Goal: Information Seeking & Learning: Learn about a topic

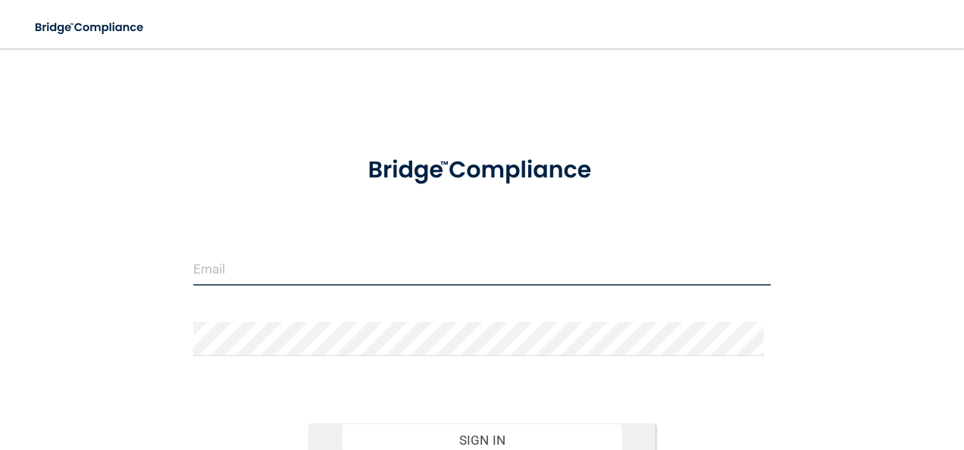
type input "[EMAIL_ADDRESS][DOMAIN_NAME]"
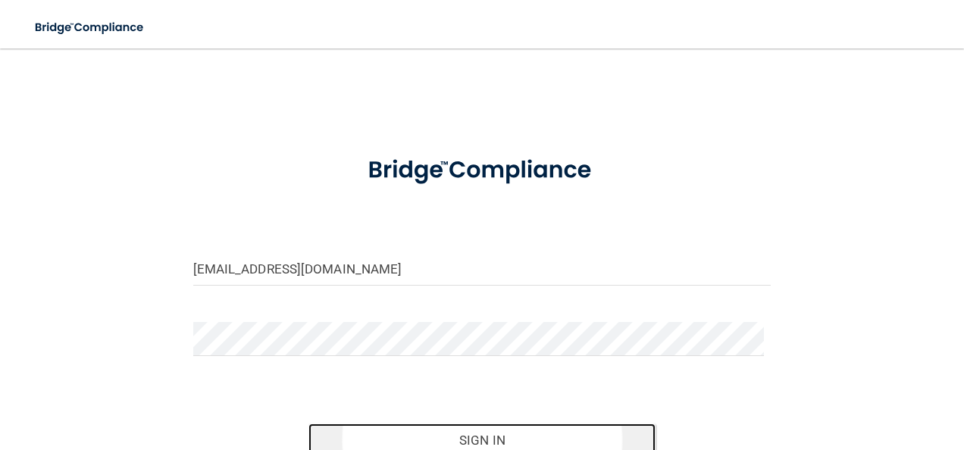
click at [508, 439] on button "Sign In" at bounding box center [481, 439] width 347 height 33
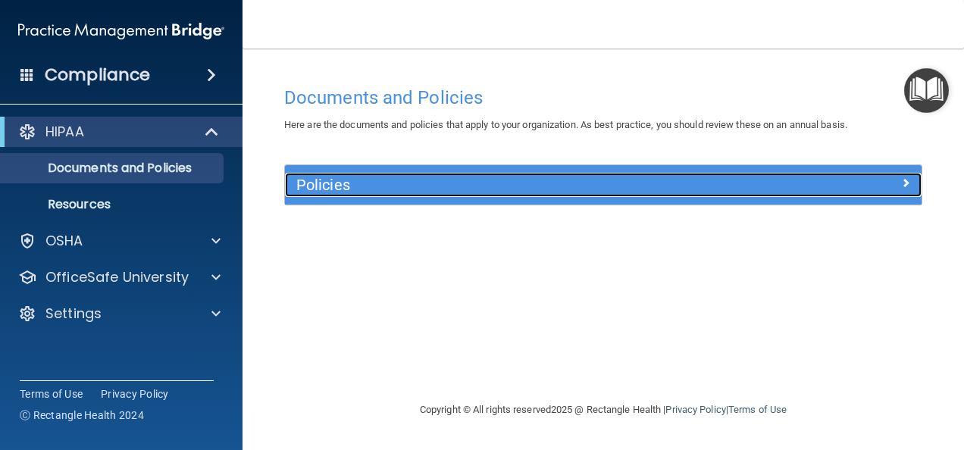
click at [903, 183] on span at bounding box center [905, 182] width 9 height 18
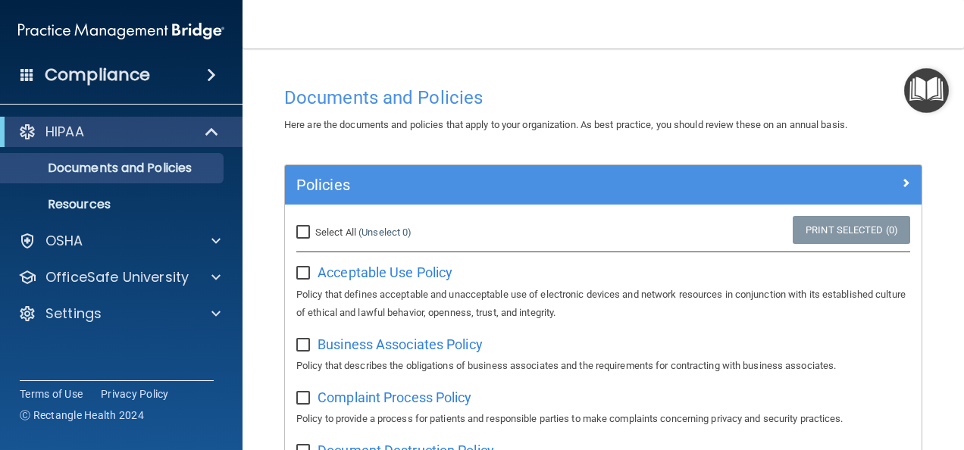
click at [305, 274] on input "checkbox" at bounding box center [304, 273] width 17 height 12
checkbox input "true"
click at [301, 227] on input "Select All (Unselect 1) Unselect All" at bounding box center [304, 233] width 17 height 12
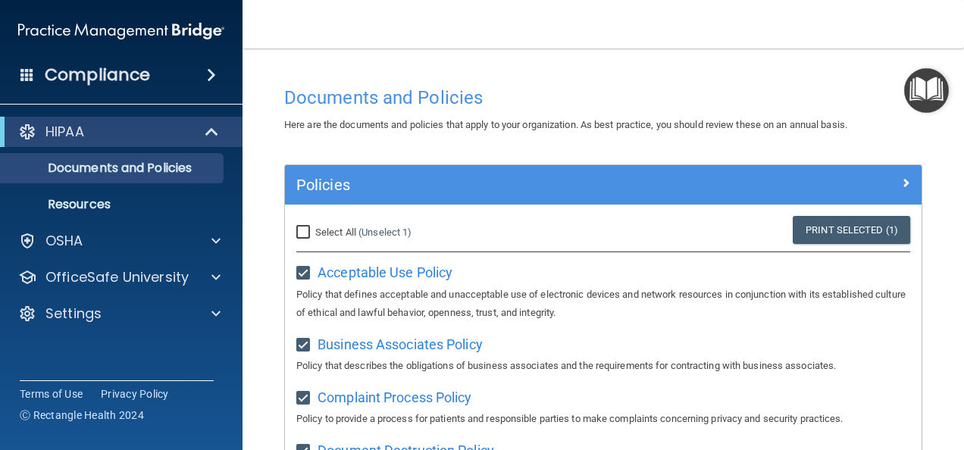
checkbox input "true"
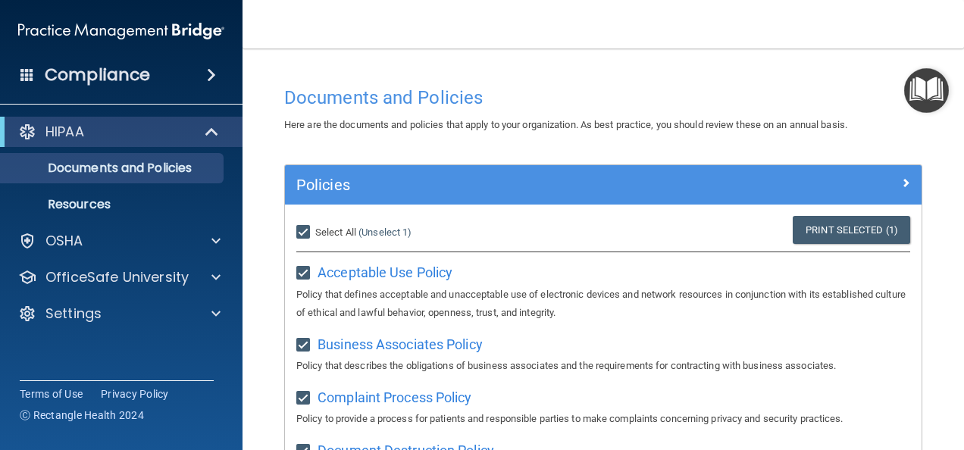
checkbox input "true"
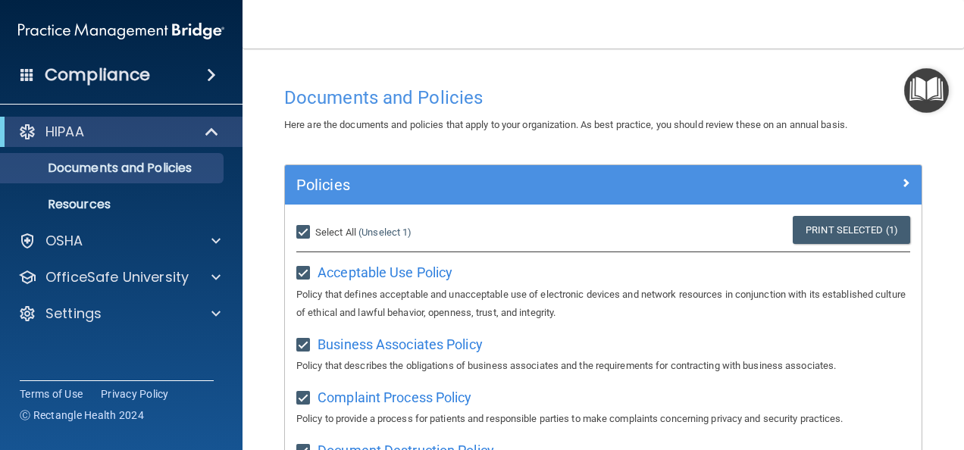
checkbox input "true"
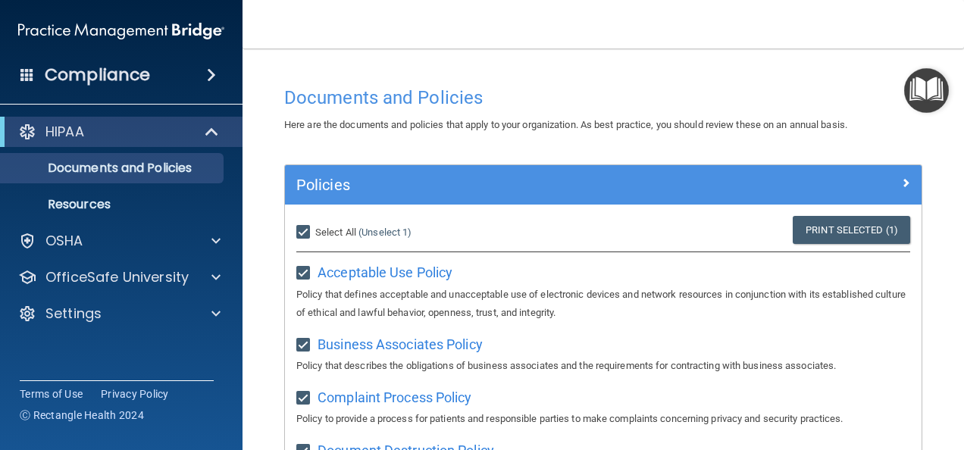
checkbox input "true"
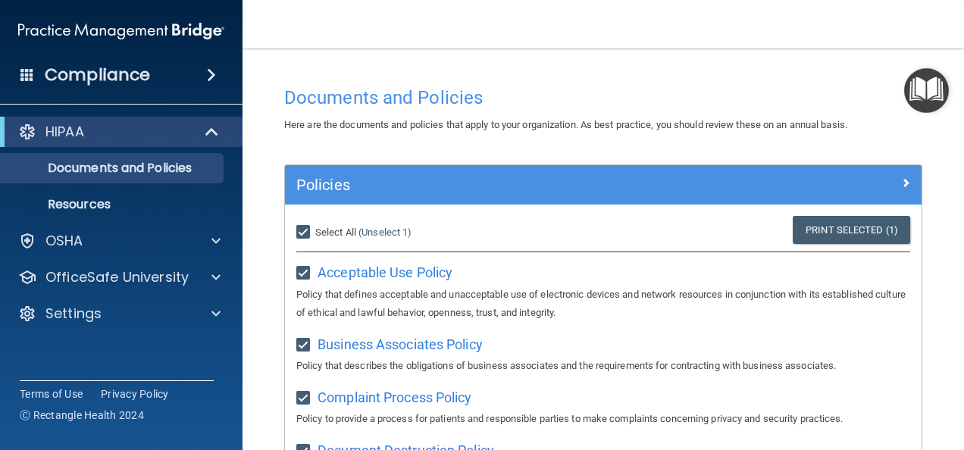
checkbox input "true"
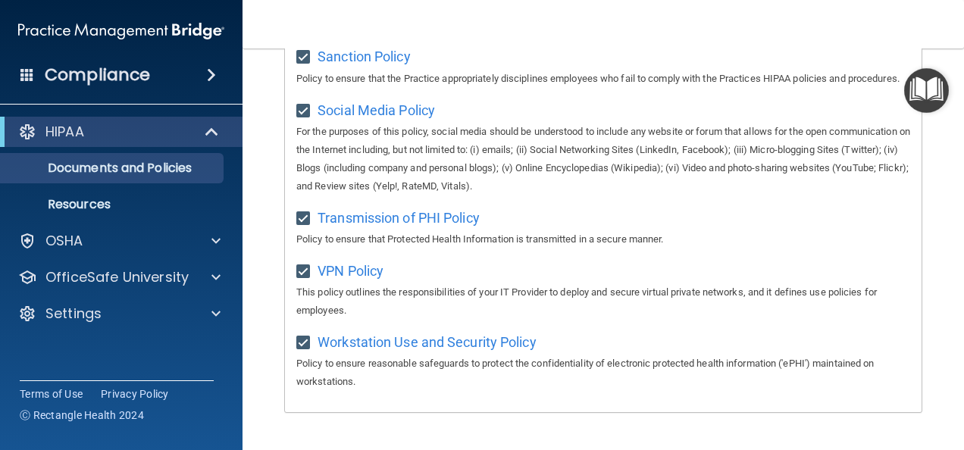
scroll to position [1276, 0]
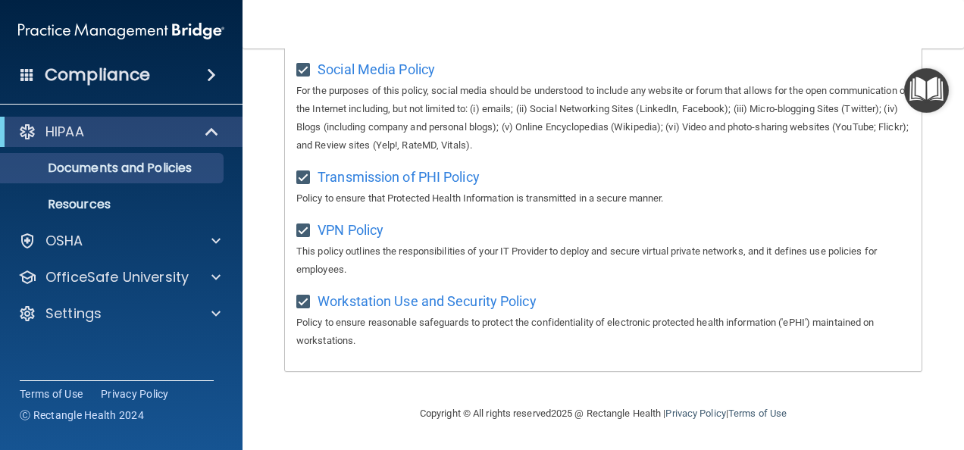
click at [170, 75] on div "Compliance" at bounding box center [121, 74] width 242 height 33
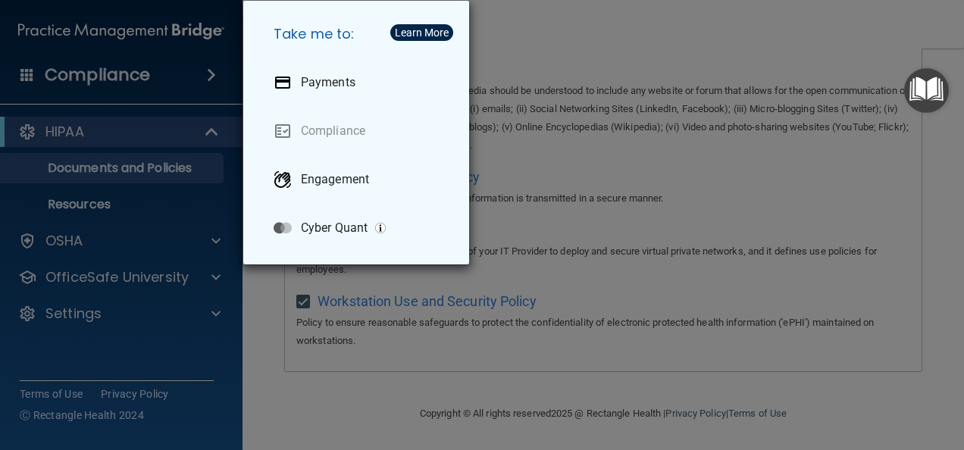
click at [138, 88] on div "Take me to: Payments Compliance Engagement Cyber Quant" at bounding box center [482, 225] width 964 height 450
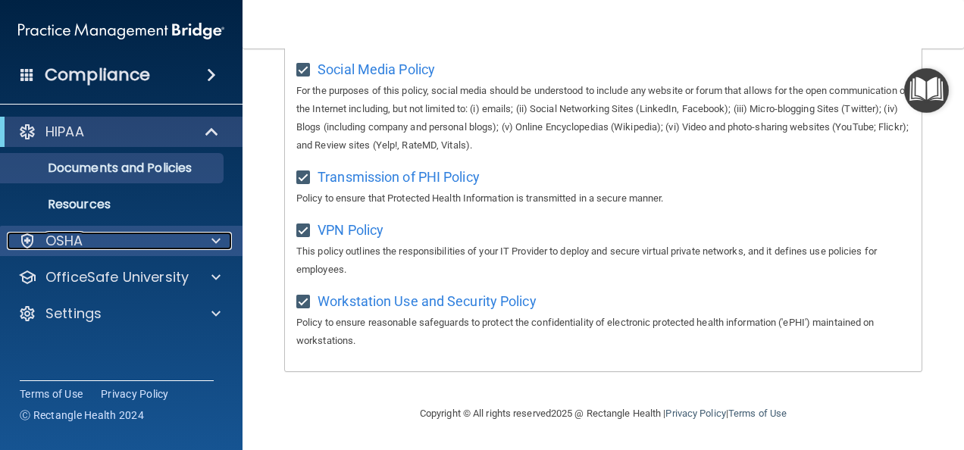
click at [171, 240] on div "OSHA" at bounding box center [101, 241] width 188 height 18
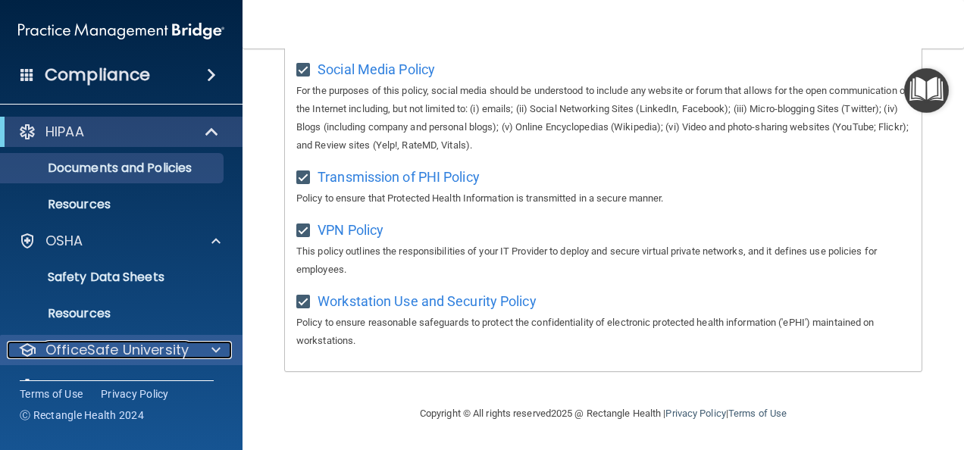
click at [211, 348] on span at bounding box center [215, 350] width 9 height 18
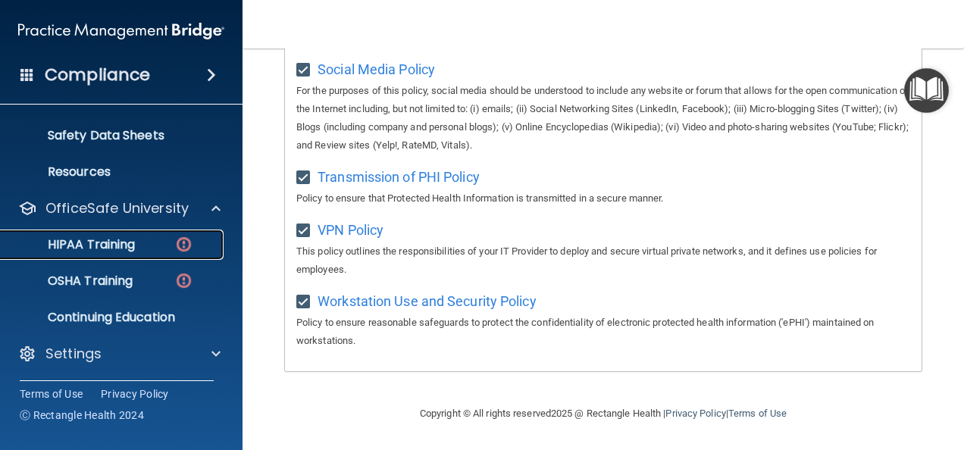
click at [132, 241] on p "HIPAA Training" at bounding box center [72, 244] width 125 height 15
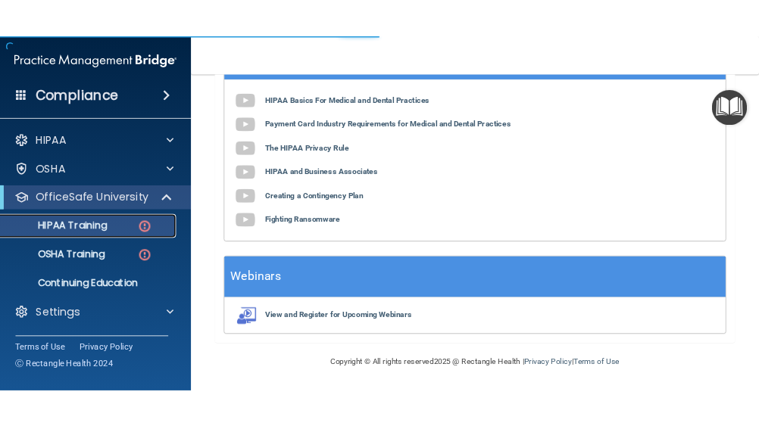
scroll to position [756, 0]
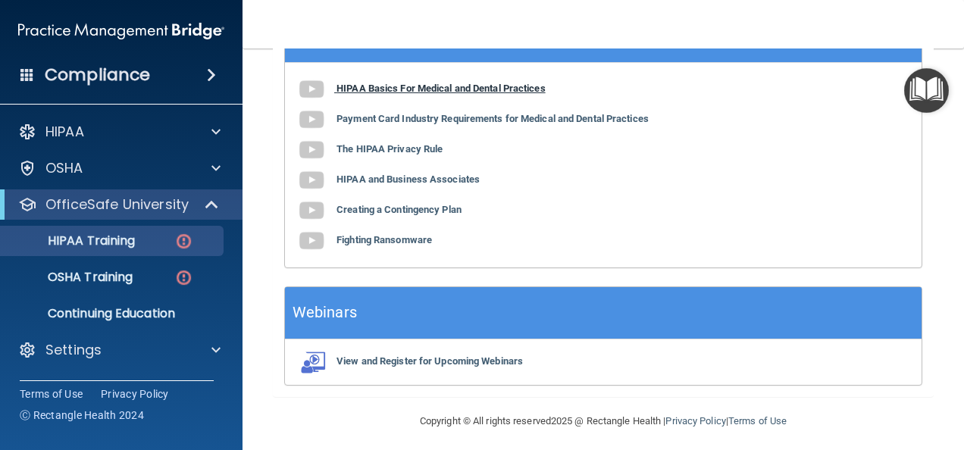
click at [309, 80] on img at bounding box center [311, 89] width 30 height 30
click at [373, 118] on div "HIPAA Basics For Medical and Dental Practices Payment Card Industry Requirement…" at bounding box center [603, 165] width 636 height 205
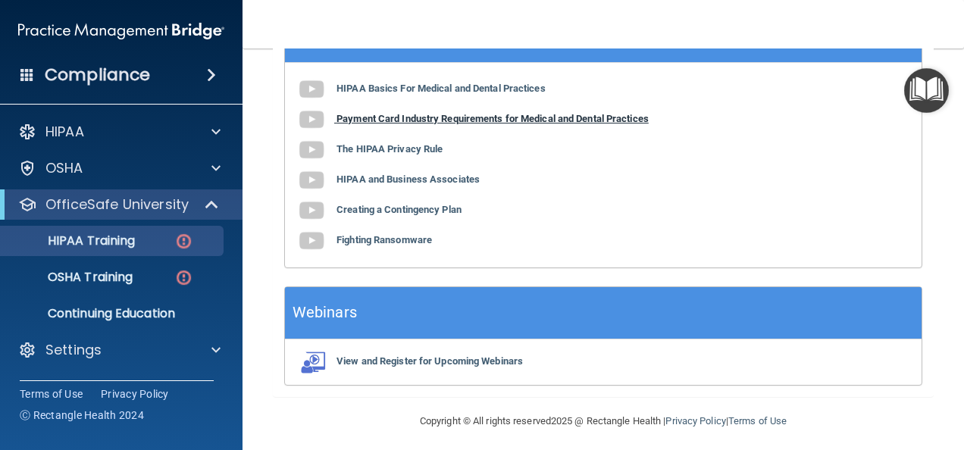
click at [382, 113] on b "Payment Card Industry Requirements for Medical and Dental Practices" at bounding box center [492, 118] width 312 height 11
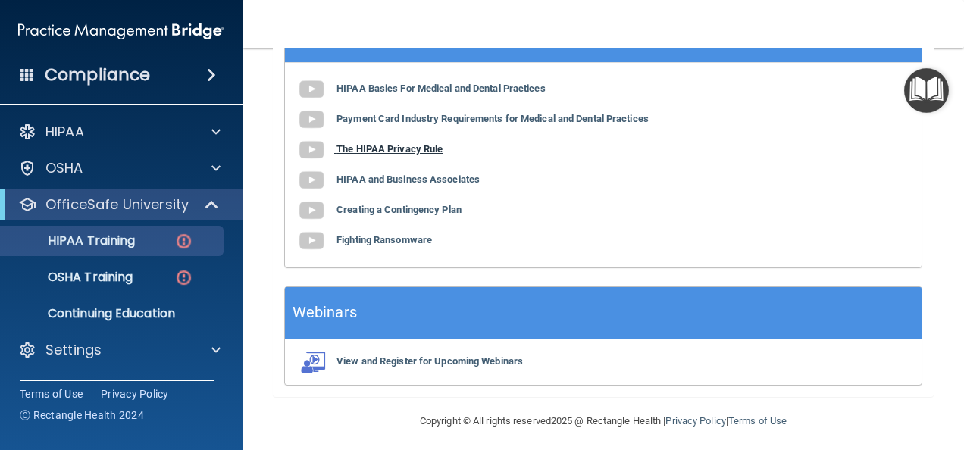
click at [408, 146] on b "The HIPAA Privacy Rule" at bounding box center [389, 148] width 106 height 11
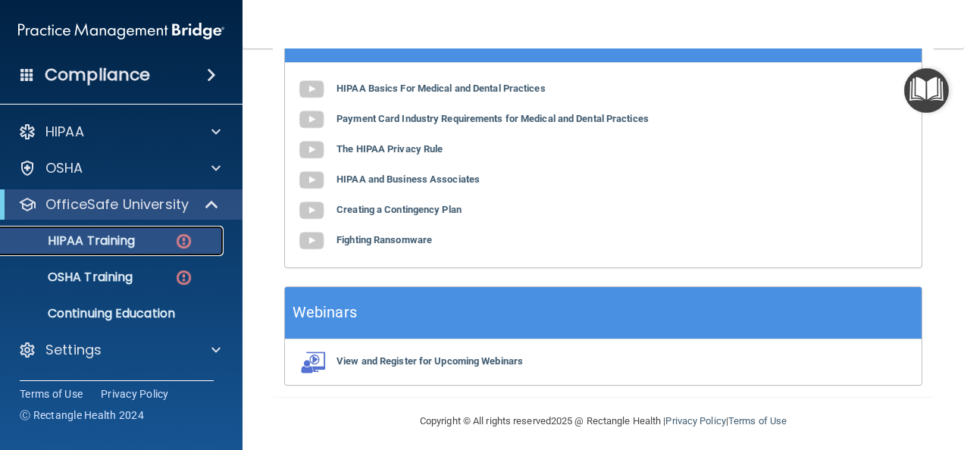
click at [122, 253] on link "HIPAA Training" at bounding box center [104, 241] width 239 height 30
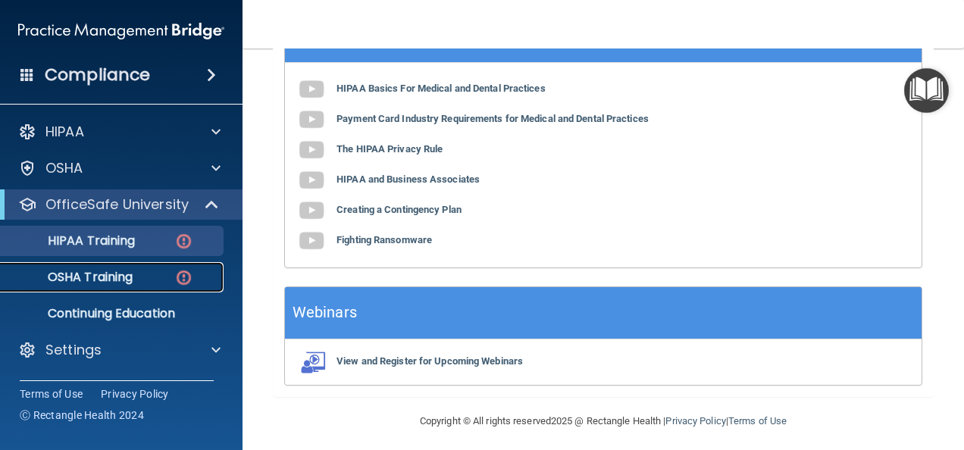
click at [129, 270] on p "OSHA Training" at bounding box center [71, 277] width 123 height 15
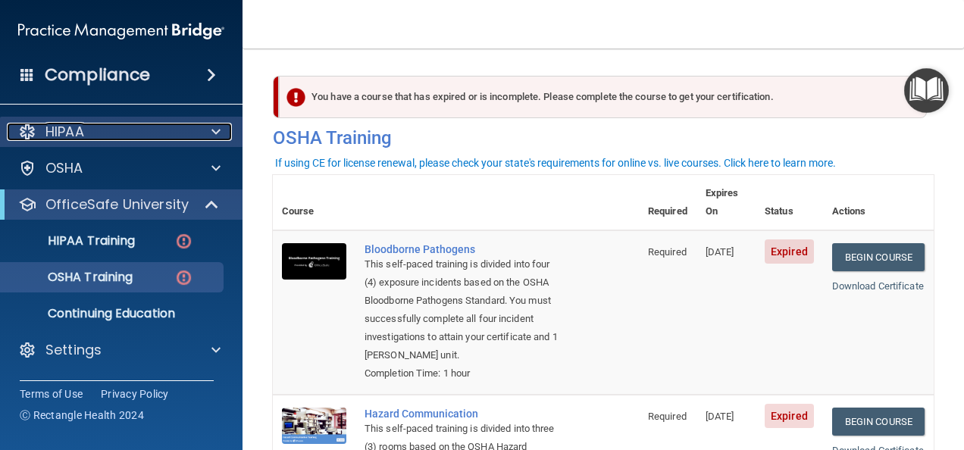
click at [214, 129] on span at bounding box center [215, 132] width 9 height 18
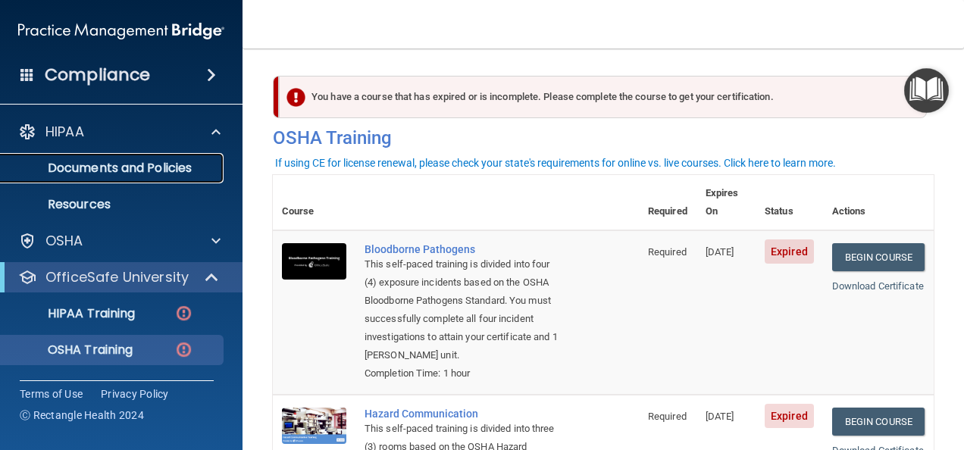
click at [186, 171] on p "Documents and Policies" at bounding box center [113, 168] width 207 height 15
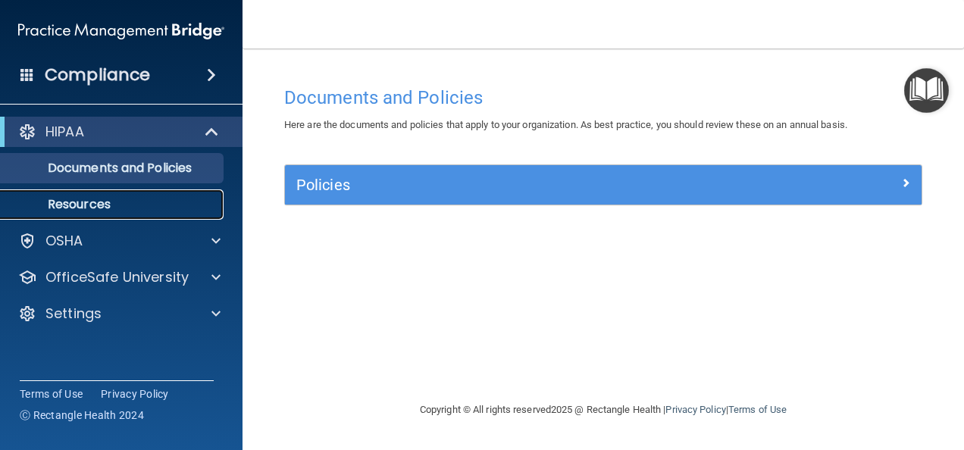
click at [94, 208] on p "Resources" at bounding box center [113, 204] width 207 height 15
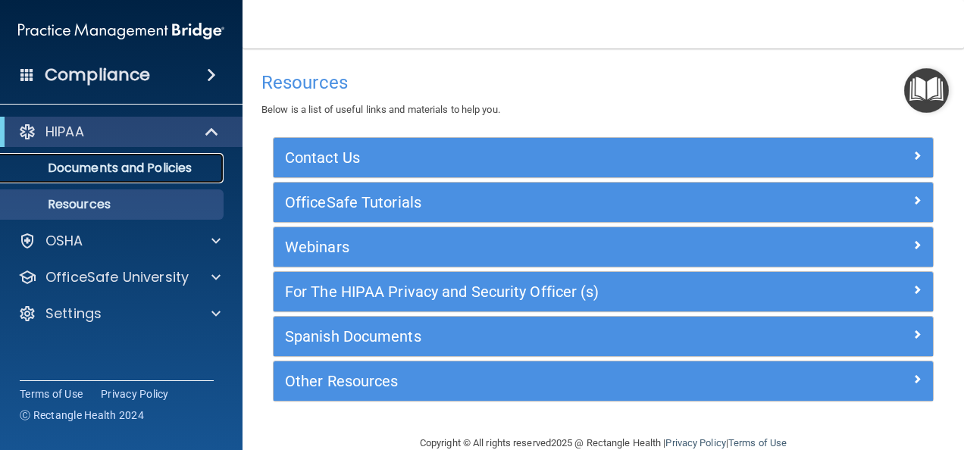
click at [127, 178] on link "Documents and Policies" at bounding box center [104, 168] width 239 height 30
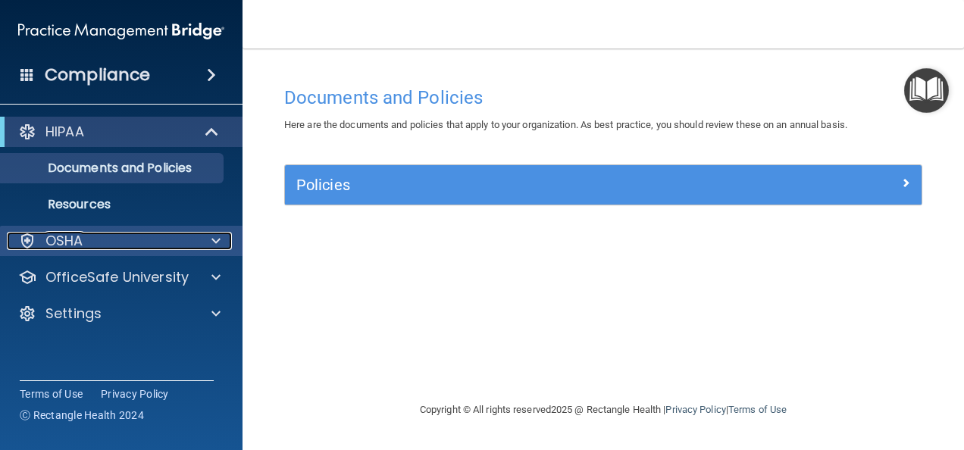
click at [220, 241] on span at bounding box center [215, 241] width 9 height 18
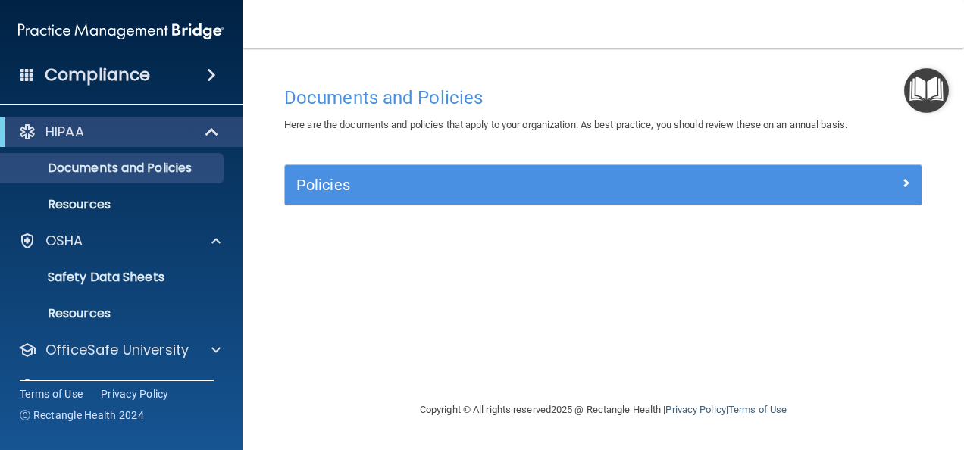
click at [211, 78] on span at bounding box center [211, 75] width 9 height 18
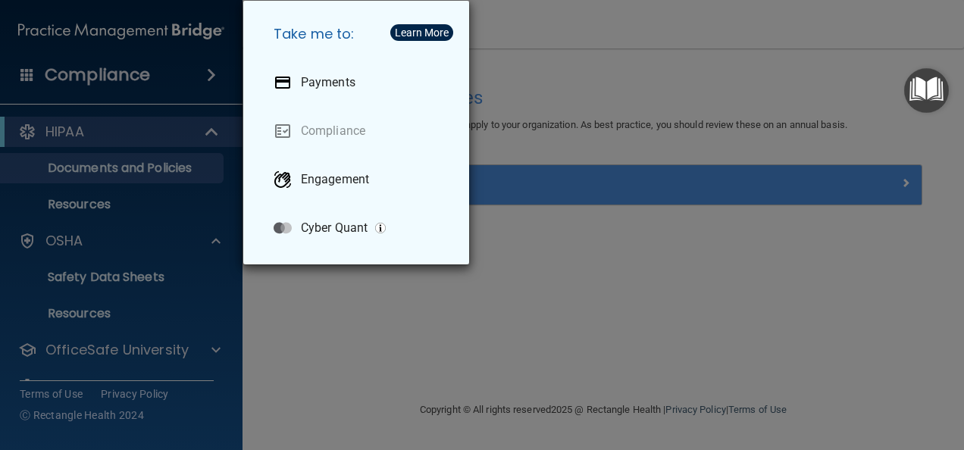
click at [206, 70] on div "Take me to: Payments Compliance Engagement Cyber Quant" at bounding box center [482, 225] width 964 height 450
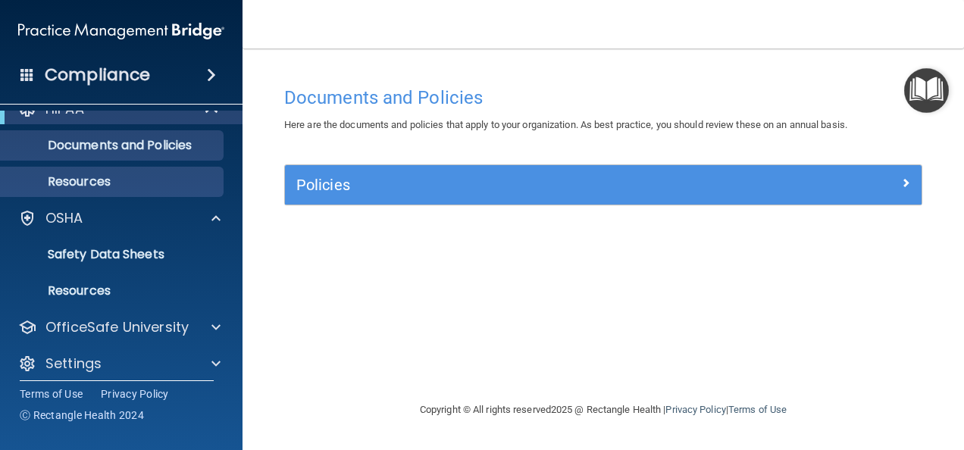
scroll to position [33, 0]
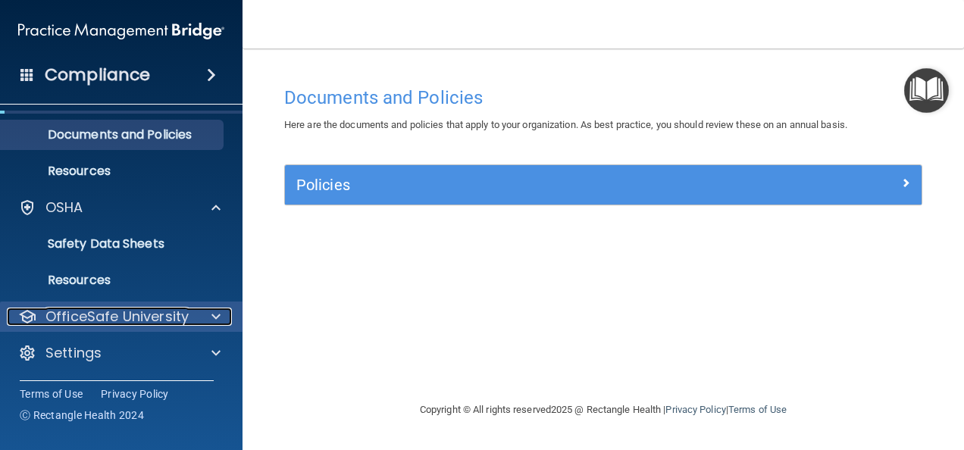
click at [191, 317] on div "OfficeSafe University" at bounding box center [101, 317] width 188 height 18
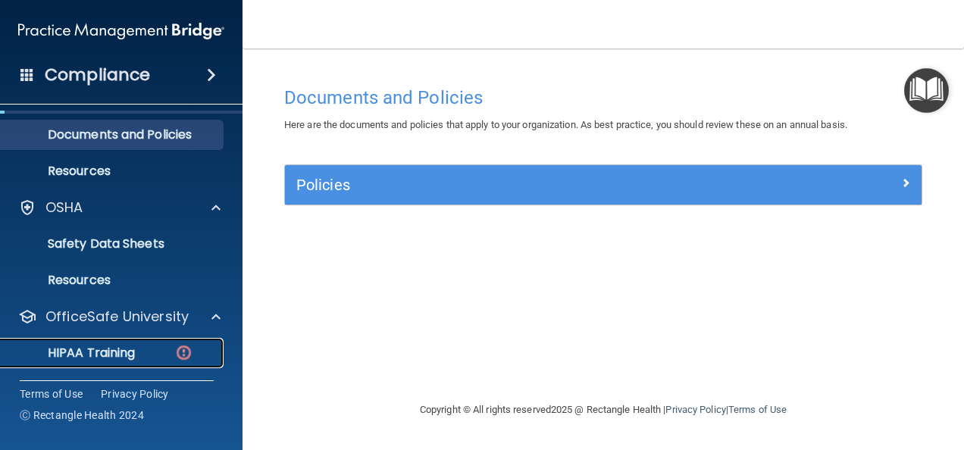
click at [153, 358] on div "HIPAA Training" at bounding box center [113, 352] width 207 height 15
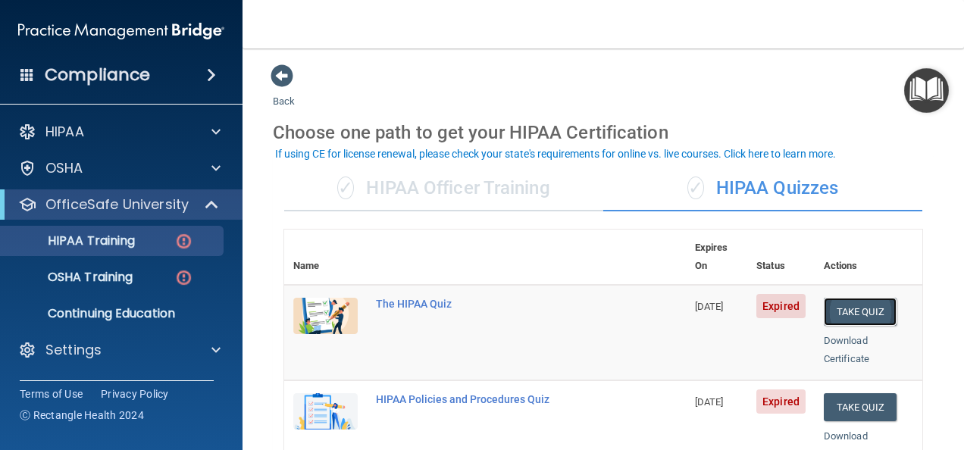
click at [835, 298] on button "Take Quiz" at bounding box center [859, 312] width 73 height 28
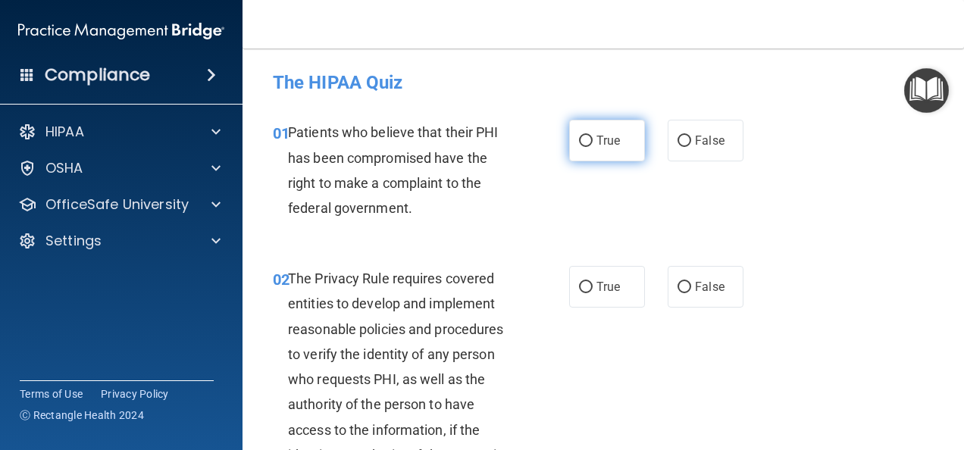
drag, startPoint x: 583, startPoint y: 135, endPoint x: 585, endPoint y: 145, distance: 10.8
click at [584, 136] on input "True" at bounding box center [586, 141] width 14 height 11
radio input "true"
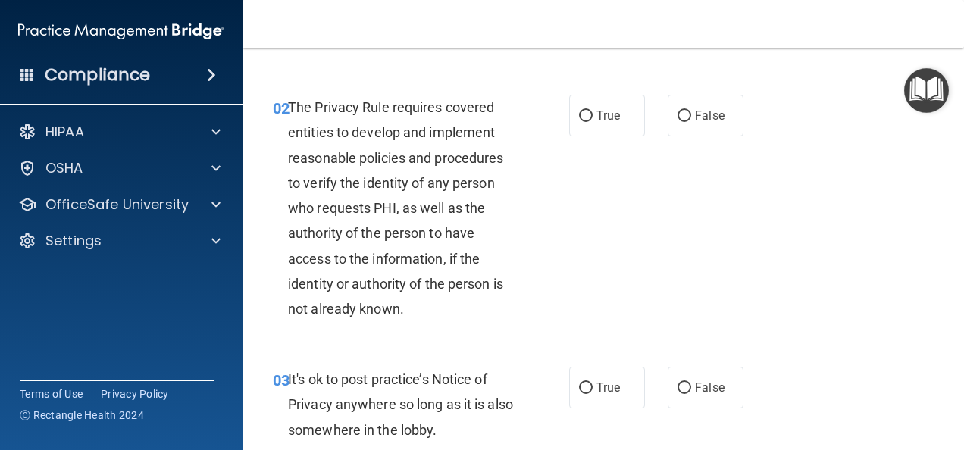
scroll to position [152, 0]
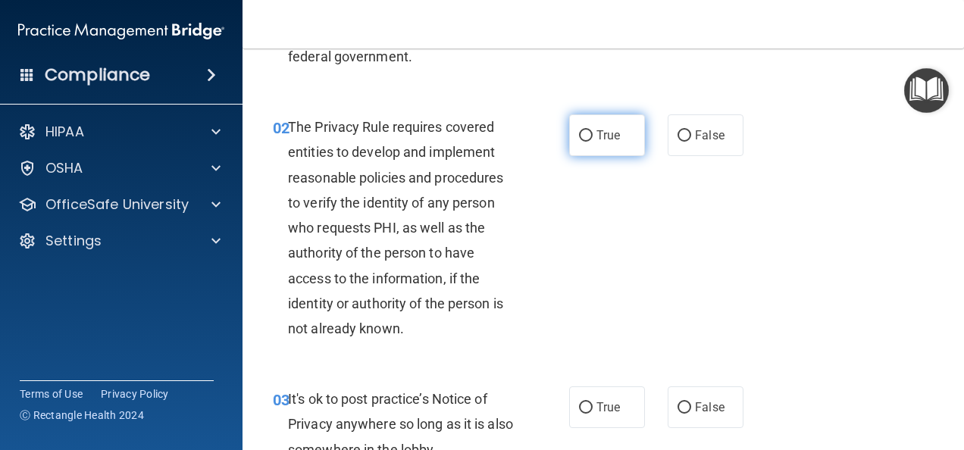
drag, startPoint x: 588, startPoint y: 129, endPoint x: 592, endPoint y: 139, distance: 11.3
click at [589, 129] on label "True" at bounding box center [607, 135] width 76 height 42
click at [589, 130] on input "True" at bounding box center [586, 135] width 14 height 11
radio input "true"
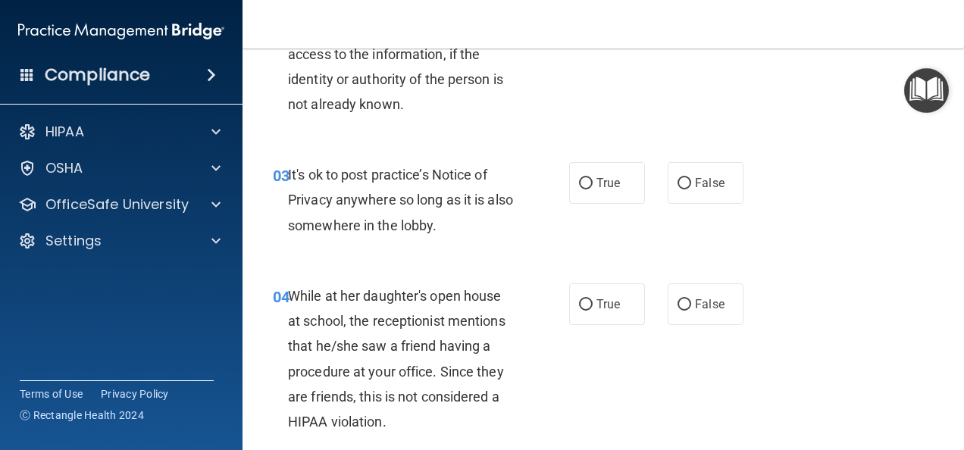
scroll to position [379, 0]
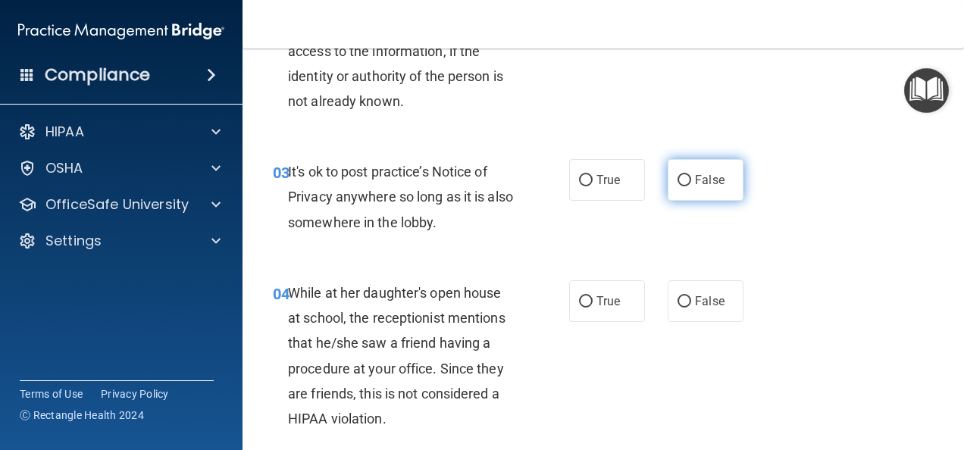
click at [677, 177] on input "False" at bounding box center [684, 180] width 14 height 11
radio input "true"
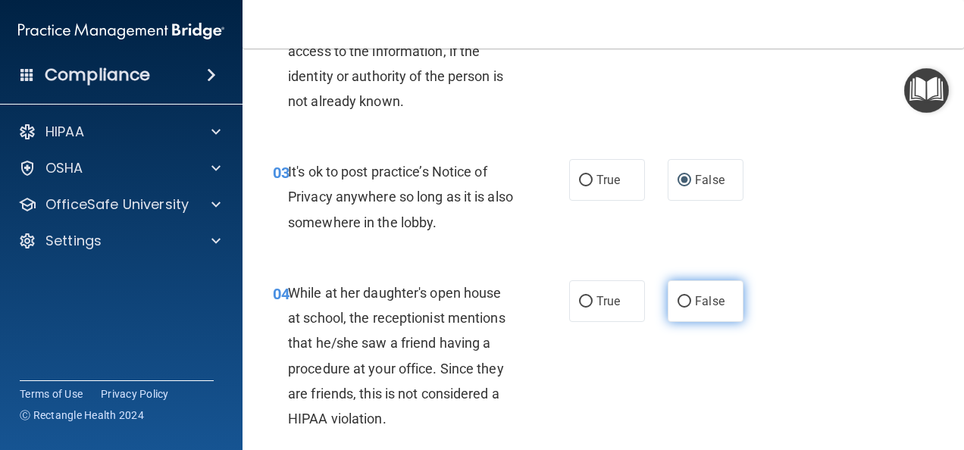
click at [677, 298] on input "False" at bounding box center [684, 301] width 14 height 11
radio input "true"
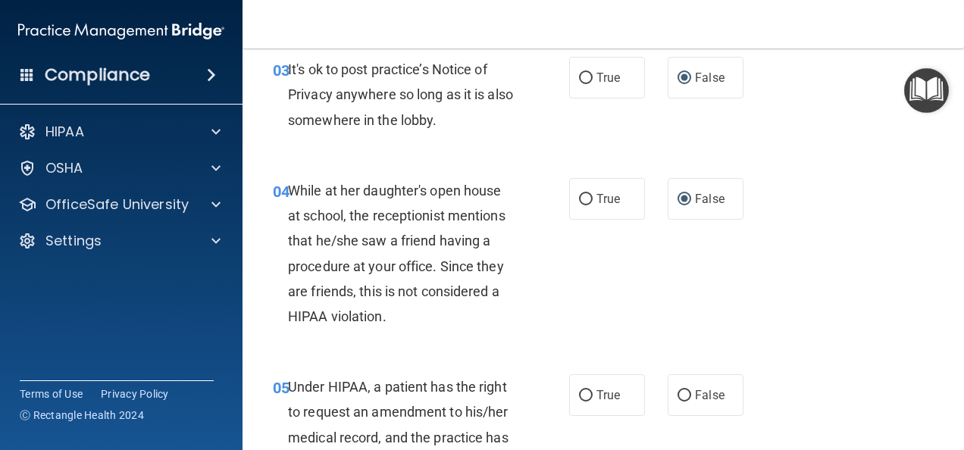
scroll to position [530, 0]
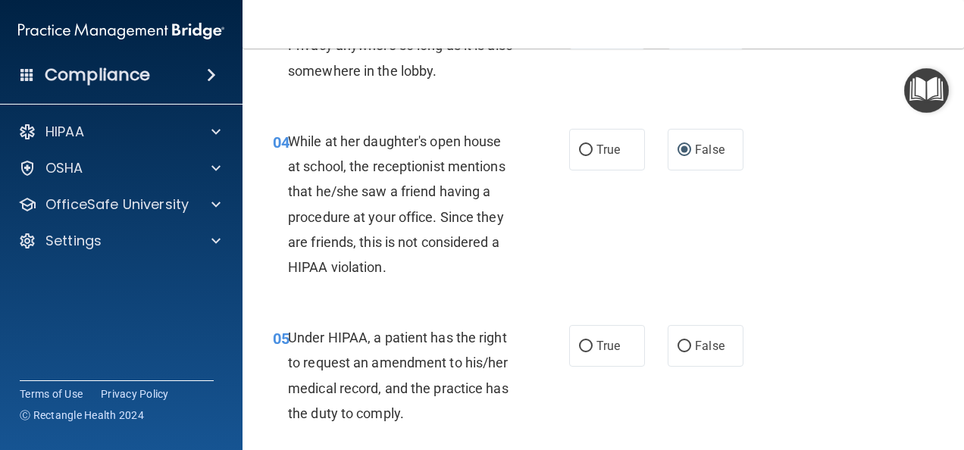
click at [438, 243] on span "While at her daughter's open house at school, the receptionist mentions that he…" at bounding box center [396, 204] width 217 height 142
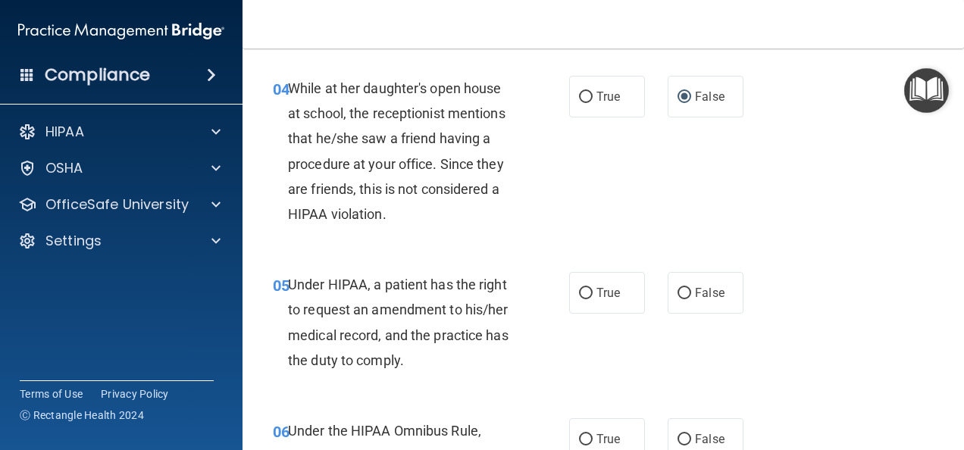
scroll to position [606, 0]
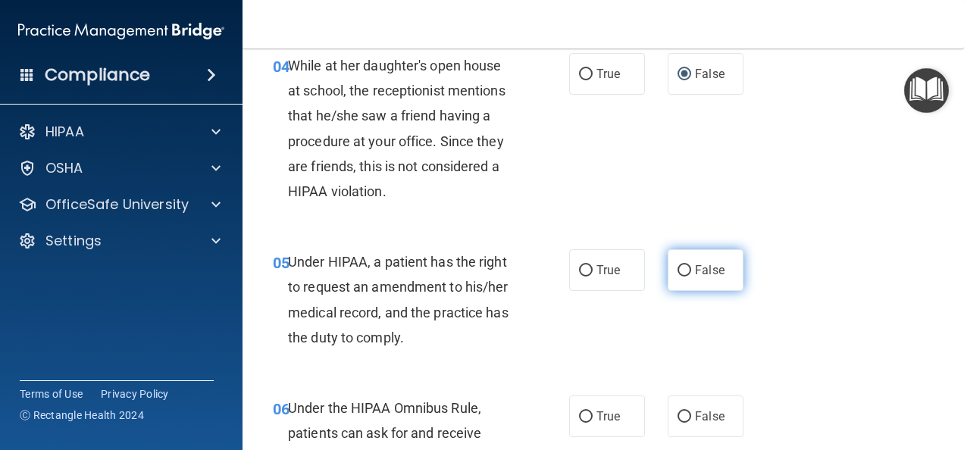
click at [668, 269] on label "False" at bounding box center [705, 270] width 76 height 42
click at [677, 269] on input "False" at bounding box center [684, 270] width 14 height 11
radio input "true"
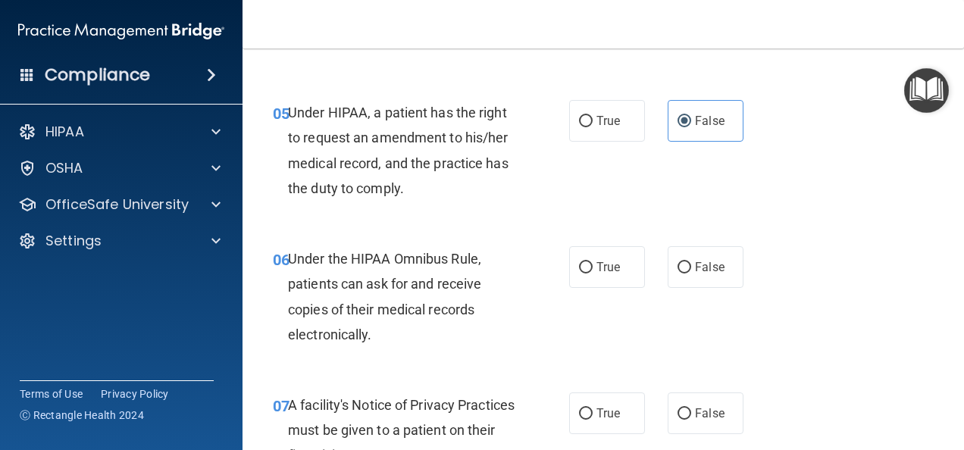
scroll to position [758, 0]
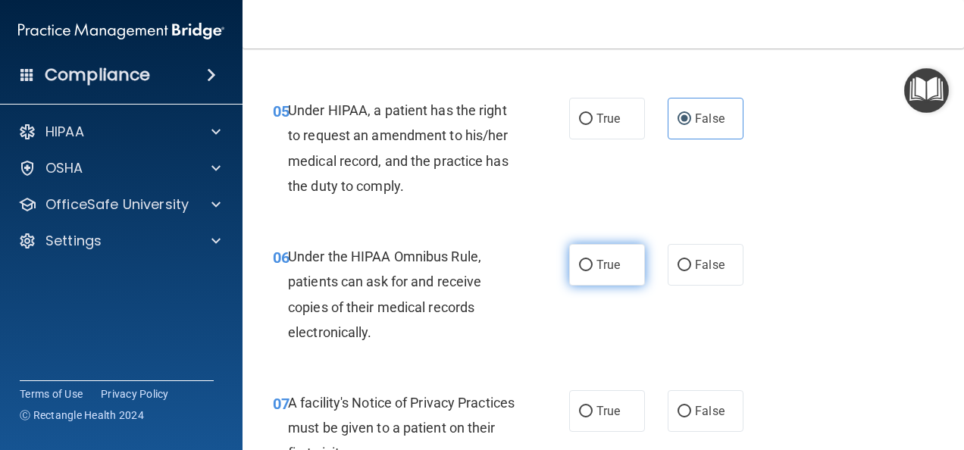
click at [580, 264] on input "True" at bounding box center [586, 265] width 14 height 11
radio input "true"
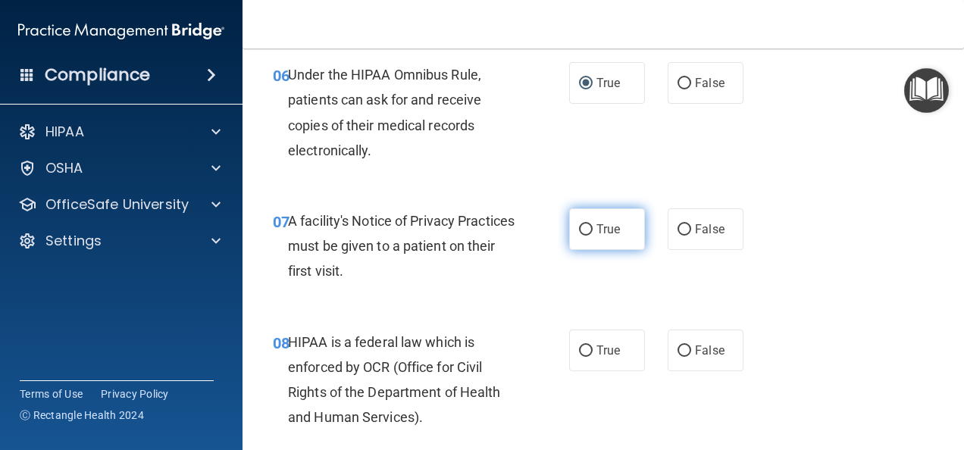
scroll to position [985, 0]
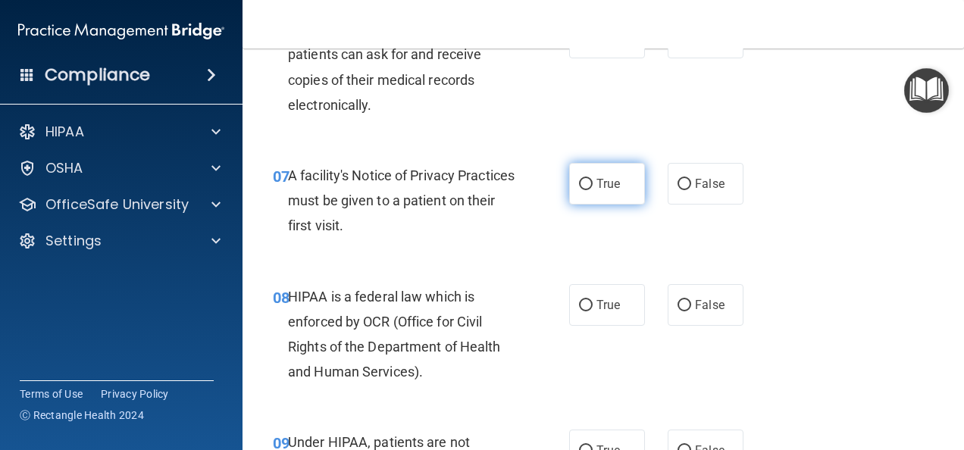
click at [582, 184] on input "True" at bounding box center [586, 184] width 14 height 11
radio input "true"
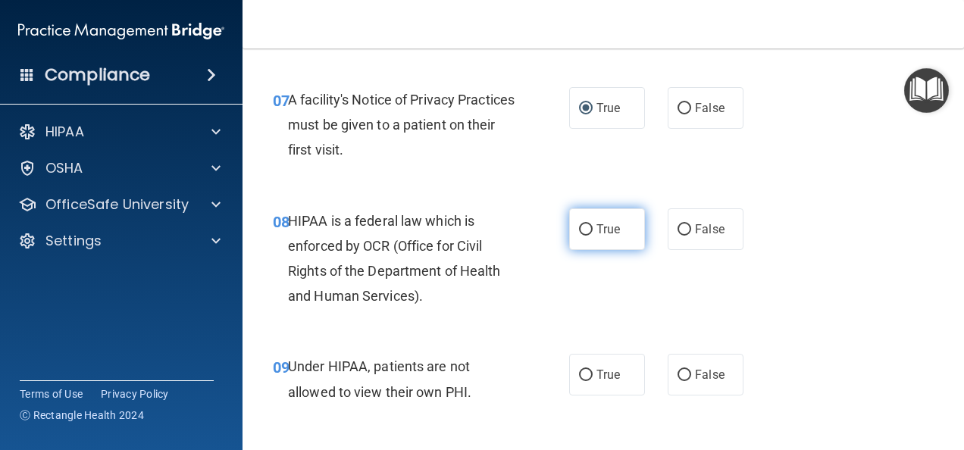
click at [580, 224] on input "True" at bounding box center [586, 229] width 14 height 11
radio input "true"
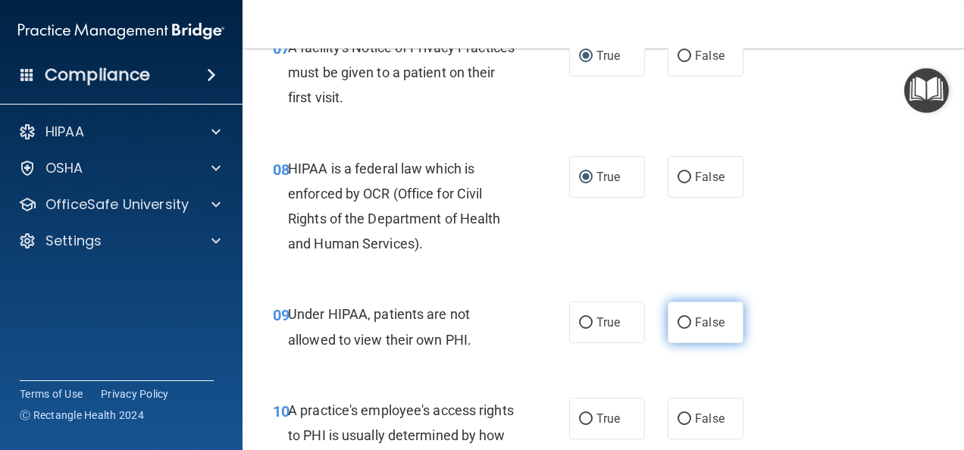
scroll to position [1136, 0]
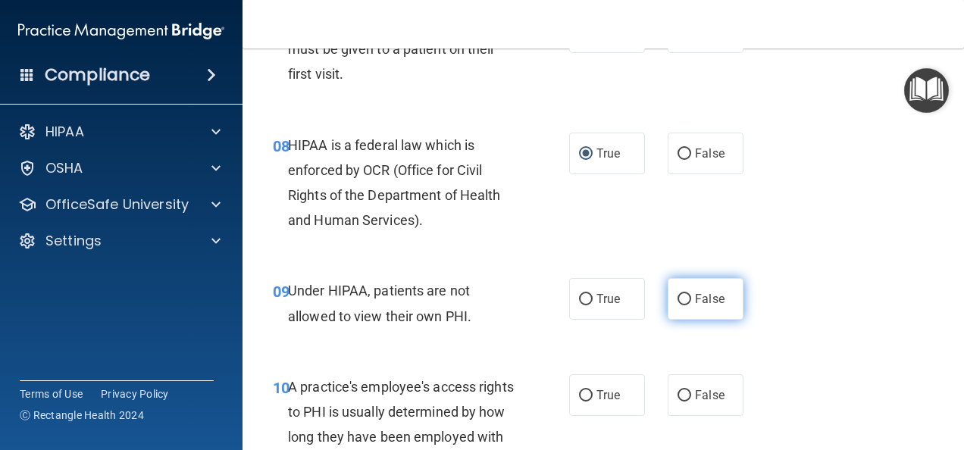
click at [677, 300] on input "False" at bounding box center [684, 299] width 14 height 11
radio input "true"
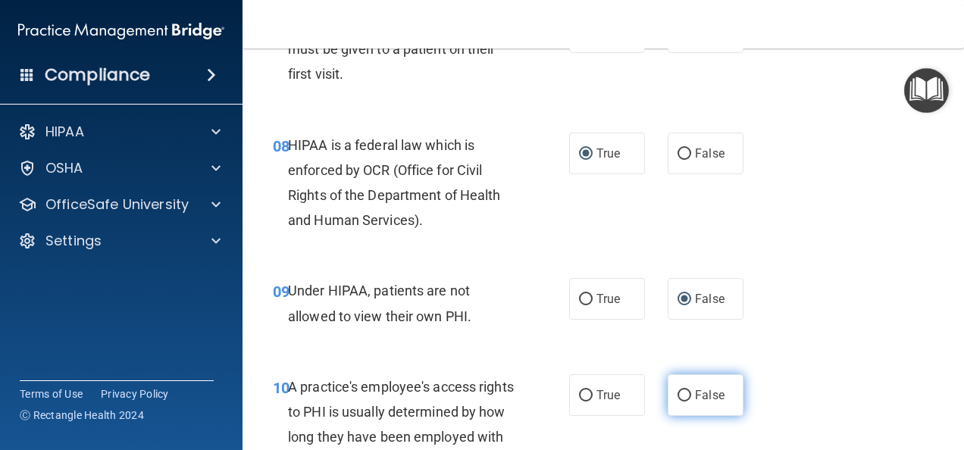
click at [677, 392] on input "False" at bounding box center [684, 395] width 14 height 11
radio input "true"
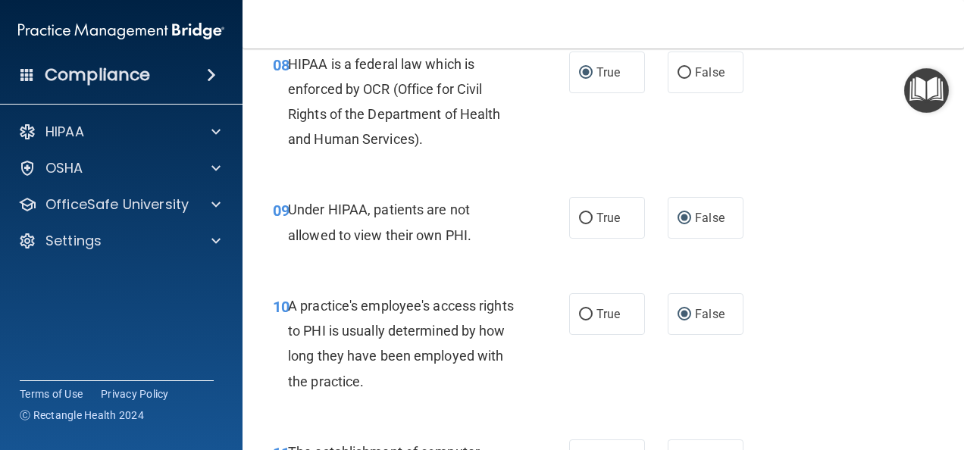
scroll to position [1364, 0]
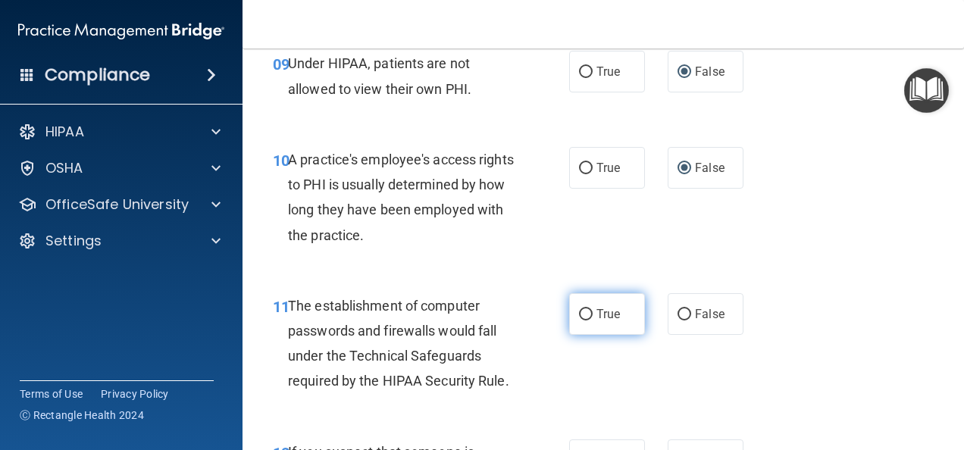
click at [584, 312] on input "True" at bounding box center [586, 314] width 14 height 11
radio input "true"
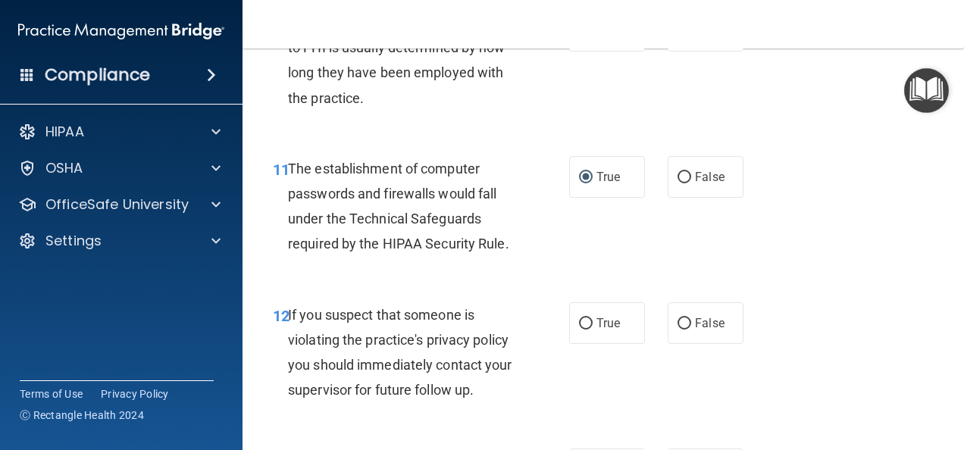
scroll to position [1591, 0]
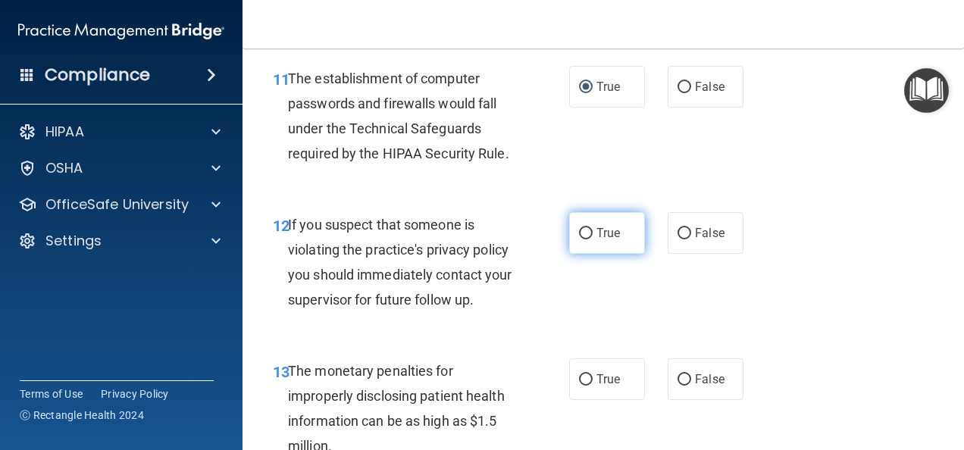
click at [580, 234] on input "True" at bounding box center [586, 233] width 14 height 11
radio input "true"
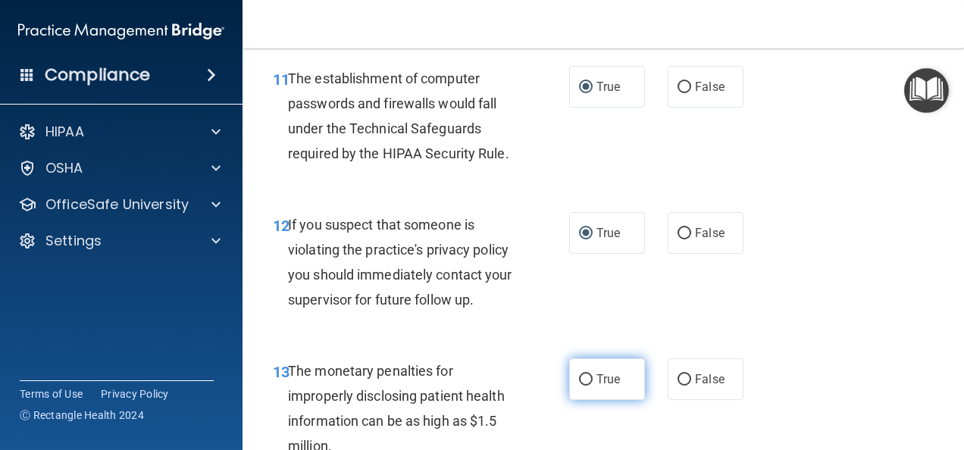
click at [584, 378] on input "True" at bounding box center [586, 379] width 14 height 11
radio input "true"
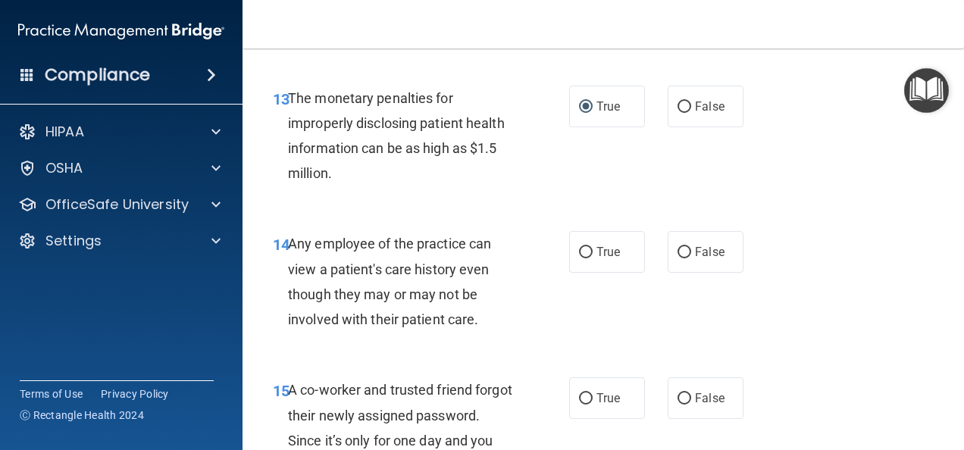
scroll to position [1894, 0]
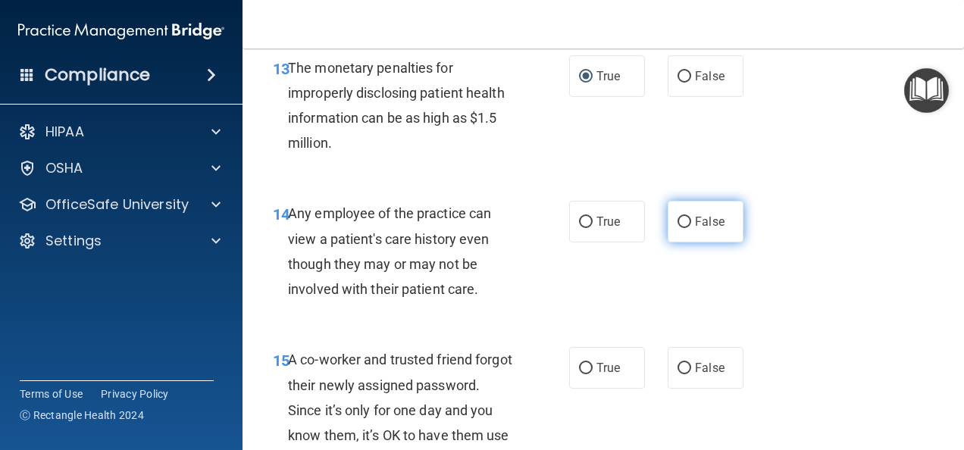
click at [677, 221] on input "False" at bounding box center [684, 222] width 14 height 11
radio input "true"
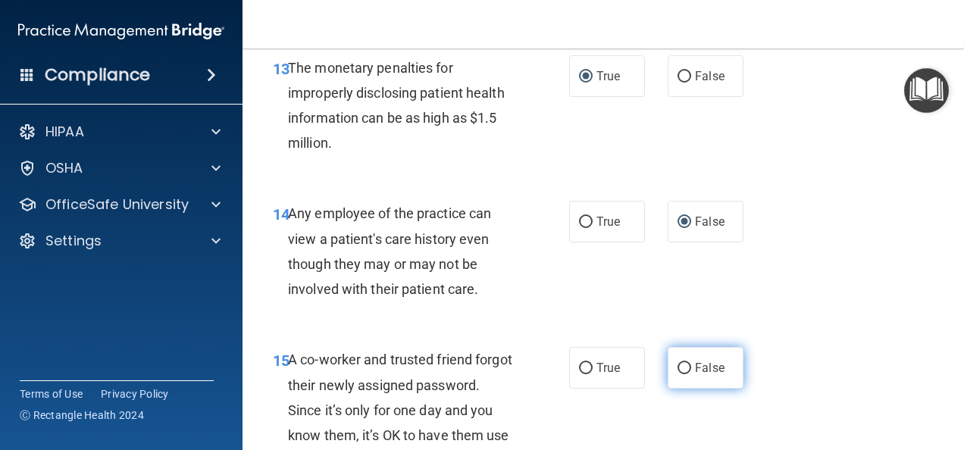
click at [695, 365] on span "False" at bounding box center [710, 368] width 30 height 14
click at [687, 365] on input "False" at bounding box center [684, 368] width 14 height 11
radio input "true"
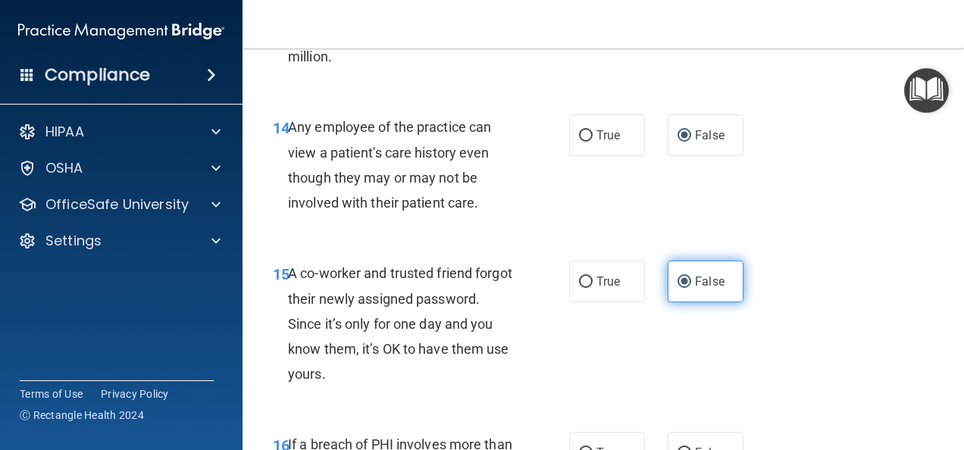
scroll to position [2197, 0]
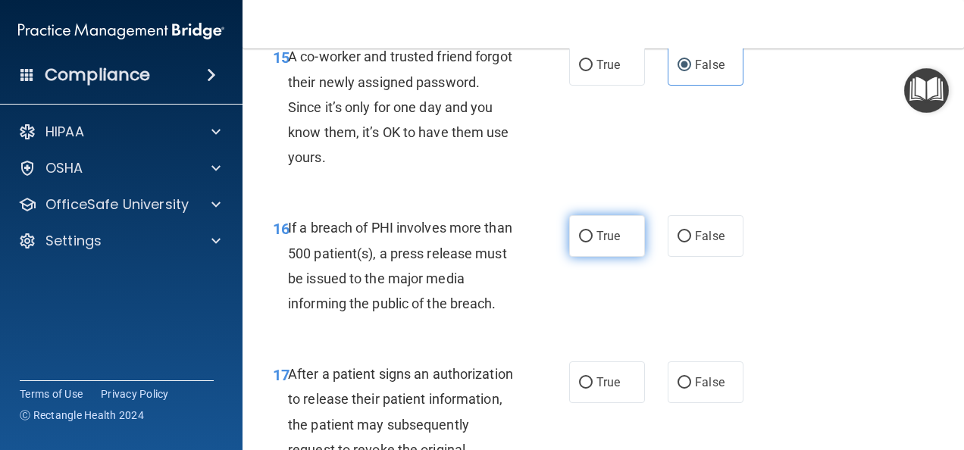
drag, startPoint x: 578, startPoint y: 232, endPoint x: 583, endPoint y: 248, distance: 17.3
click at [579, 233] on input "True" at bounding box center [586, 236] width 14 height 11
radio input "true"
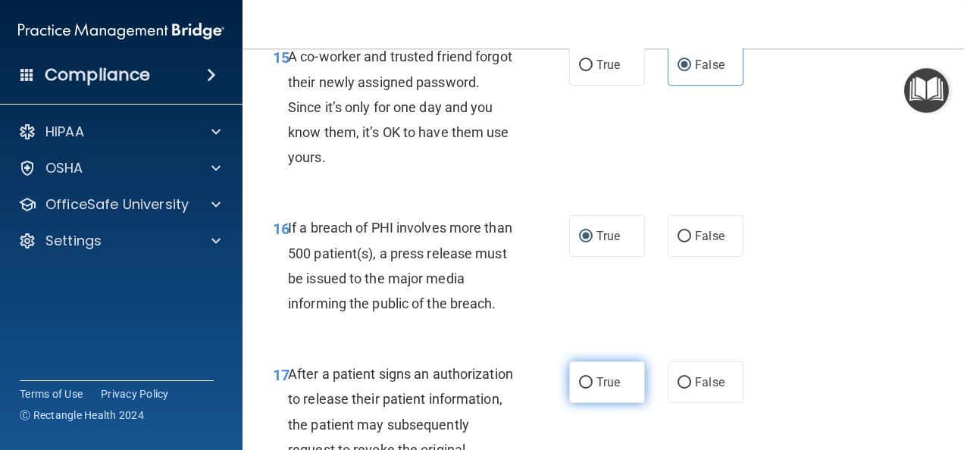
drag, startPoint x: 576, startPoint y: 373, endPoint x: 588, endPoint y: 385, distance: 16.6
click at [576, 373] on label "True" at bounding box center [607, 382] width 76 height 42
click at [579, 377] on input "True" at bounding box center [586, 382] width 14 height 11
radio input "true"
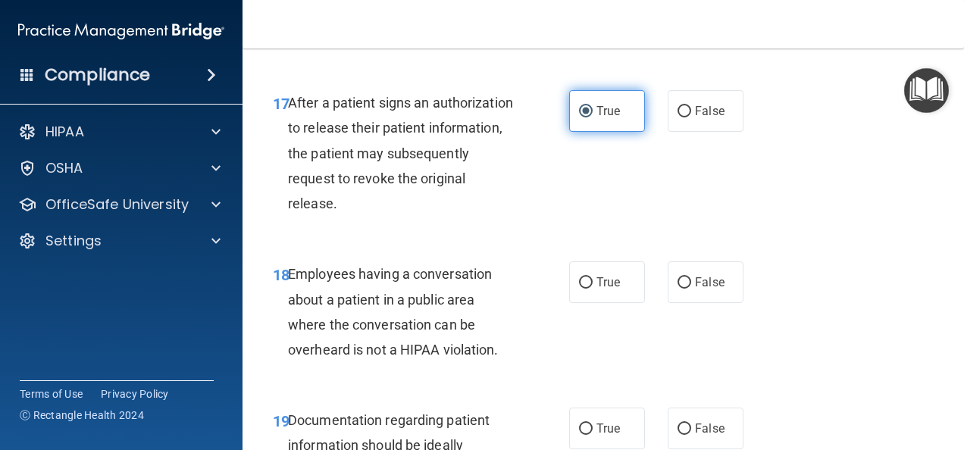
scroll to position [2500, 0]
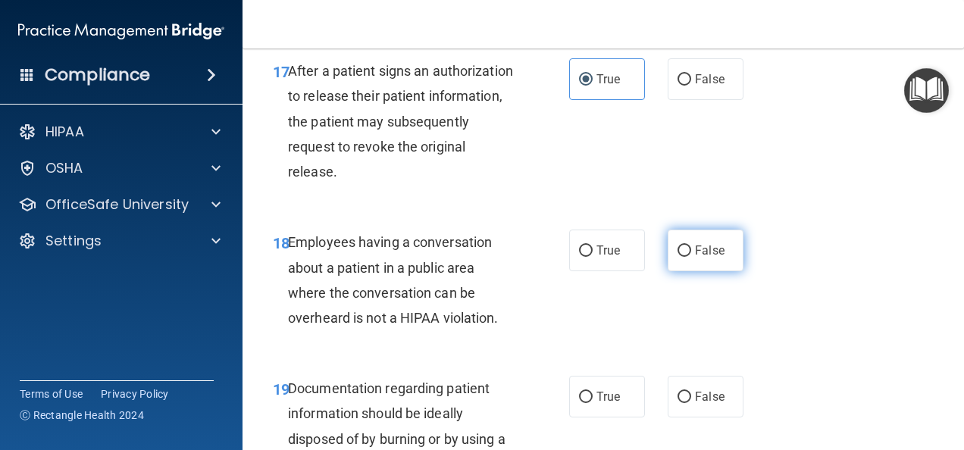
click at [682, 239] on label "False" at bounding box center [705, 251] width 76 height 42
click at [682, 245] on input "False" at bounding box center [684, 250] width 14 height 11
radio input "true"
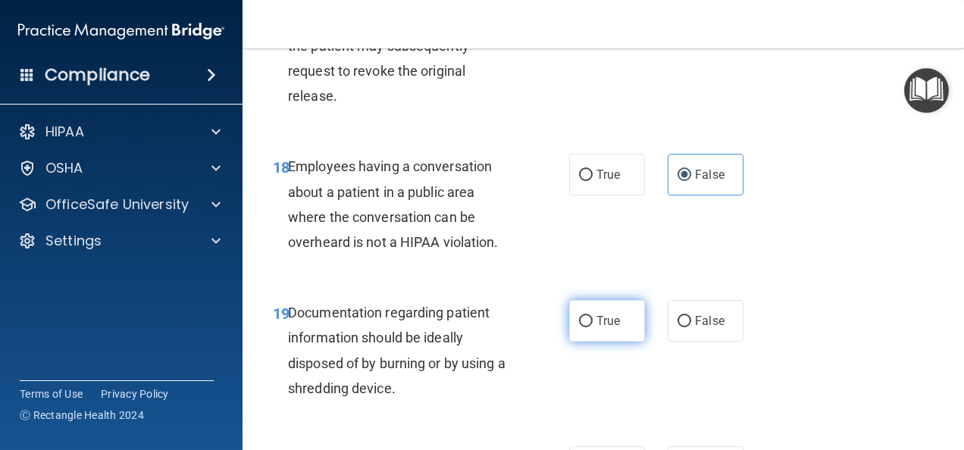
scroll to position [2651, 0]
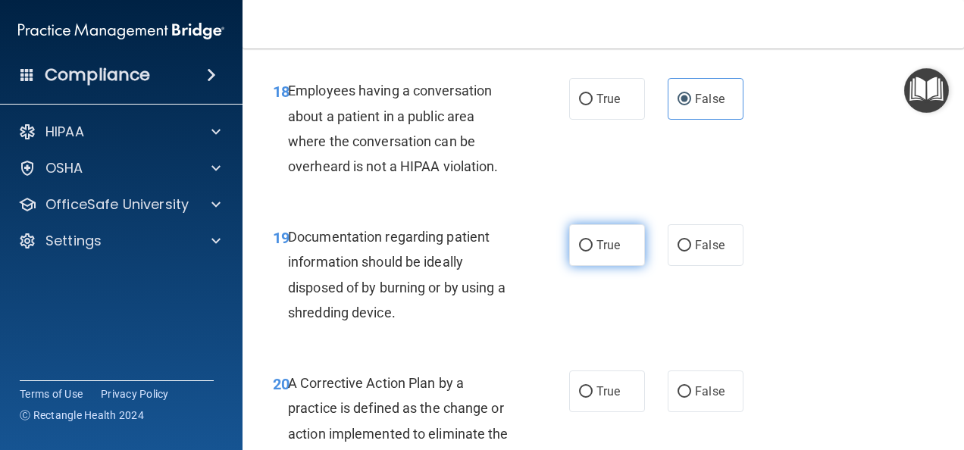
click at [579, 242] on input "True" at bounding box center [586, 245] width 14 height 11
radio input "true"
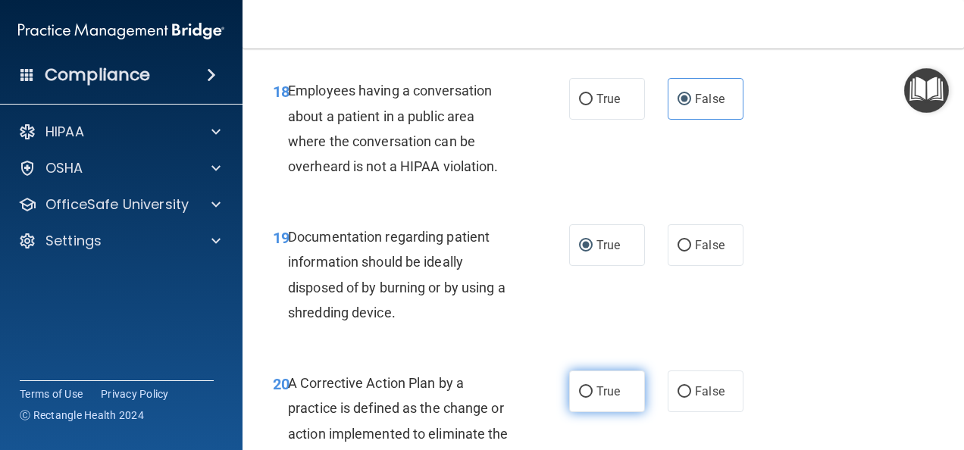
drag, startPoint x: 576, startPoint y: 386, endPoint x: 580, endPoint y: 395, distance: 9.5
click at [579, 386] on input "True" at bounding box center [586, 391] width 14 height 11
radio input "true"
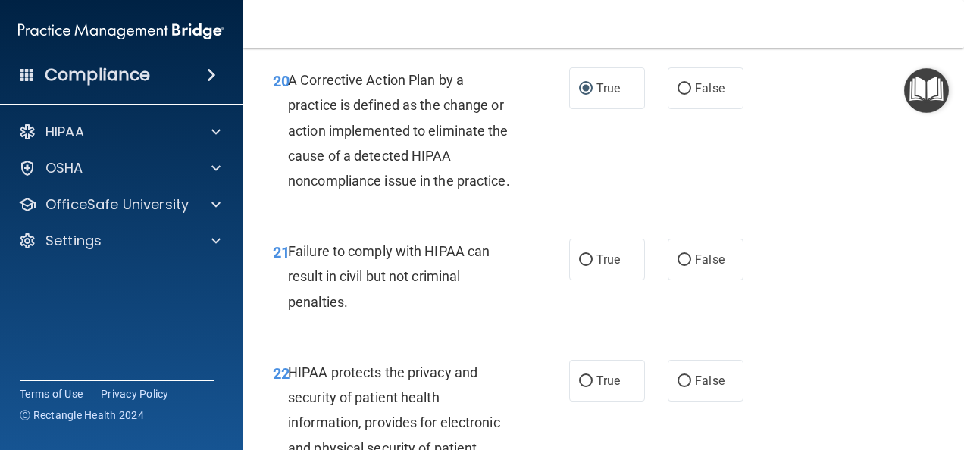
scroll to position [3030, 0]
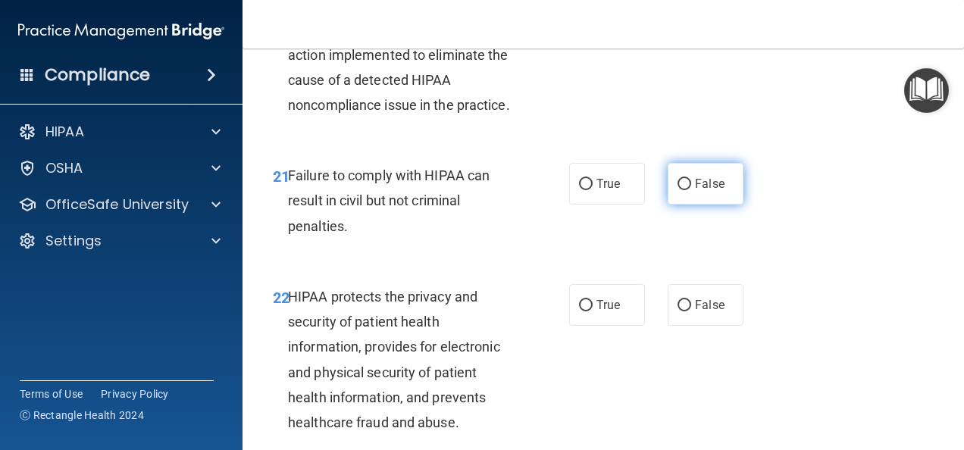
click at [677, 190] on input "False" at bounding box center [684, 184] width 14 height 11
radio input "true"
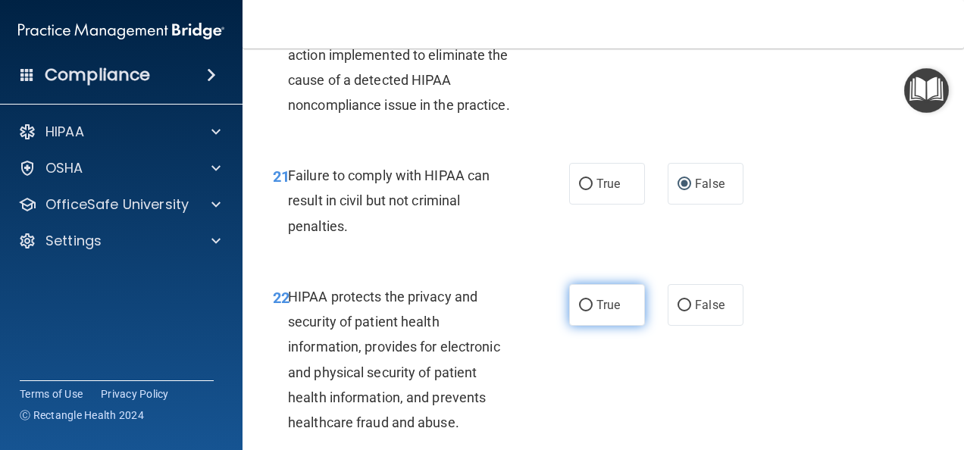
click at [579, 311] on input "True" at bounding box center [586, 305] width 14 height 11
radio input "true"
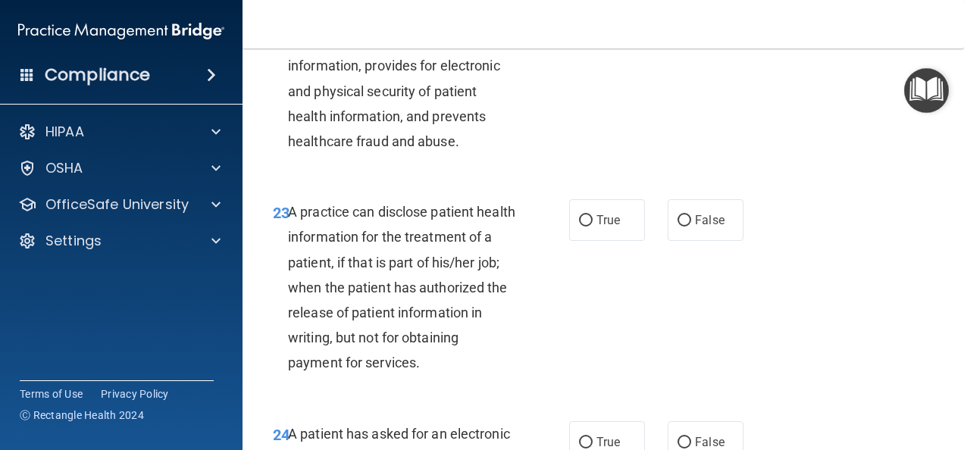
scroll to position [3333, 0]
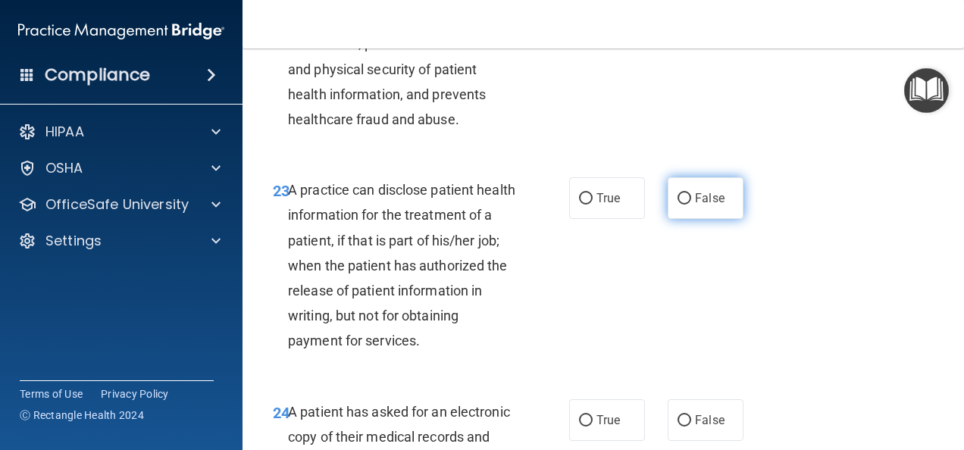
click at [677, 205] on input "False" at bounding box center [684, 198] width 14 height 11
radio input "true"
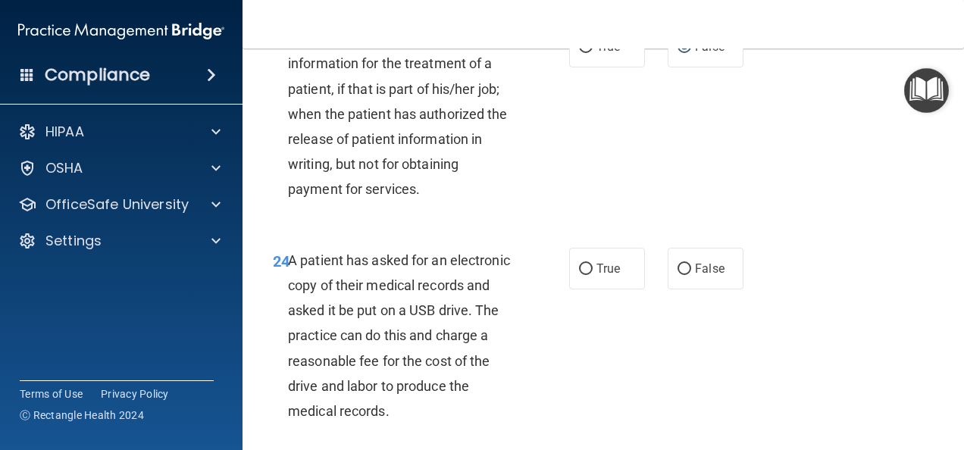
scroll to position [3560, 0]
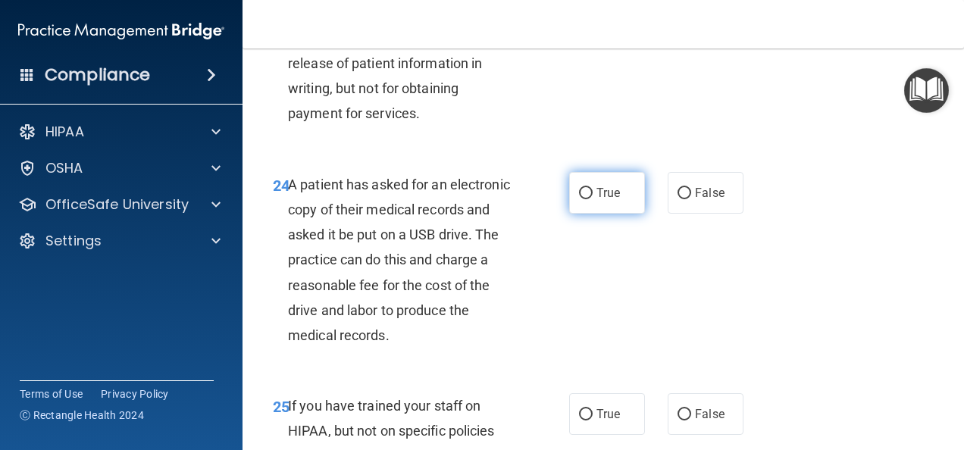
click at [579, 199] on input "True" at bounding box center [586, 193] width 14 height 11
radio input "true"
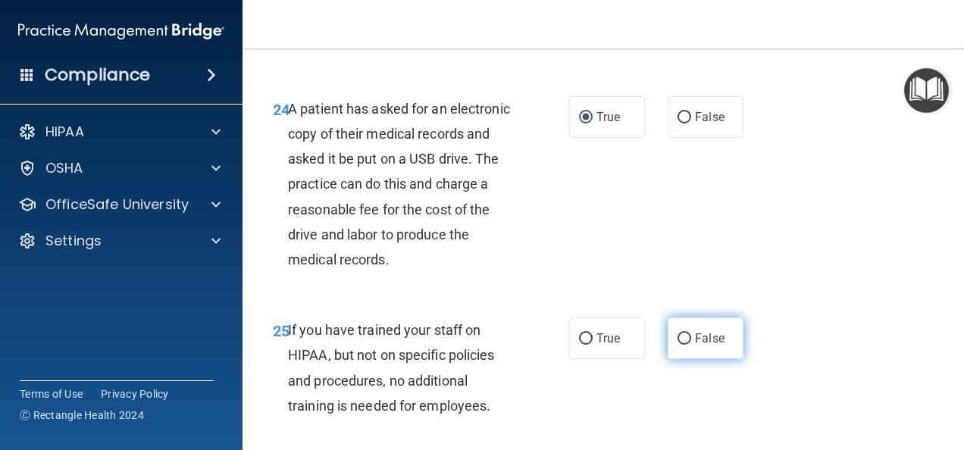
click at [682, 345] on input "False" at bounding box center [684, 338] width 14 height 11
radio input "true"
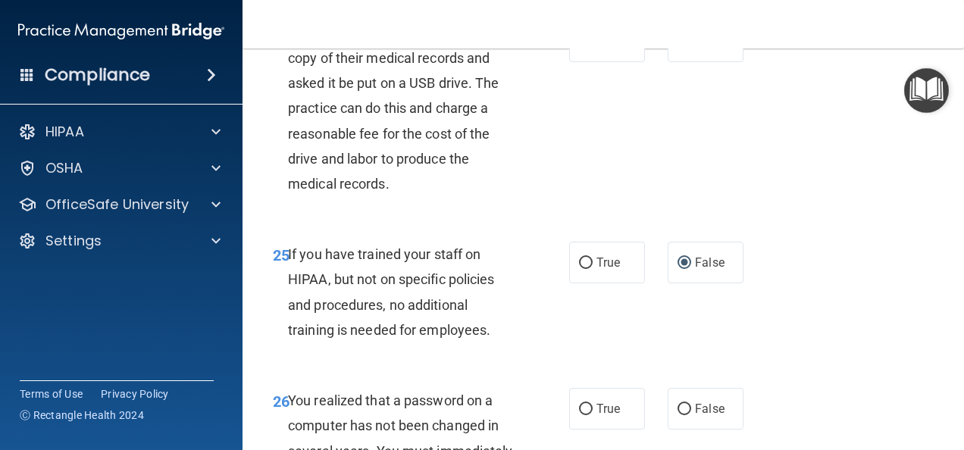
scroll to position [3863, 0]
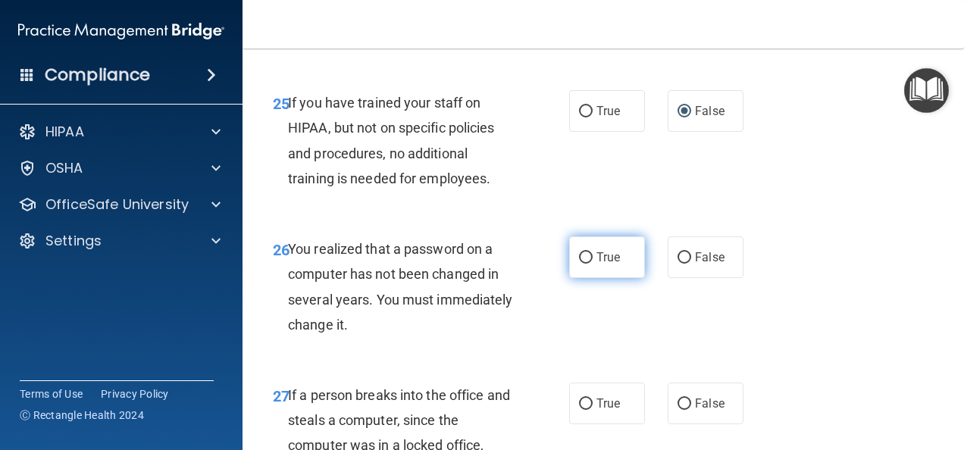
click at [579, 264] on input "True" at bounding box center [586, 257] width 14 height 11
radio input "true"
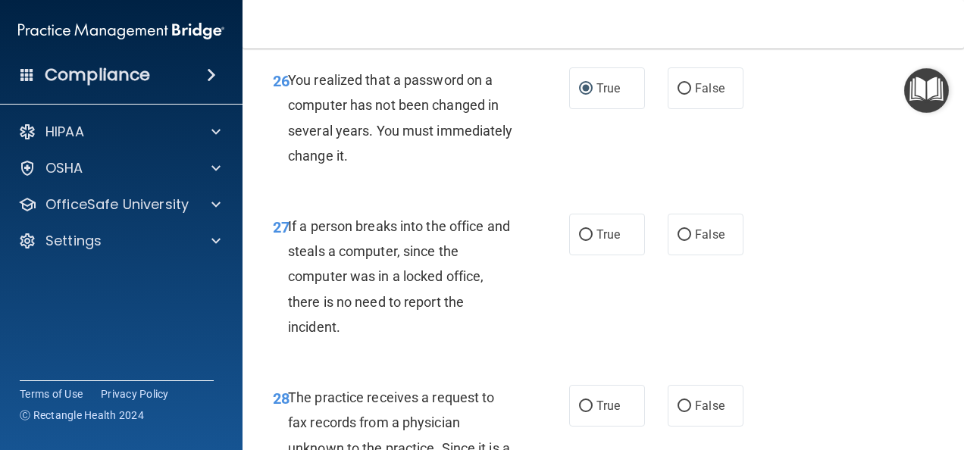
scroll to position [4091, 0]
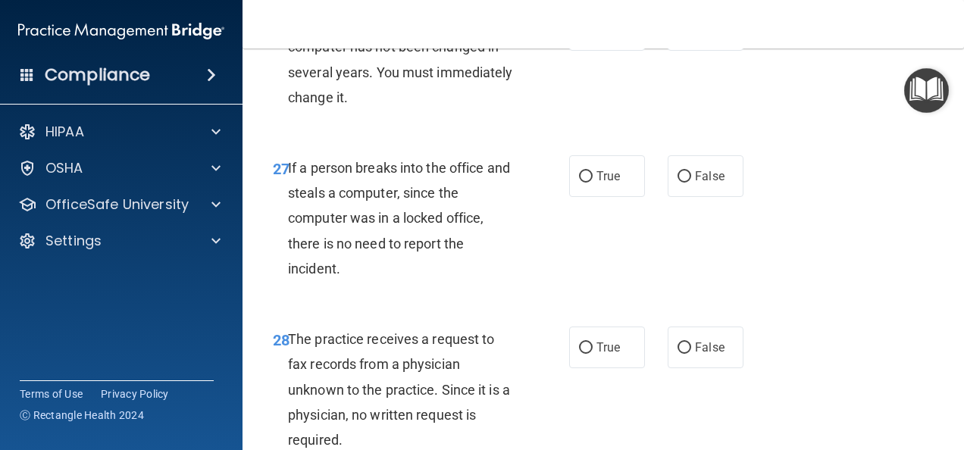
drag, startPoint x: 671, startPoint y: 203, endPoint x: 676, endPoint y: 229, distance: 26.2
click at [677, 183] on input "False" at bounding box center [684, 176] width 14 height 11
radio input "true"
click at [680, 354] on input "False" at bounding box center [684, 347] width 14 height 11
radio input "true"
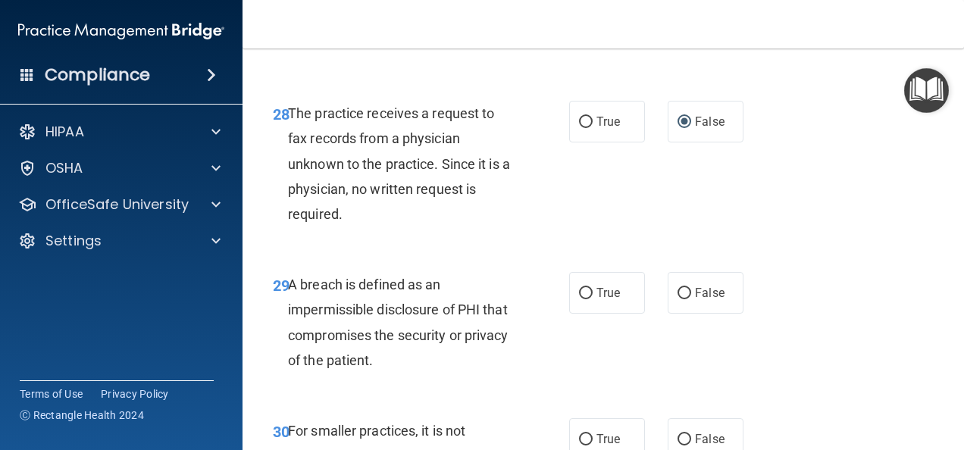
scroll to position [4394, 0]
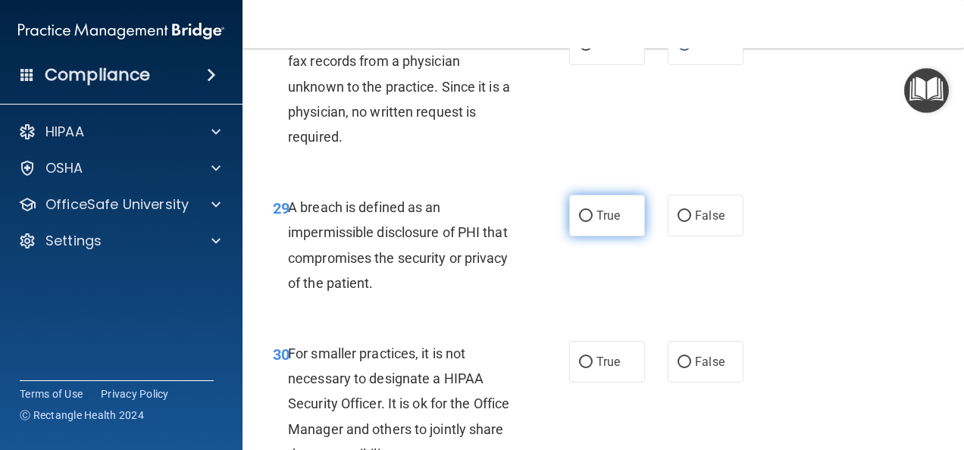
click at [579, 222] on input "True" at bounding box center [586, 216] width 14 height 11
radio input "true"
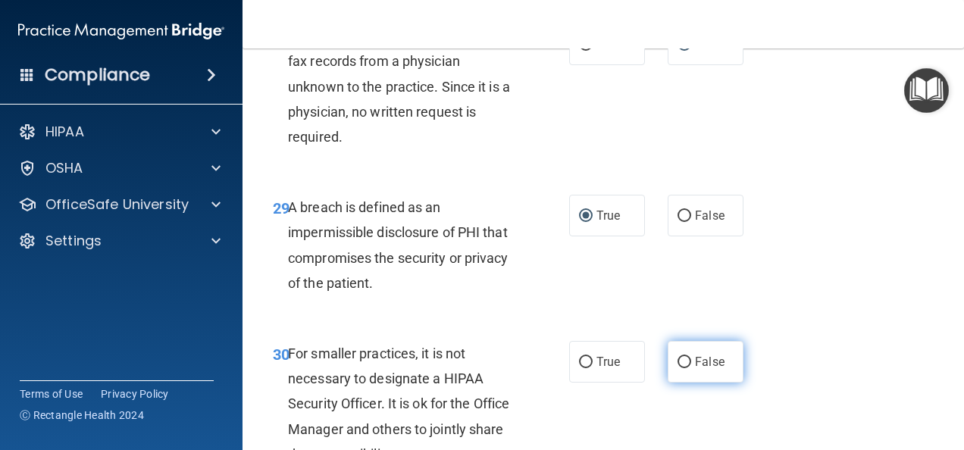
click at [679, 368] on input "False" at bounding box center [684, 362] width 14 height 11
radio input "true"
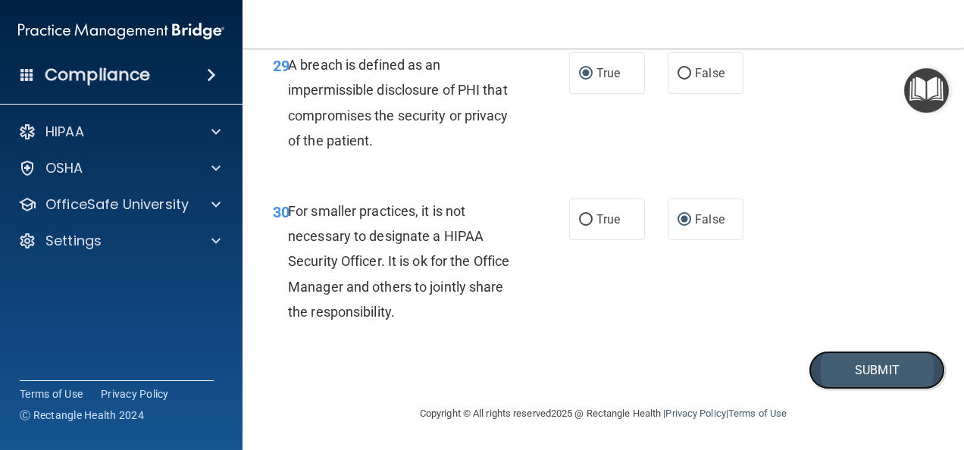
click at [882, 369] on button "Submit" at bounding box center [876, 370] width 136 height 39
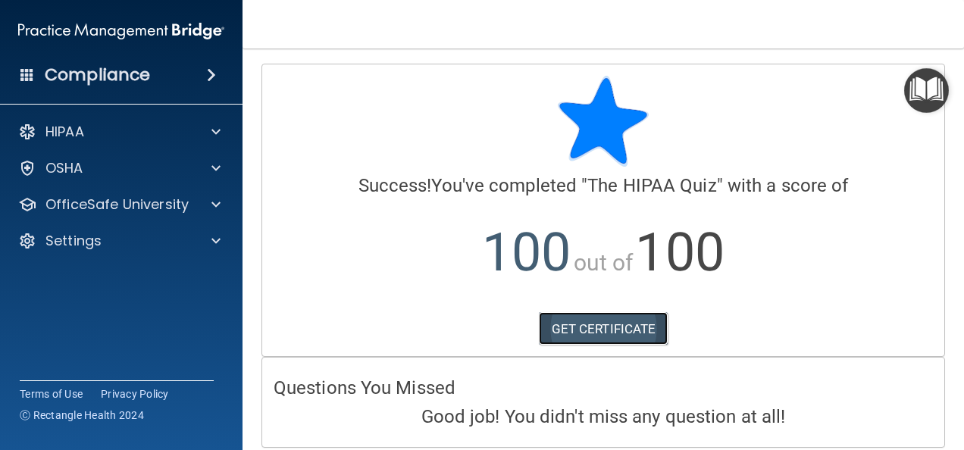
click at [605, 326] on link "GET CERTIFICATE" at bounding box center [604, 328] width 130 height 33
click at [606, 323] on link "GET CERTIFICATE" at bounding box center [604, 328] width 130 height 33
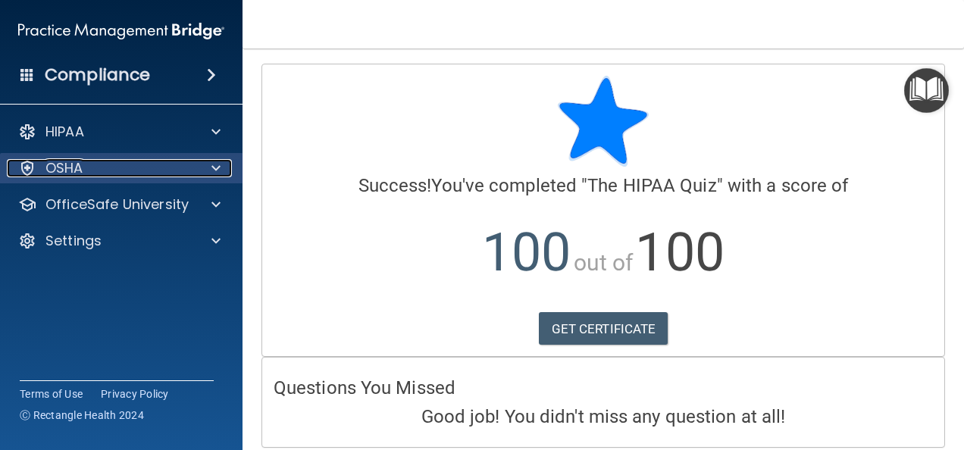
click at [89, 174] on div "OSHA" at bounding box center [101, 168] width 188 height 18
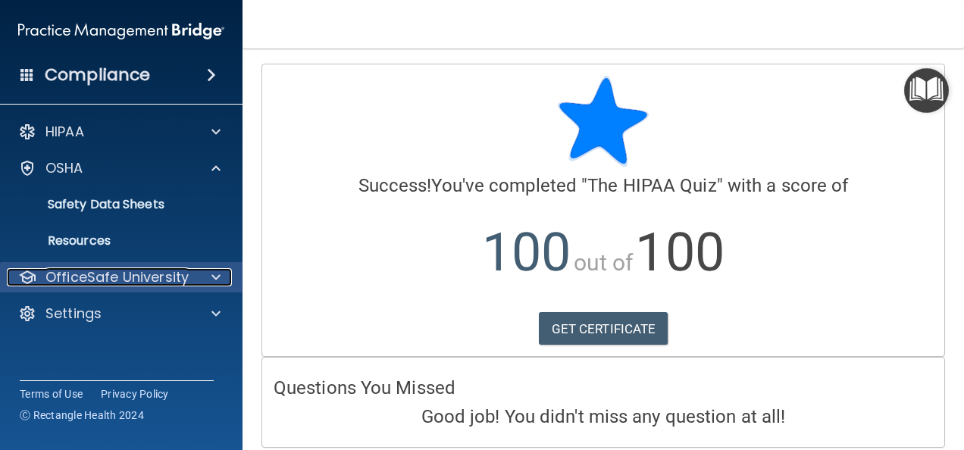
click at [220, 281] on div at bounding box center [214, 277] width 38 height 18
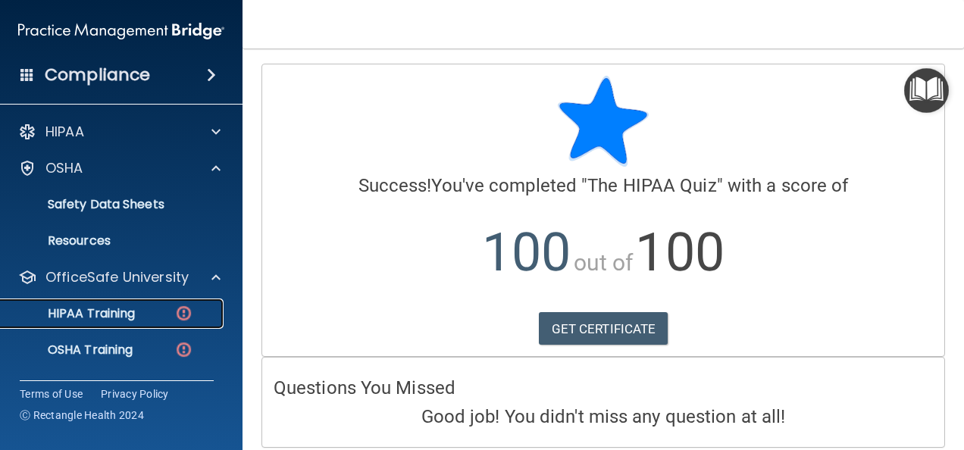
click at [139, 314] on div "HIPAA Training" at bounding box center [113, 313] width 207 height 15
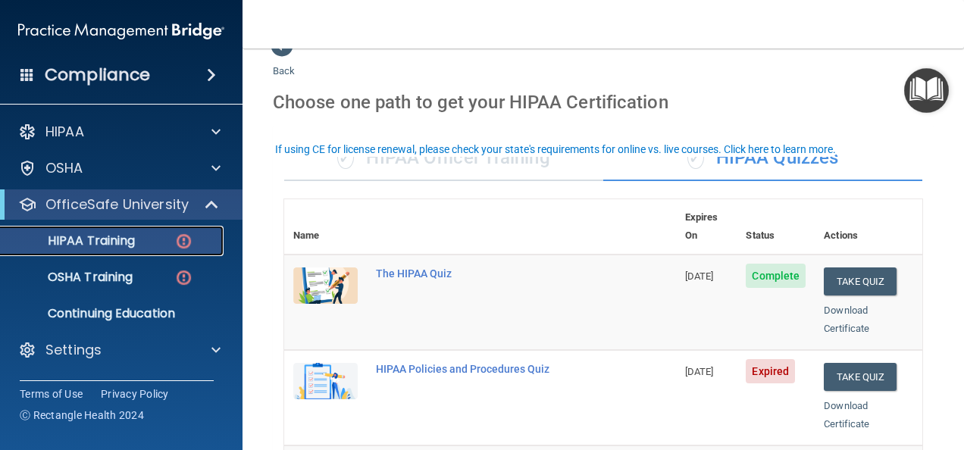
scroll to position [76, 0]
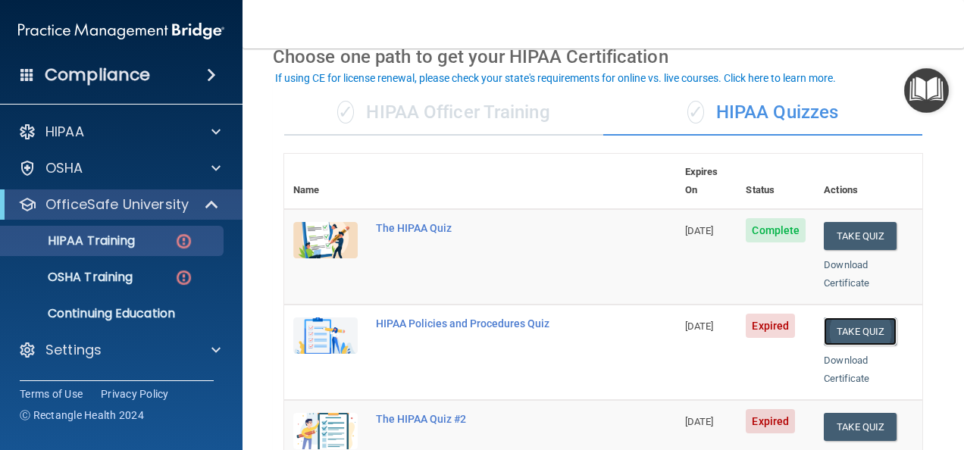
click at [847, 317] on button "Take Quiz" at bounding box center [859, 331] width 73 height 28
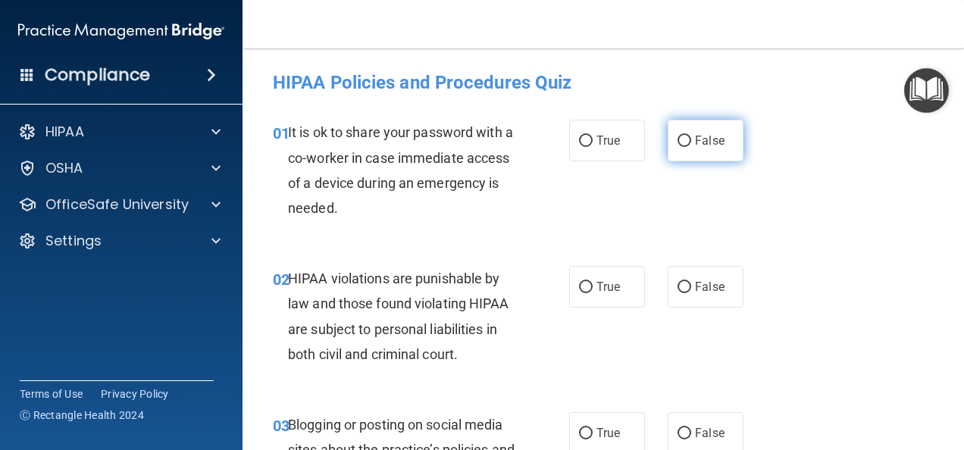
click at [678, 141] on input "False" at bounding box center [684, 141] width 14 height 11
radio input "true"
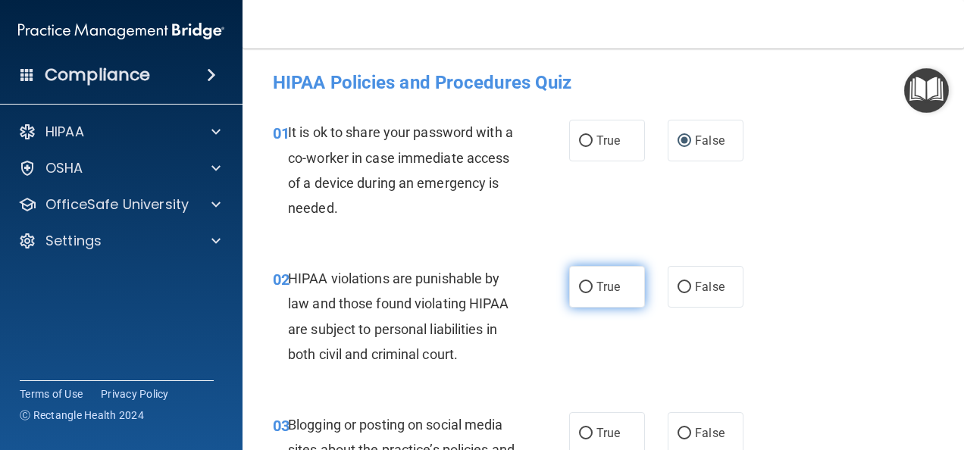
click at [579, 289] on input "True" at bounding box center [586, 287] width 14 height 11
radio input "true"
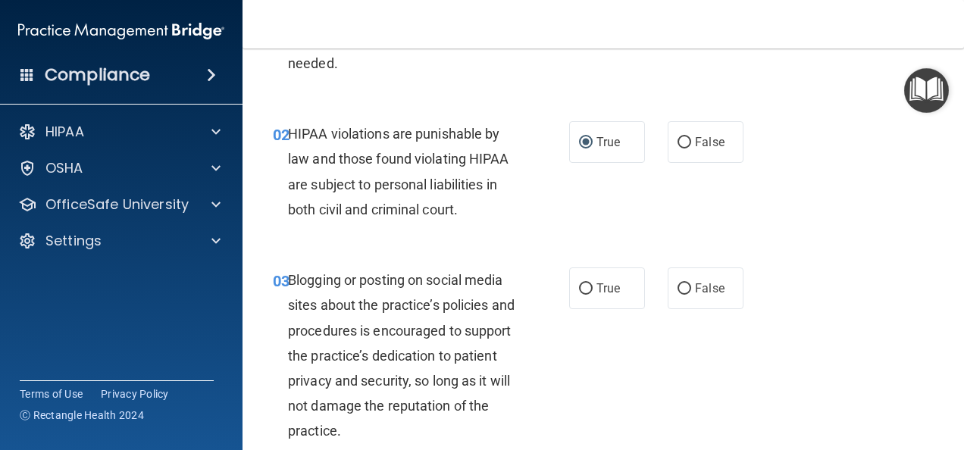
scroll to position [152, 0]
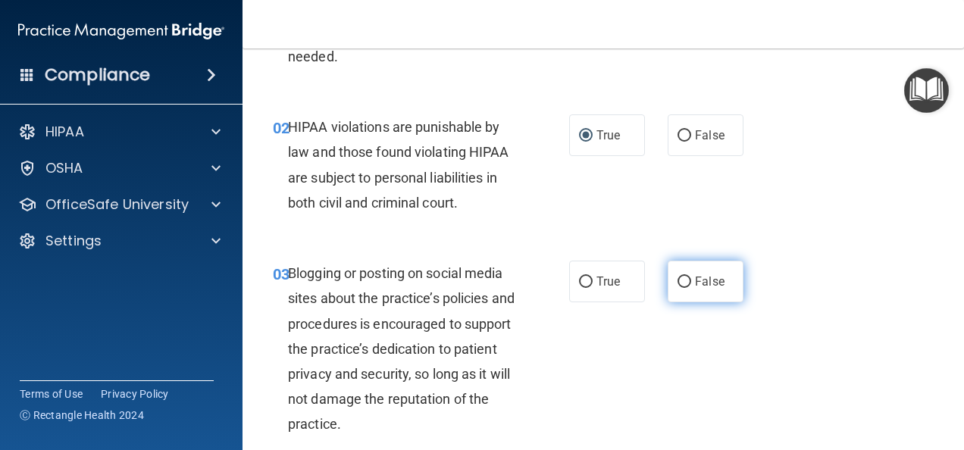
drag, startPoint x: 673, startPoint y: 282, endPoint x: 670, endPoint y: 291, distance: 9.4
click at [677, 282] on input "False" at bounding box center [684, 281] width 14 height 11
radio input "true"
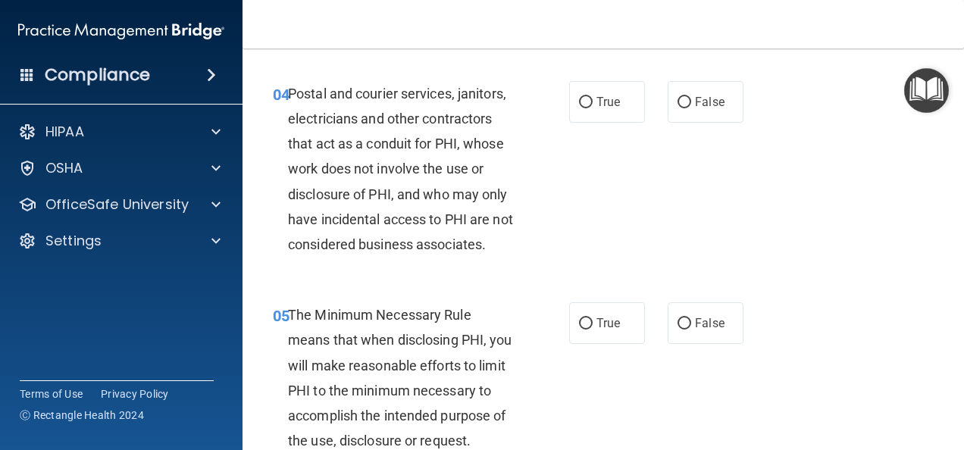
scroll to position [530, 0]
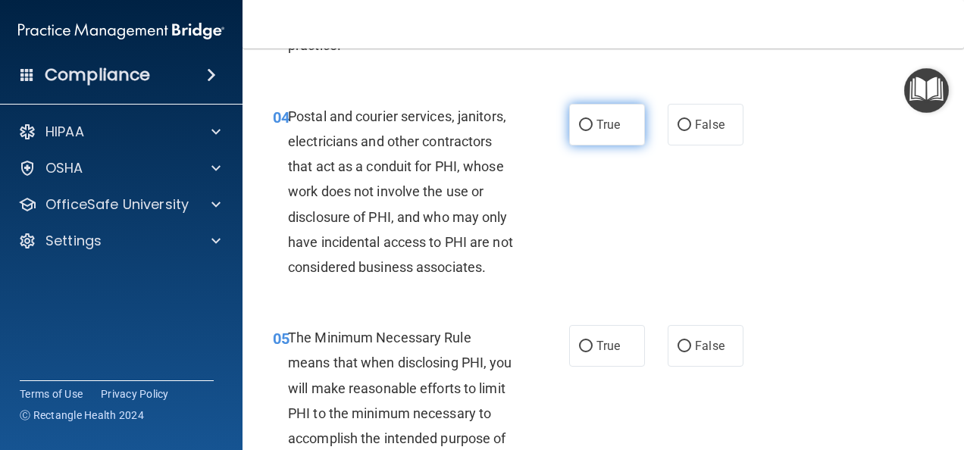
click at [583, 122] on input "True" at bounding box center [586, 125] width 14 height 11
radio input "true"
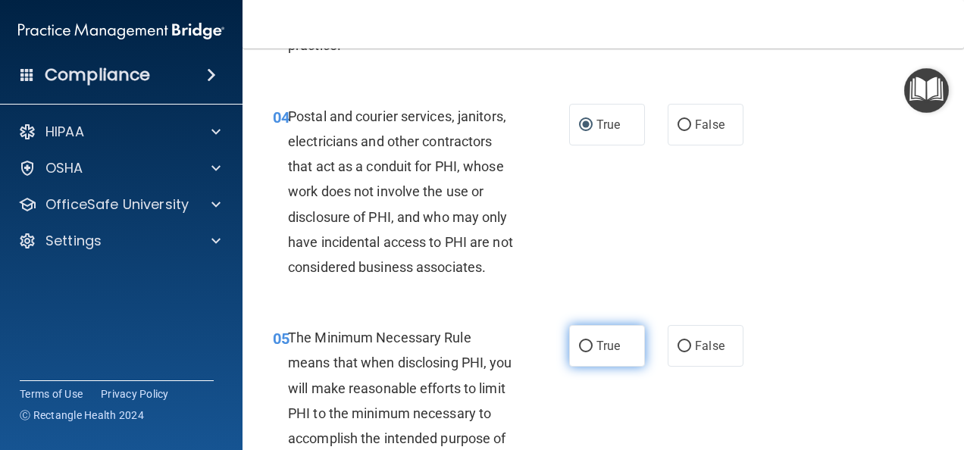
click at [579, 352] on input "True" at bounding box center [586, 346] width 14 height 11
radio input "true"
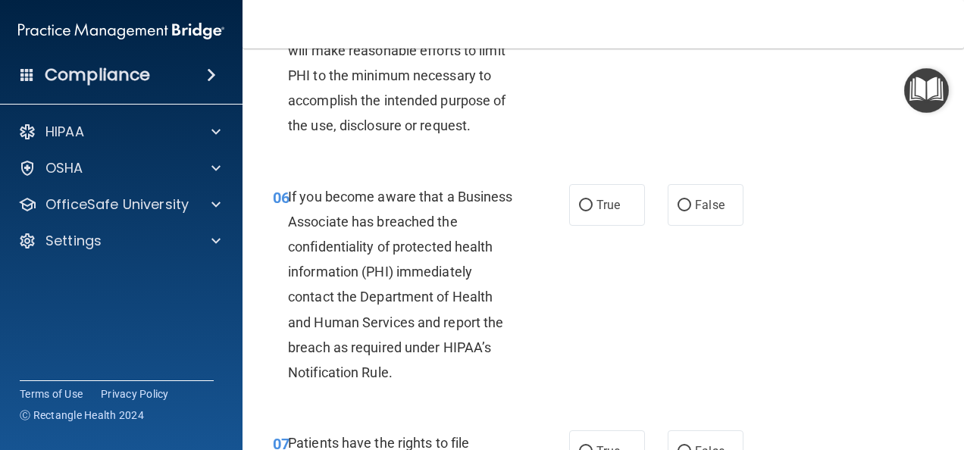
scroll to position [909, 0]
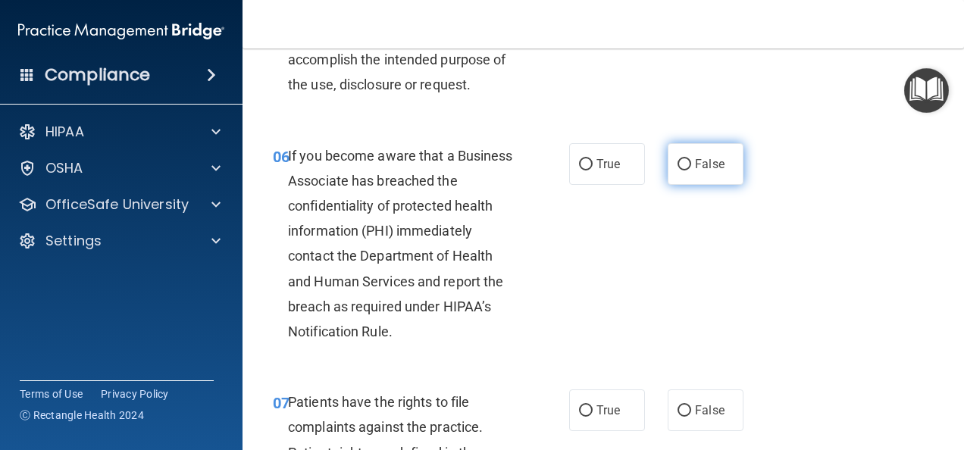
click at [668, 185] on label "False" at bounding box center [705, 164] width 76 height 42
click at [677, 170] on input "False" at bounding box center [684, 164] width 14 height 11
radio input "true"
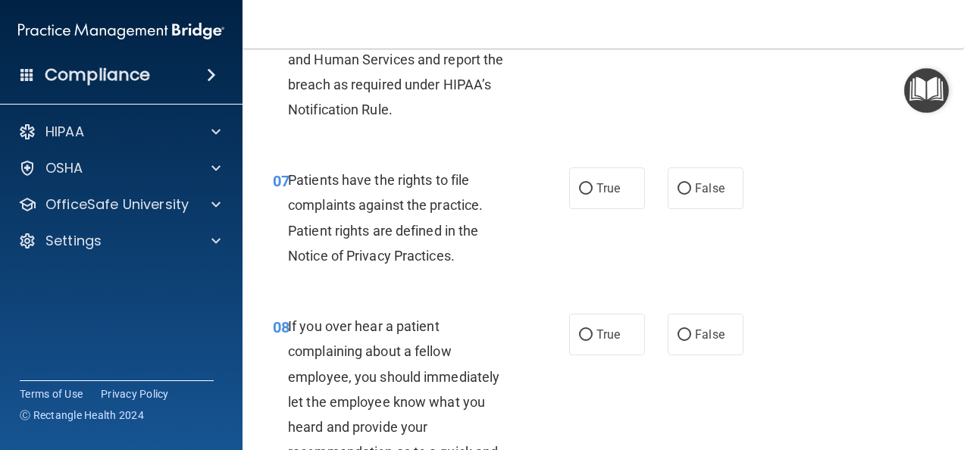
scroll to position [1136, 0]
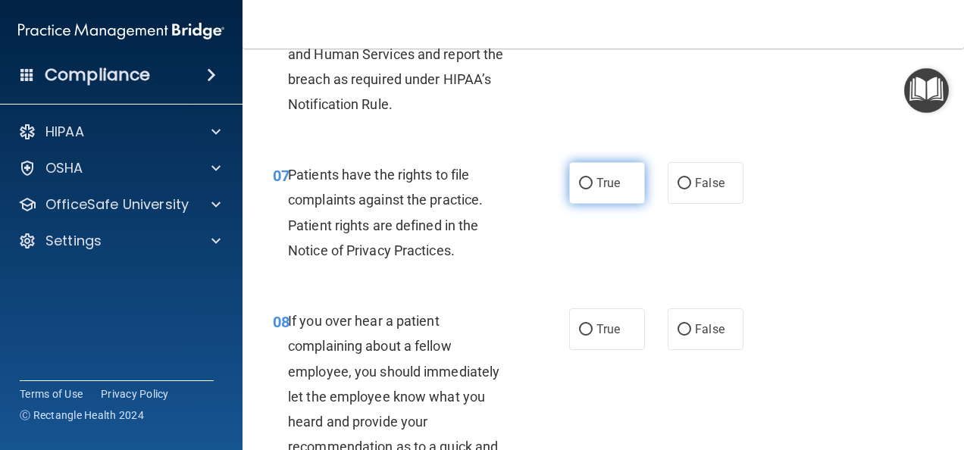
click at [579, 189] on input "True" at bounding box center [586, 183] width 14 height 11
radio input "true"
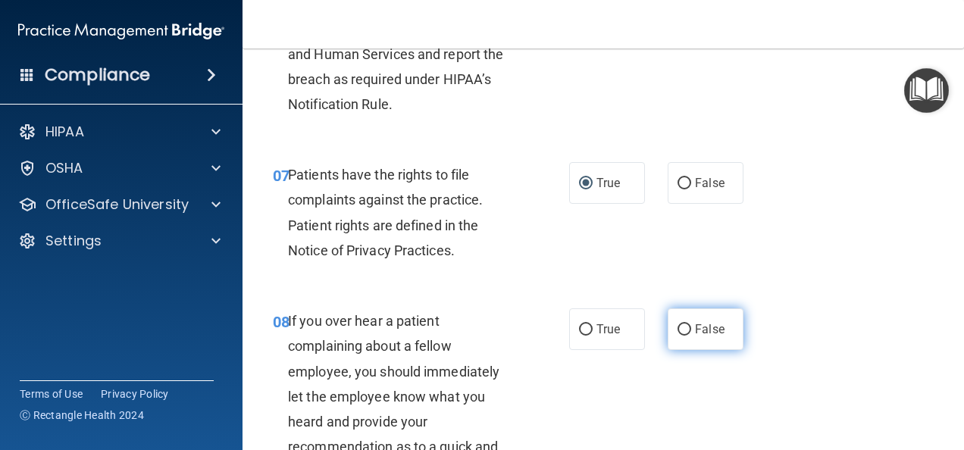
click at [677, 336] on input "False" at bounding box center [684, 329] width 14 height 11
radio input "true"
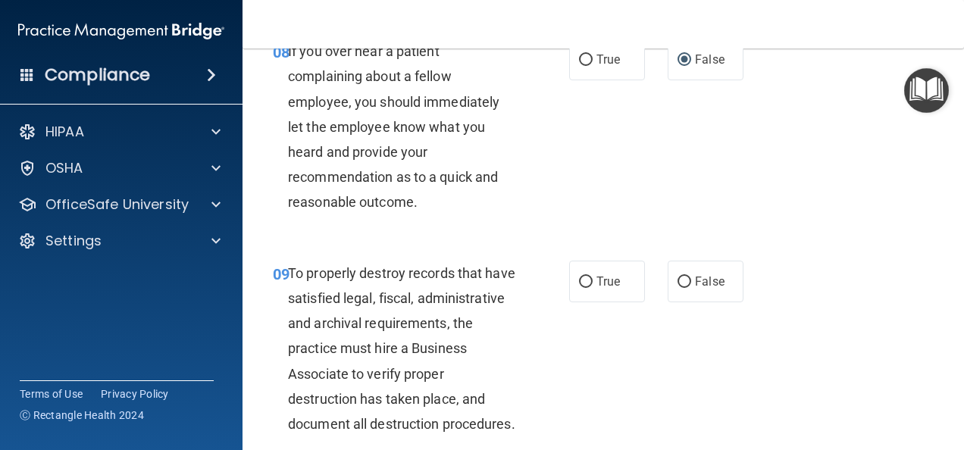
scroll to position [1515, 0]
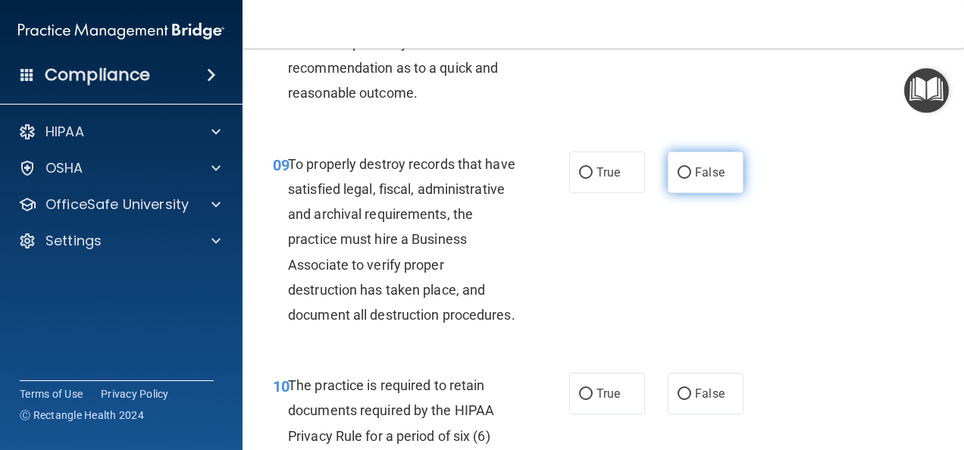
click at [677, 179] on input "False" at bounding box center [684, 172] width 14 height 11
radio input "true"
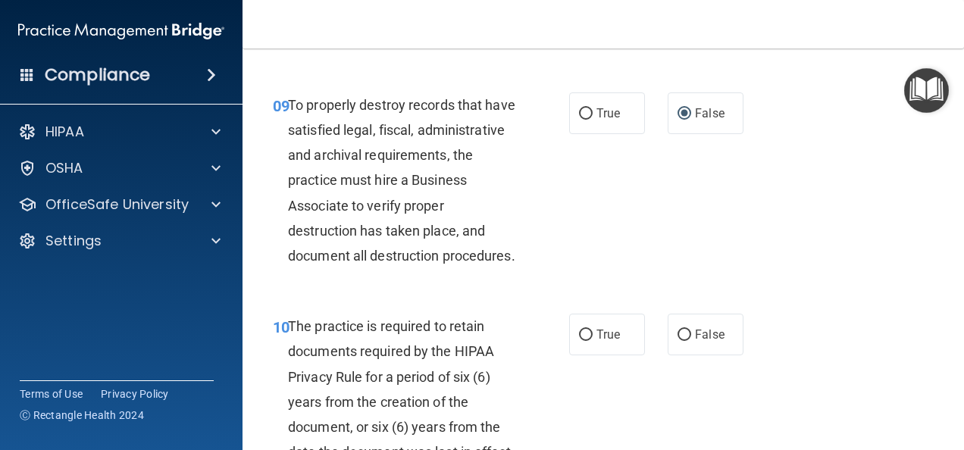
scroll to position [1742, 0]
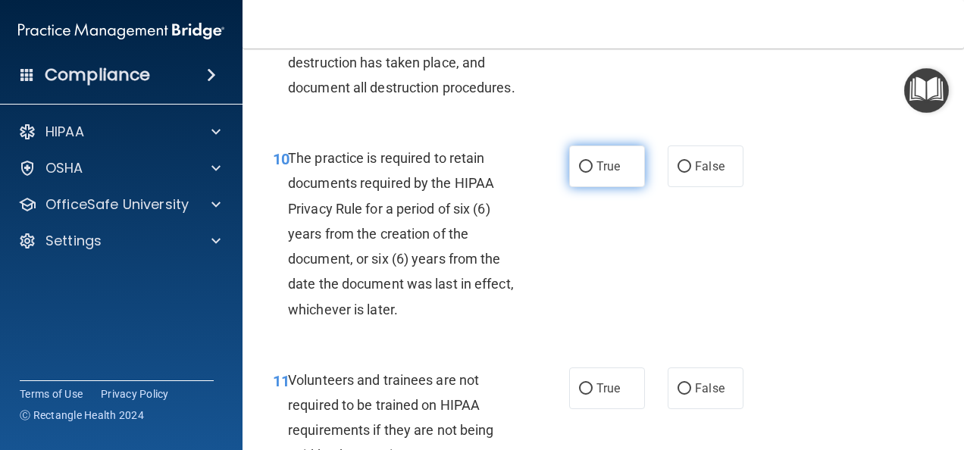
click at [580, 173] on input "True" at bounding box center [586, 166] width 14 height 11
radio input "true"
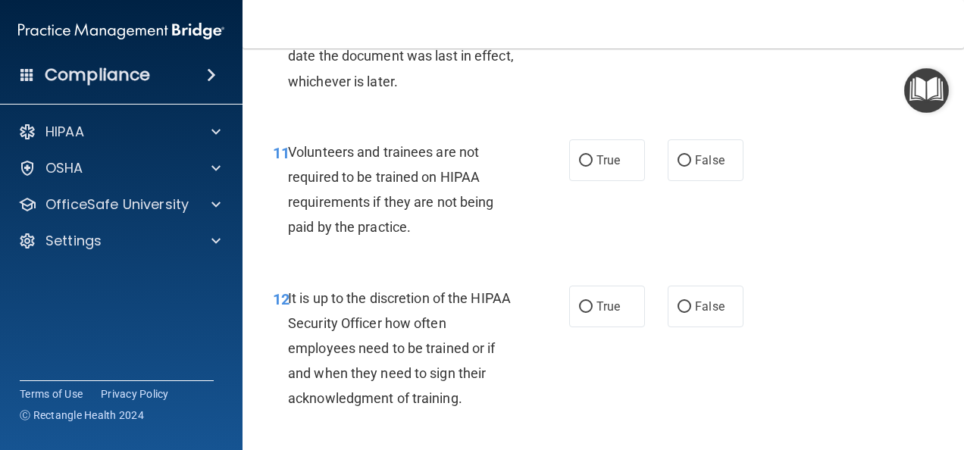
scroll to position [2045, 0]
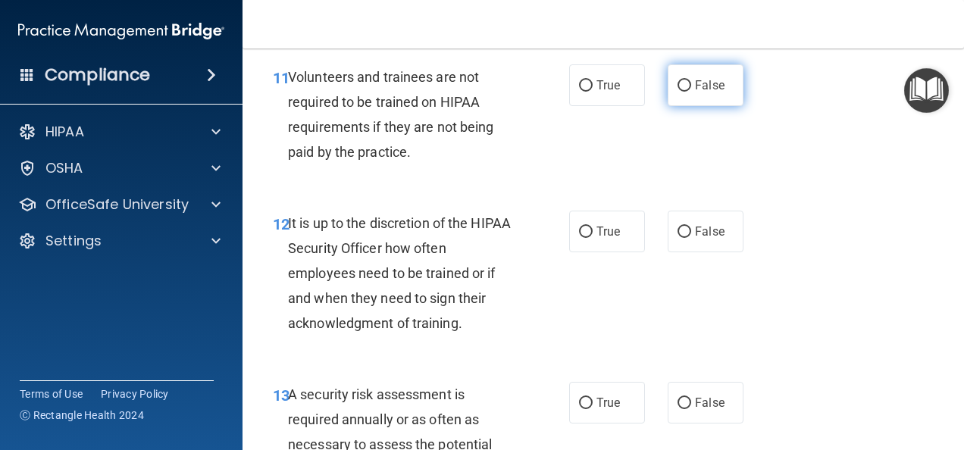
click at [677, 92] on input "False" at bounding box center [684, 85] width 14 height 11
radio input "true"
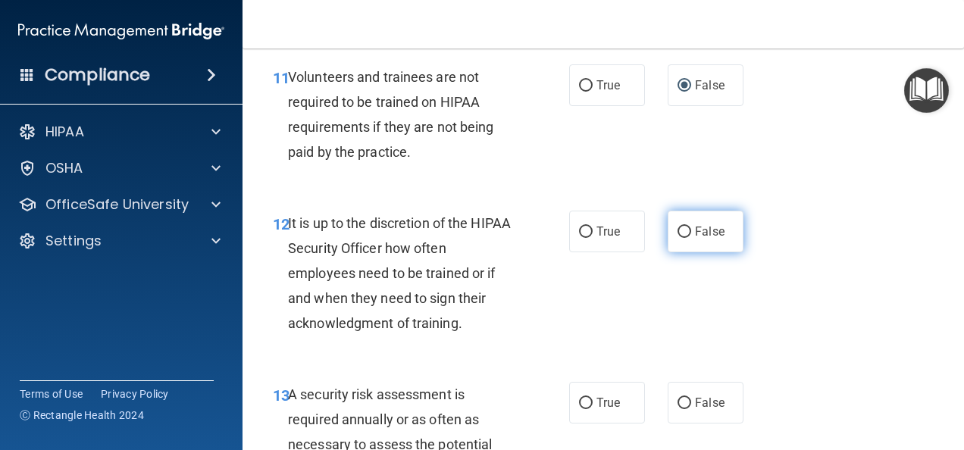
click at [680, 238] on input "False" at bounding box center [684, 232] width 14 height 11
radio input "true"
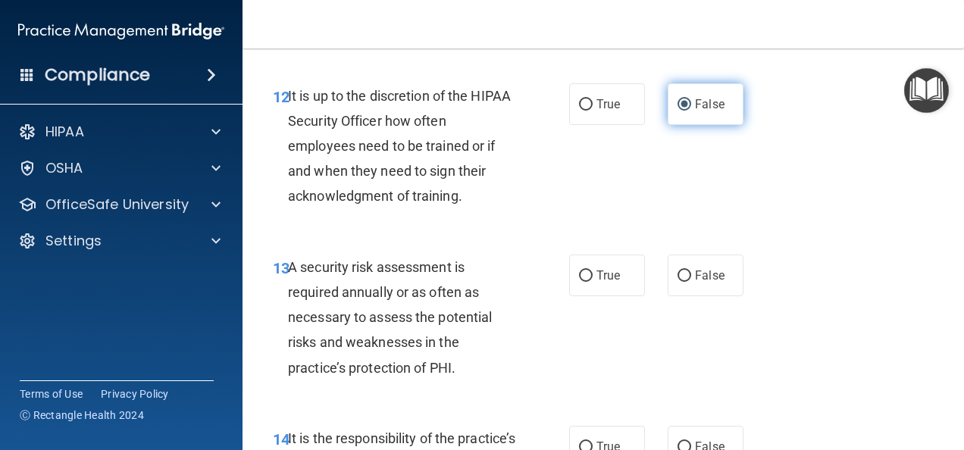
scroll to position [2197, 0]
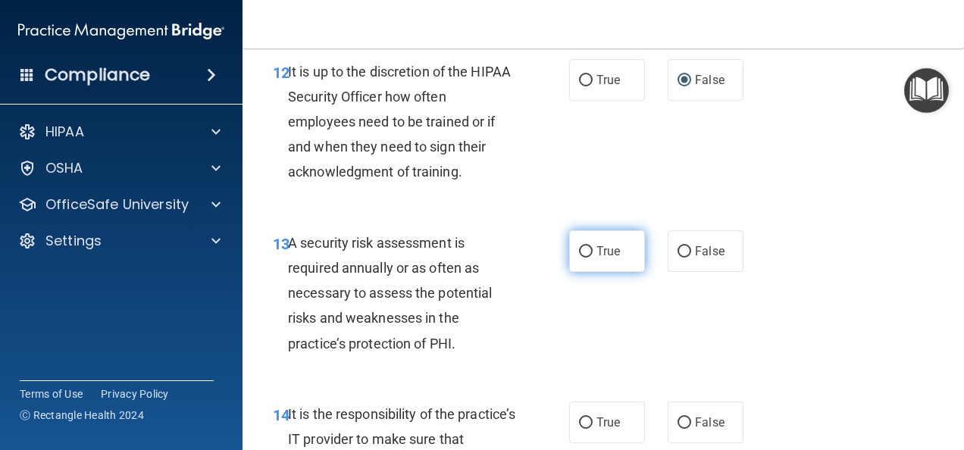
click at [582, 258] on input "True" at bounding box center [586, 251] width 14 height 11
radio input "true"
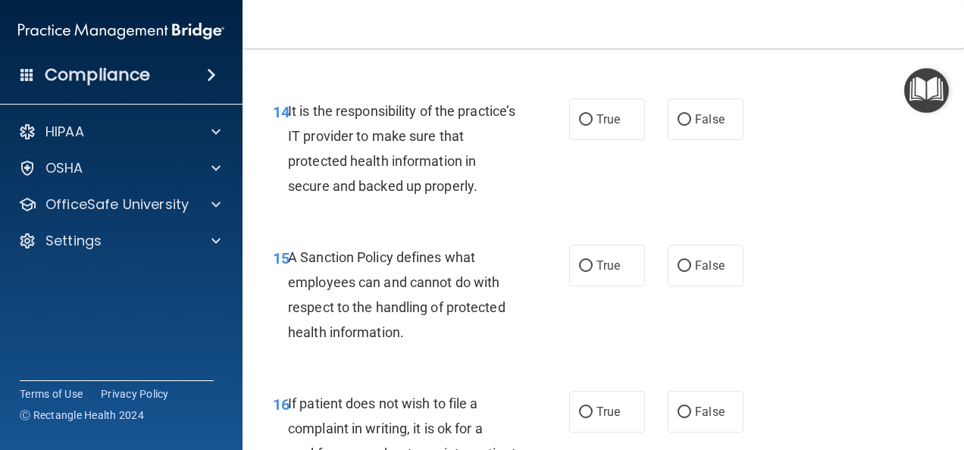
scroll to position [2576, 0]
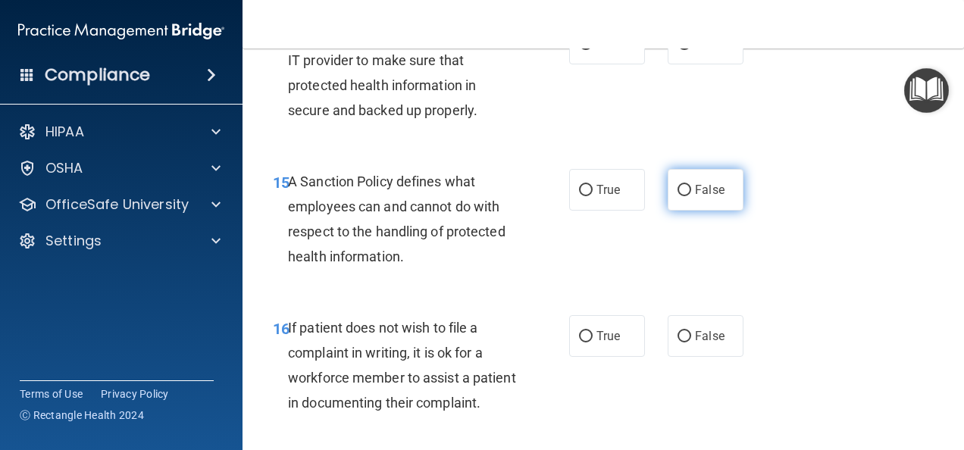
click at [677, 196] on input "False" at bounding box center [684, 190] width 14 height 11
radio input "true"
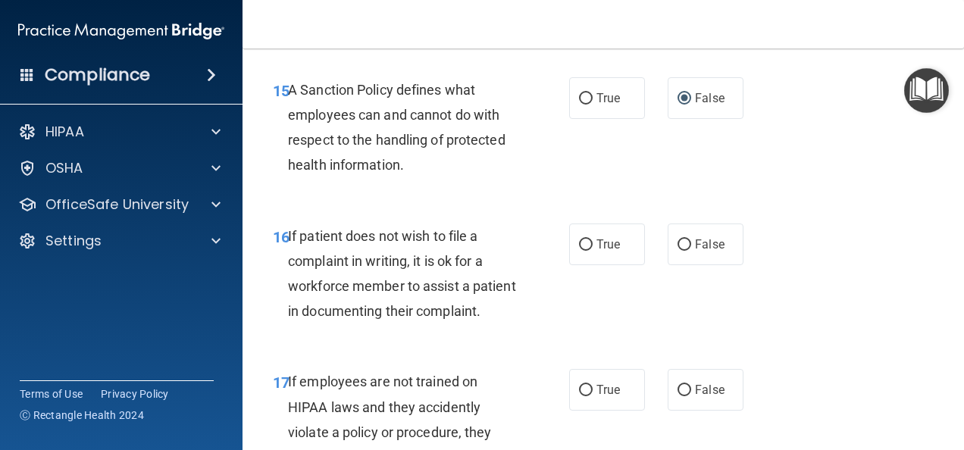
scroll to position [2727, 0]
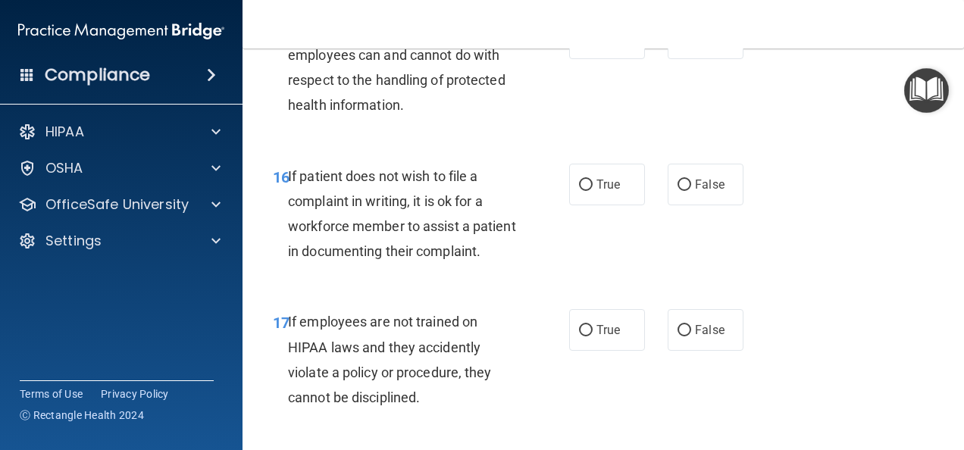
drag, startPoint x: 577, startPoint y: 255, endPoint x: 607, endPoint y: 288, distance: 44.0
click at [579, 191] on input "True" at bounding box center [586, 185] width 14 height 11
radio input "true"
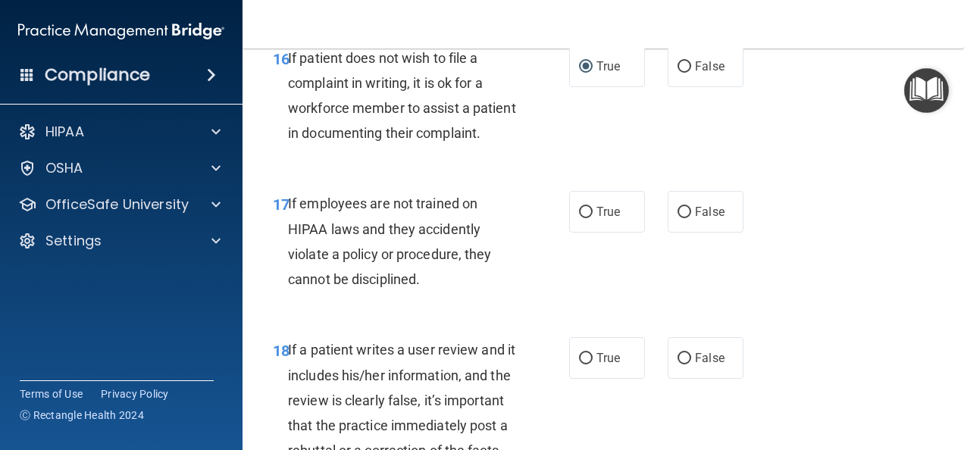
scroll to position [2879, 0]
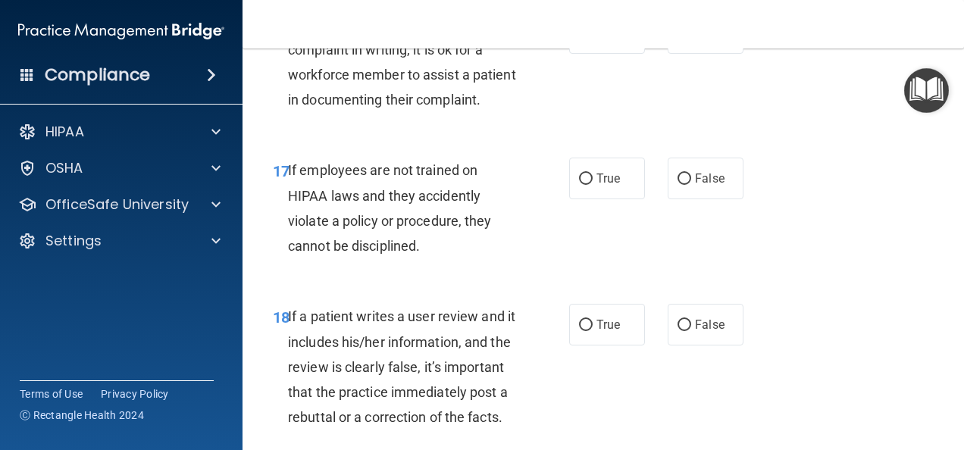
drag, startPoint x: 676, startPoint y: 276, endPoint x: 711, endPoint y: 323, distance: 57.4
click at [677, 185] on input "False" at bounding box center [684, 178] width 14 height 11
radio input "true"
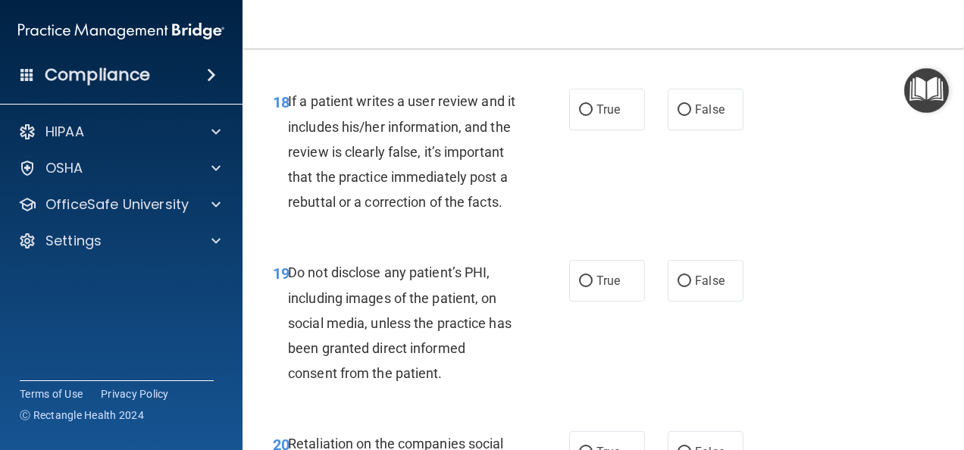
scroll to position [3106, 0]
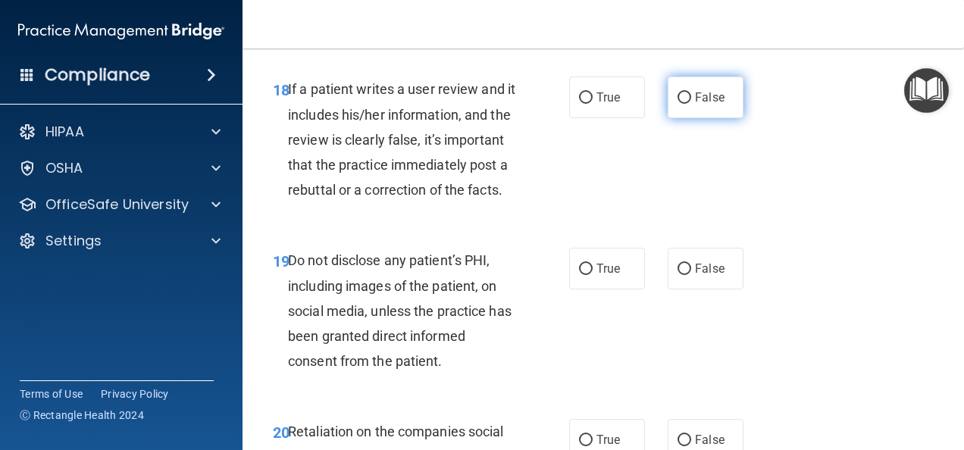
drag, startPoint x: 680, startPoint y: 197, endPoint x: 685, endPoint y: 208, distance: 11.9
click at [681, 104] on input "False" at bounding box center [684, 97] width 14 height 11
radio input "true"
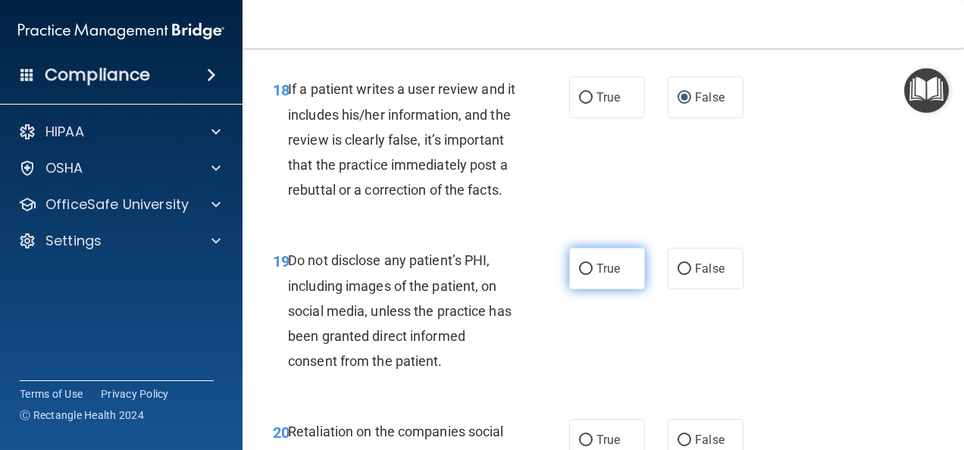
click at [581, 275] on input "True" at bounding box center [586, 269] width 14 height 11
radio input "true"
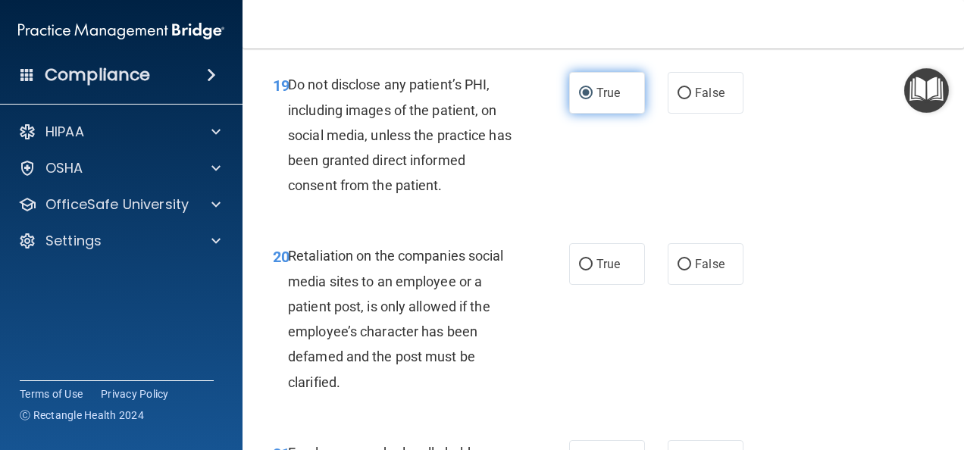
scroll to position [3333, 0]
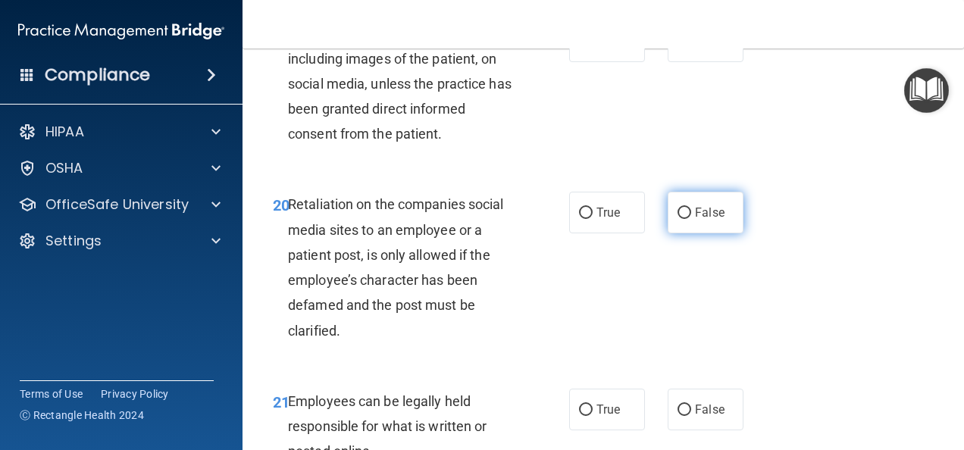
click at [677, 219] on input "False" at bounding box center [684, 213] width 14 height 11
radio input "true"
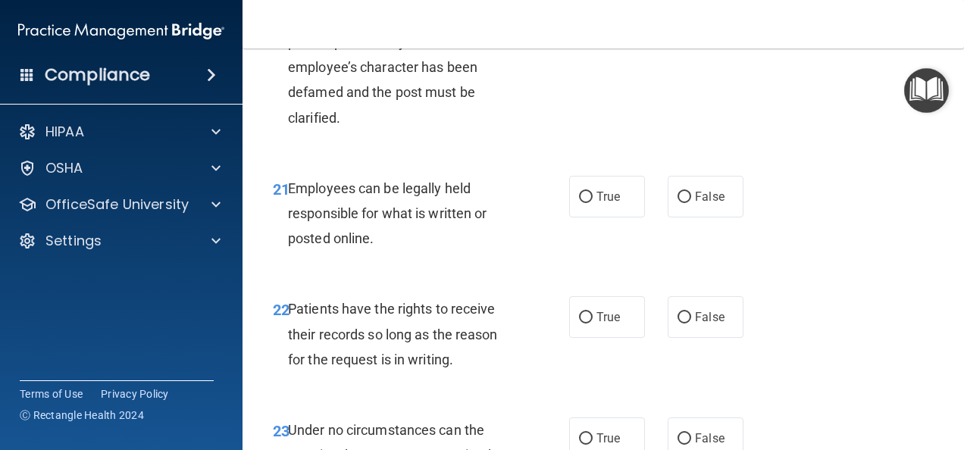
scroll to position [3560, 0]
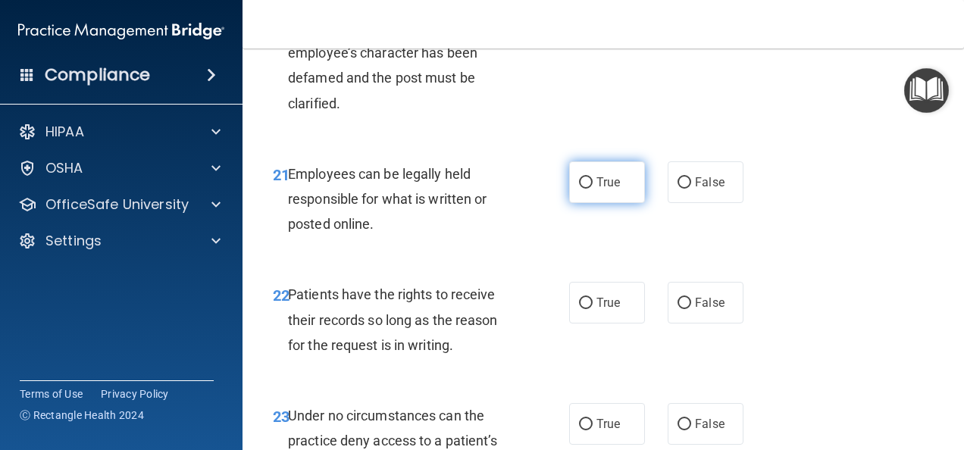
click at [579, 189] on input "True" at bounding box center [586, 182] width 14 height 11
radio input "true"
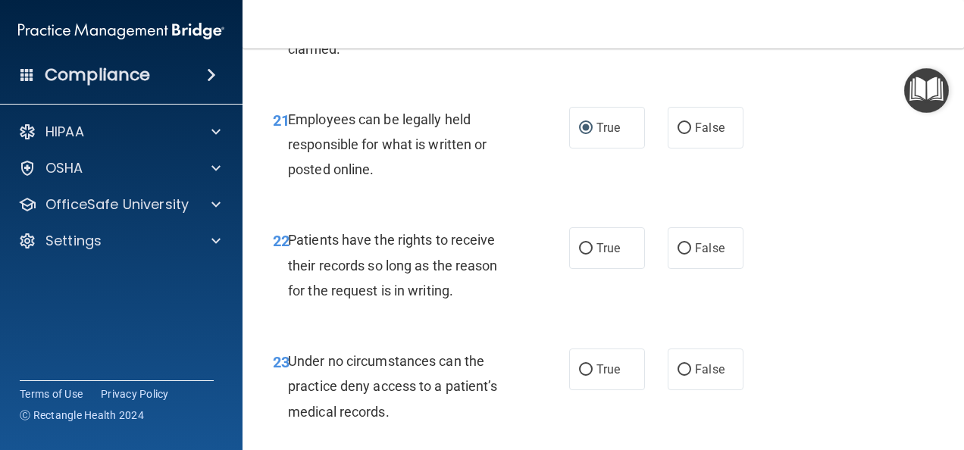
scroll to position [3712, 0]
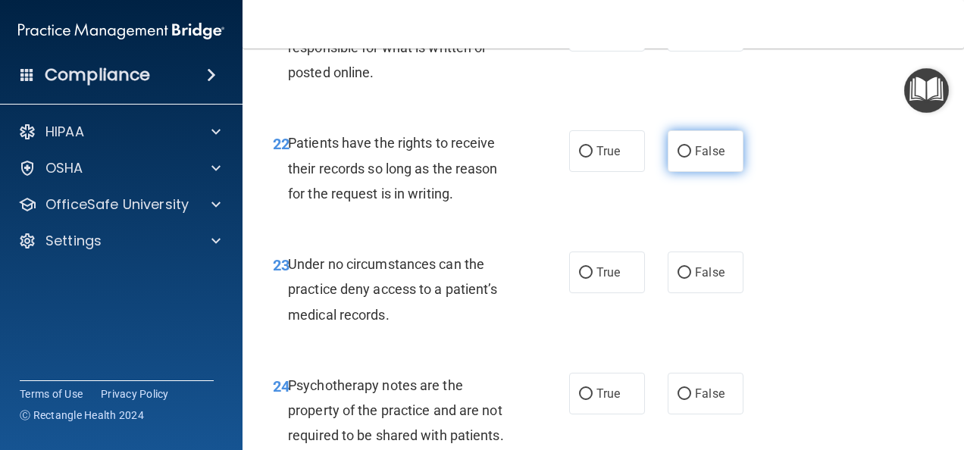
click at [680, 158] on input "False" at bounding box center [684, 151] width 14 height 11
radio input "true"
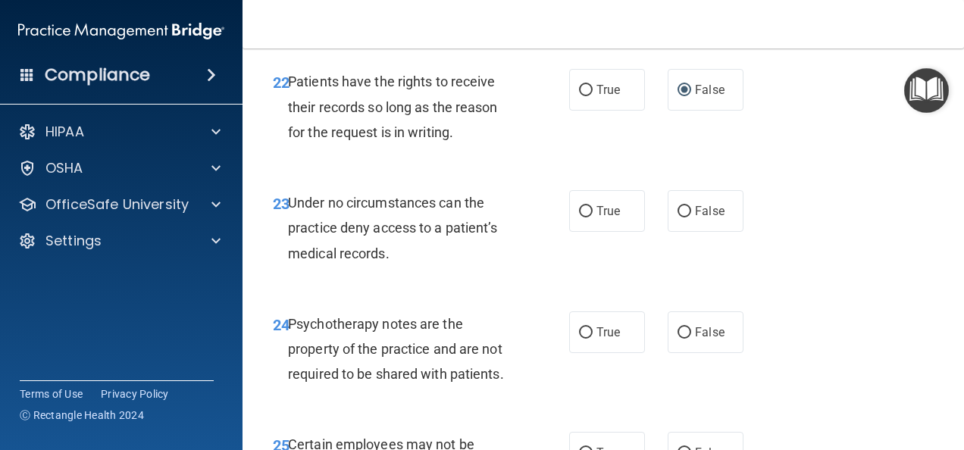
scroll to position [3788, 0]
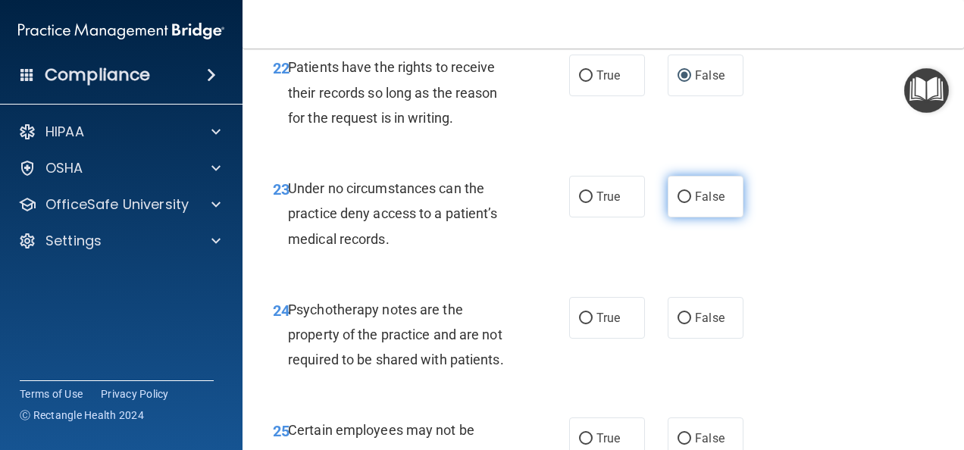
click at [682, 203] on input "False" at bounding box center [684, 197] width 14 height 11
radio input "true"
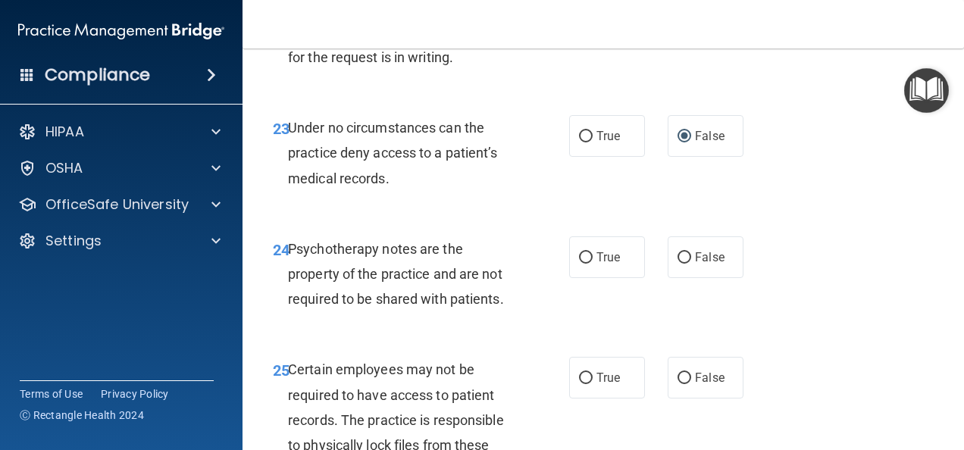
scroll to position [3863, 0]
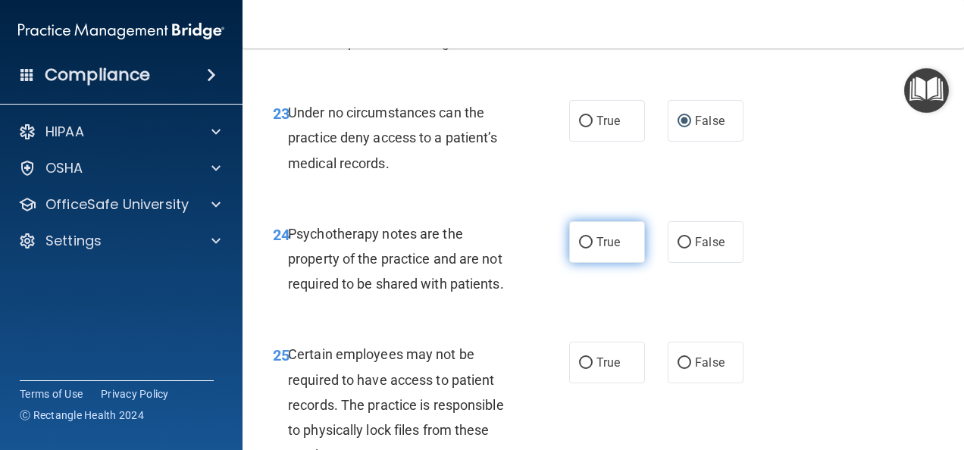
click at [580, 248] on input "True" at bounding box center [586, 242] width 14 height 11
radio input "true"
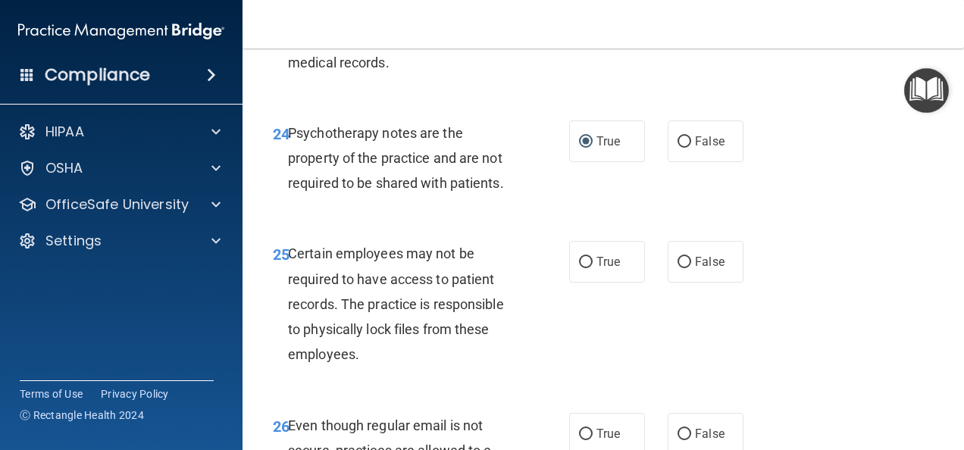
scroll to position [4015, 0]
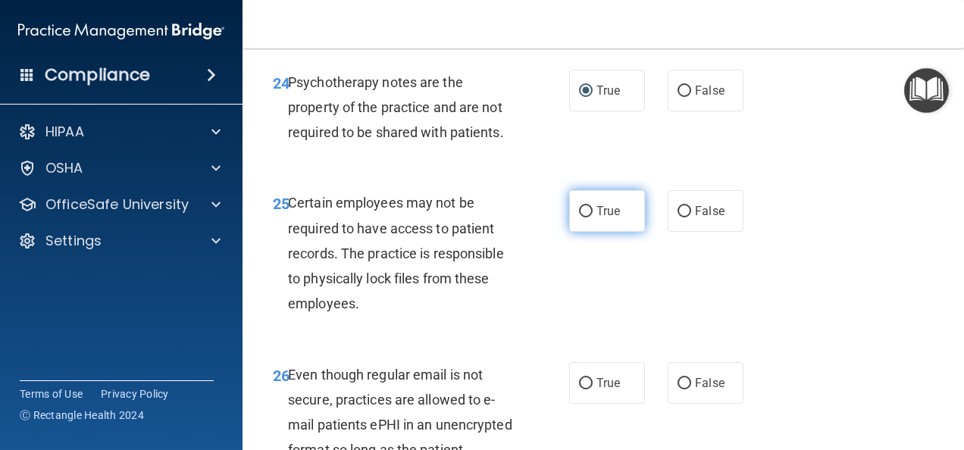
click at [579, 217] on input "True" at bounding box center [586, 211] width 14 height 11
radio input "true"
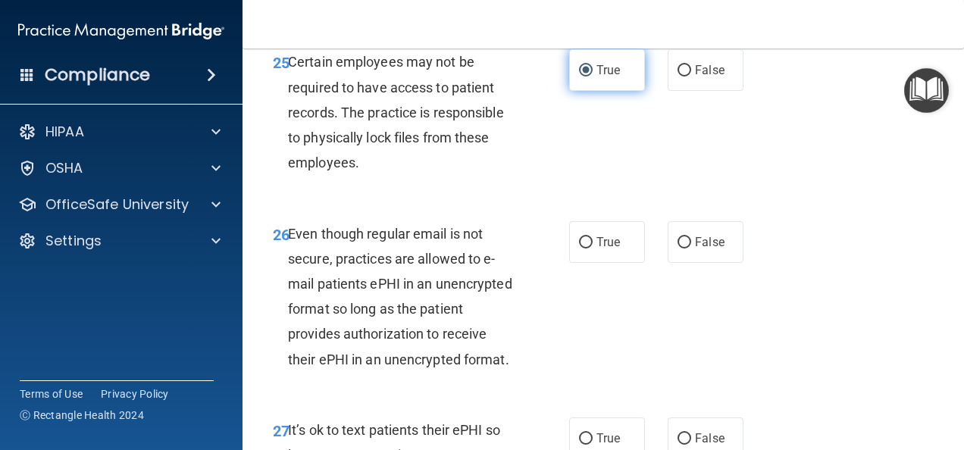
scroll to position [4166, 0]
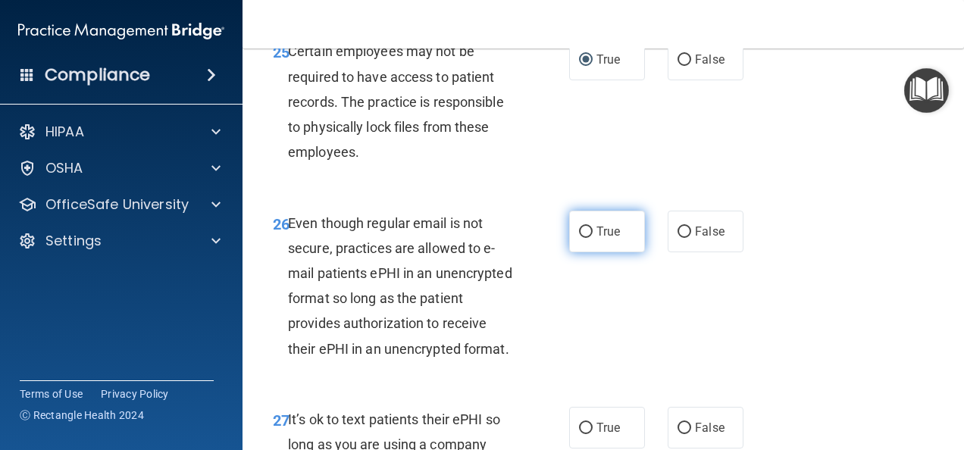
click at [583, 238] on input "True" at bounding box center [586, 232] width 14 height 11
radio input "true"
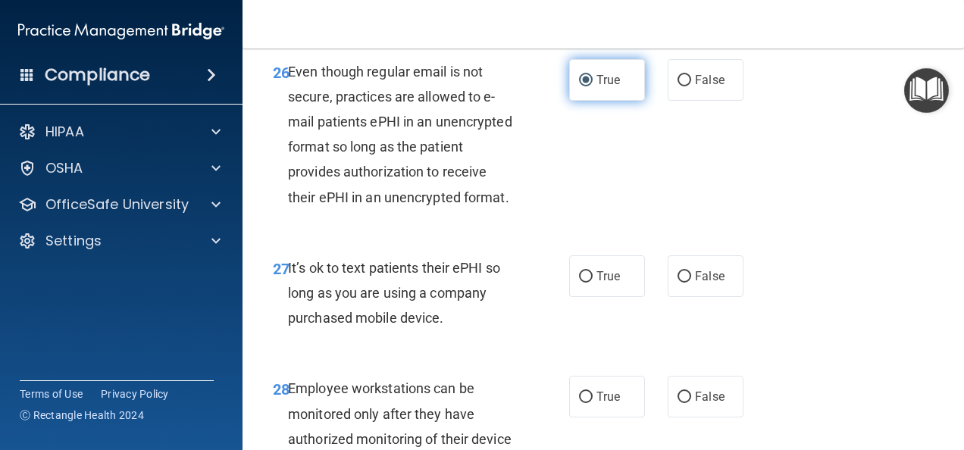
scroll to position [4394, 0]
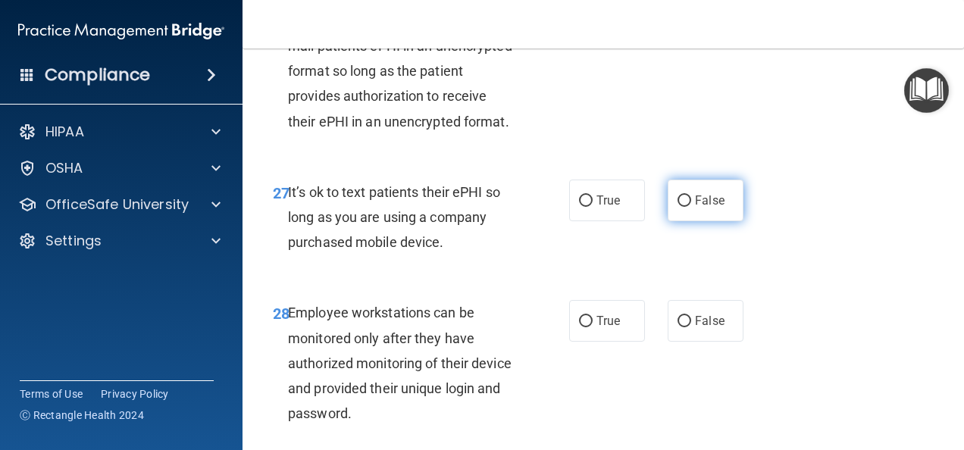
click at [677, 207] on input "False" at bounding box center [684, 200] width 14 height 11
radio input "true"
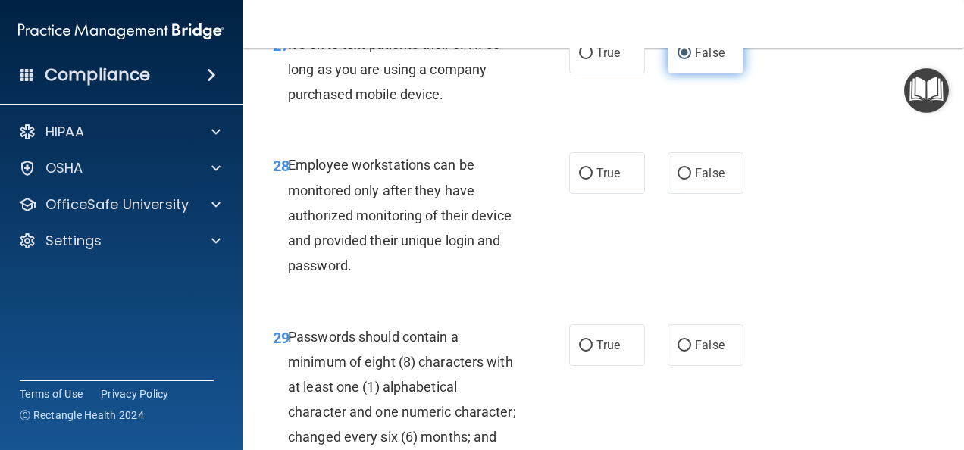
scroll to position [4545, 0]
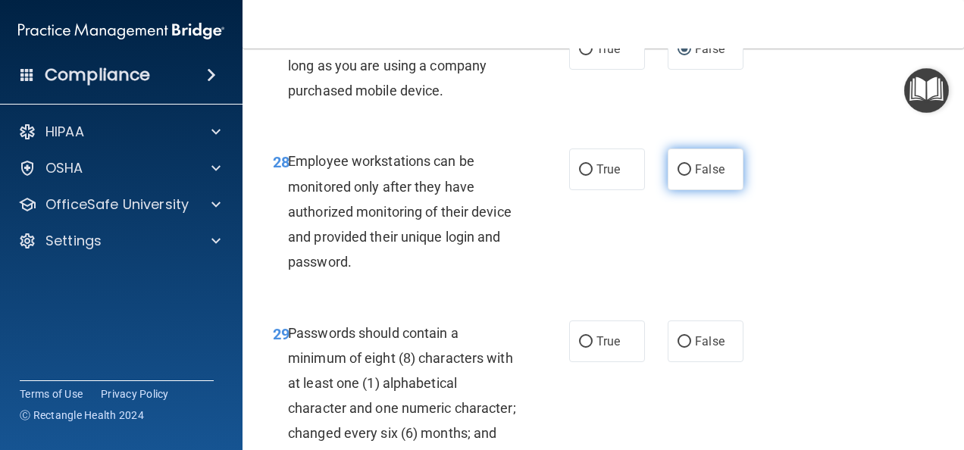
click at [679, 176] on input "False" at bounding box center [684, 169] width 14 height 11
radio input "true"
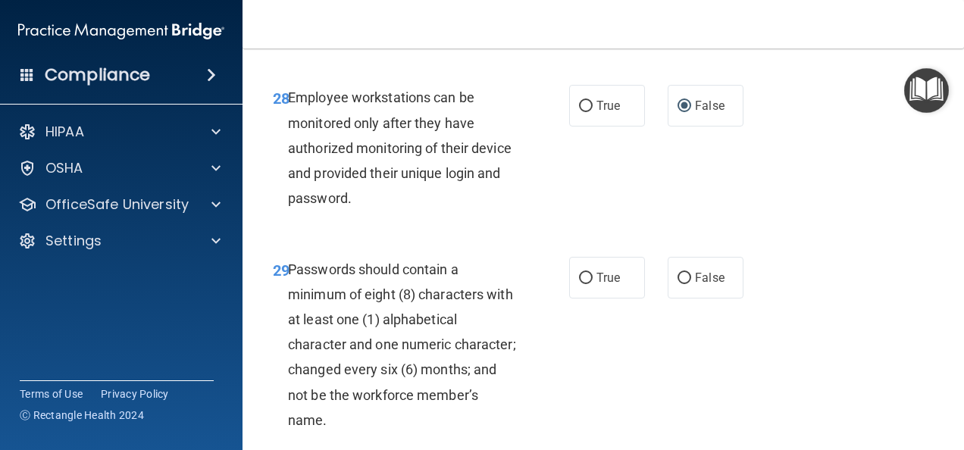
scroll to position [4697, 0]
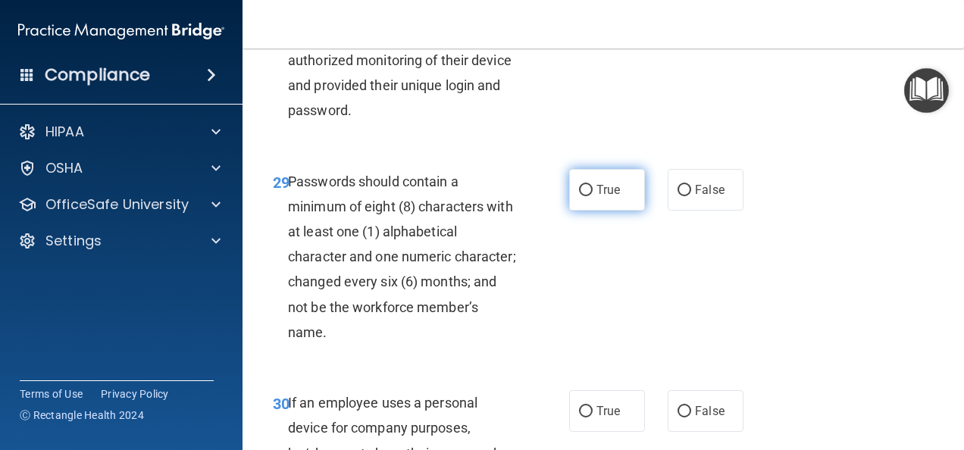
click at [581, 196] on input "True" at bounding box center [586, 190] width 14 height 11
radio input "true"
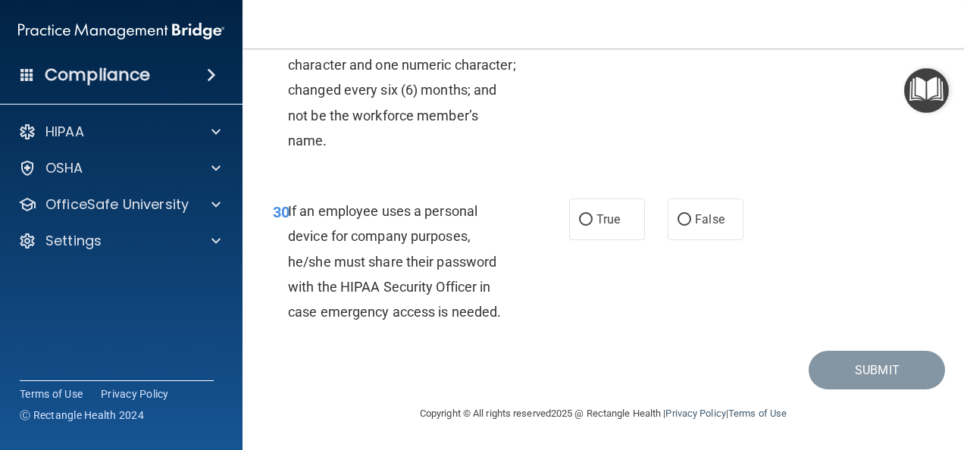
scroll to position [4924, 0]
click at [677, 226] on input "False" at bounding box center [684, 219] width 14 height 11
radio input "true"
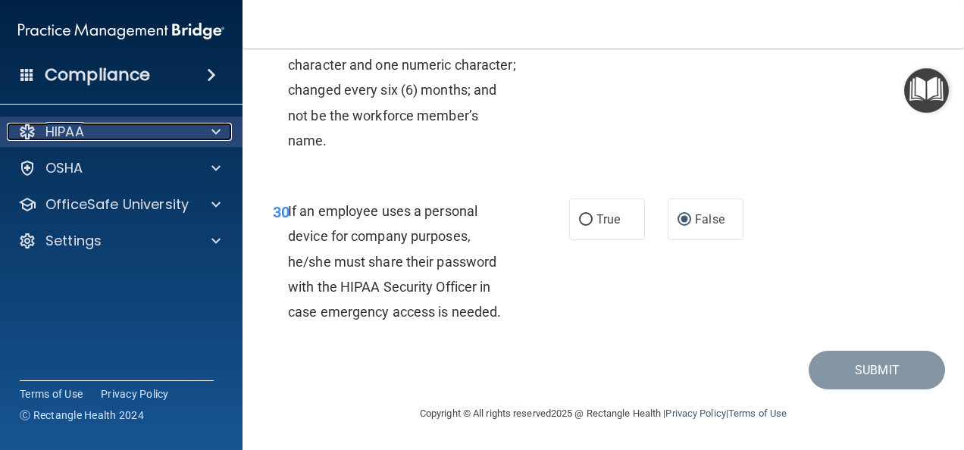
click at [218, 134] on span at bounding box center [215, 132] width 9 height 18
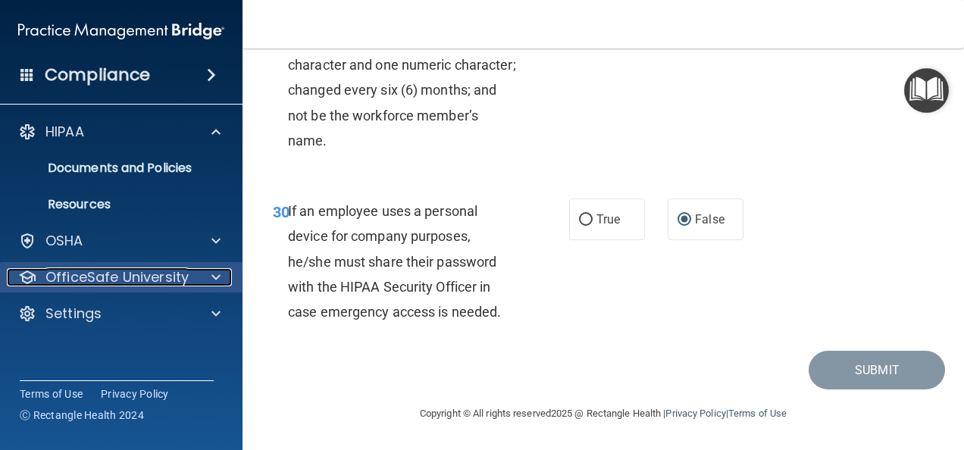
click at [218, 271] on span at bounding box center [215, 277] width 9 height 18
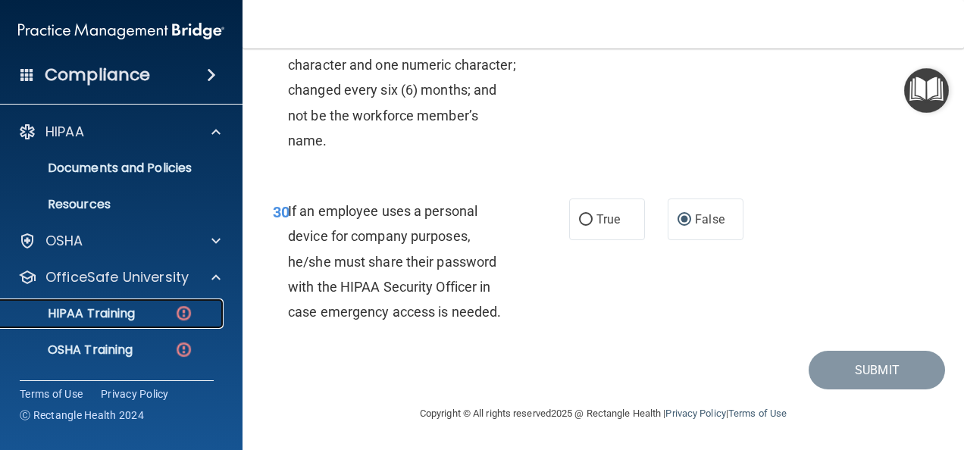
click at [144, 309] on div "HIPAA Training" at bounding box center [113, 313] width 207 height 15
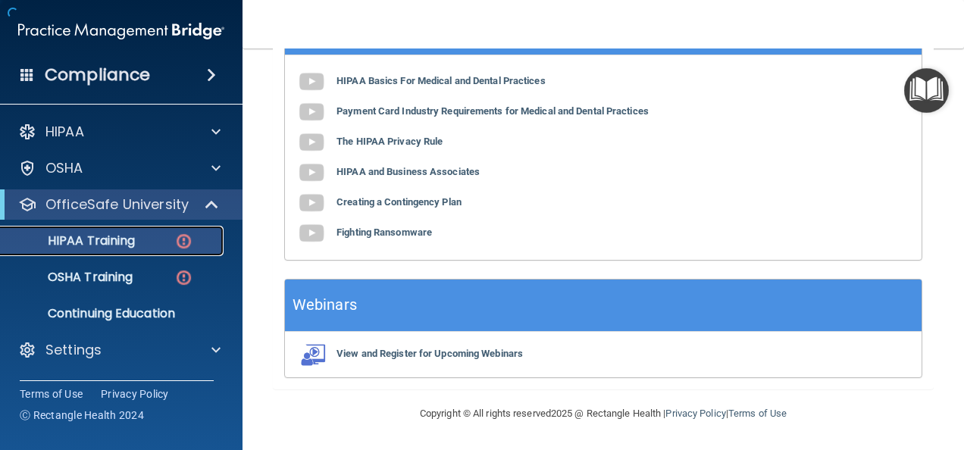
scroll to position [756, 0]
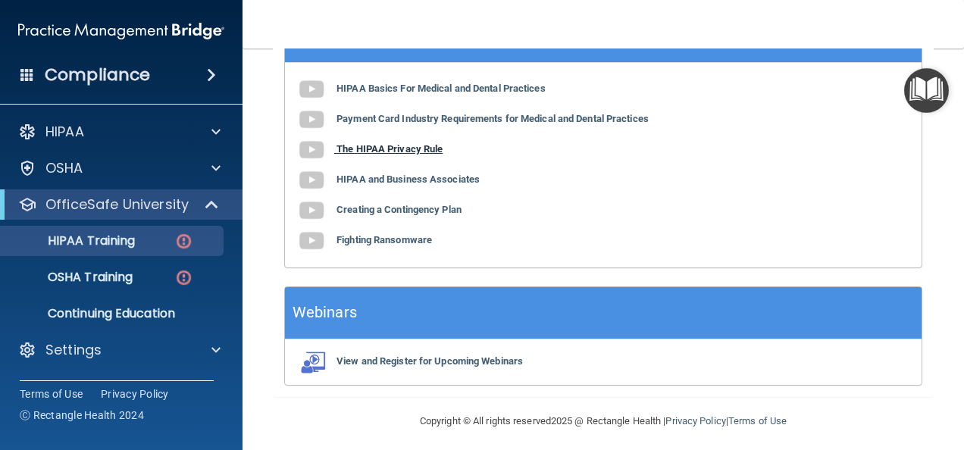
click at [309, 144] on img at bounding box center [311, 150] width 30 height 30
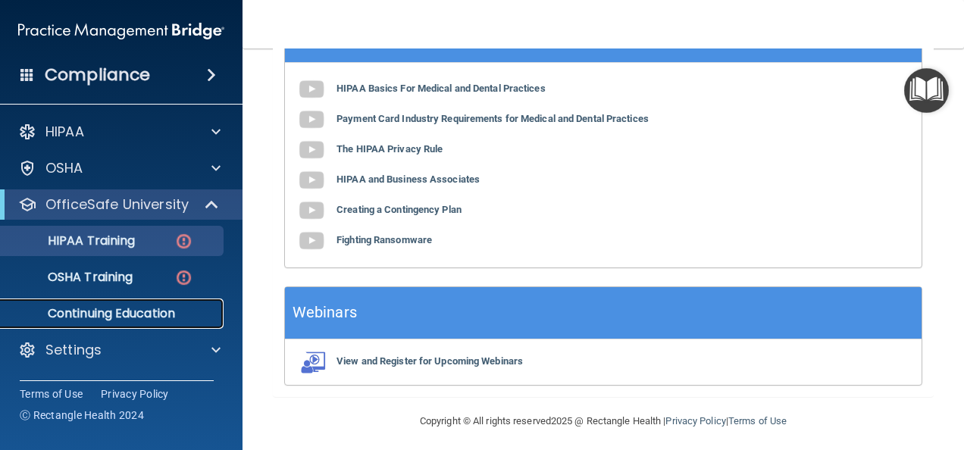
click at [131, 312] on p "Continuing Education" at bounding box center [113, 313] width 207 height 15
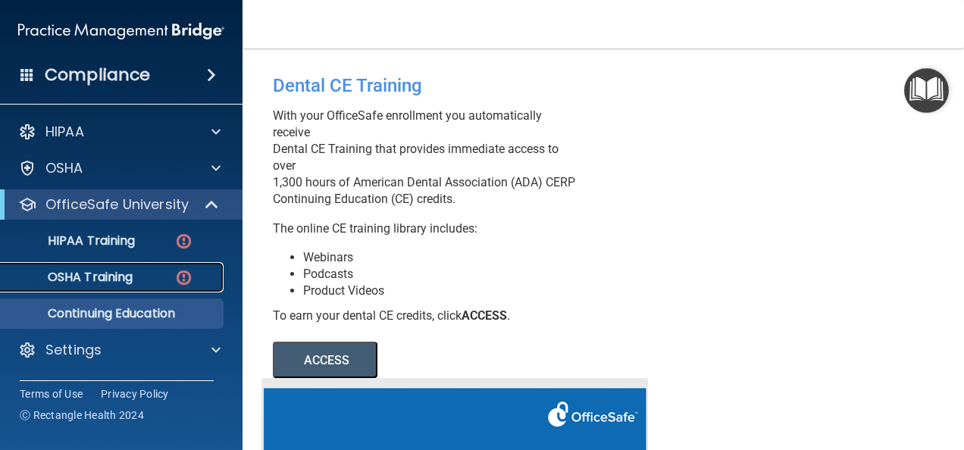
click at [133, 285] on link "OSHA Training" at bounding box center [104, 277] width 239 height 30
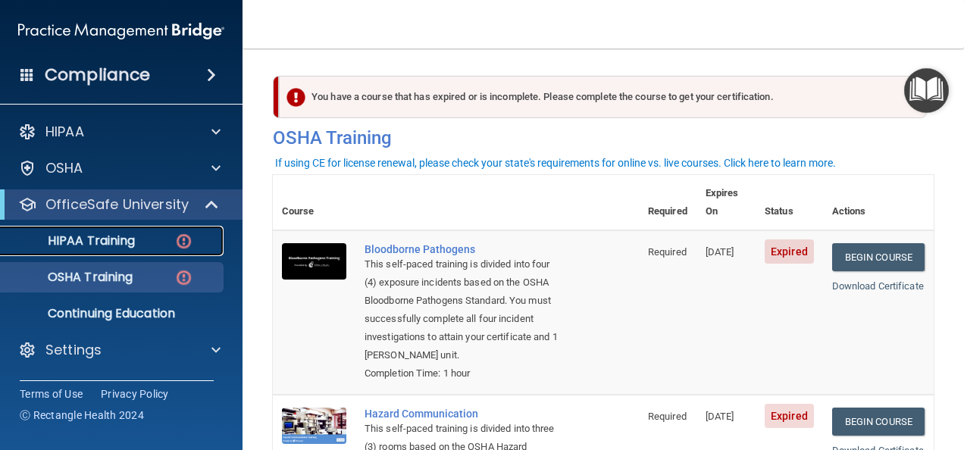
click at [186, 236] on img at bounding box center [183, 241] width 19 height 19
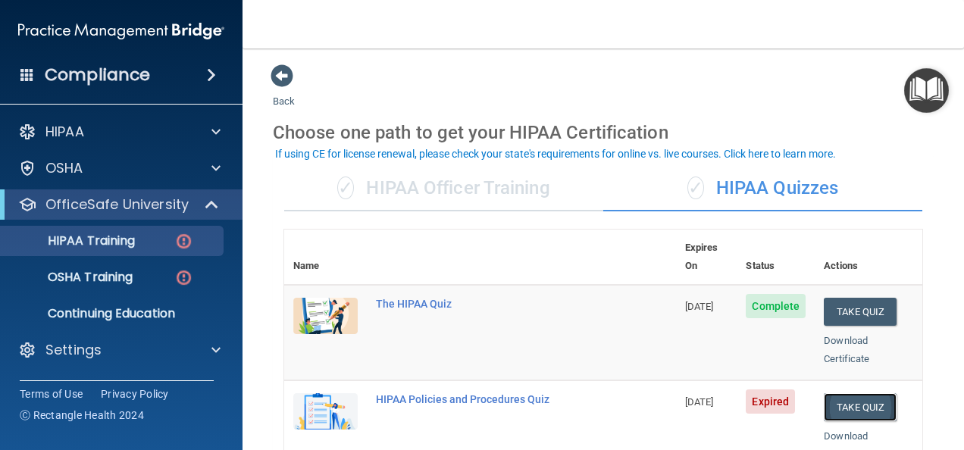
click at [845, 393] on button "Take Quiz" at bounding box center [859, 407] width 73 height 28
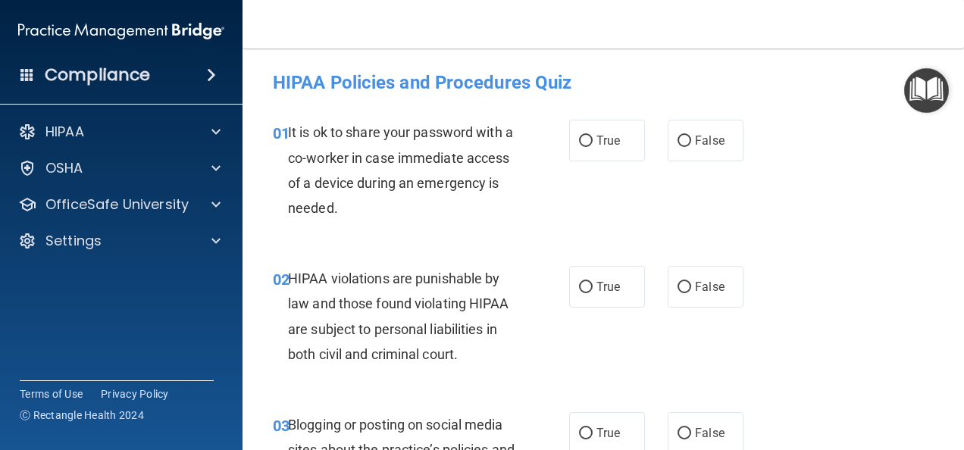
click at [921, 92] on img "Open Resource Center" at bounding box center [926, 90] width 45 height 45
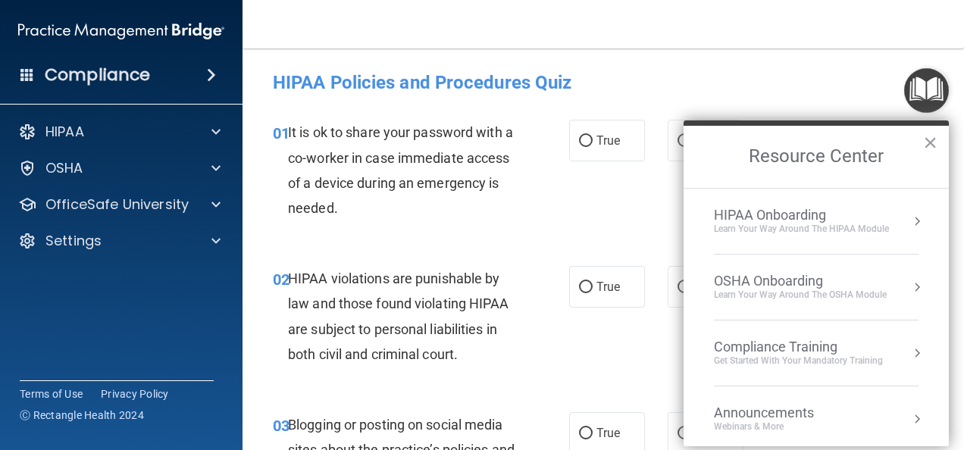
click at [897, 220] on div "HIPAA Onboarding Learn Your Way around the HIPAA module" at bounding box center [816, 221] width 205 height 29
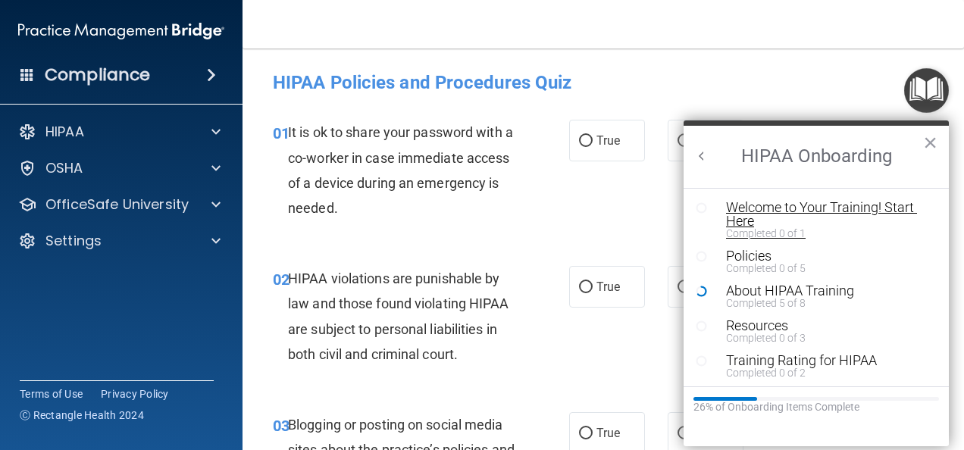
click at [765, 211] on div "Welcome to Your Training! Start Here" at bounding box center [821, 214] width 191 height 27
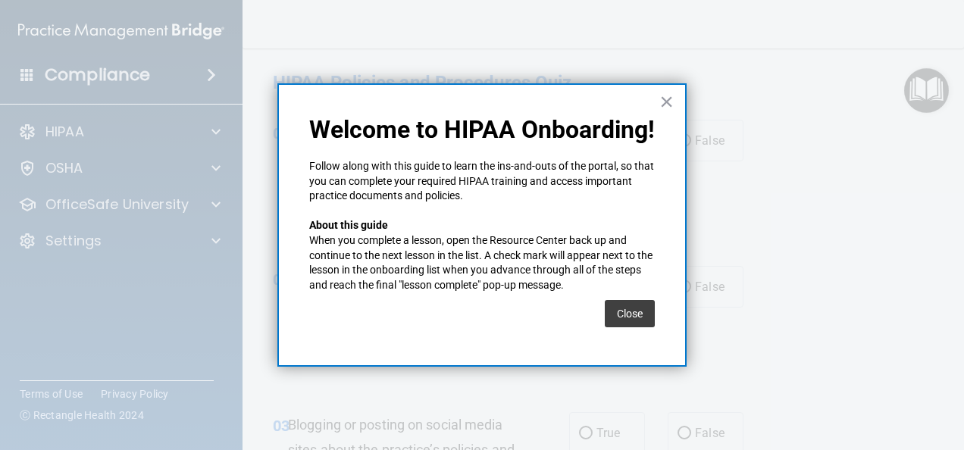
click at [609, 298] on div "Close" at bounding box center [630, 313] width 50 height 42
click at [630, 315] on button "Close" at bounding box center [630, 313] width 50 height 27
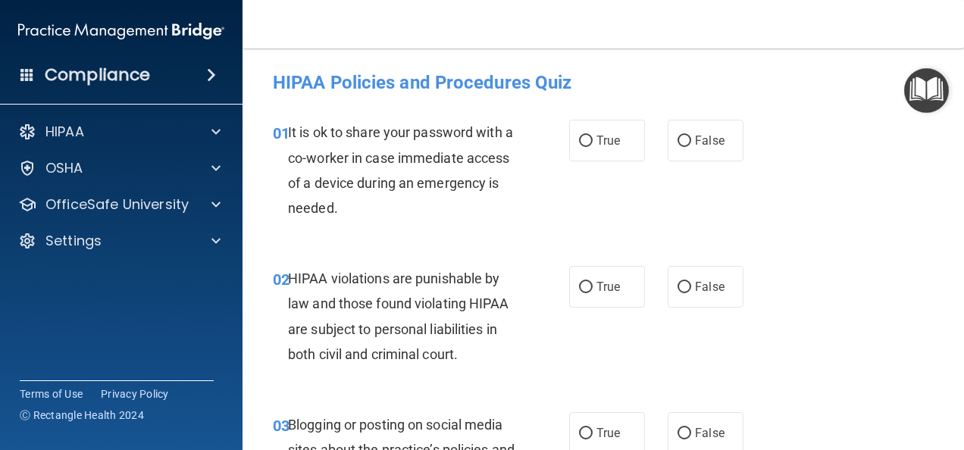
click at [933, 84] on img "Open Resource Center" at bounding box center [926, 90] width 45 height 45
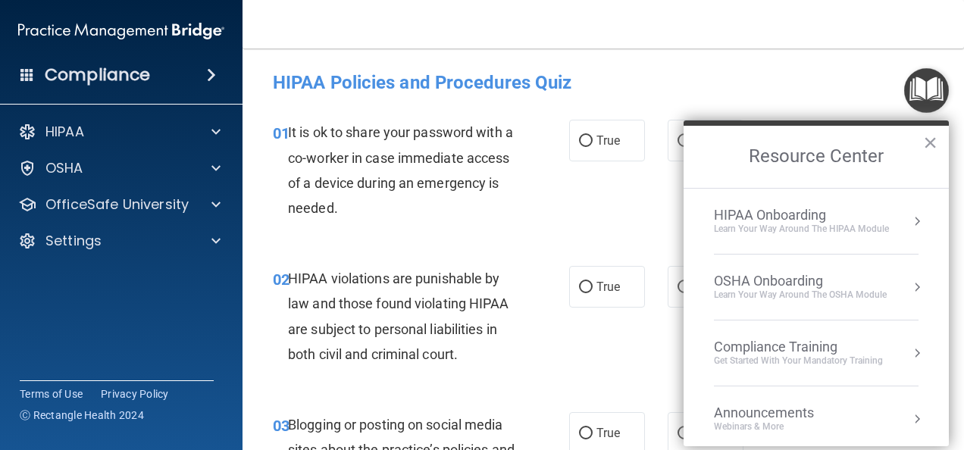
click at [840, 274] on div "OSHA Onboarding" at bounding box center [800, 281] width 173 height 17
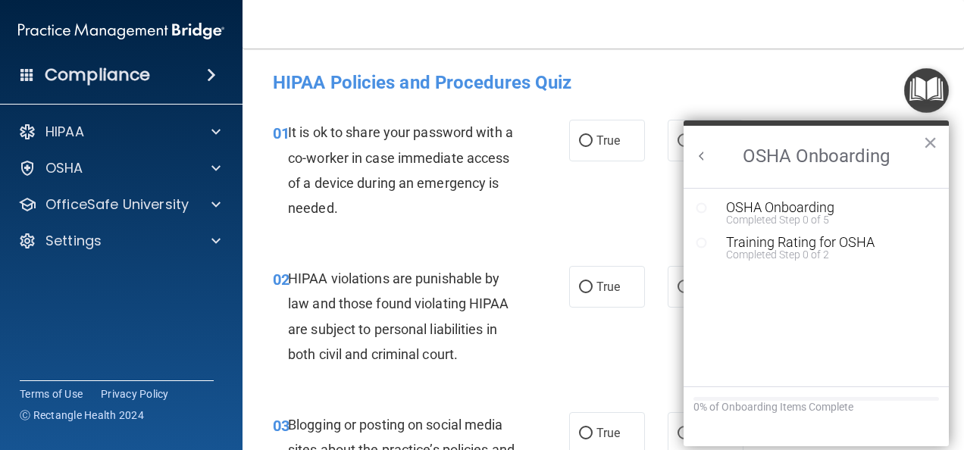
drag, startPoint x: 699, startPoint y: 205, endPoint x: 720, endPoint y: 238, distance: 38.5
click at [699, 206] on icon "Resource Center" at bounding box center [700, 207] width 11 height 11
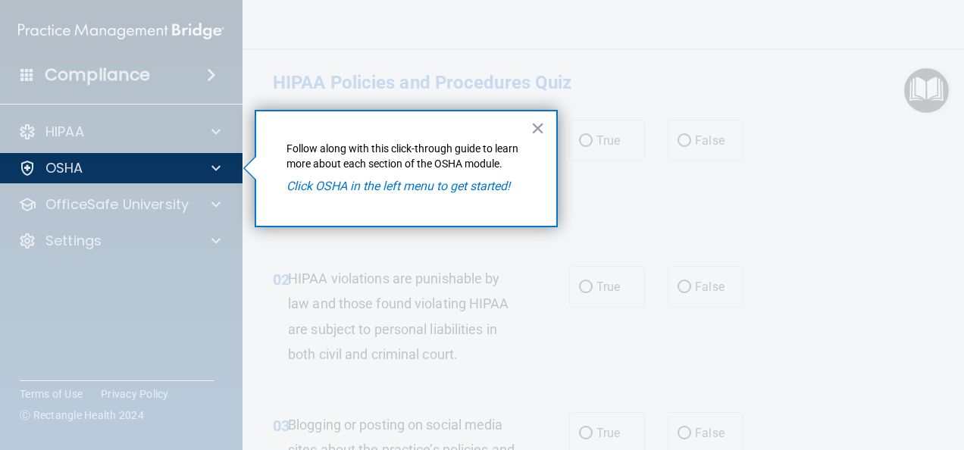
click at [547, 124] on div "× Follow along with this click-through guide to learn more about each section o…" at bounding box center [406, 168] width 303 height 117
click at [536, 133] on button "×" at bounding box center [537, 128] width 14 height 24
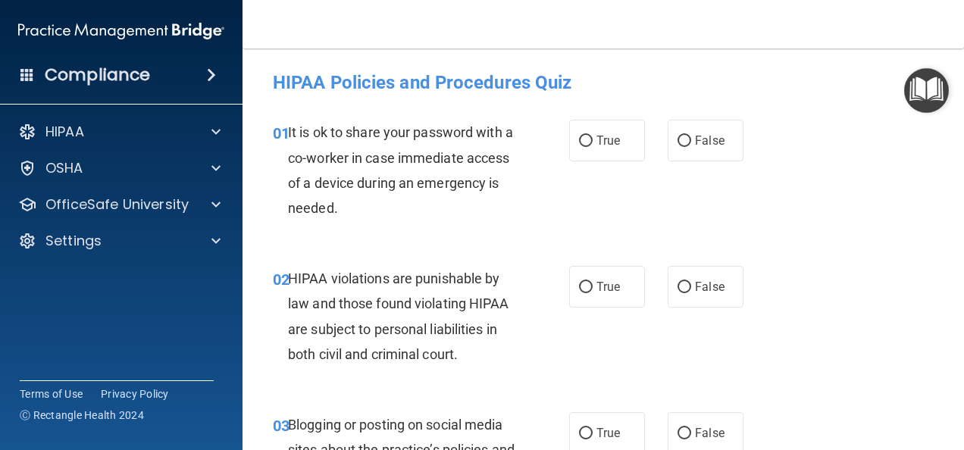
drag, startPoint x: 929, startPoint y: 97, endPoint x: 916, endPoint y: 114, distance: 21.7
click at [929, 98] on img "Open Resource Center" at bounding box center [926, 90] width 45 height 45
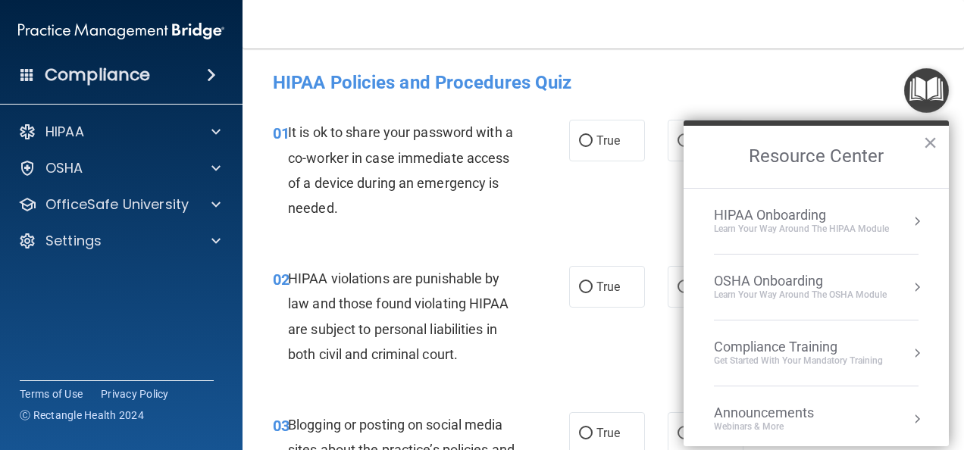
click at [786, 220] on div "HIPAA Onboarding" at bounding box center [801, 215] width 175 height 17
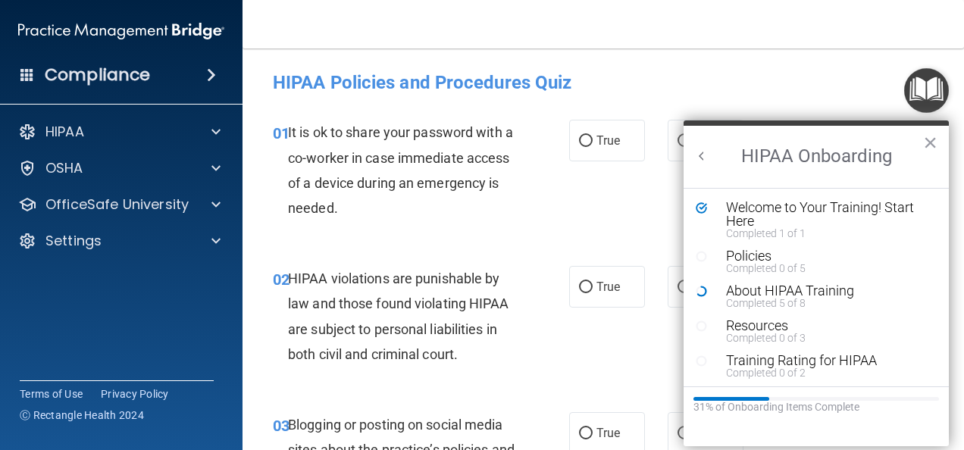
click at [697, 258] on circle "Resource Center" at bounding box center [701, 256] width 9 height 9
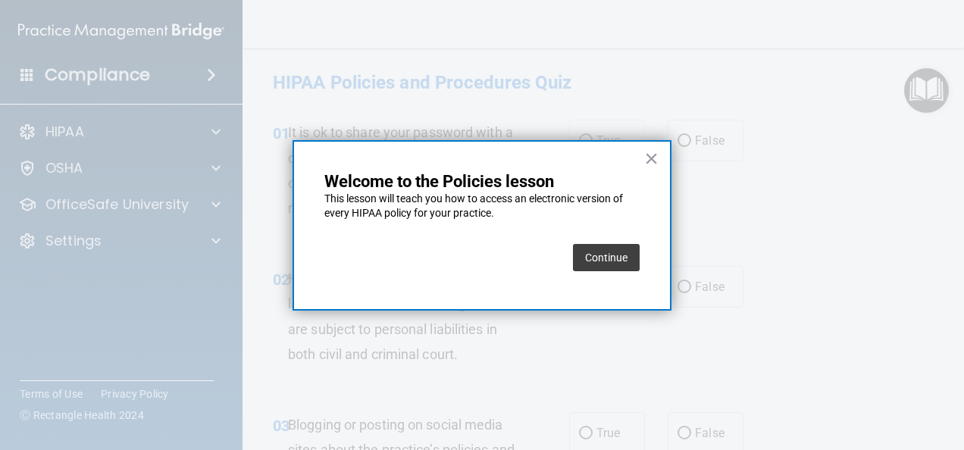
click at [612, 255] on button "Continue" at bounding box center [606, 257] width 67 height 27
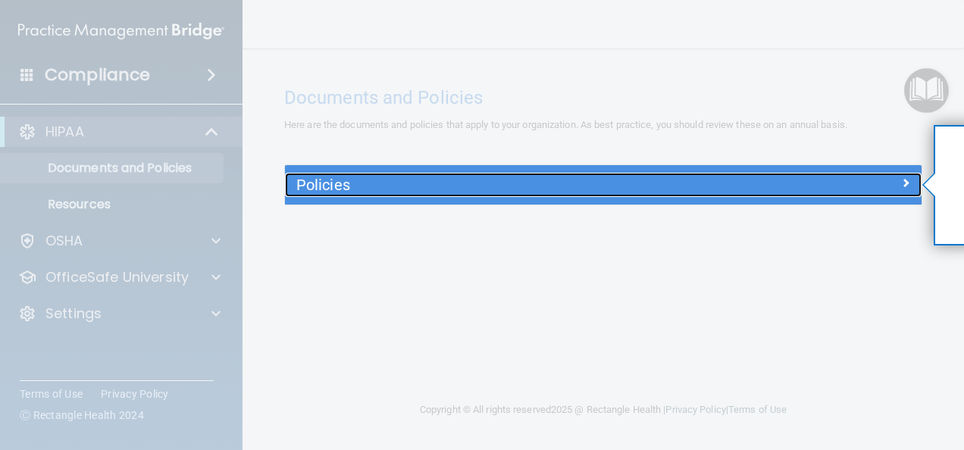
click at [883, 183] on div at bounding box center [841, 182] width 159 height 18
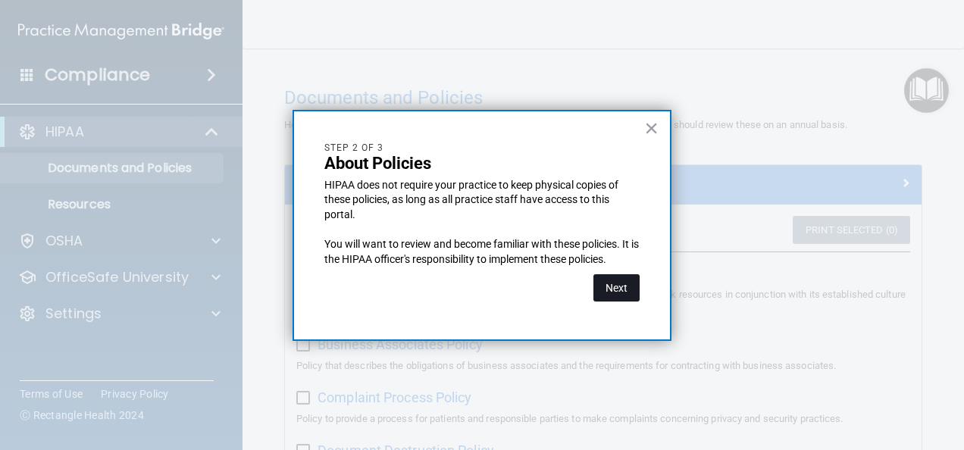
click at [612, 280] on button "Next" at bounding box center [616, 287] width 46 height 27
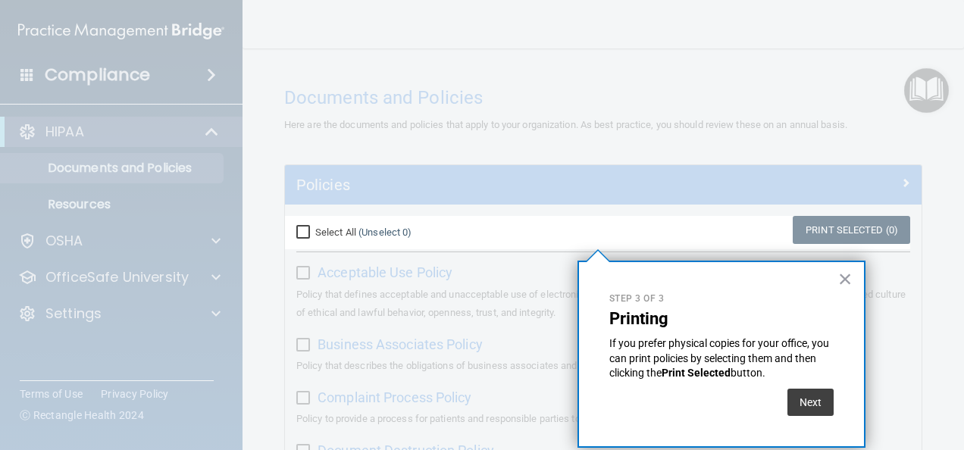
click at [307, 232] on input "Select All (Unselect 0) Unselect All" at bounding box center [304, 233] width 17 height 12
checkbox input "true"
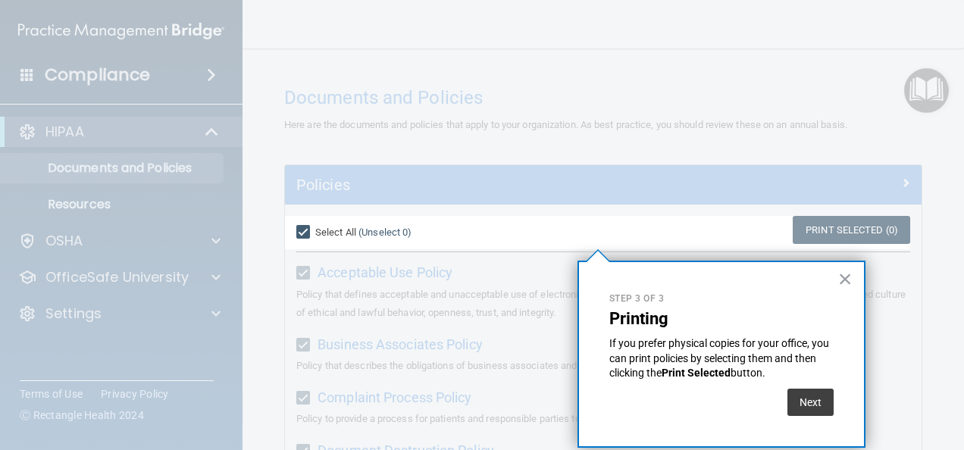
checkbox input "true"
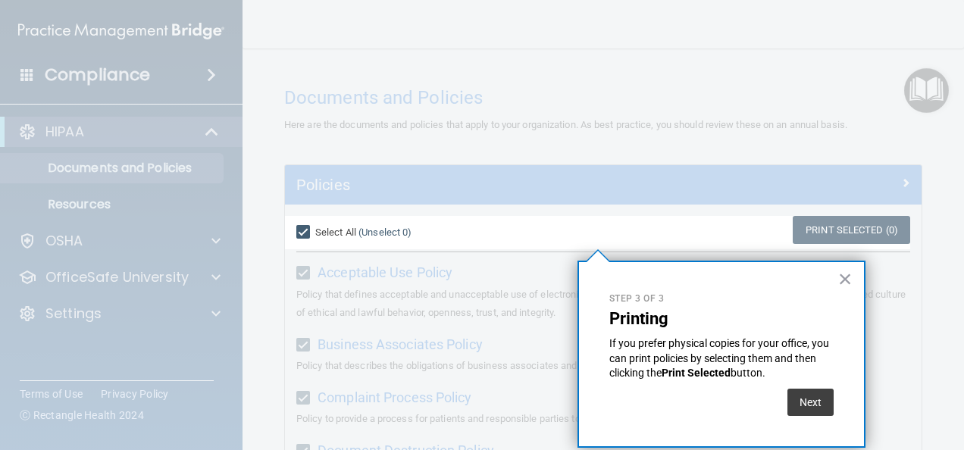
checkbox input "true"
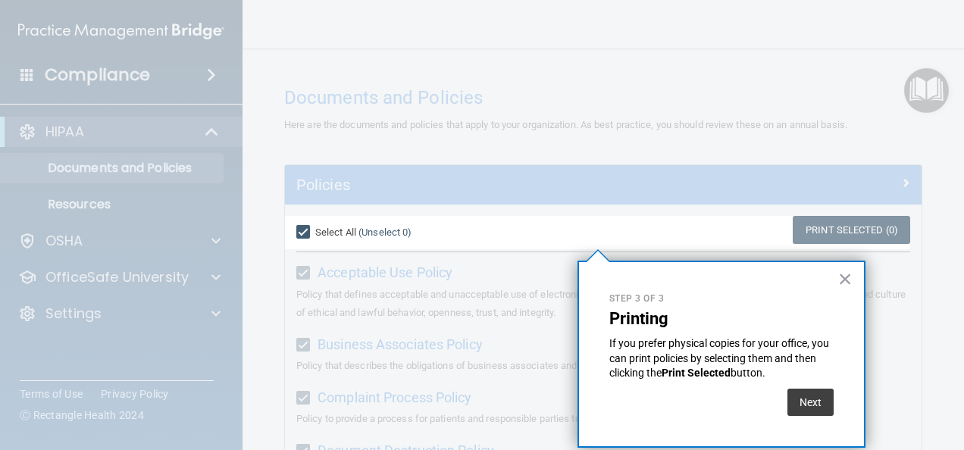
checkbox input "true"
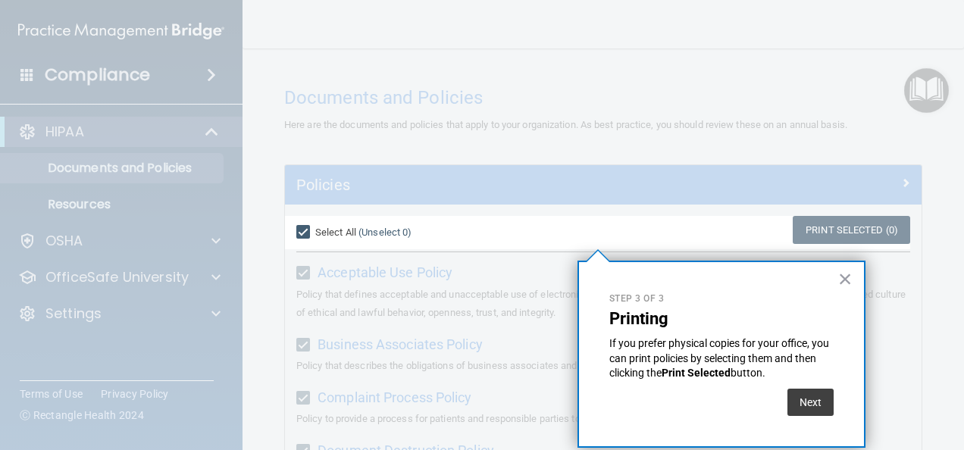
checkbox input "true"
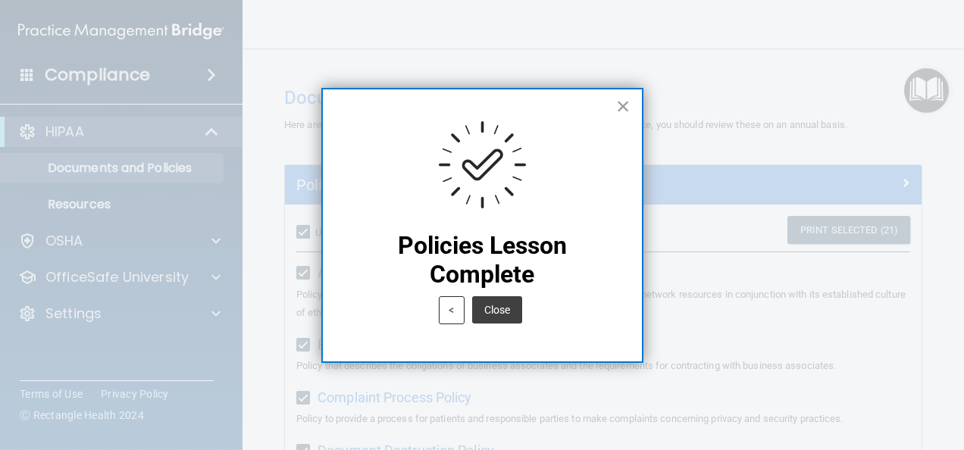
click at [500, 305] on button "Close" at bounding box center [497, 309] width 50 height 27
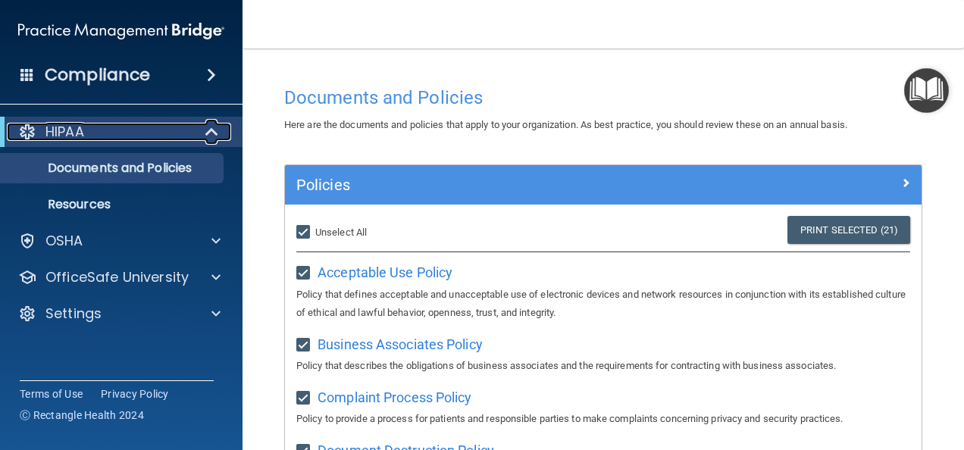
click at [141, 133] on div "HIPAA" at bounding box center [100, 132] width 187 height 18
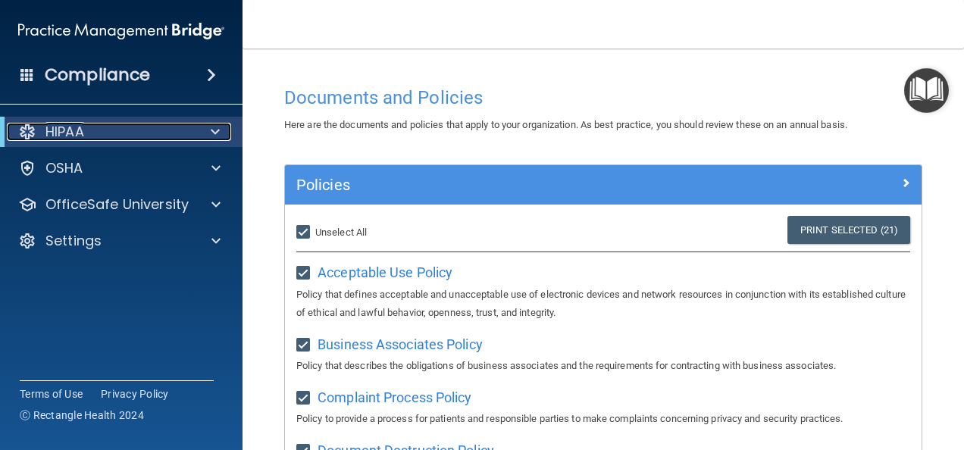
click at [214, 129] on span at bounding box center [215, 132] width 9 height 18
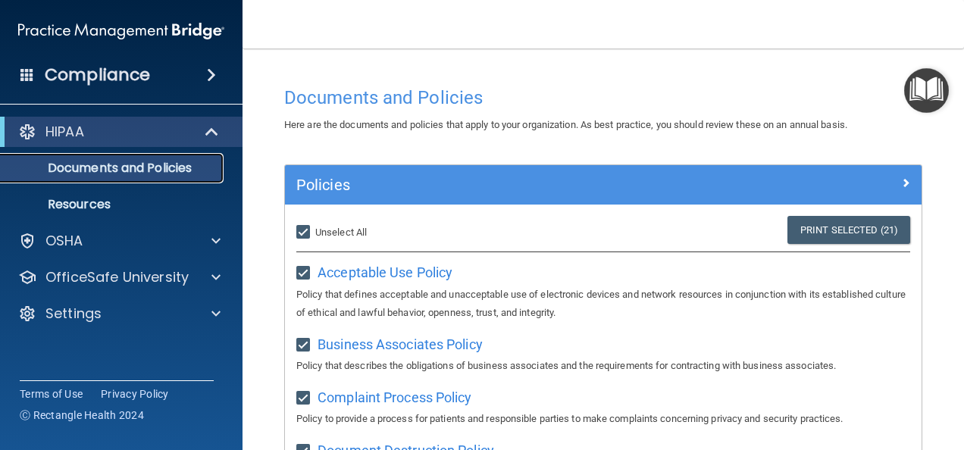
click at [157, 168] on p "Documents and Policies" at bounding box center [113, 168] width 207 height 15
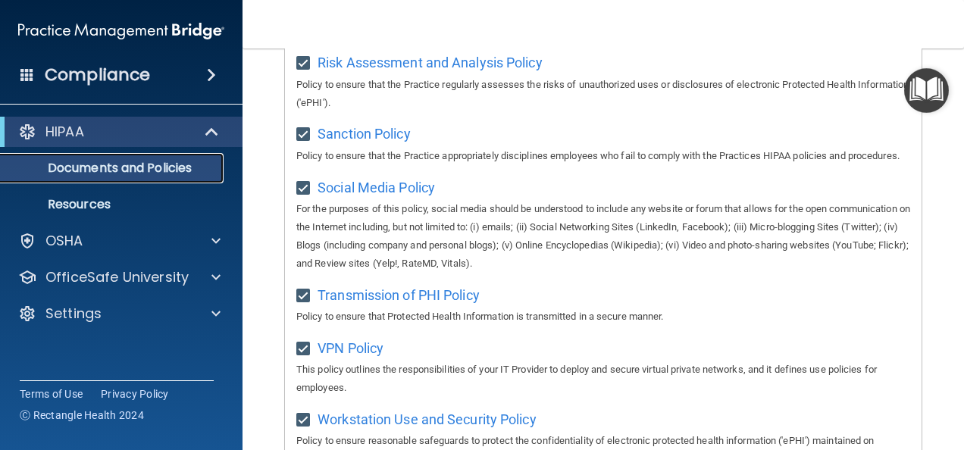
scroll to position [1276, 0]
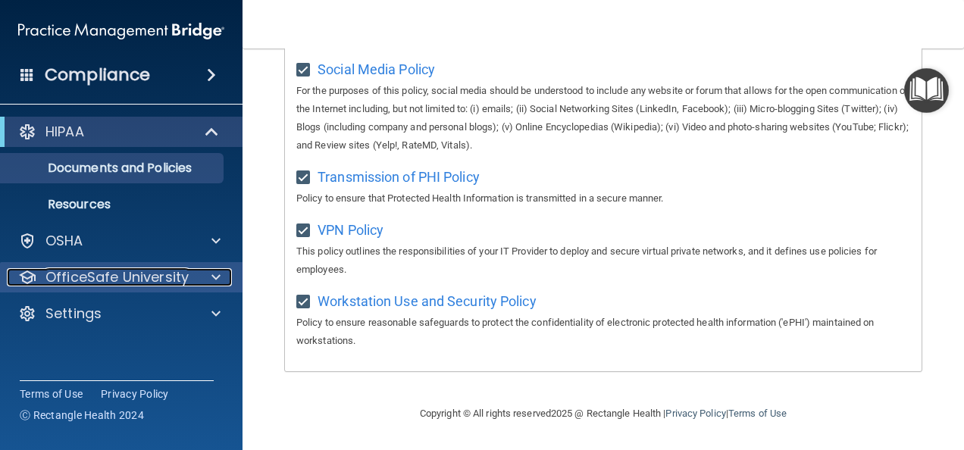
click at [148, 273] on p "OfficeSafe University" at bounding box center [116, 277] width 143 height 18
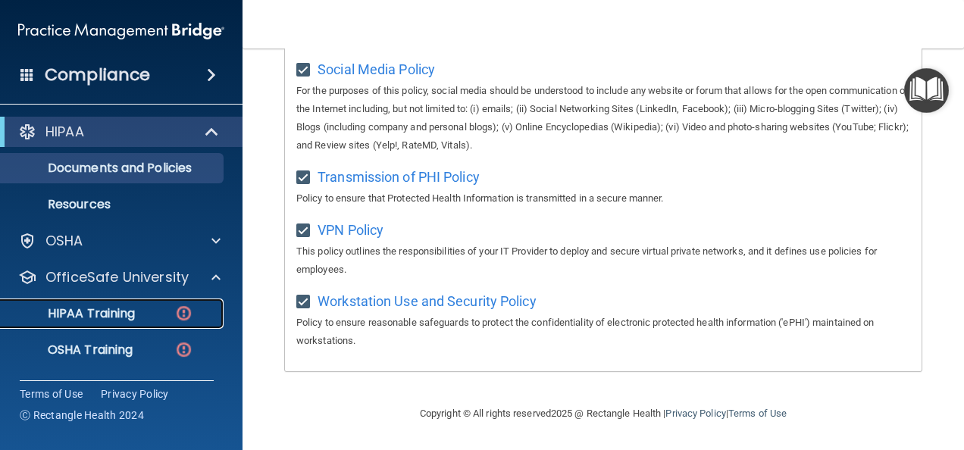
click at [180, 315] on img at bounding box center [183, 313] width 19 height 19
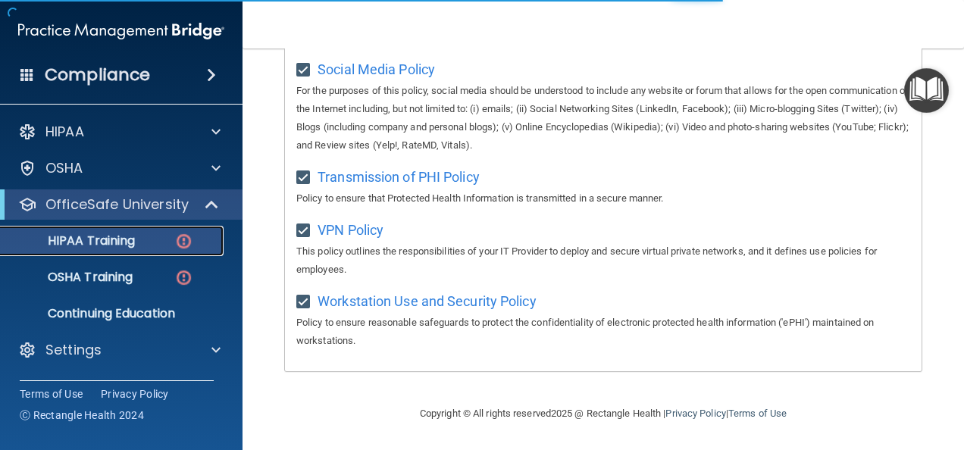
scroll to position [756, 0]
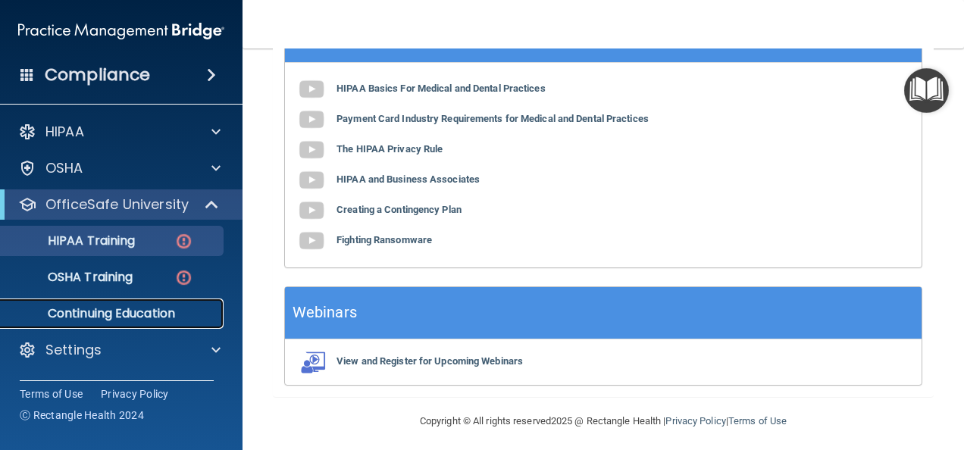
click at [139, 311] on p "Continuing Education" at bounding box center [113, 313] width 207 height 15
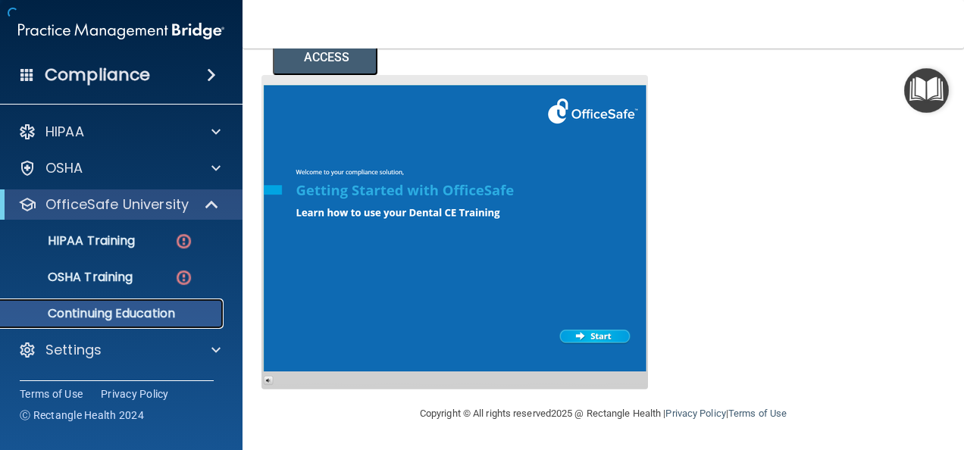
scroll to position [320, 0]
click at [597, 335] on div at bounding box center [454, 232] width 386 height 314
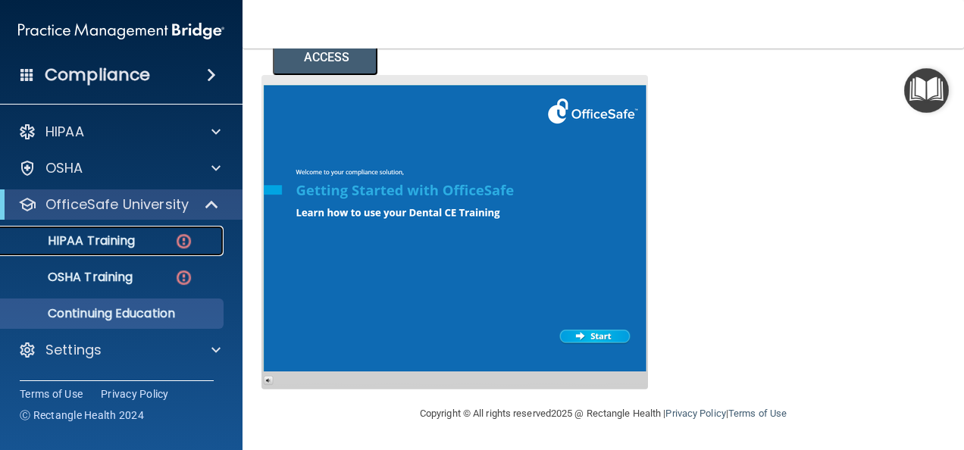
click at [142, 248] on link "HIPAA Training" at bounding box center [104, 241] width 239 height 30
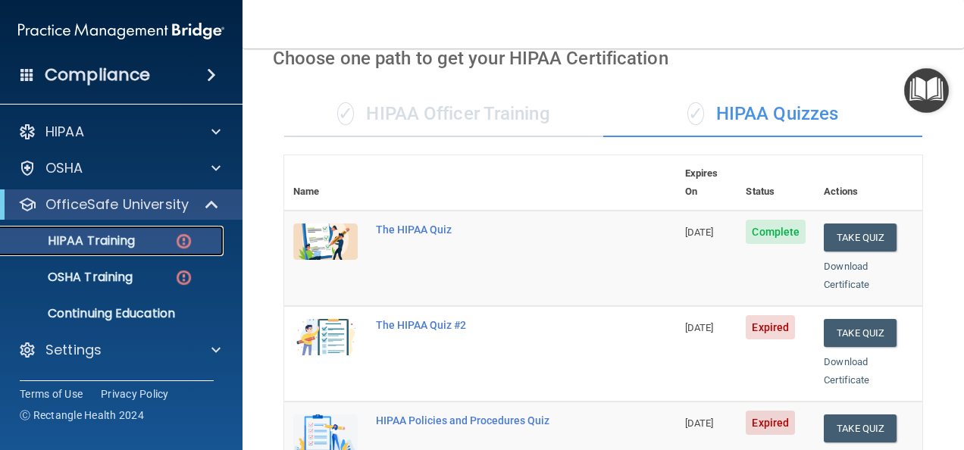
scroll to position [74, 0]
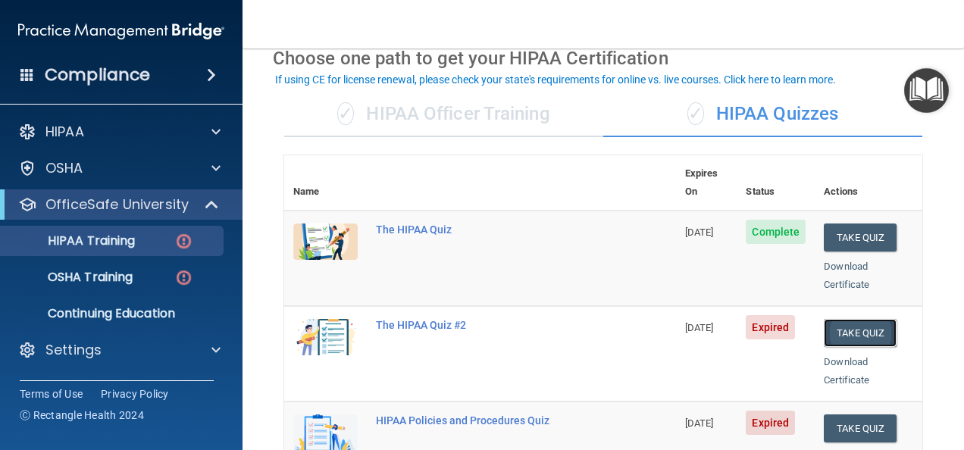
click at [848, 319] on button "Take Quiz" at bounding box center [859, 333] width 73 height 28
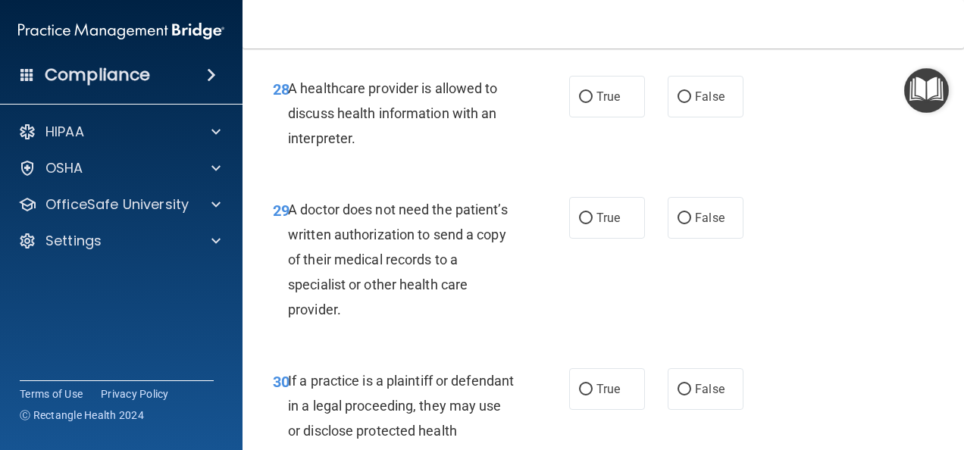
scroll to position [4535, 0]
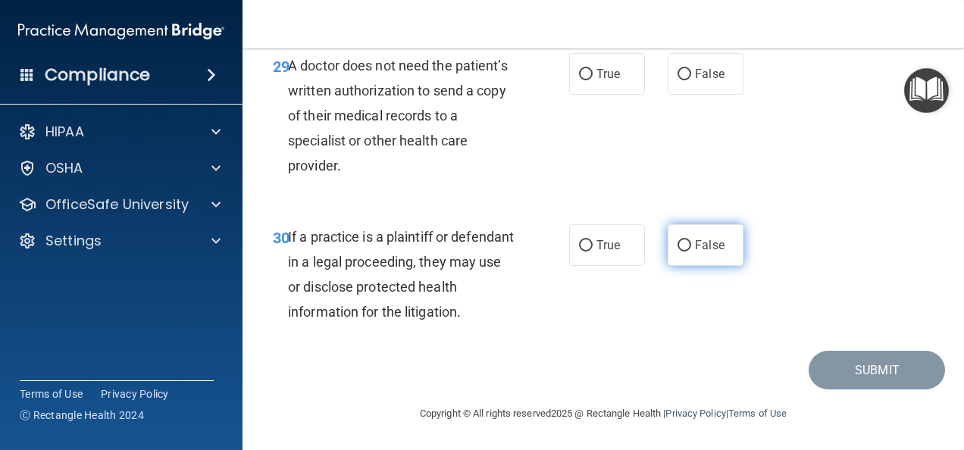
click at [677, 245] on input "False" at bounding box center [684, 245] width 14 height 11
radio input "true"
click at [677, 241] on input "False" at bounding box center [684, 245] width 14 height 11
click at [680, 248] on input "False" at bounding box center [684, 245] width 14 height 11
click at [679, 245] on input "False" at bounding box center [684, 245] width 14 height 11
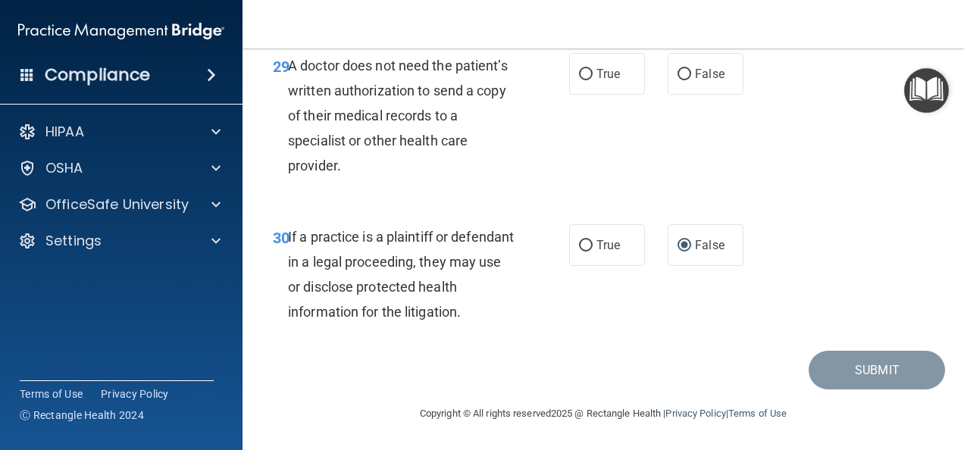
drag, startPoint x: 580, startPoint y: 70, endPoint x: 603, endPoint y: 108, distance: 44.2
click at [580, 72] on input "True" at bounding box center [586, 74] width 14 height 11
radio input "true"
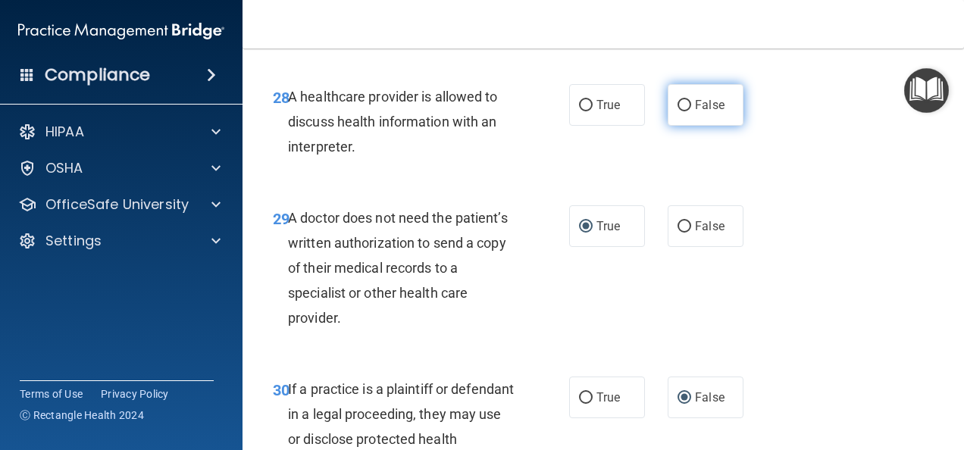
click at [677, 111] on input "False" at bounding box center [684, 105] width 14 height 11
radio input "true"
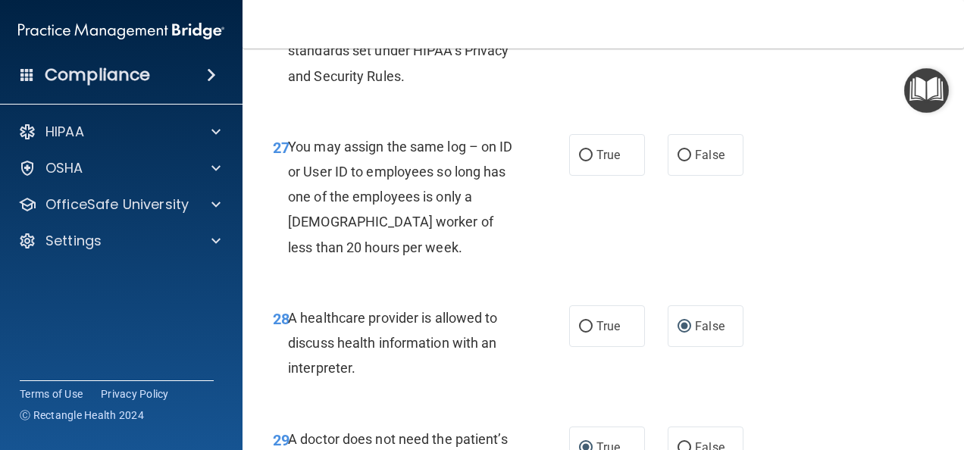
scroll to position [4081, 0]
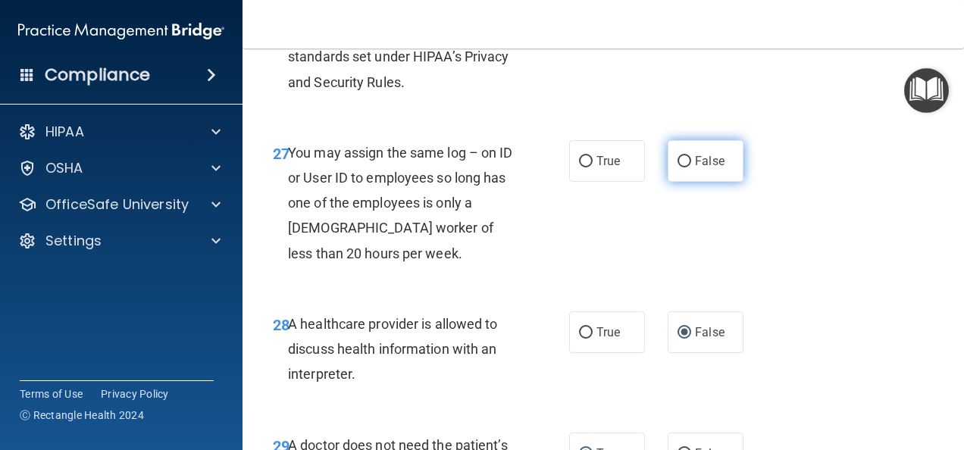
click at [677, 167] on input "False" at bounding box center [684, 161] width 14 height 11
radio input "true"
drag, startPoint x: 580, startPoint y: 83, endPoint x: 641, endPoint y: 164, distance: 100.6
click at [580, 21] on input "True" at bounding box center [586, 15] width 14 height 11
radio input "true"
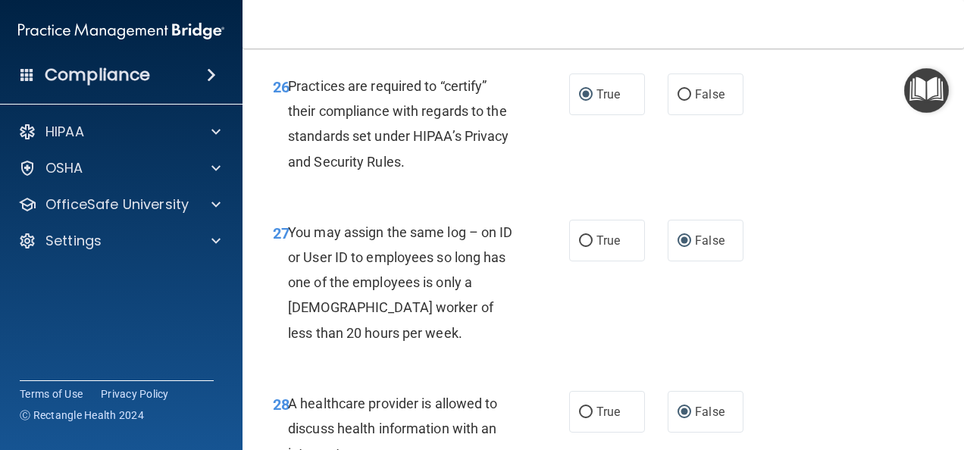
scroll to position [3854, 0]
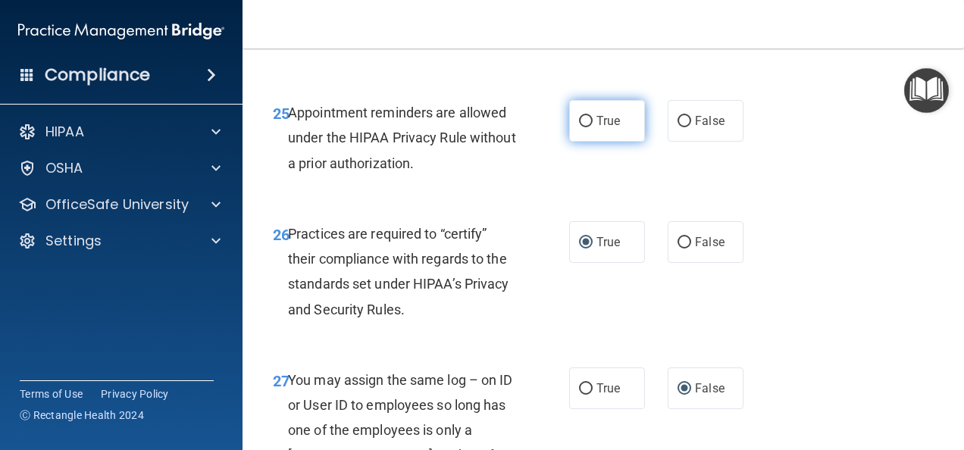
click at [579, 127] on input "True" at bounding box center [586, 121] width 14 height 11
radio input "true"
click at [586, 21] on label "True" at bounding box center [607, 1] width 76 height 42
click at [586, 7] on input "True" at bounding box center [586, 0] width 14 height 11
radio input "true"
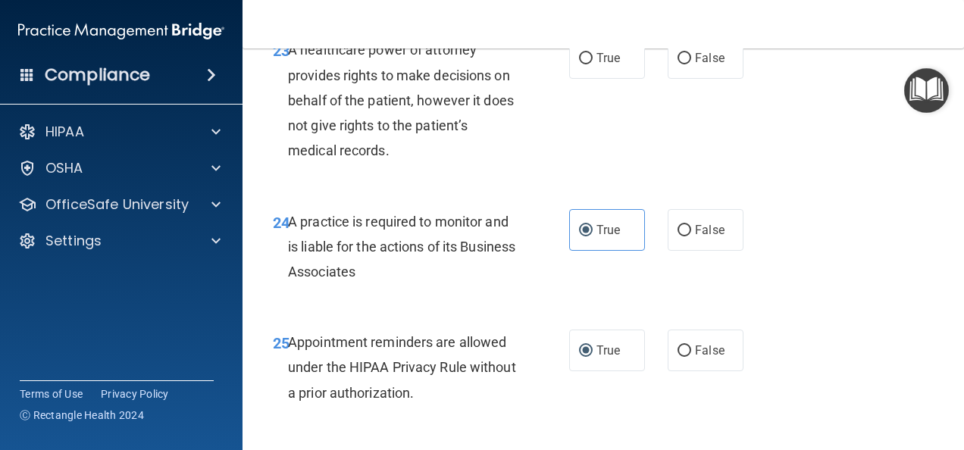
scroll to position [3551, 0]
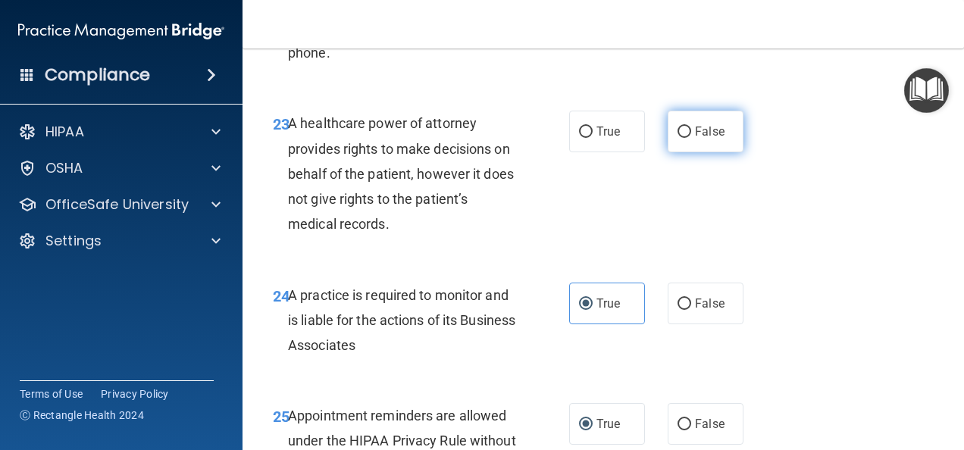
click at [678, 138] on input "False" at bounding box center [684, 132] width 14 height 11
radio input "true"
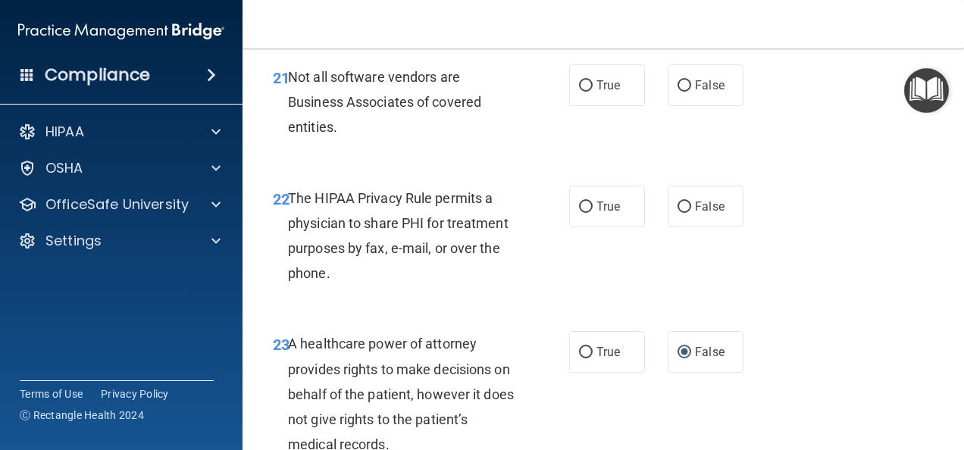
scroll to position [3323, 0]
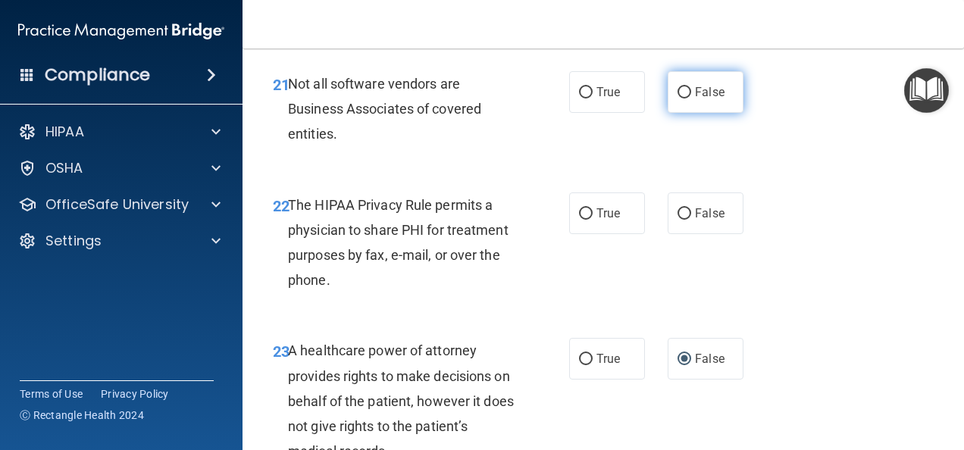
click at [679, 98] on input "False" at bounding box center [684, 92] width 14 height 11
radio input "true"
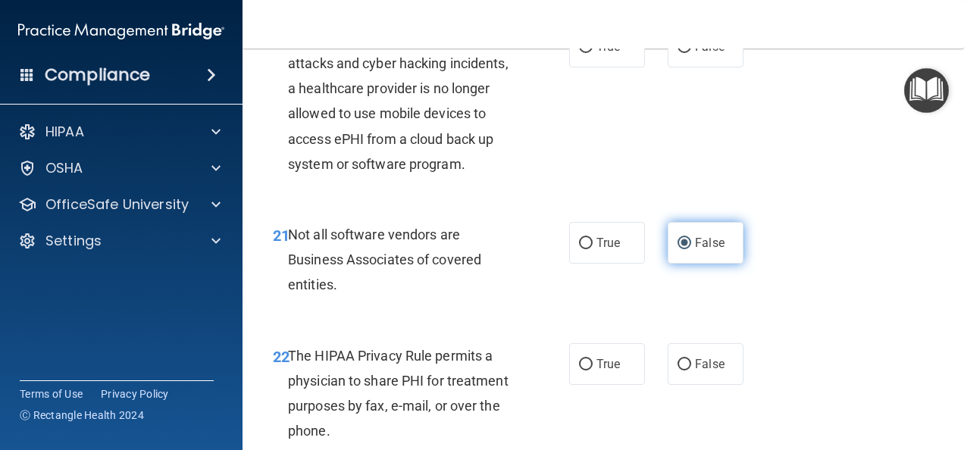
scroll to position [3172, 0]
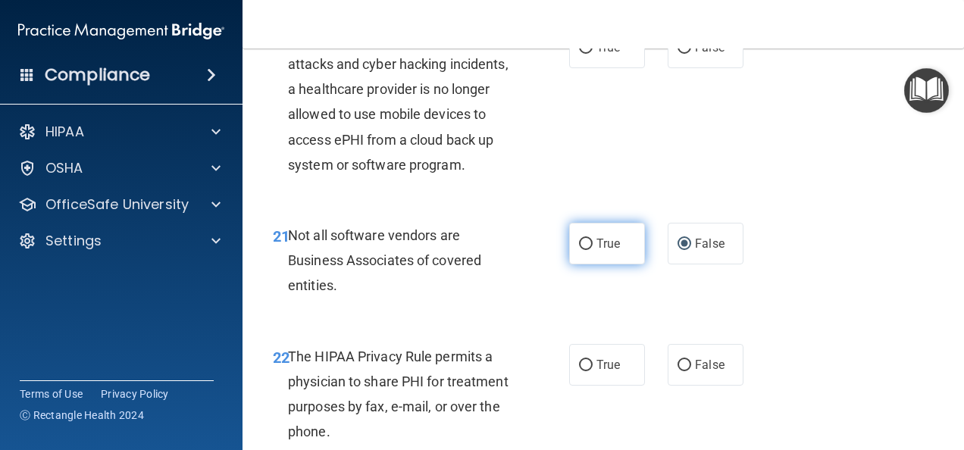
click at [580, 250] on input "True" at bounding box center [586, 244] width 14 height 11
radio input "true"
radio input "false"
drag, startPoint x: 677, startPoint y: 437, endPoint x: 717, endPoint y: 414, distance: 46.5
click at [677, 371] on input "False" at bounding box center [684, 365] width 14 height 11
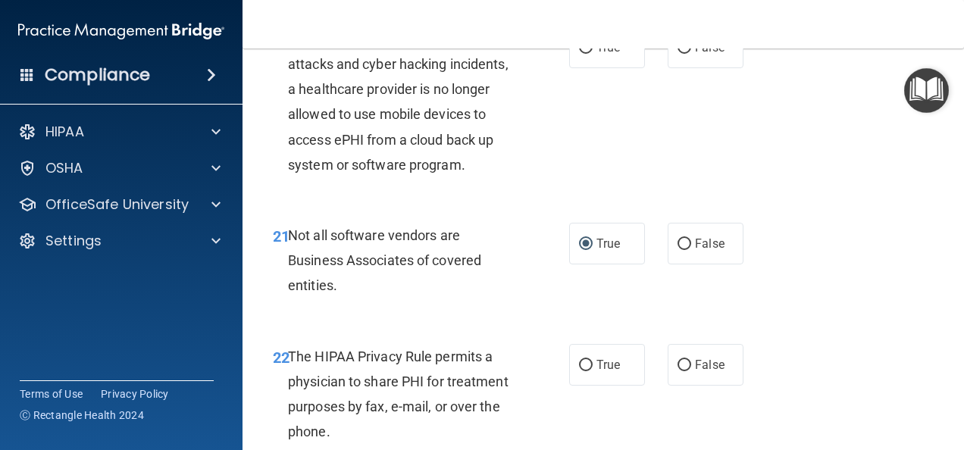
radio input "true"
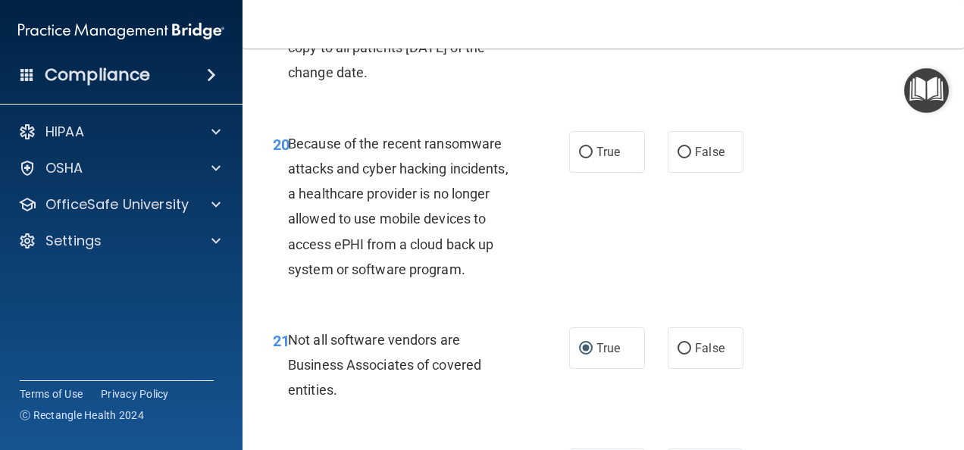
scroll to position [3020, 0]
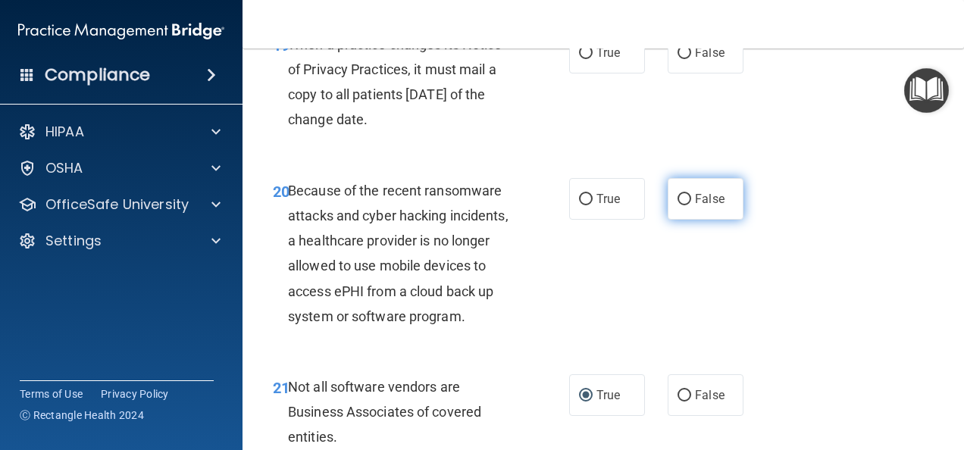
click at [677, 205] on input "False" at bounding box center [684, 199] width 14 height 11
radio input "true"
drag, startPoint x: 571, startPoint y: 123, endPoint x: 577, endPoint y: 132, distance: 10.9
click at [571, 73] on label "True" at bounding box center [607, 53] width 76 height 42
click at [579, 59] on input "True" at bounding box center [586, 53] width 14 height 11
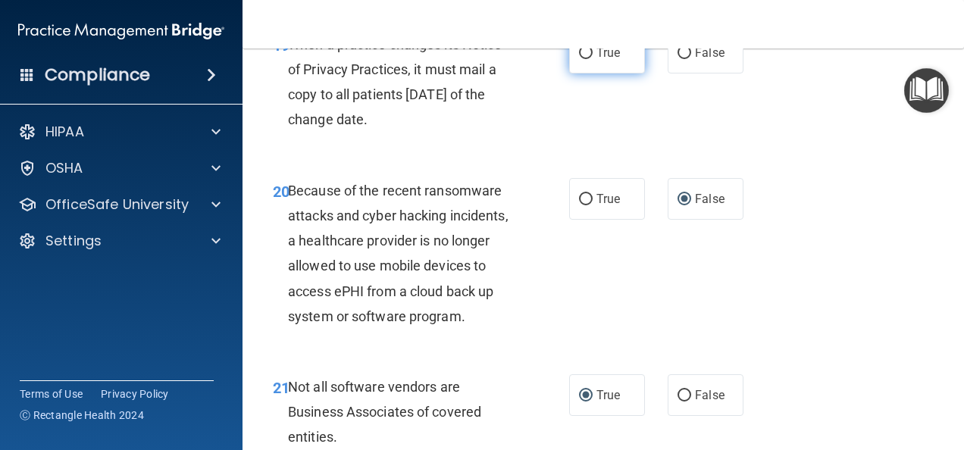
radio input "true"
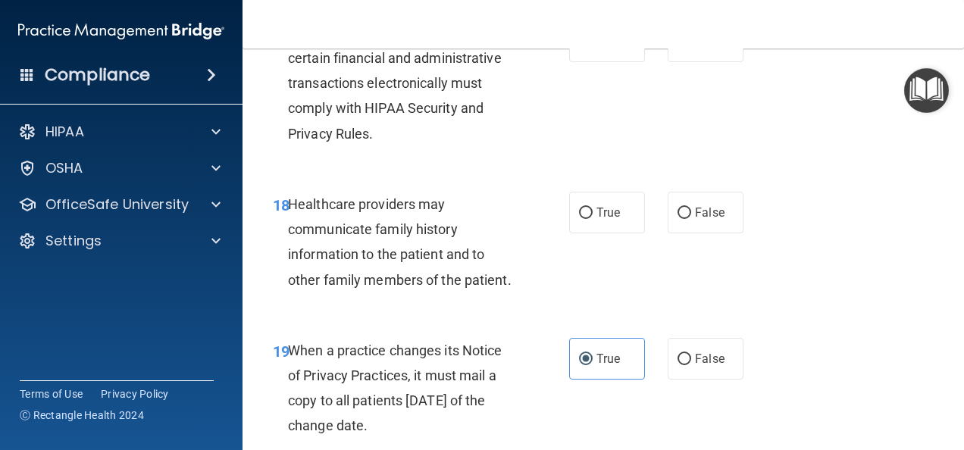
scroll to position [2642, 0]
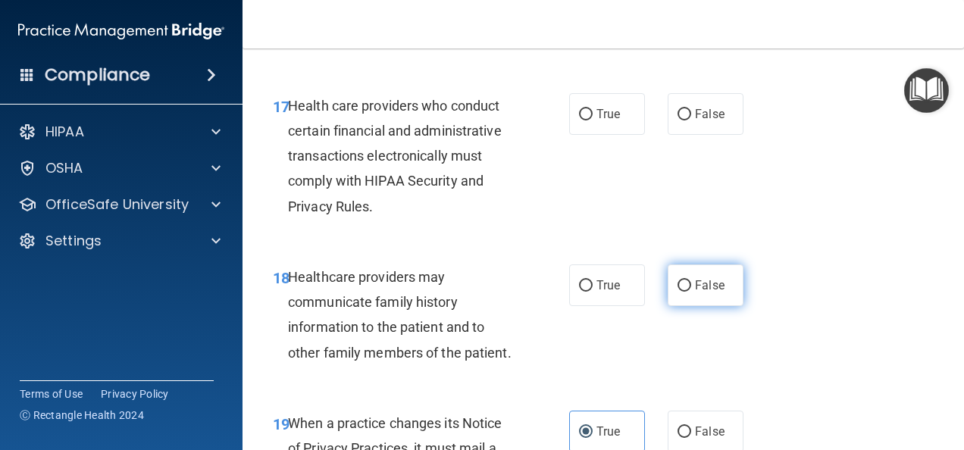
click at [677, 292] on input "False" at bounding box center [684, 285] width 14 height 11
radio input "true"
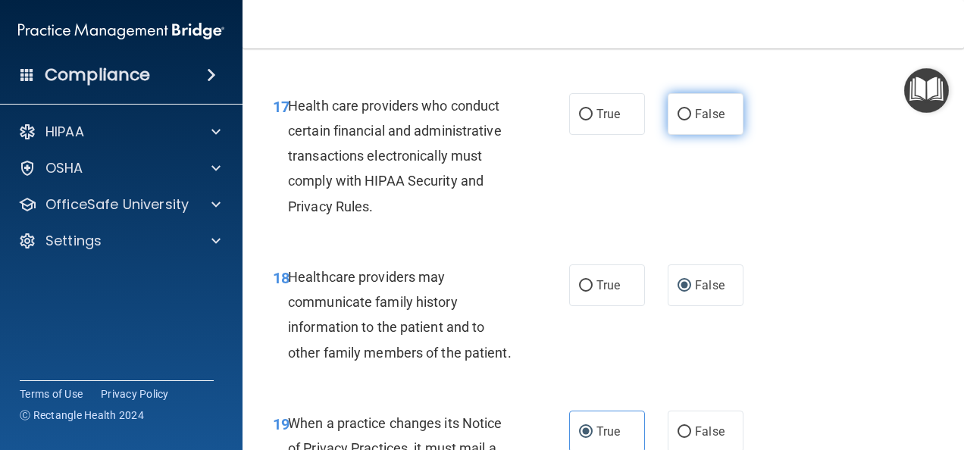
click at [680, 120] on input "False" at bounding box center [684, 114] width 14 height 11
radio input "true"
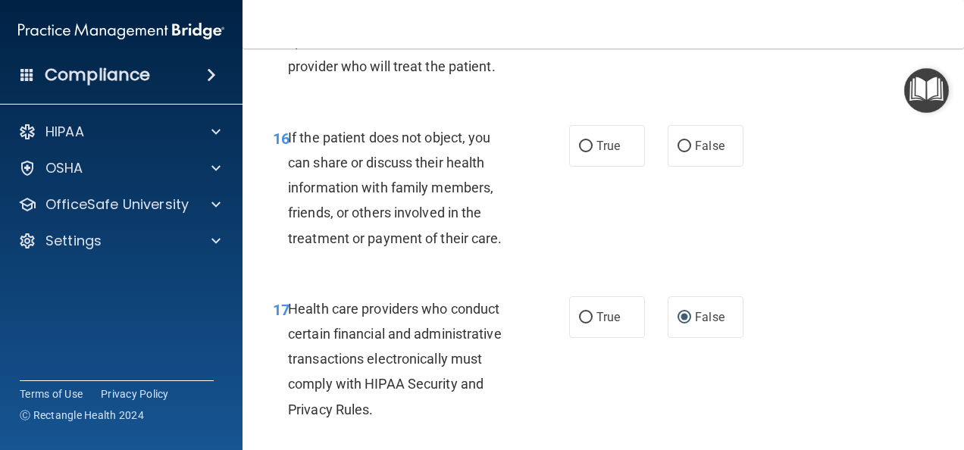
scroll to position [2414, 0]
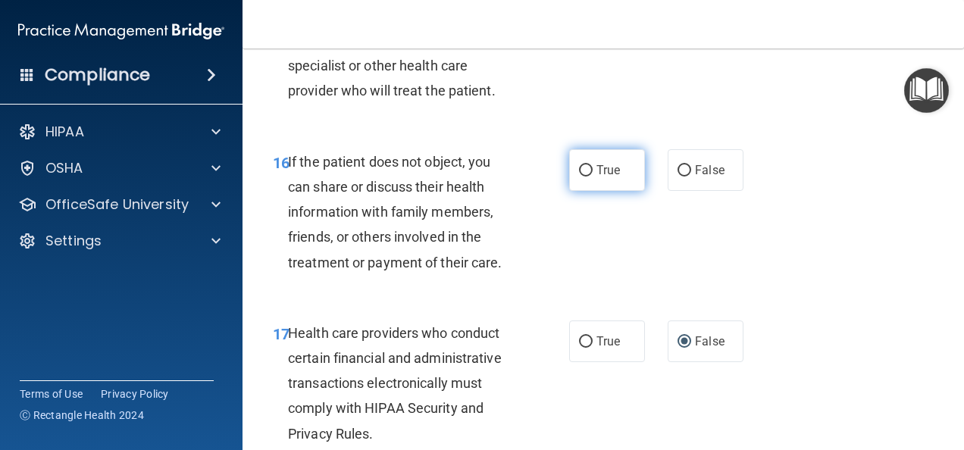
click at [579, 177] on input "True" at bounding box center [586, 170] width 14 height 11
radio input "true"
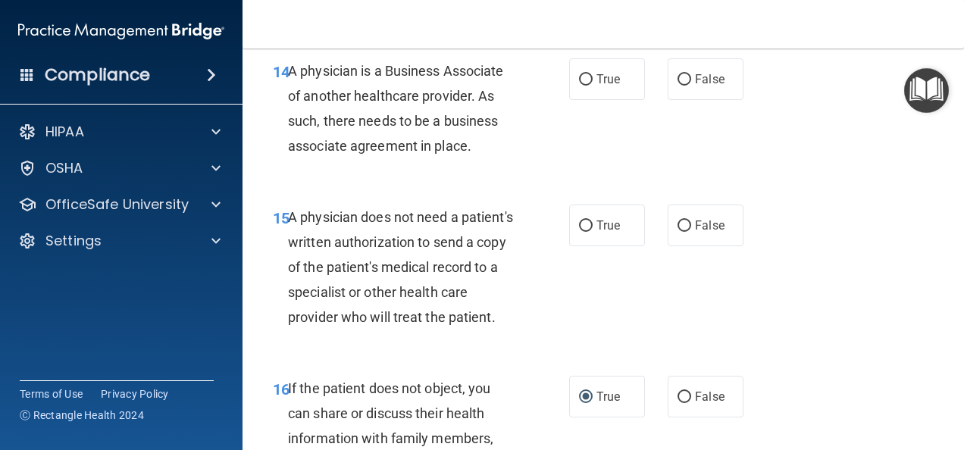
scroll to position [2187, 0]
click at [678, 242] on label "False" at bounding box center [705, 226] width 76 height 42
click at [678, 233] on input "False" at bounding box center [684, 226] width 14 height 11
radio input "true"
drag, startPoint x: 682, startPoint y: 103, endPoint x: 692, endPoint y: 138, distance: 36.4
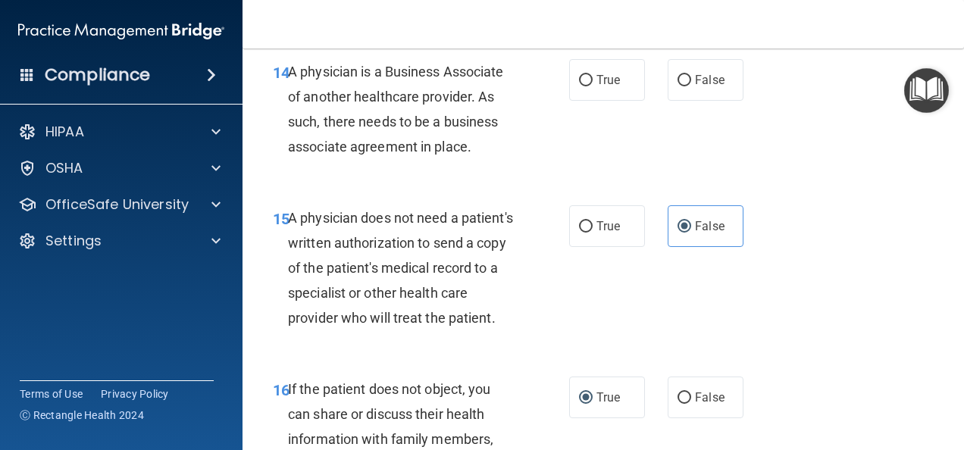
click at [682, 86] on input "False" at bounding box center [684, 80] width 14 height 11
radio input "true"
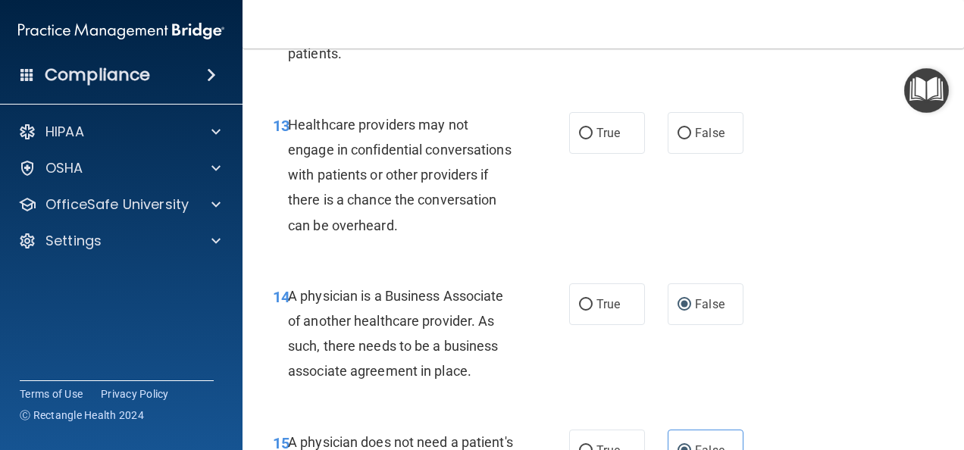
scroll to position [1960, 0]
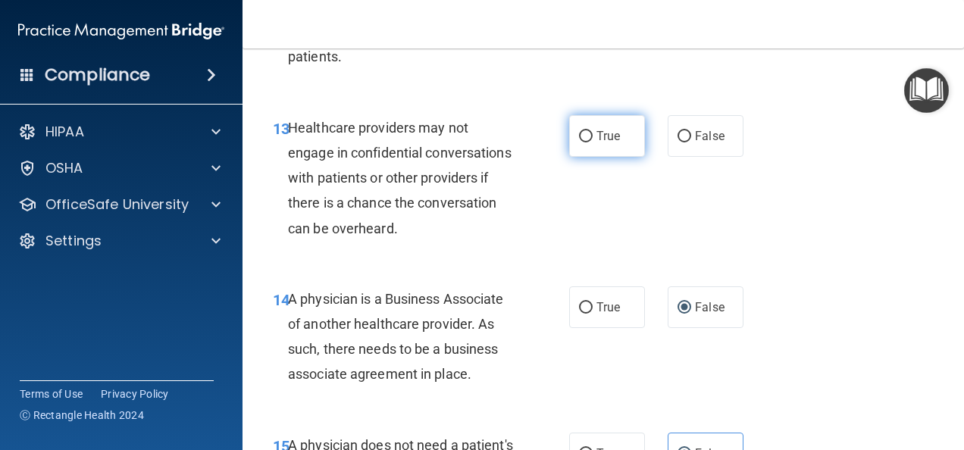
click at [579, 142] on input "True" at bounding box center [586, 136] width 14 height 11
radio input "true"
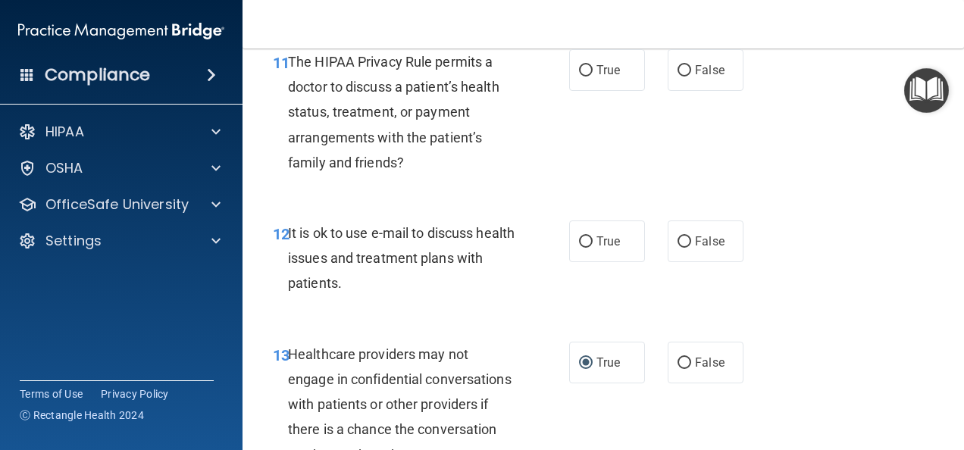
scroll to position [1732, 0]
click at [679, 248] on input "False" at bounding box center [684, 242] width 14 height 11
radio input "true"
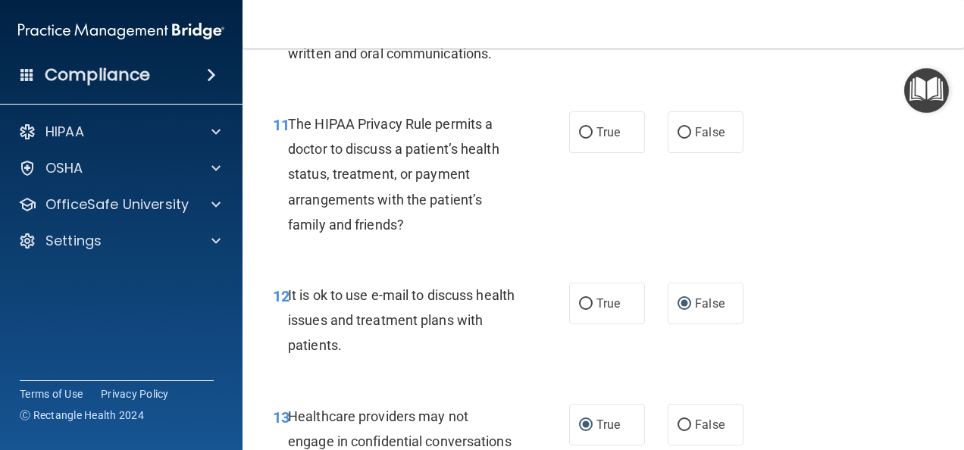
scroll to position [1657, 0]
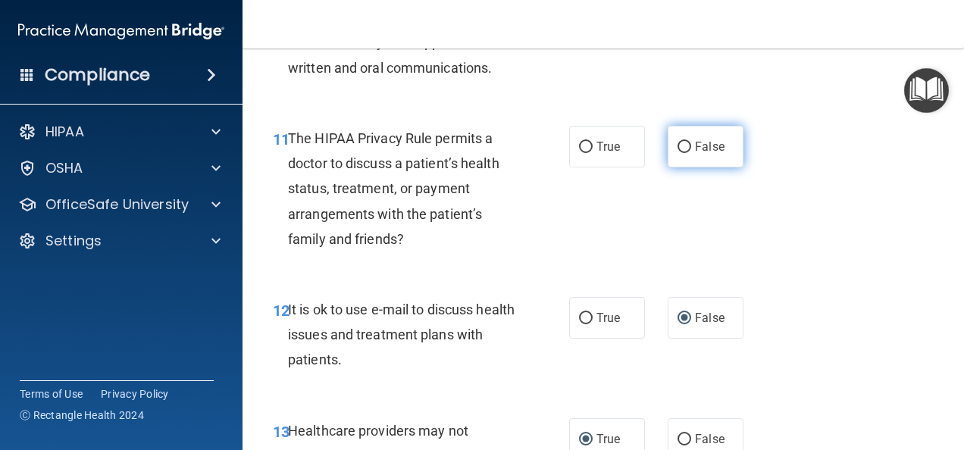
click at [682, 153] on input "False" at bounding box center [684, 147] width 14 height 11
radio input "true"
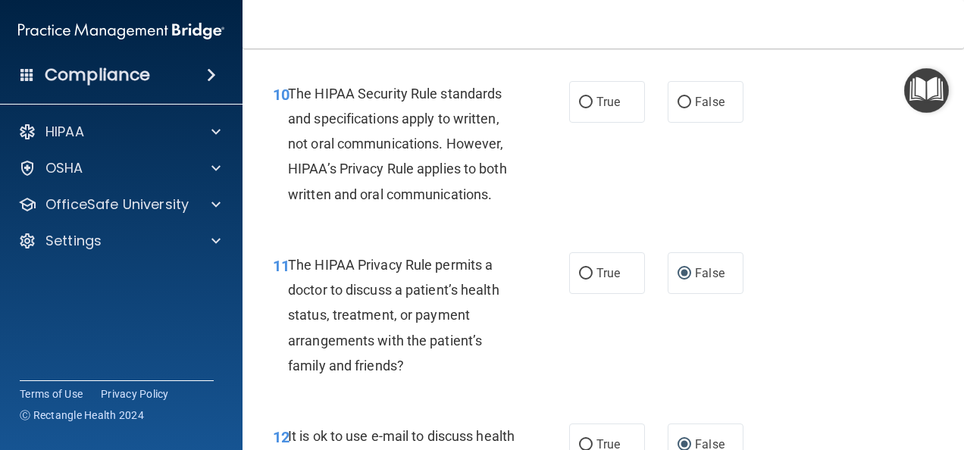
scroll to position [1429, 0]
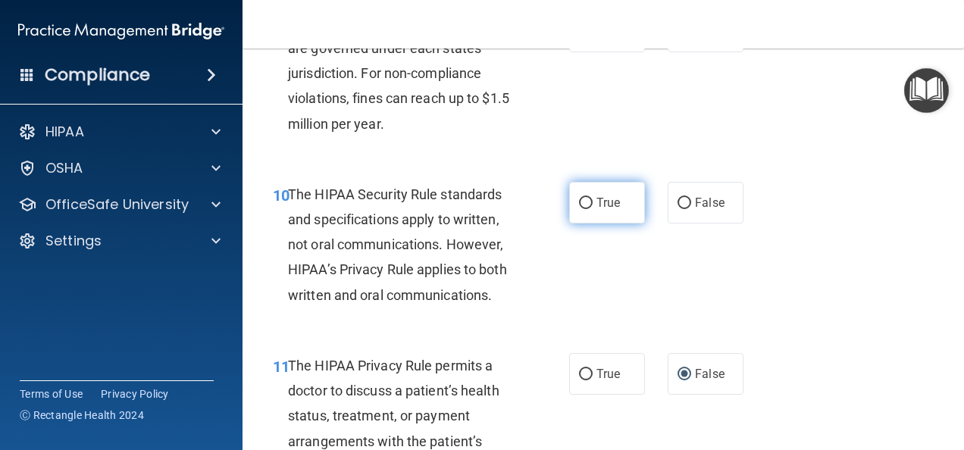
click at [582, 209] on input "True" at bounding box center [586, 203] width 14 height 11
radio input "true"
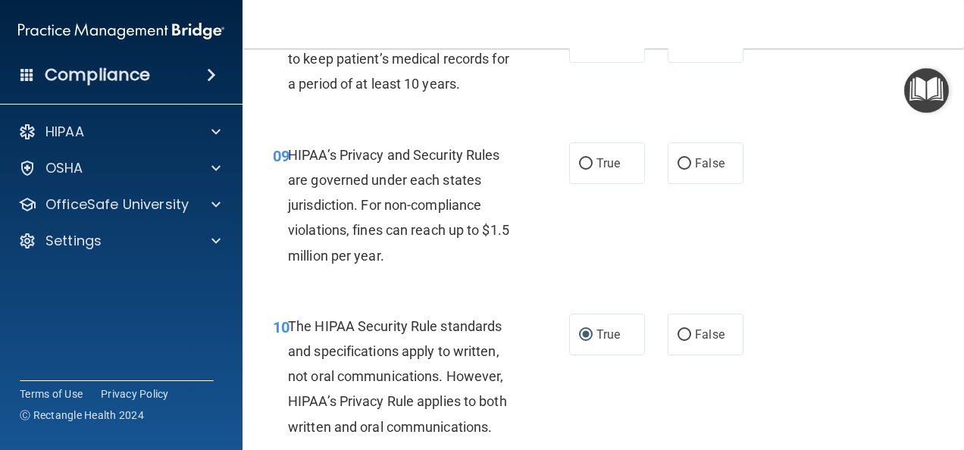
scroll to position [1278, 0]
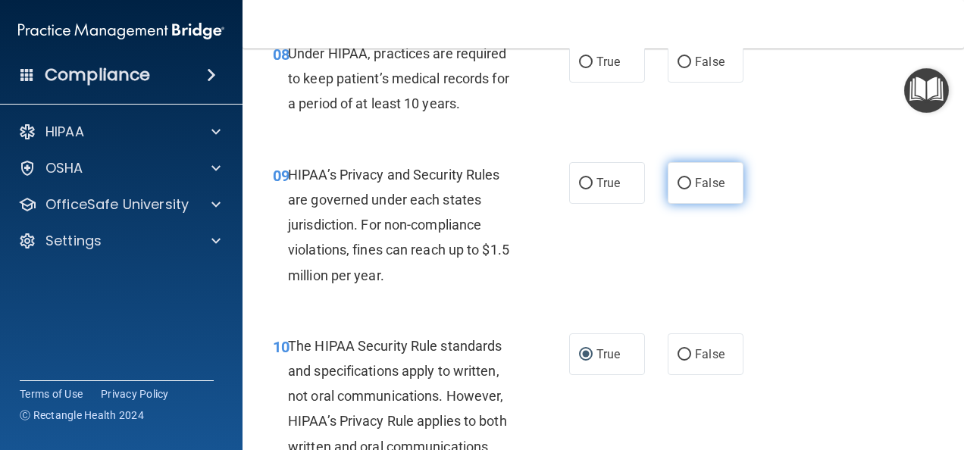
click at [677, 189] on input "False" at bounding box center [684, 183] width 14 height 11
radio input "true"
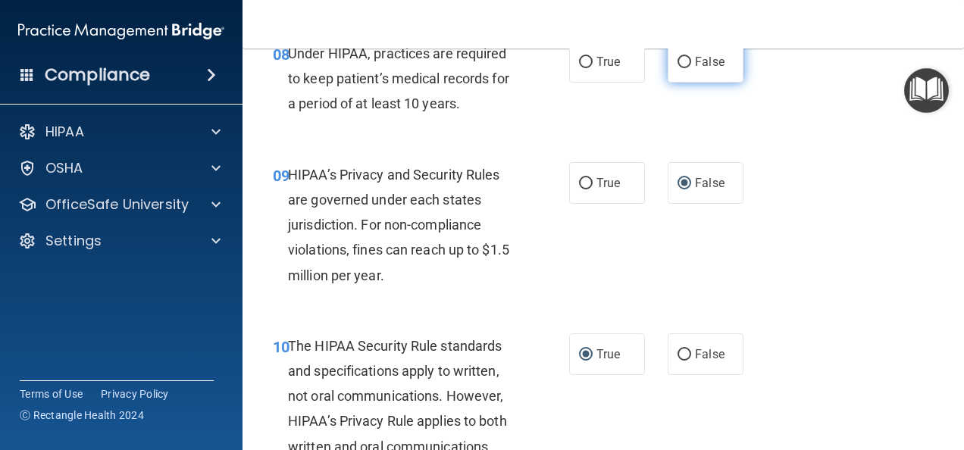
click at [680, 68] on input "False" at bounding box center [684, 62] width 14 height 11
radio input "true"
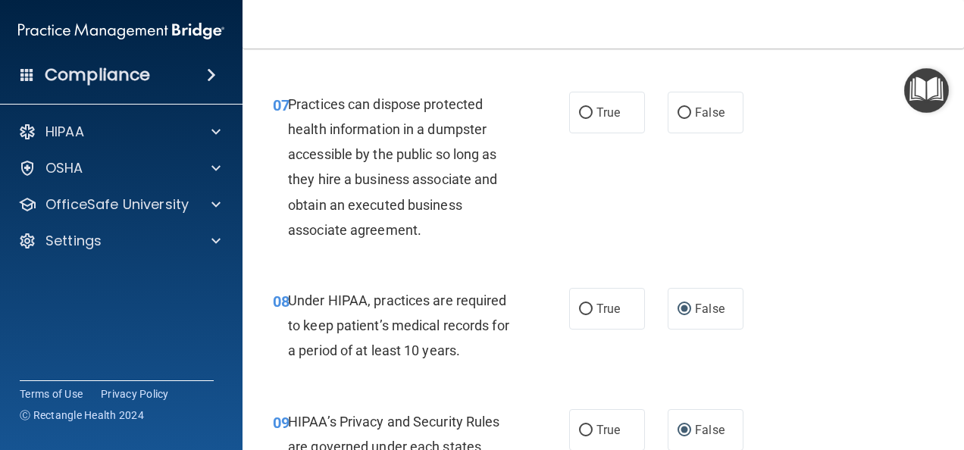
scroll to position [975, 0]
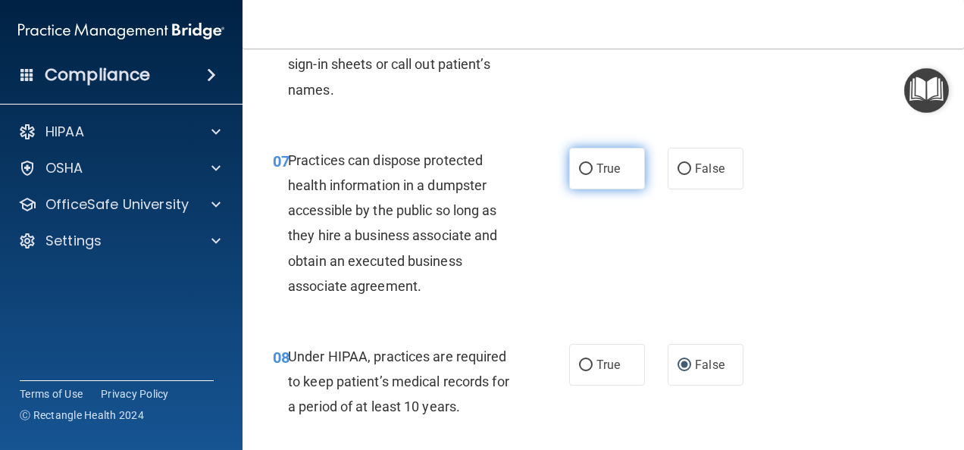
click at [579, 175] on input "True" at bounding box center [586, 169] width 14 height 11
radio input "true"
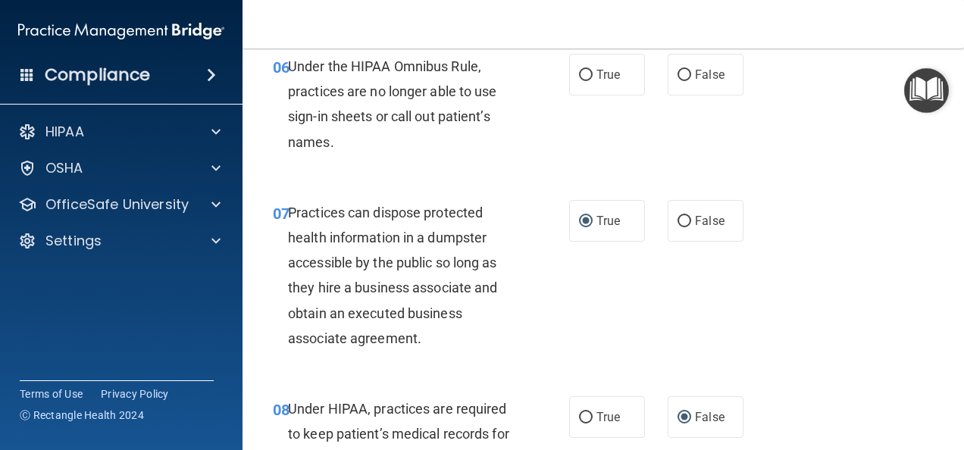
scroll to position [899, 0]
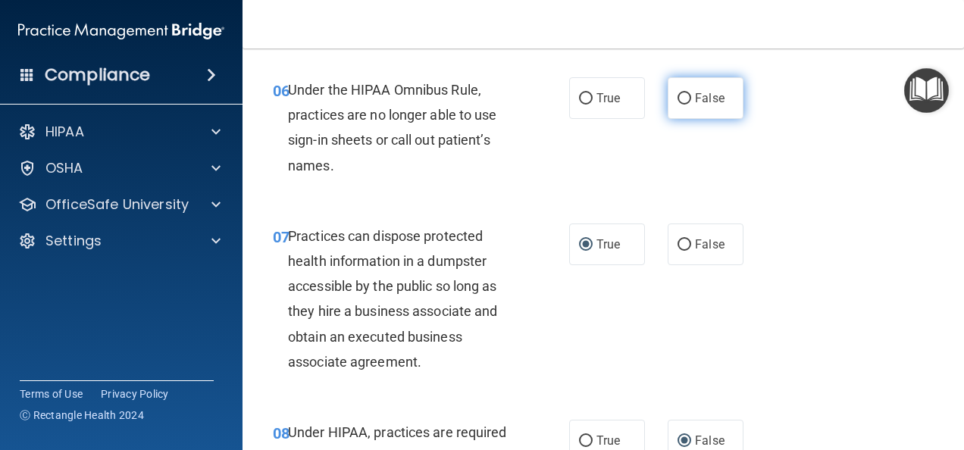
click at [678, 105] on input "False" at bounding box center [684, 98] width 14 height 11
radio input "true"
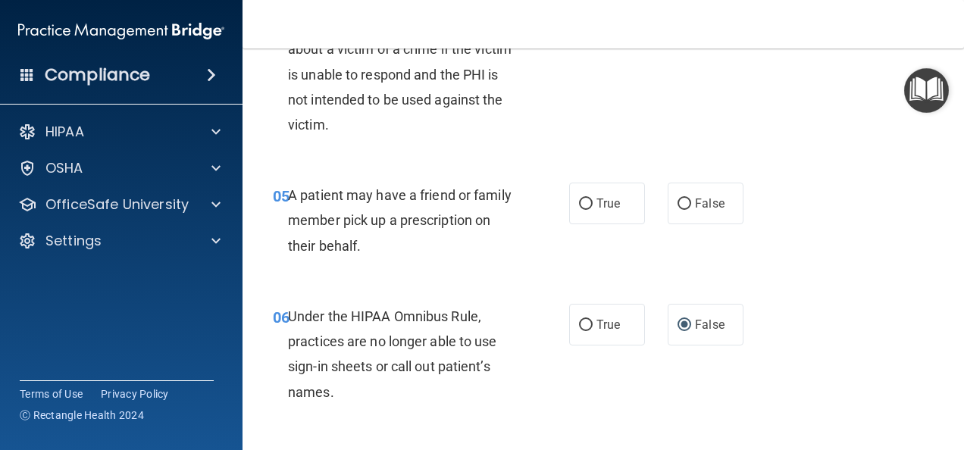
scroll to position [672, 0]
click at [579, 211] on input "True" at bounding box center [586, 204] width 14 height 11
radio input "true"
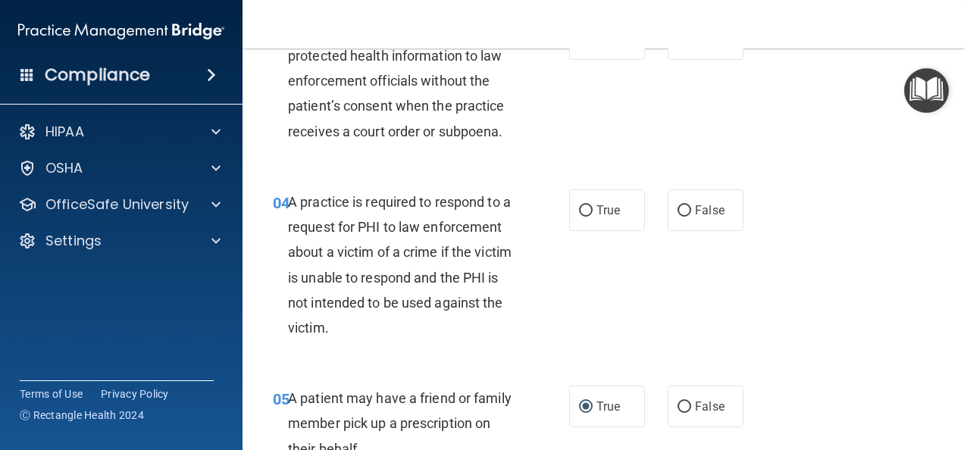
scroll to position [445, 0]
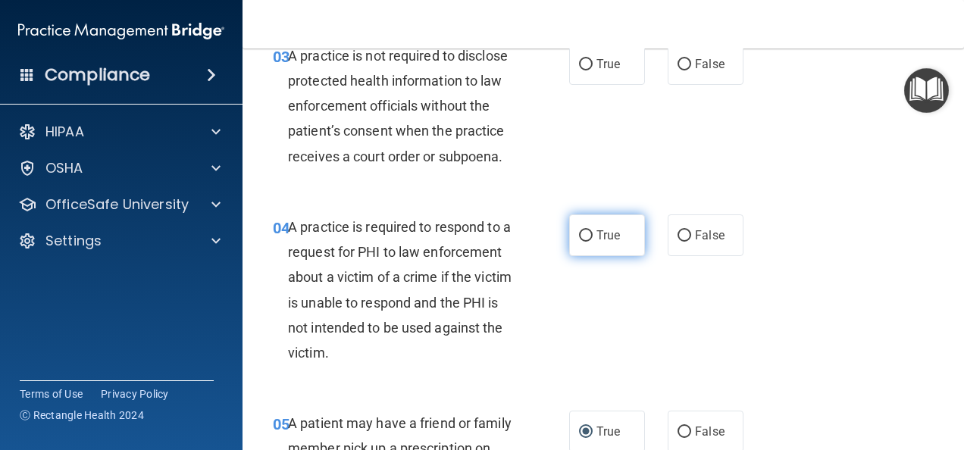
click at [579, 242] on input "True" at bounding box center [586, 235] width 14 height 11
radio input "true"
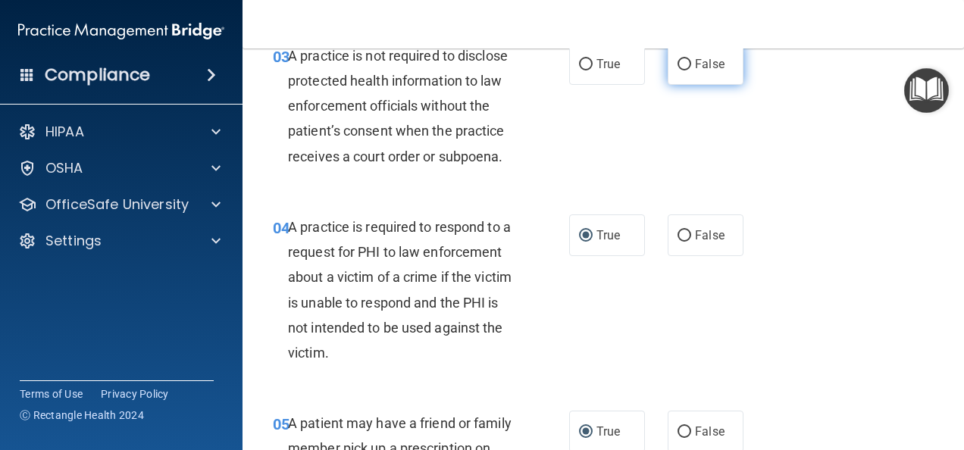
click at [677, 70] on input "False" at bounding box center [684, 64] width 14 height 11
radio input "true"
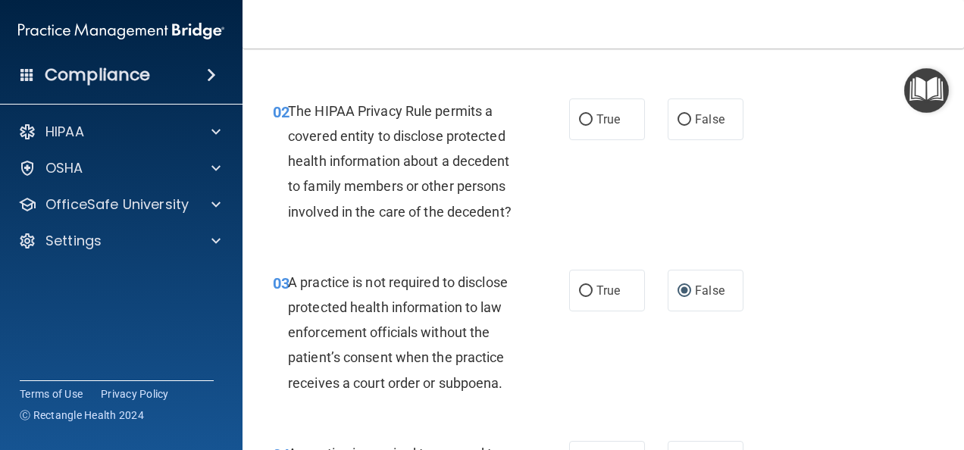
scroll to position [217, 0]
click at [579, 118] on input "True" at bounding box center [586, 120] width 14 height 11
radio input "true"
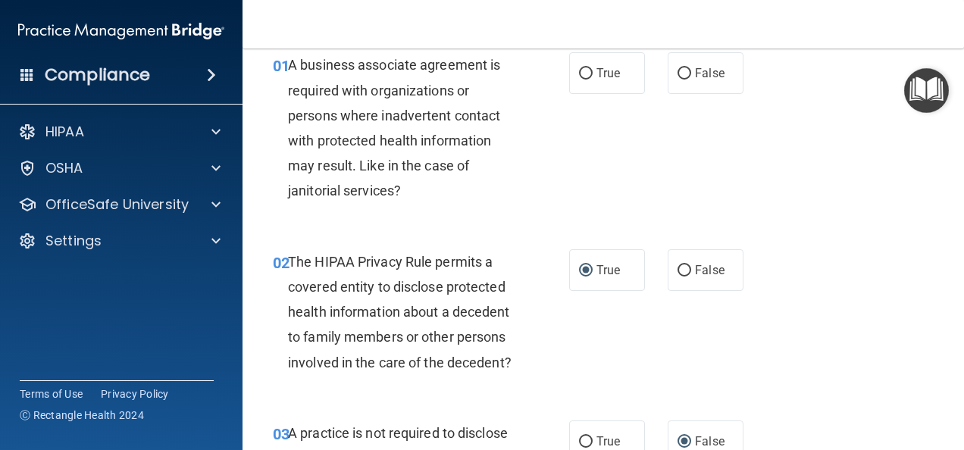
scroll to position [66, 0]
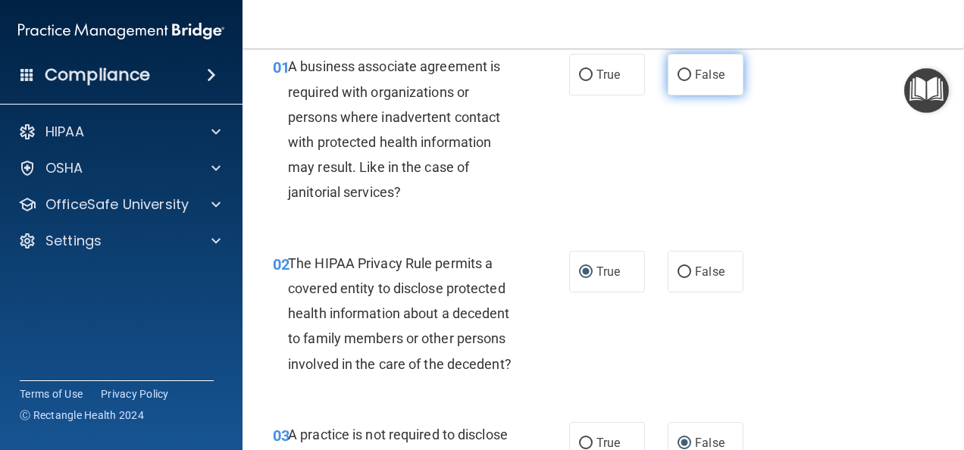
click at [677, 74] on input "False" at bounding box center [684, 75] width 14 height 11
radio input "true"
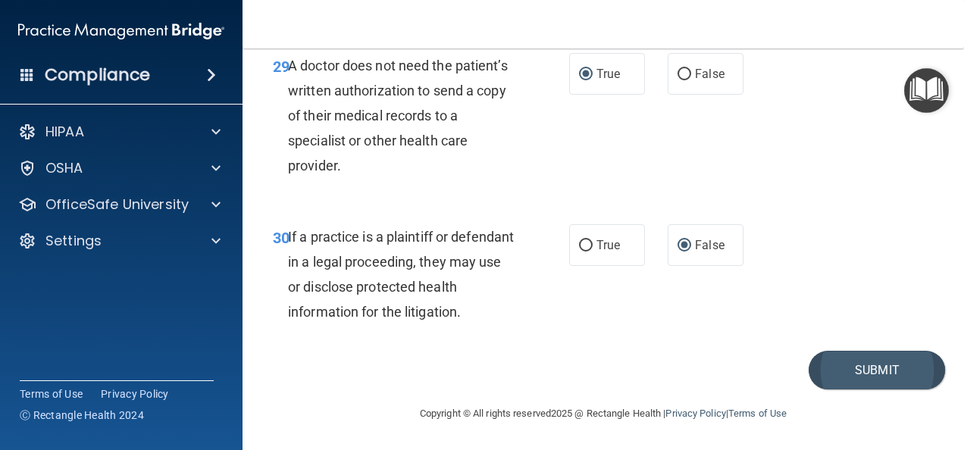
scroll to position [4535, 0]
click at [854, 365] on button "Submit" at bounding box center [876, 370] width 136 height 39
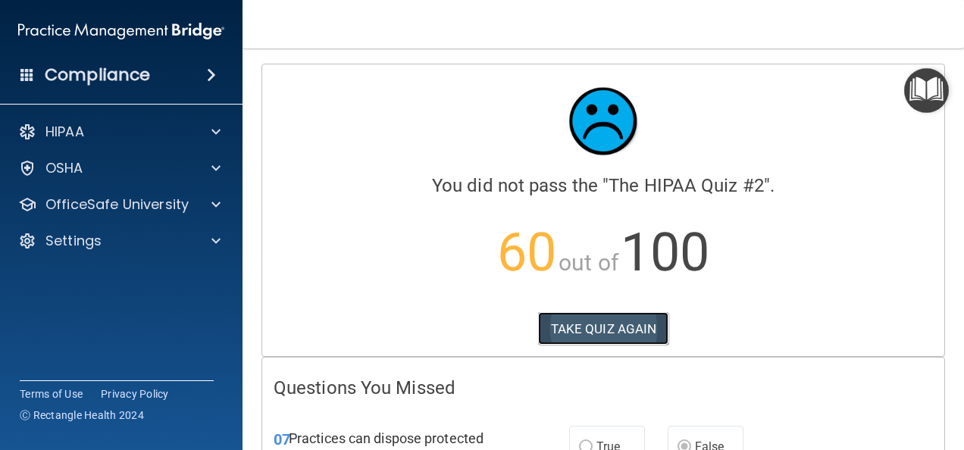
click at [614, 326] on button "TAKE QUIZ AGAIN" at bounding box center [603, 328] width 131 height 33
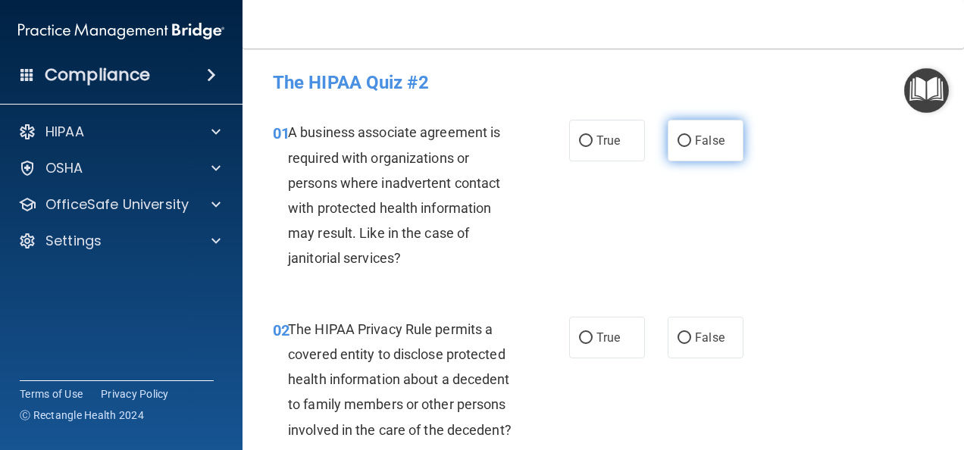
drag, startPoint x: 680, startPoint y: 139, endPoint x: 676, endPoint y: 149, distance: 10.6
click at [679, 139] on input "False" at bounding box center [684, 141] width 14 height 11
radio input "true"
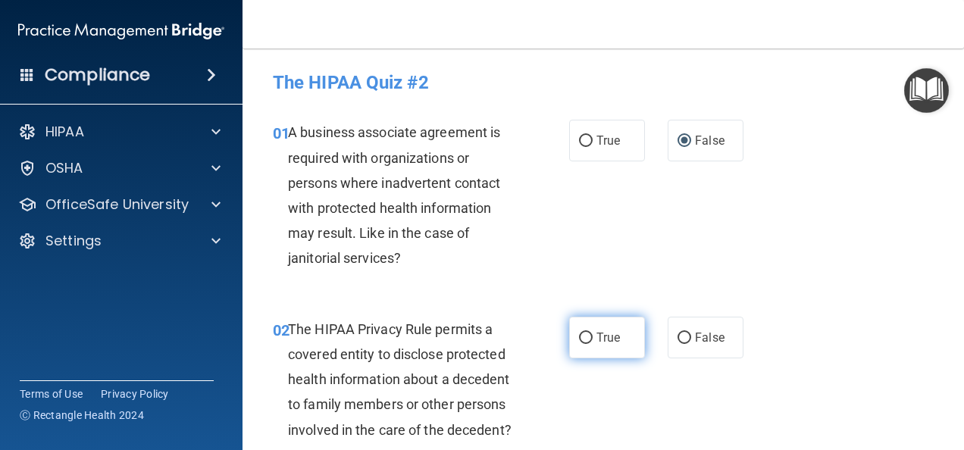
click at [579, 336] on input "True" at bounding box center [586, 338] width 14 height 11
radio input "true"
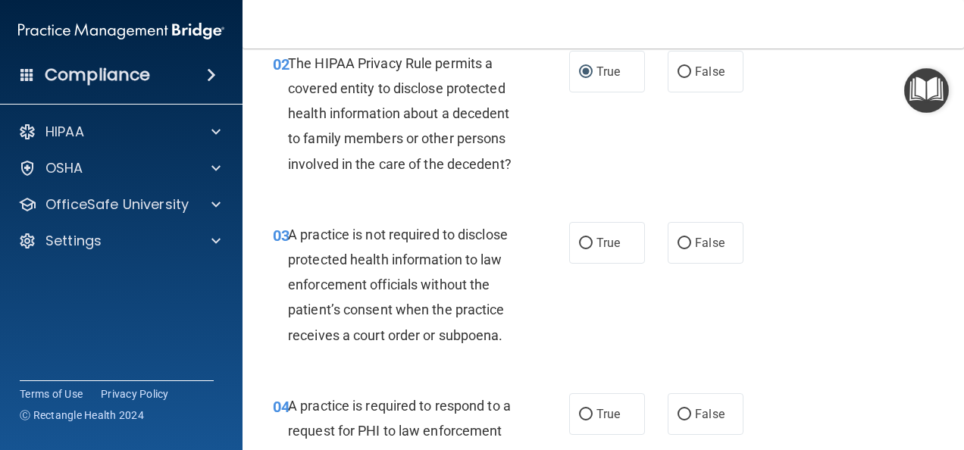
scroll to position [303, 0]
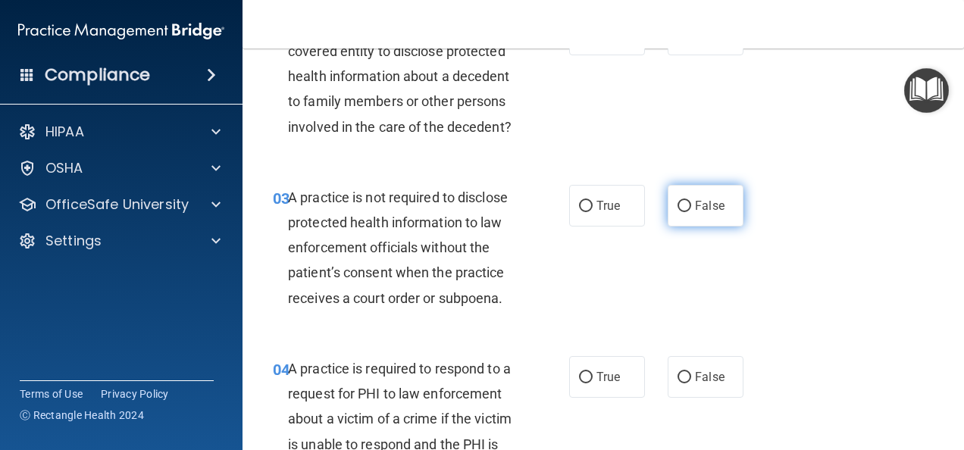
click at [677, 212] on input "False" at bounding box center [684, 206] width 14 height 11
radio input "true"
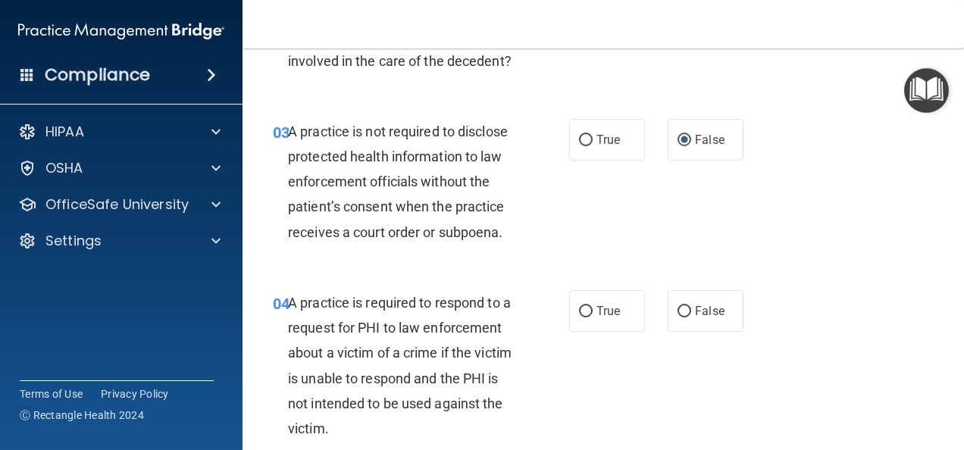
scroll to position [455, 0]
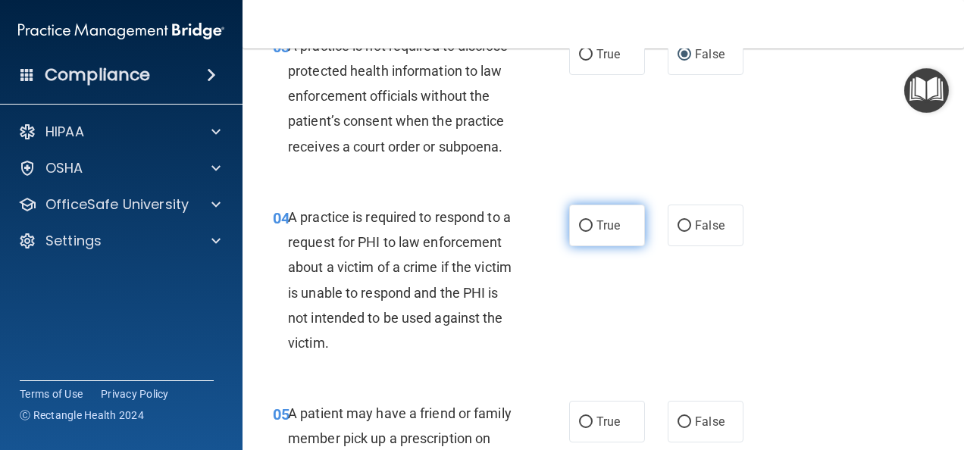
click at [580, 232] on input "True" at bounding box center [586, 225] width 14 height 11
radio input "true"
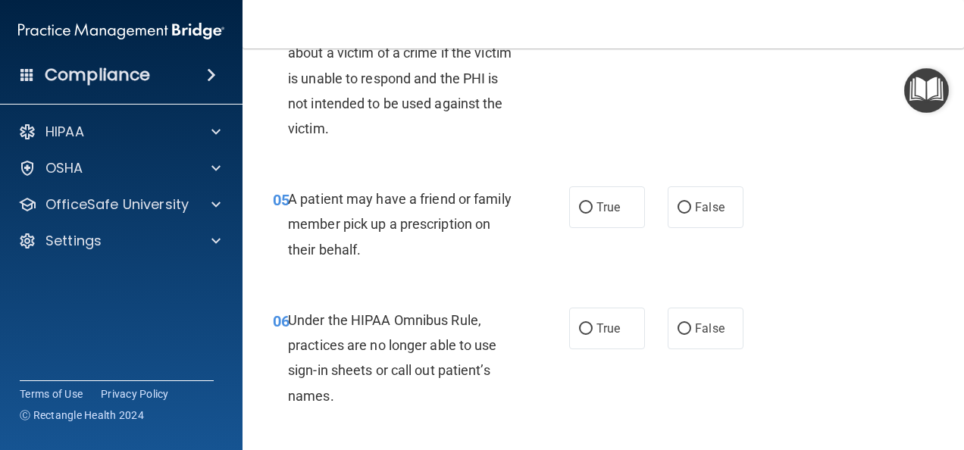
scroll to position [682, 0]
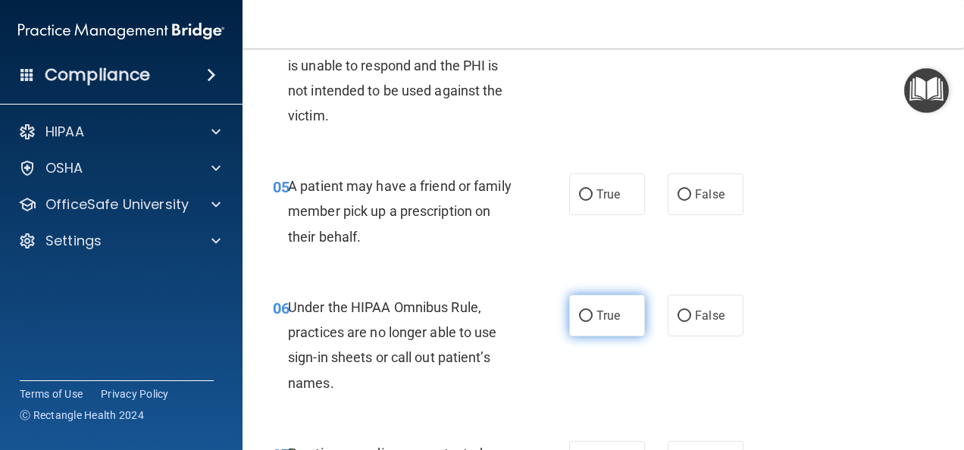
click at [582, 322] on input "True" at bounding box center [586, 316] width 14 height 11
radio input "true"
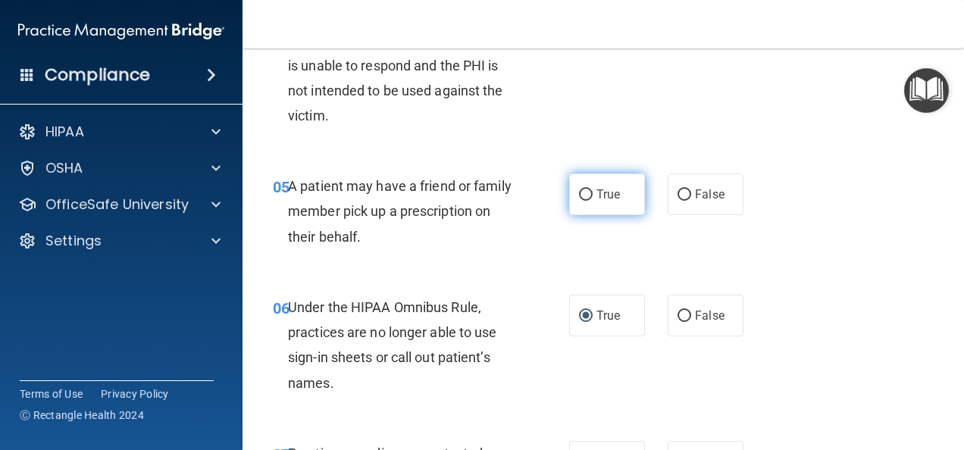
click at [583, 201] on input "True" at bounding box center [586, 194] width 14 height 11
radio input "true"
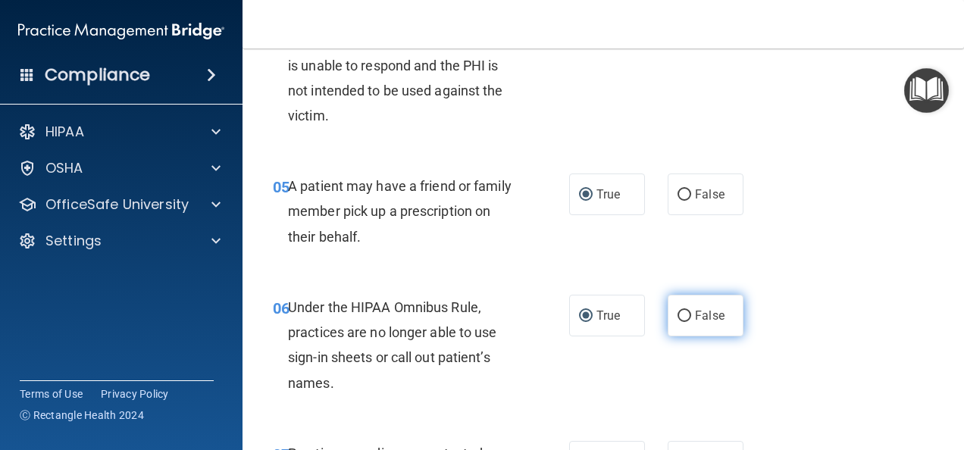
click at [679, 322] on input "False" at bounding box center [684, 316] width 14 height 11
radio input "true"
radio input "false"
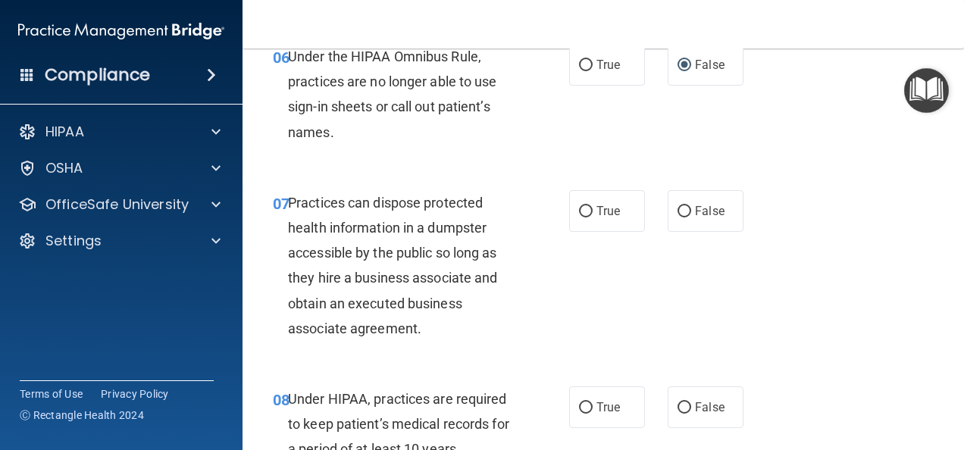
scroll to position [909, 0]
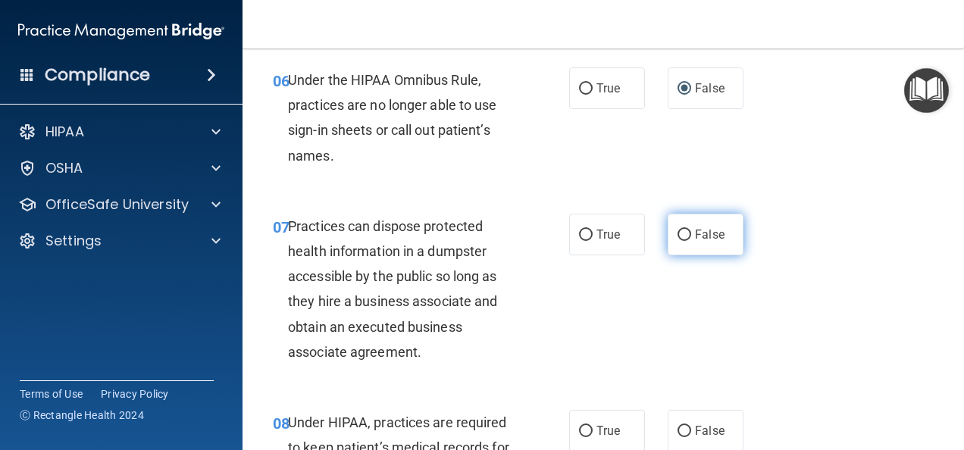
drag, startPoint x: 677, startPoint y: 256, endPoint x: 679, endPoint y: 268, distance: 12.2
click at [677, 241] on input "False" at bounding box center [684, 235] width 14 height 11
radio input "true"
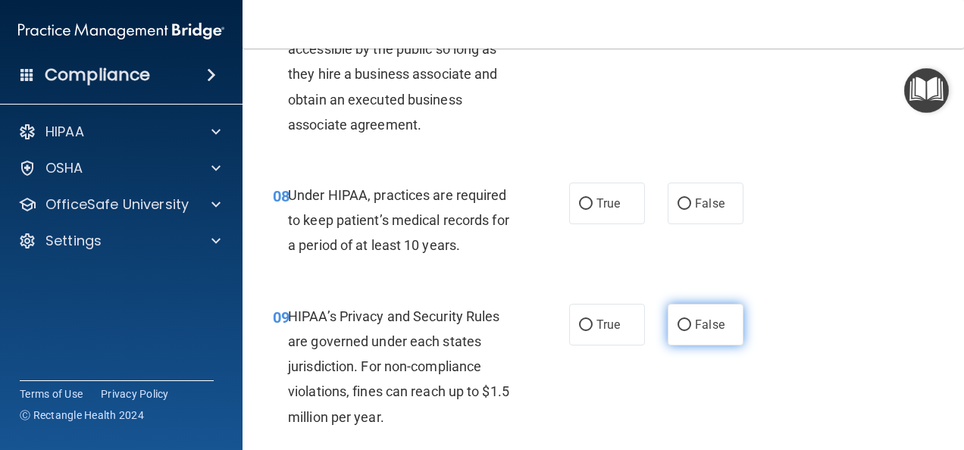
click at [679, 331] on input "False" at bounding box center [684, 325] width 14 height 11
radio input "true"
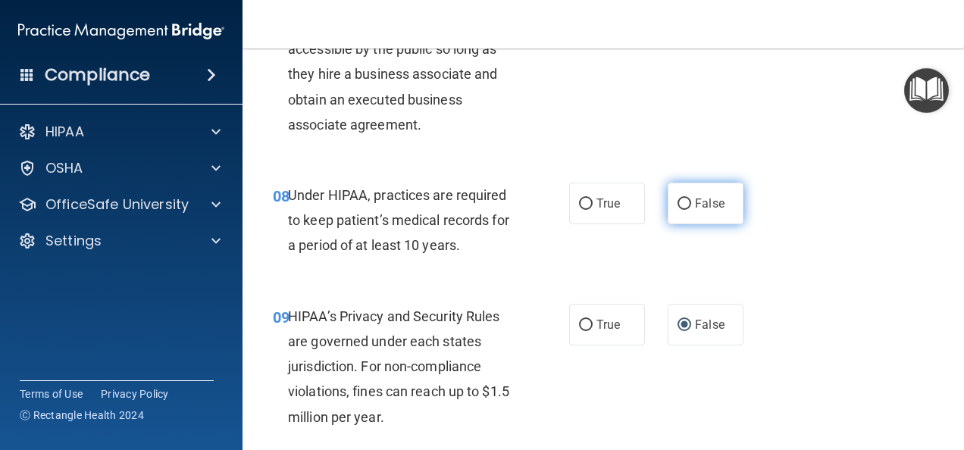
click at [677, 210] on input "False" at bounding box center [684, 203] width 14 height 11
radio input "true"
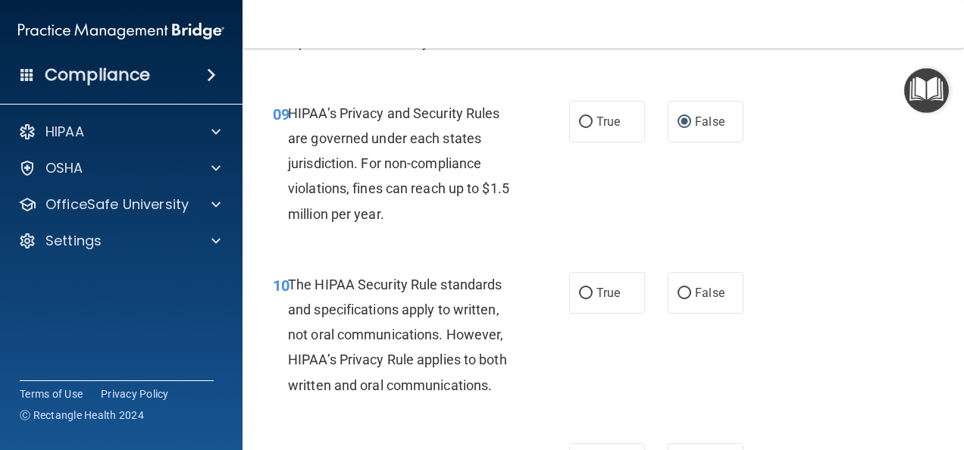
scroll to position [1364, 0]
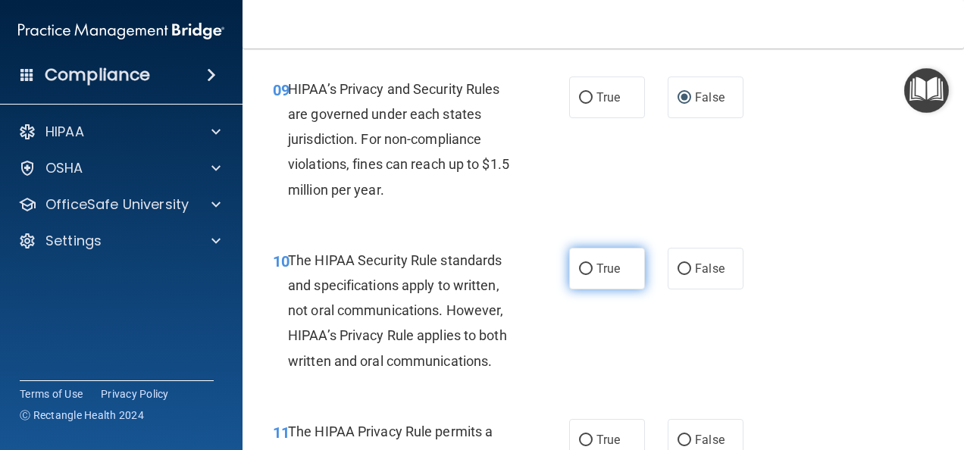
click at [580, 275] on input "True" at bounding box center [586, 269] width 14 height 11
radio input "true"
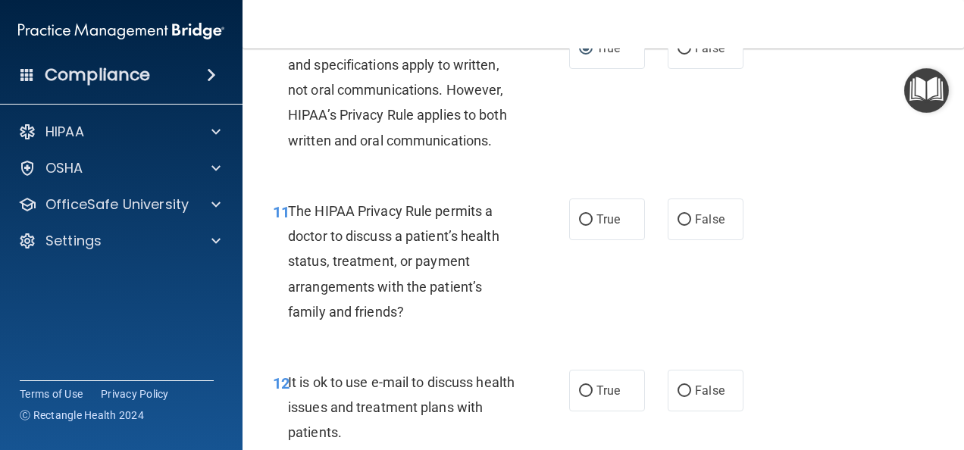
scroll to position [1591, 0]
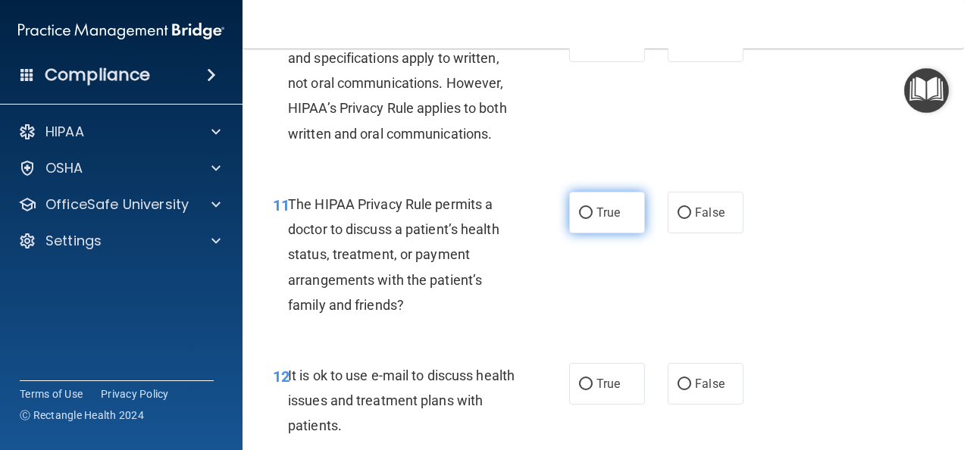
click at [573, 228] on label "True" at bounding box center [607, 213] width 76 height 42
click at [579, 219] on input "True" at bounding box center [586, 213] width 14 height 11
radio input "true"
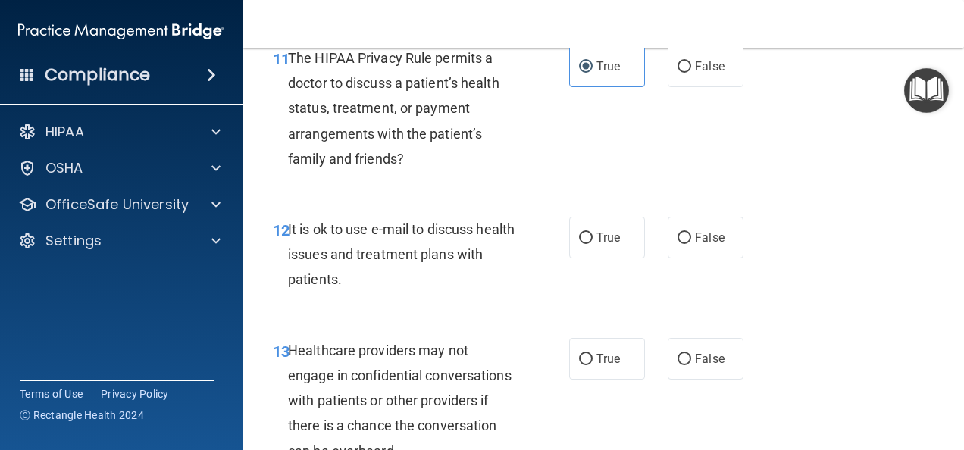
scroll to position [1742, 0]
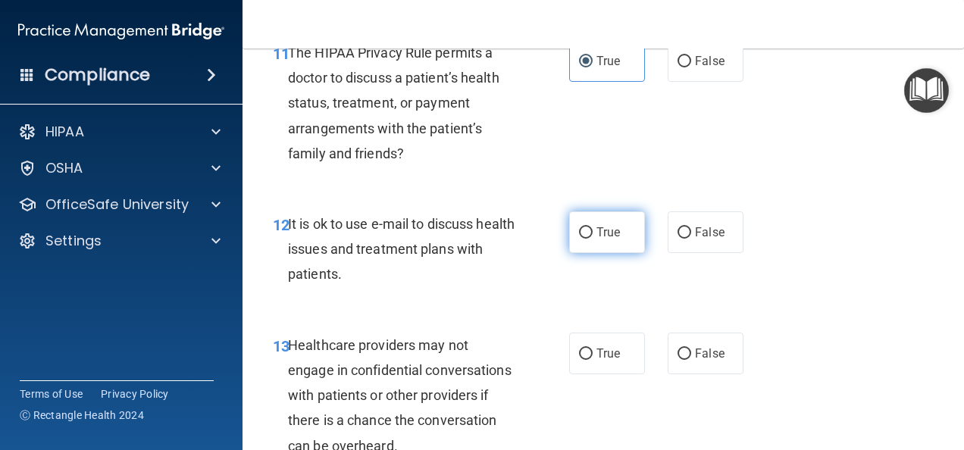
click at [585, 253] on label "True" at bounding box center [607, 232] width 76 height 42
click at [585, 239] on input "True" at bounding box center [586, 232] width 14 height 11
radio input "true"
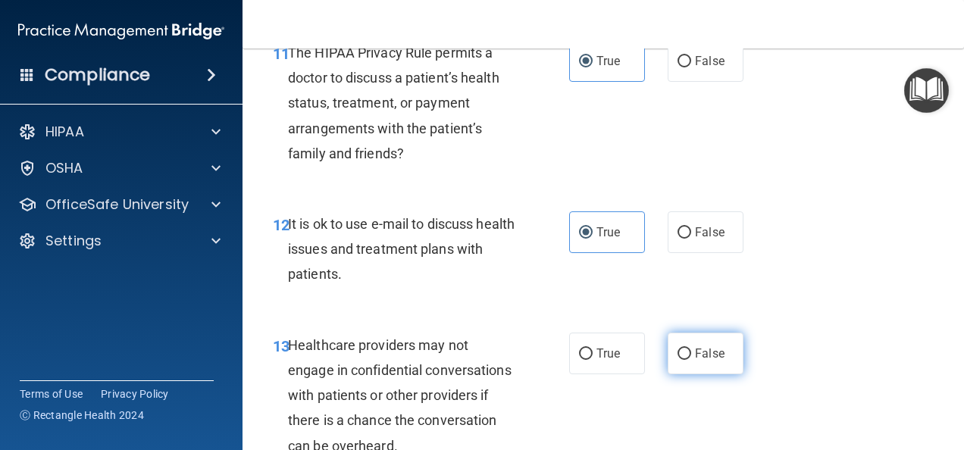
click at [677, 360] on input "False" at bounding box center [684, 353] width 14 height 11
radio input "true"
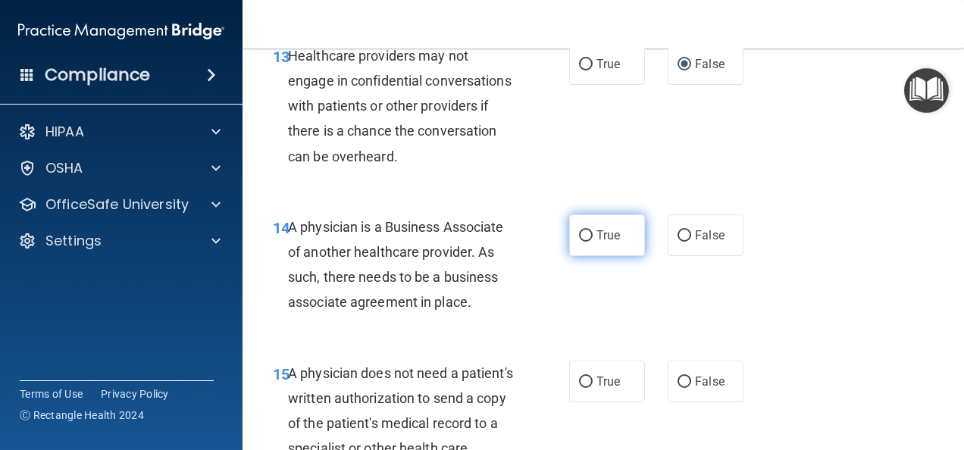
scroll to position [2045, 0]
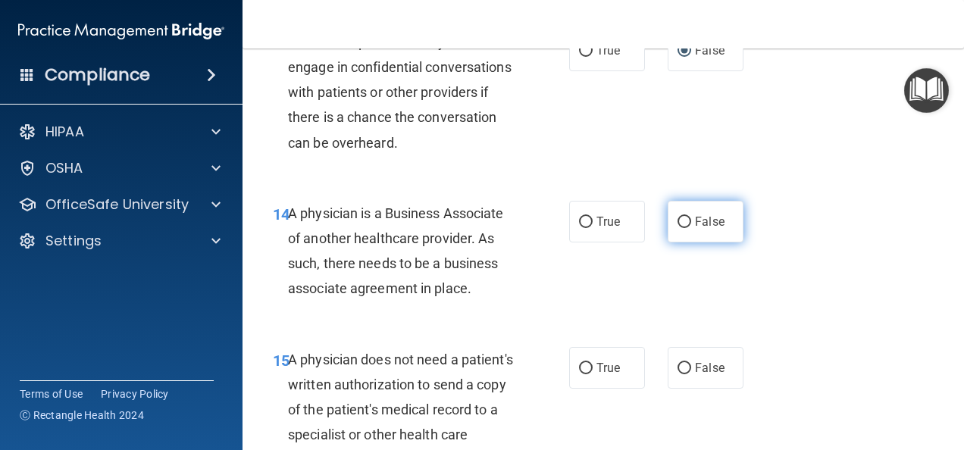
click at [677, 228] on input "False" at bounding box center [684, 222] width 14 height 11
radio input "true"
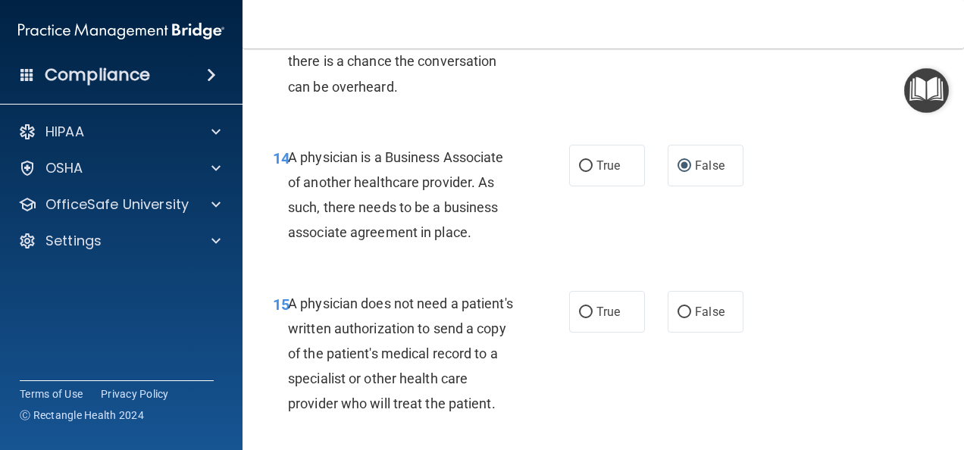
scroll to position [2121, 0]
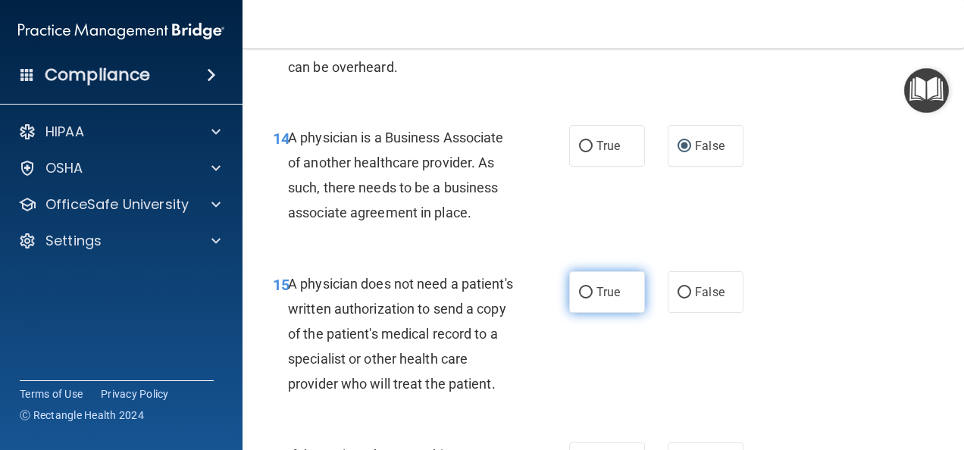
click at [579, 298] on input "True" at bounding box center [586, 292] width 14 height 11
radio input "true"
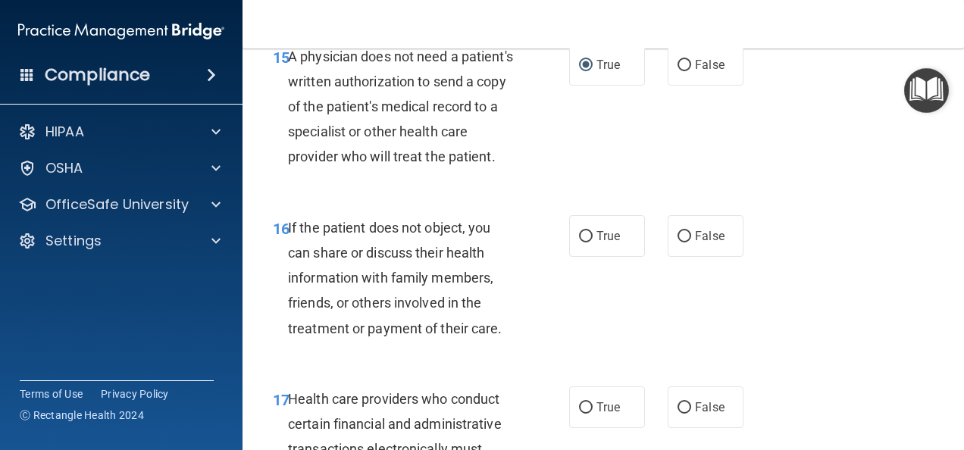
scroll to position [2424, 0]
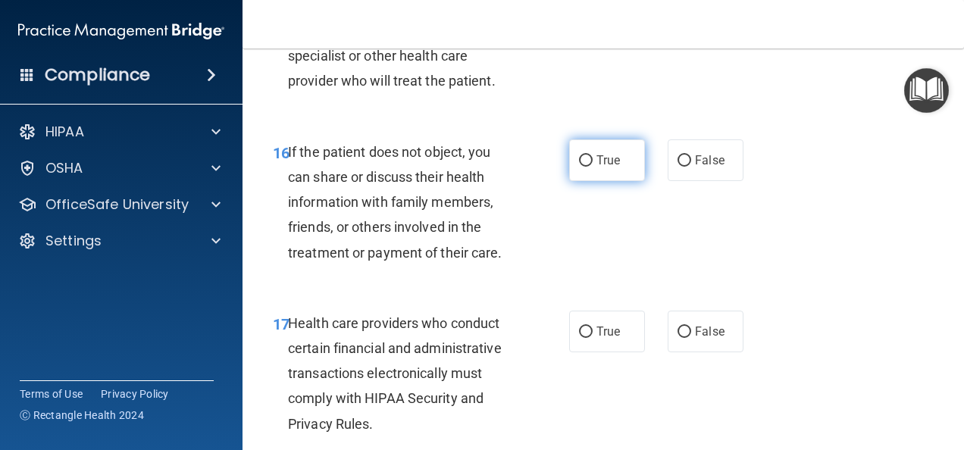
click at [579, 167] on input "True" at bounding box center [586, 160] width 14 height 11
radio input "true"
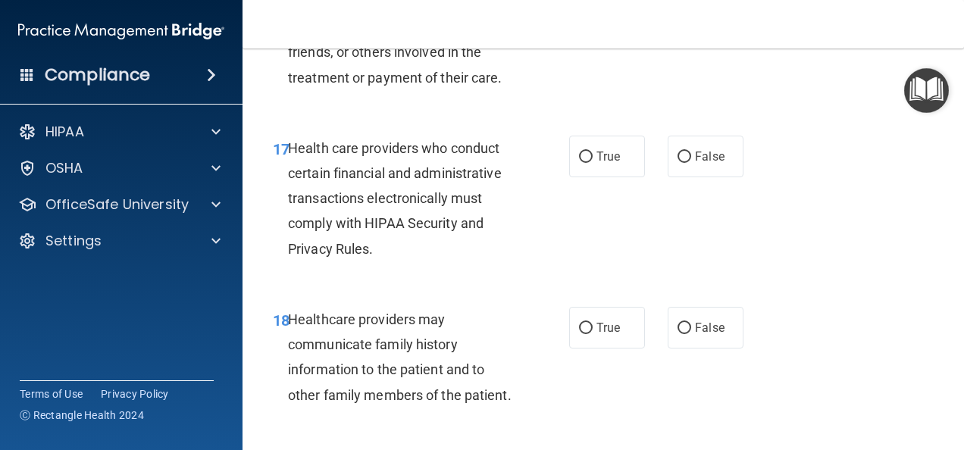
scroll to position [2576, 0]
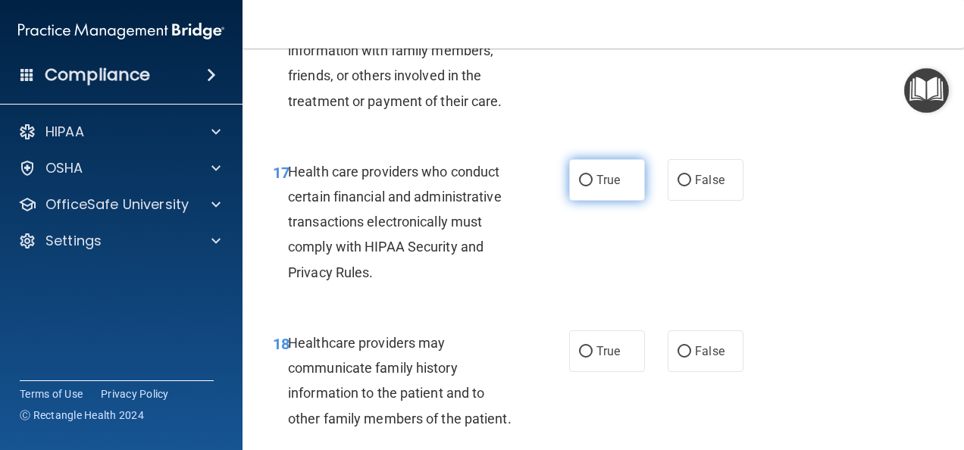
click at [580, 201] on label "True" at bounding box center [607, 180] width 76 height 42
click at [580, 186] on input "True" at bounding box center [586, 180] width 14 height 11
radio input "true"
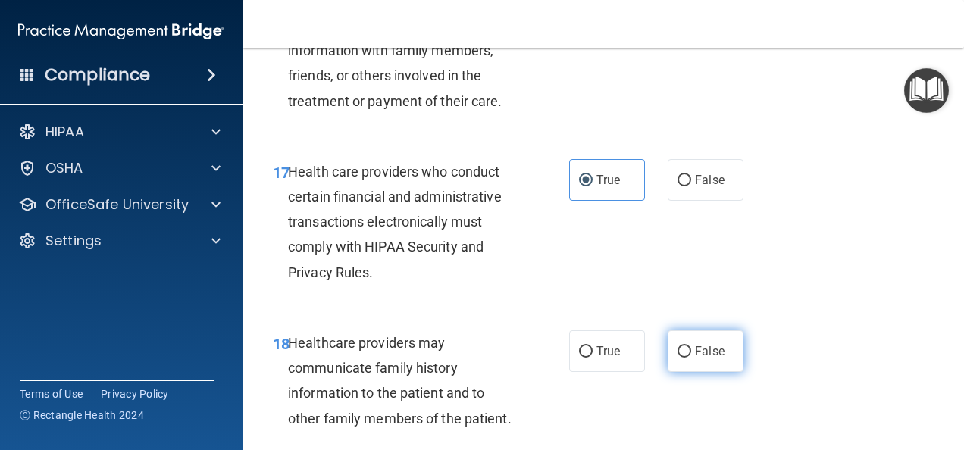
click at [679, 358] on input "False" at bounding box center [684, 351] width 14 height 11
radio input "true"
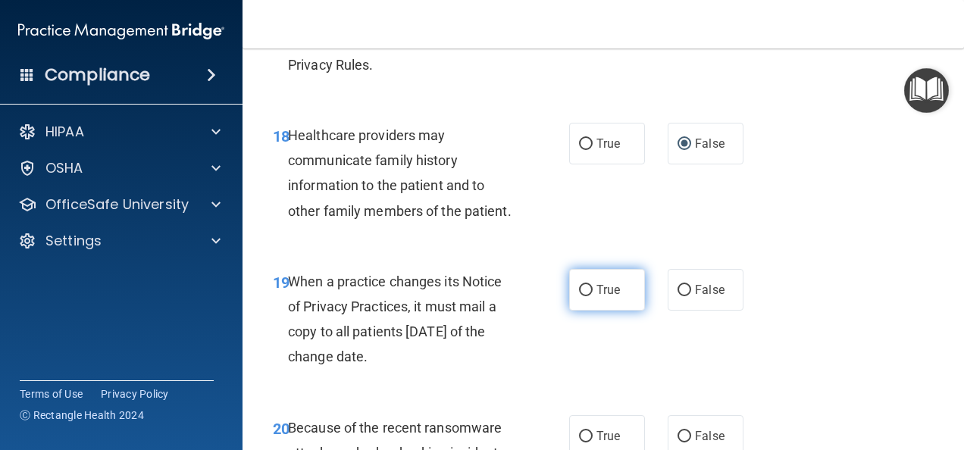
scroll to position [2803, 0]
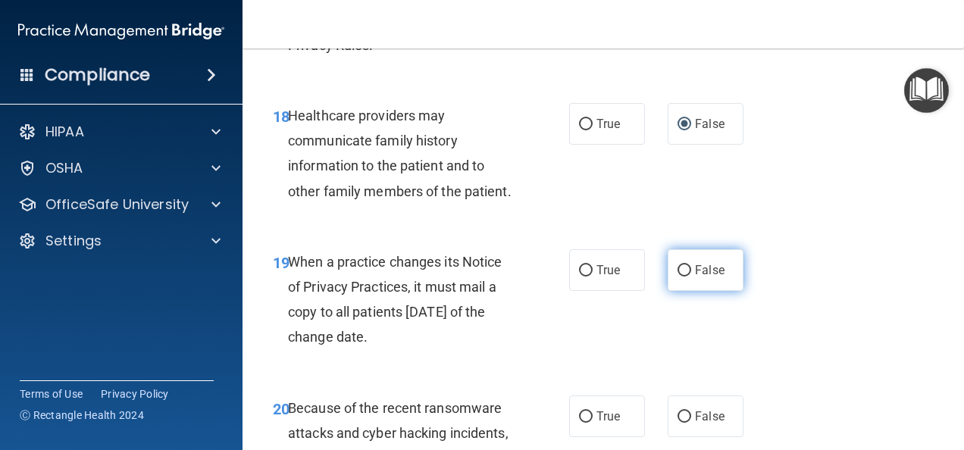
click at [678, 276] on input "False" at bounding box center [684, 270] width 14 height 11
radio input "true"
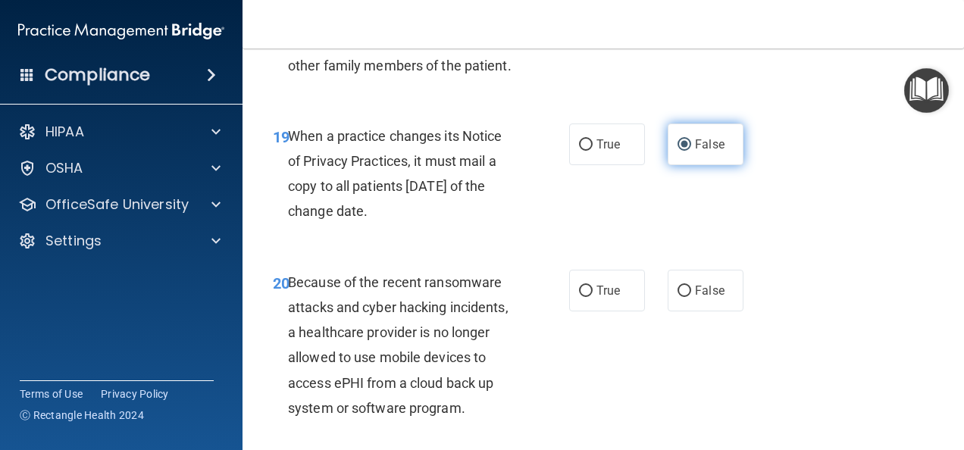
scroll to position [3030, 0]
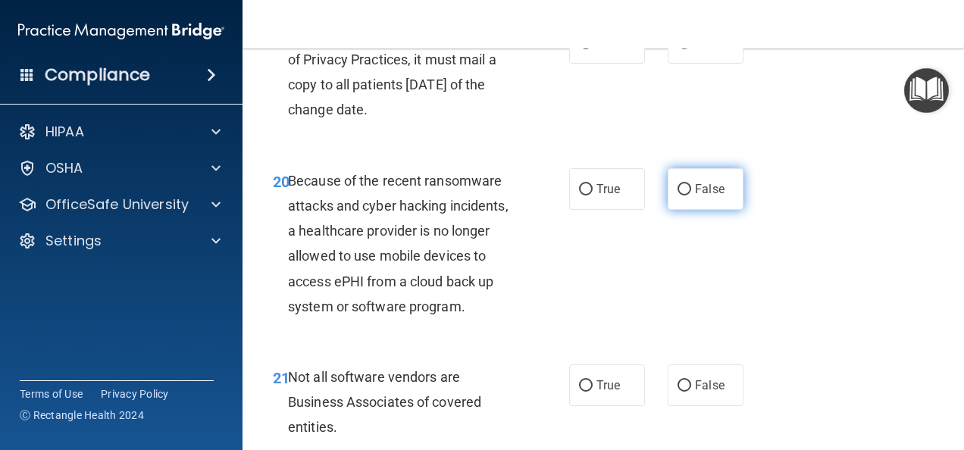
click at [677, 195] on input "False" at bounding box center [684, 189] width 14 height 11
radio input "true"
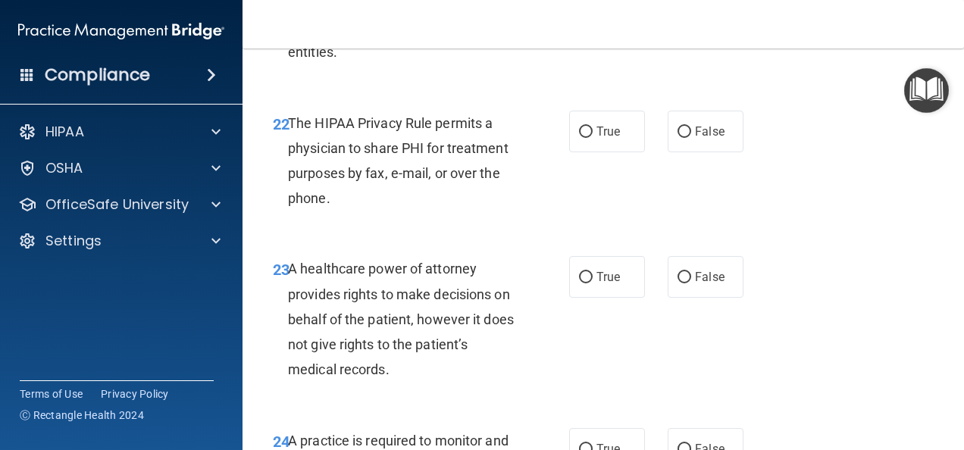
scroll to position [3409, 0]
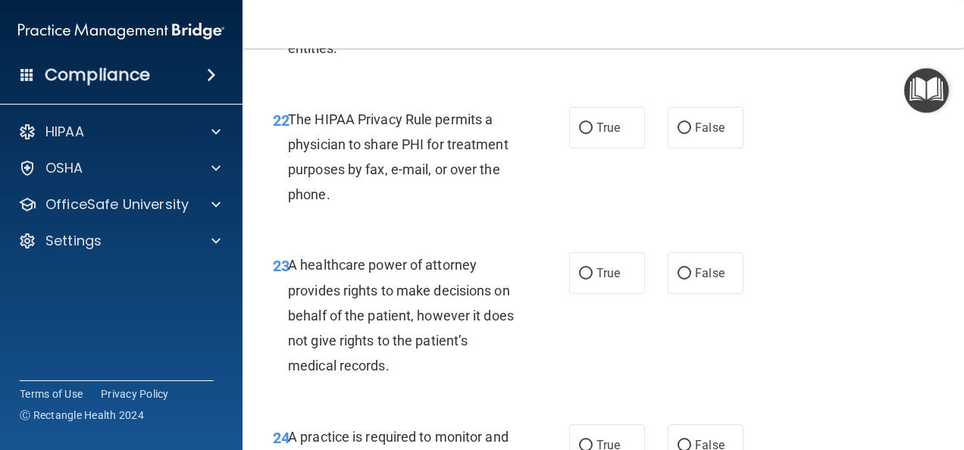
click at [579, 13] on input "True" at bounding box center [586, 7] width 14 height 11
radio input "true"
drag, startPoint x: 580, startPoint y: 200, endPoint x: 585, endPoint y: 217, distance: 18.0
click at [580, 134] on input "True" at bounding box center [586, 128] width 14 height 11
radio input "true"
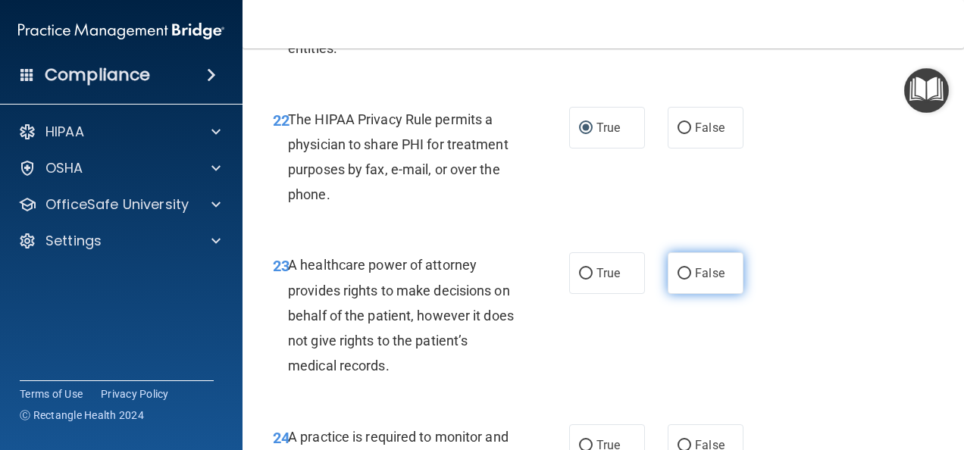
click at [680, 280] on input "False" at bounding box center [684, 273] width 14 height 11
radio input "true"
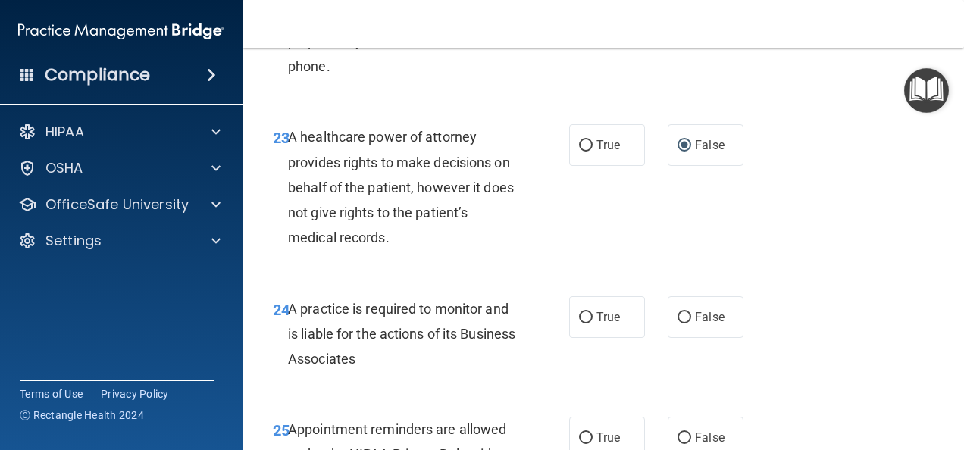
scroll to position [3560, 0]
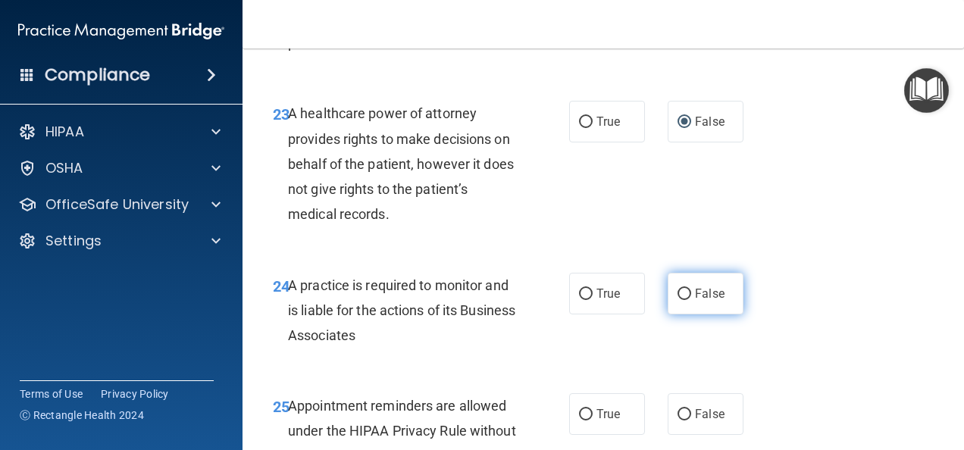
click at [682, 300] on input "False" at bounding box center [684, 294] width 14 height 11
radio input "true"
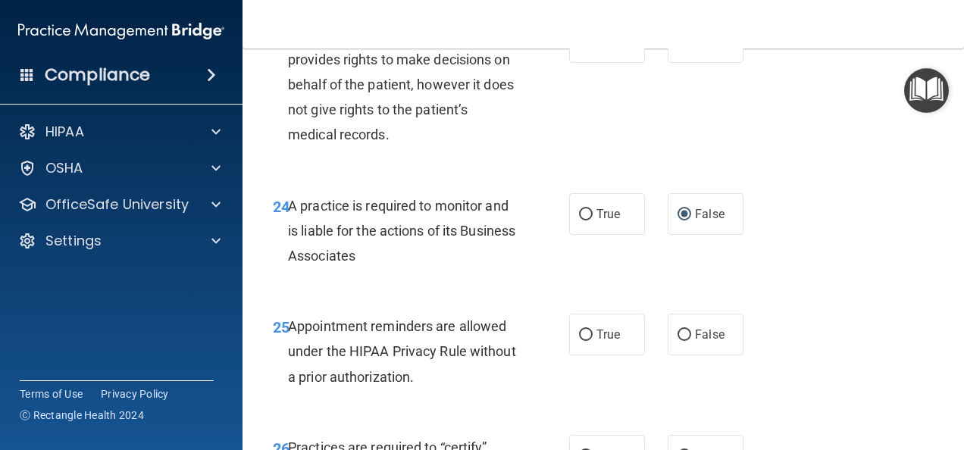
scroll to position [3712, 0]
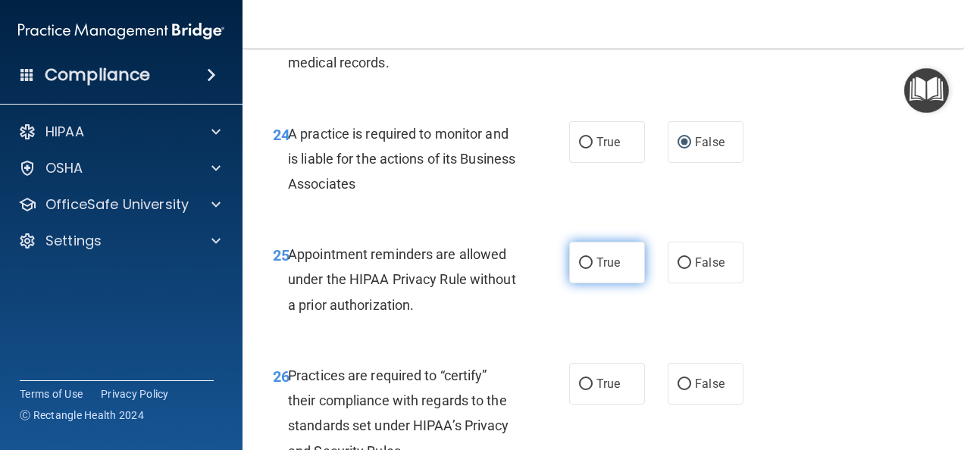
click at [582, 269] on input "True" at bounding box center [586, 263] width 14 height 11
radio input "true"
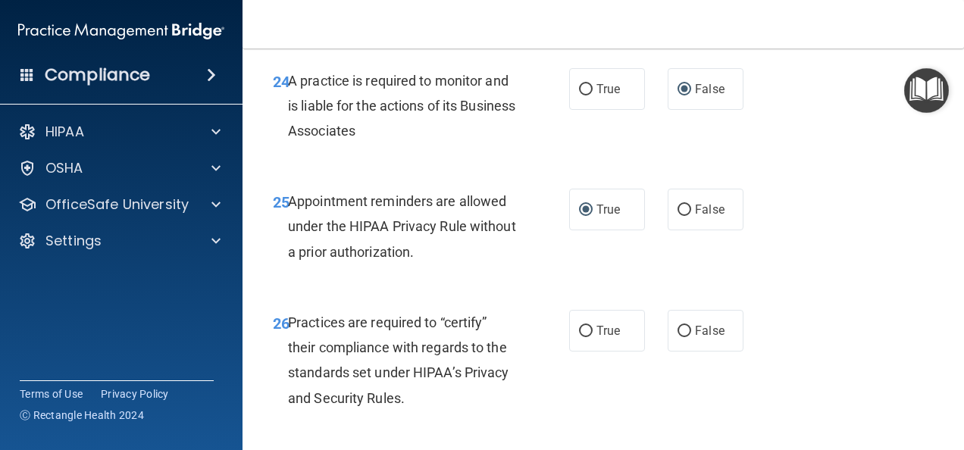
scroll to position [3939, 0]
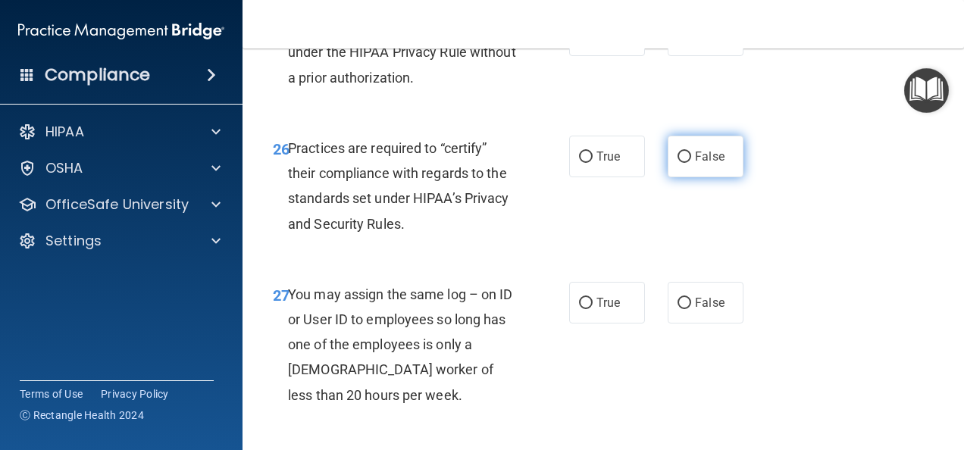
click at [682, 163] on input "False" at bounding box center [684, 157] width 14 height 11
radio input "true"
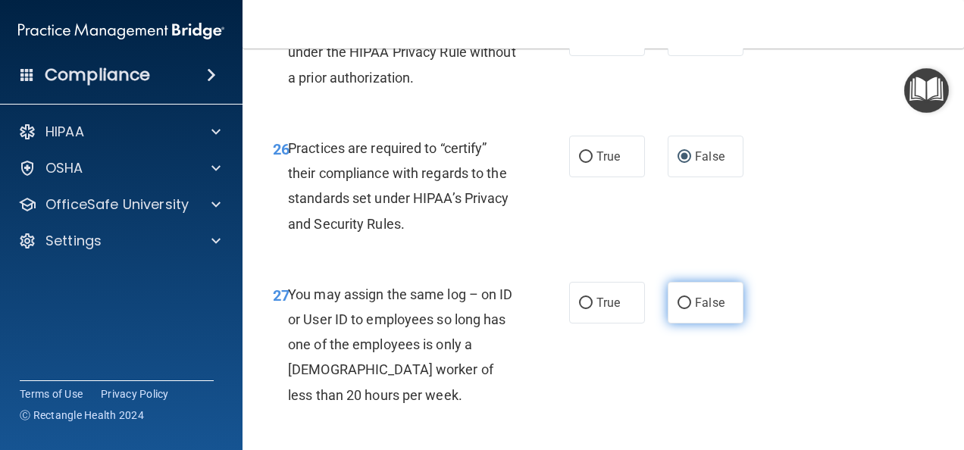
click at [668, 323] on label "False" at bounding box center [705, 303] width 76 height 42
click at [677, 309] on input "False" at bounding box center [684, 303] width 14 height 11
radio input "true"
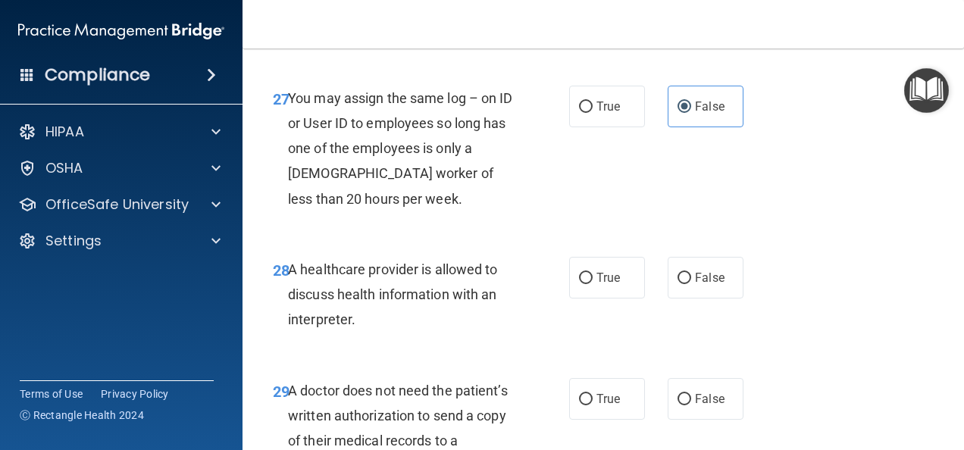
scroll to position [4166, 0]
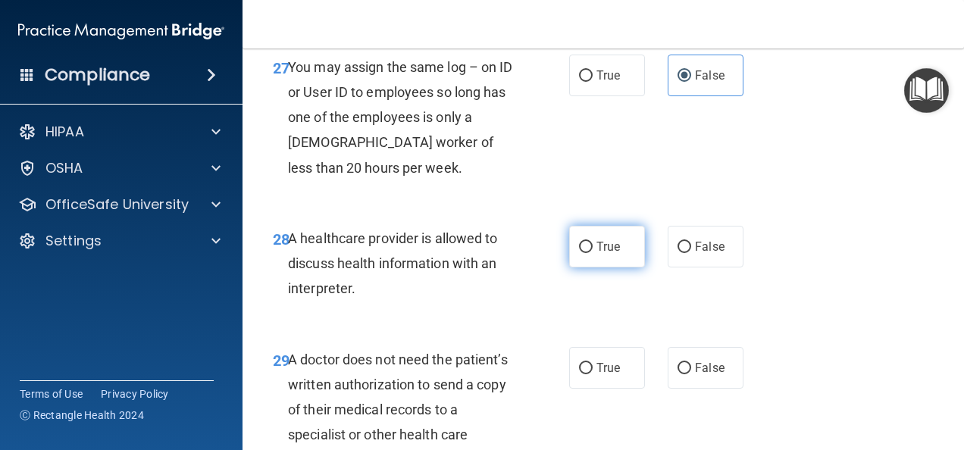
click at [579, 253] on input "True" at bounding box center [586, 247] width 14 height 11
radio input "true"
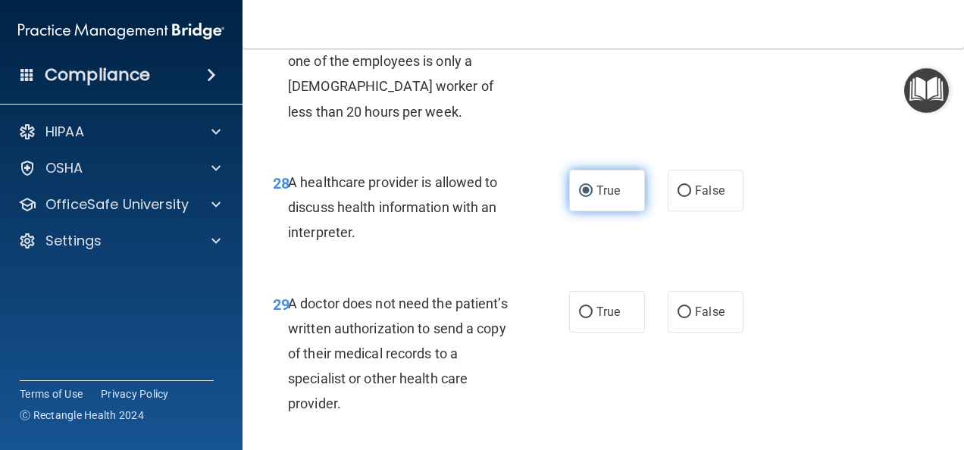
scroll to position [4318, 0]
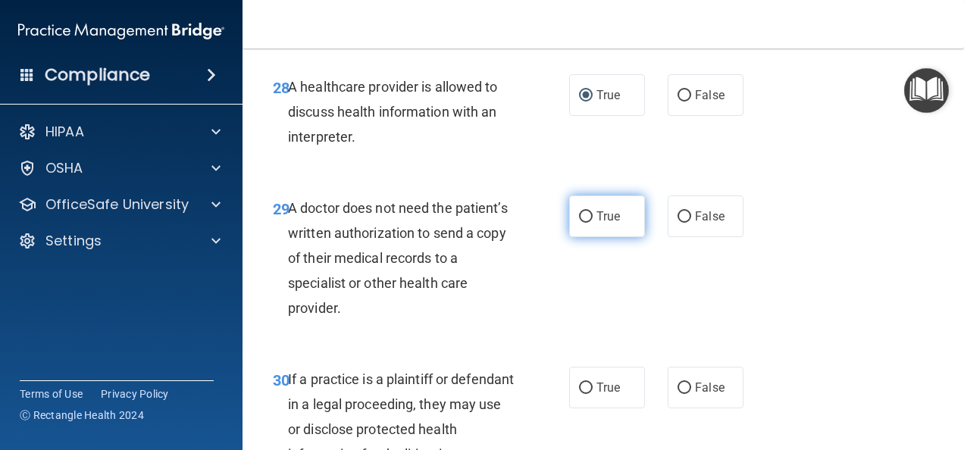
click at [585, 223] on input "True" at bounding box center [586, 216] width 14 height 11
radio input "true"
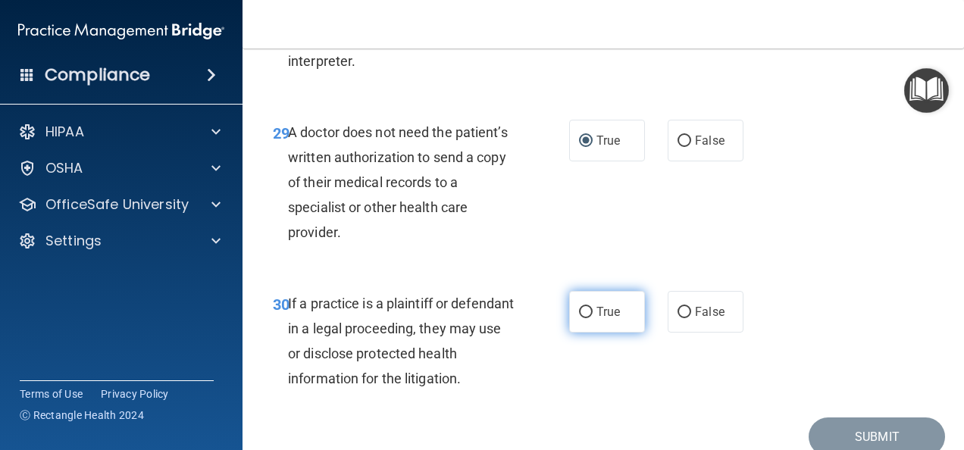
click at [579, 318] on input "True" at bounding box center [586, 312] width 14 height 11
radio input "true"
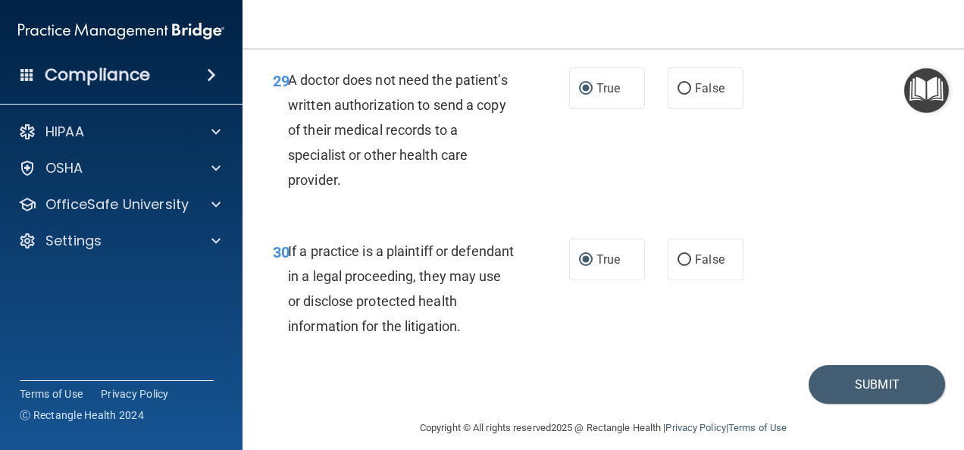
scroll to position [4535, 0]
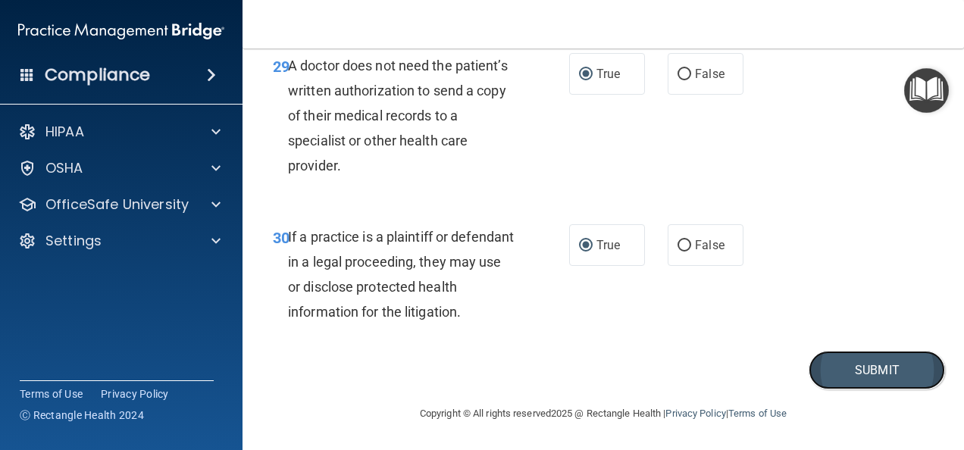
click at [856, 360] on button "Submit" at bounding box center [876, 370] width 136 height 39
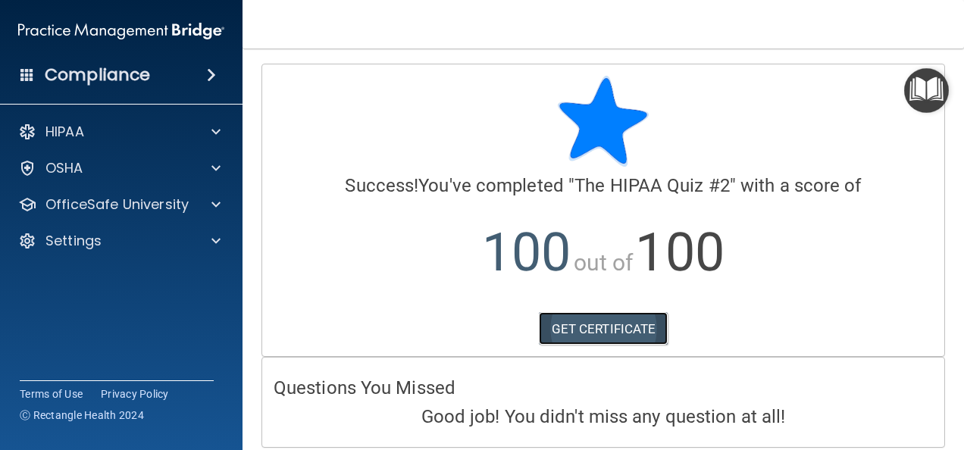
click at [616, 317] on link "GET CERTIFICATE" at bounding box center [604, 328] width 130 height 33
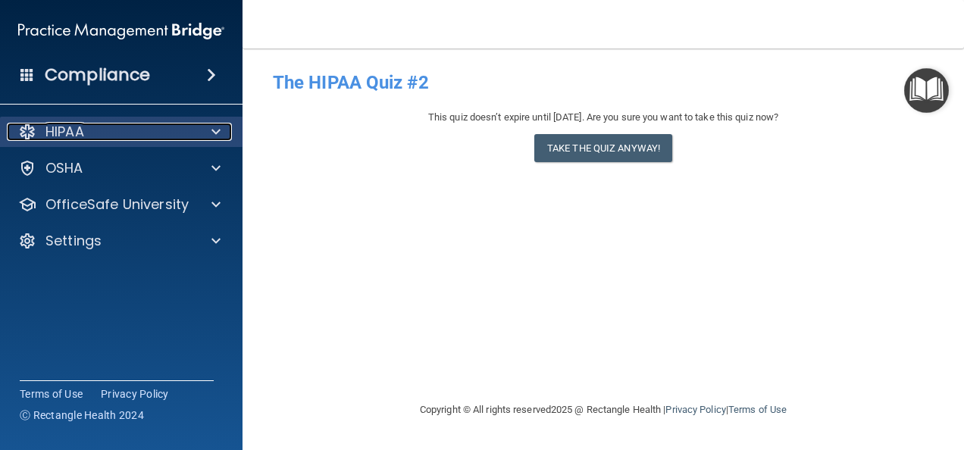
click at [67, 130] on p "HIPAA" at bounding box center [64, 132] width 39 height 18
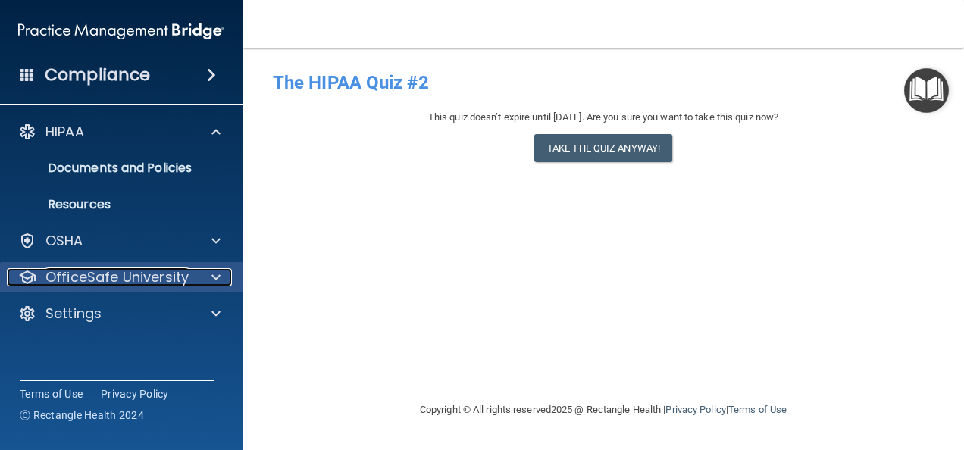
click at [216, 277] on span at bounding box center [215, 277] width 9 height 18
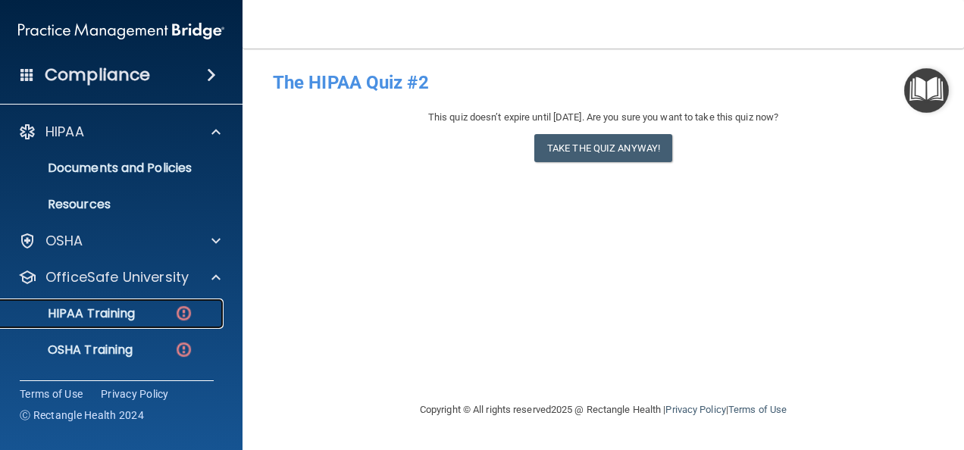
click at [187, 314] on img at bounding box center [183, 313] width 19 height 19
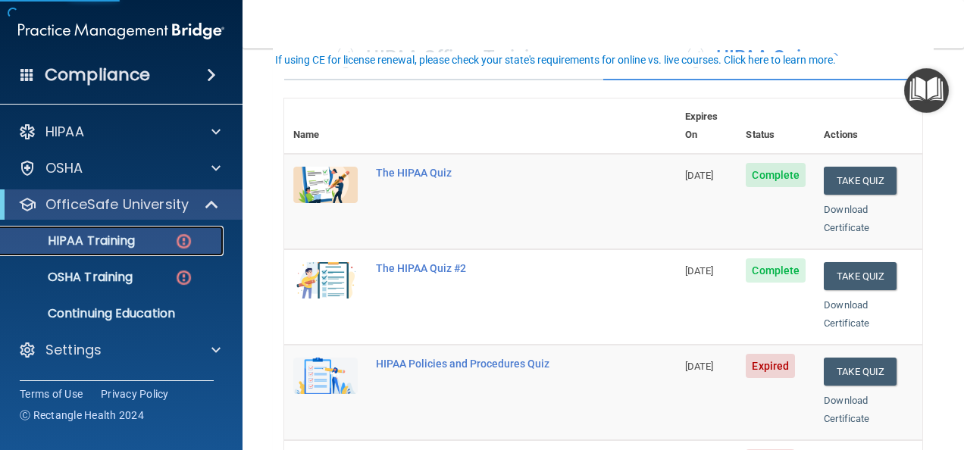
scroll to position [227, 0]
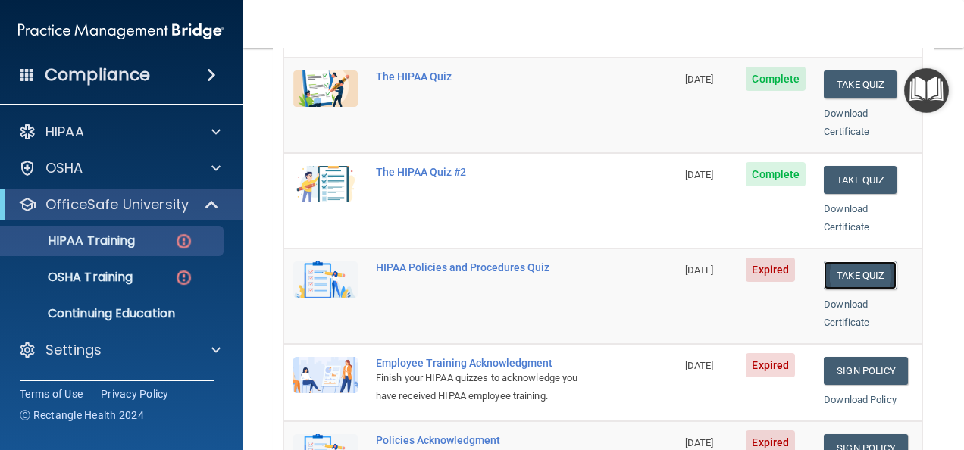
click at [845, 261] on button "Take Quiz" at bounding box center [859, 275] width 73 height 28
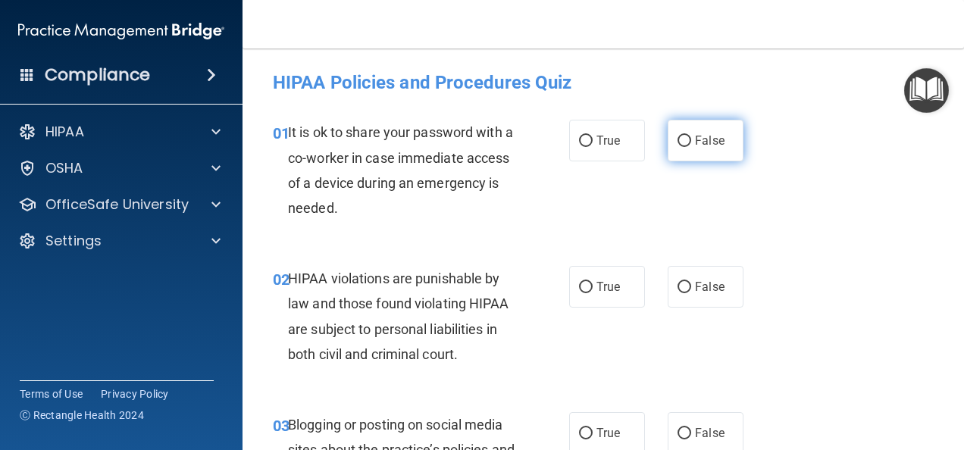
click at [678, 139] on input "False" at bounding box center [684, 141] width 14 height 11
radio input "true"
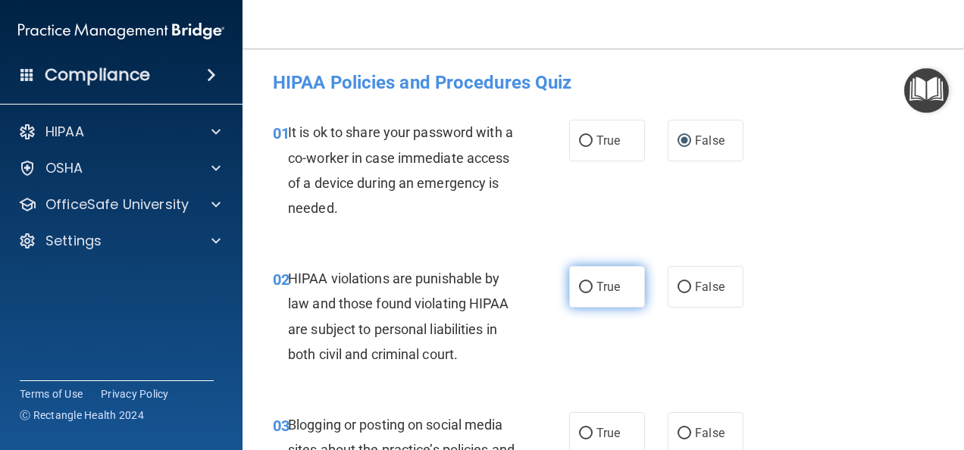
click at [580, 286] on input "True" at bounding box center [586, 287] width 14 height 11
radio input "true"
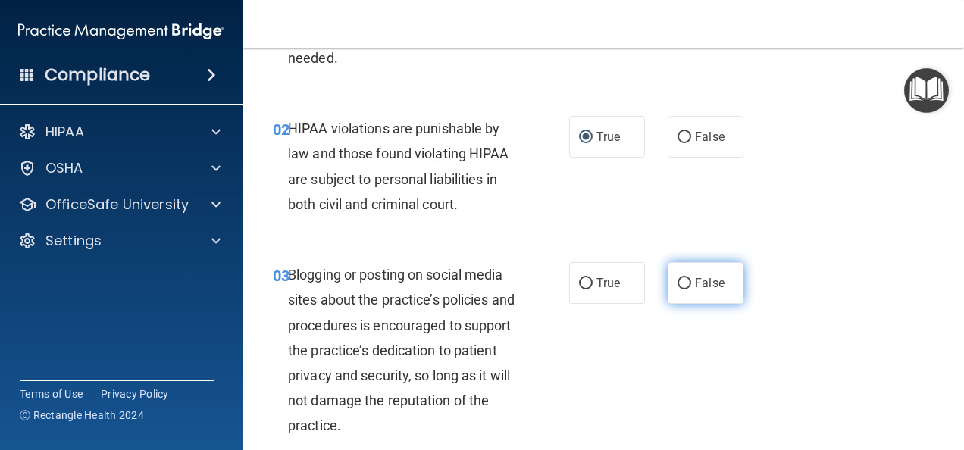
scroll to position [152, 0]
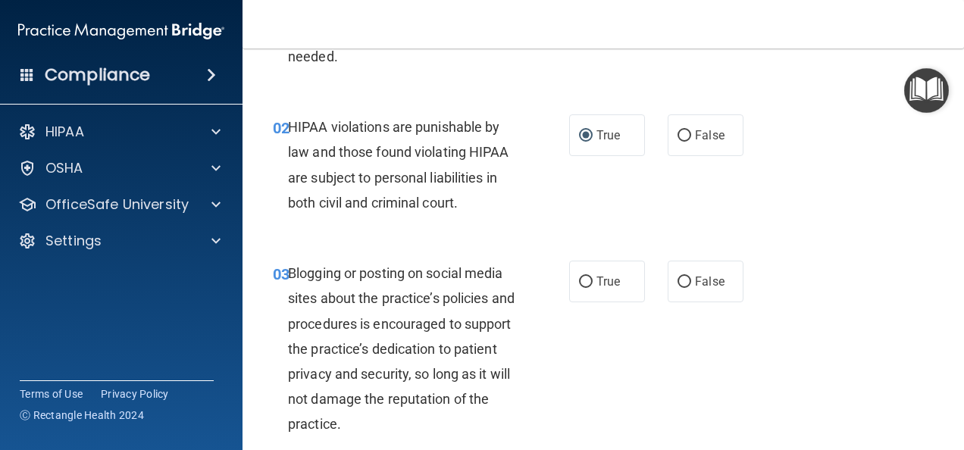
drag, startPoint x: 676, startPoint y: 279, endPoint x: 690, endPoint y: 316, distance: 39.5
click at [677, 280] on input "False" at bounding box center [684, 281] width 14 height 11
radio input "true"
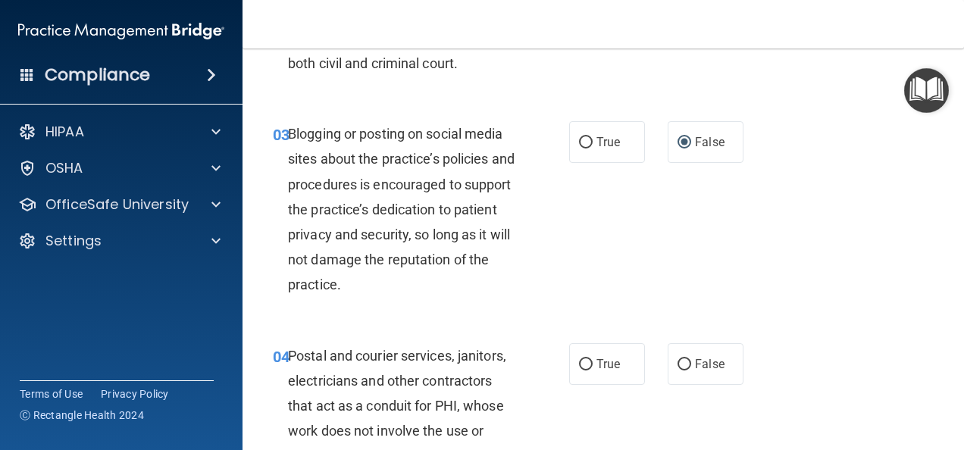
scroll to position [379, 0]
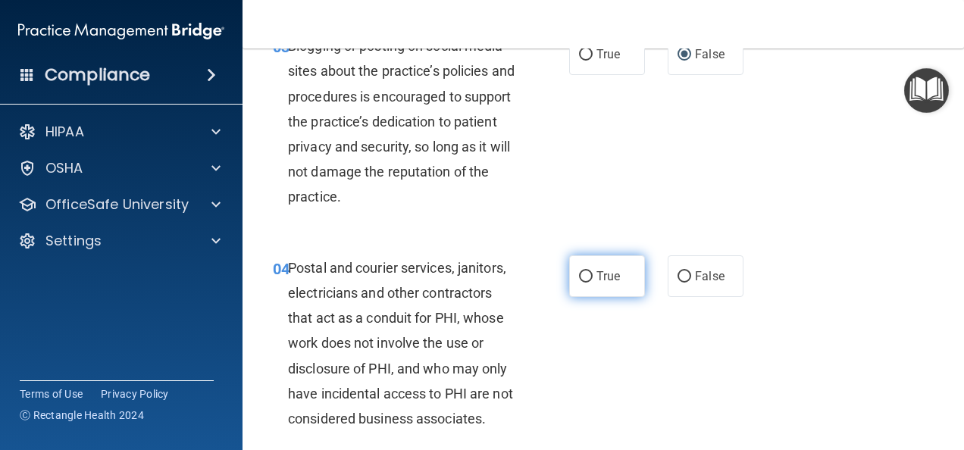
click at [579, 274] on input "True" at bounding box center [586, 276] width 14 height 11
radio input "true"
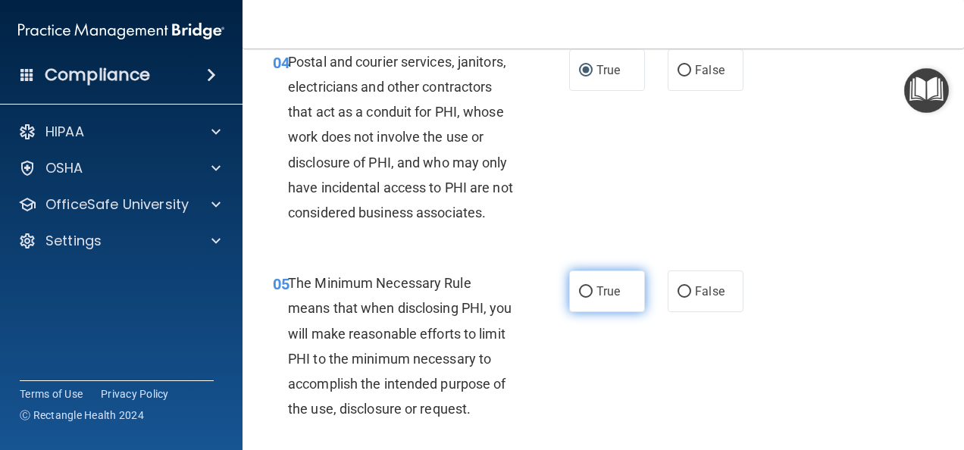
scroll to position [606, 0]
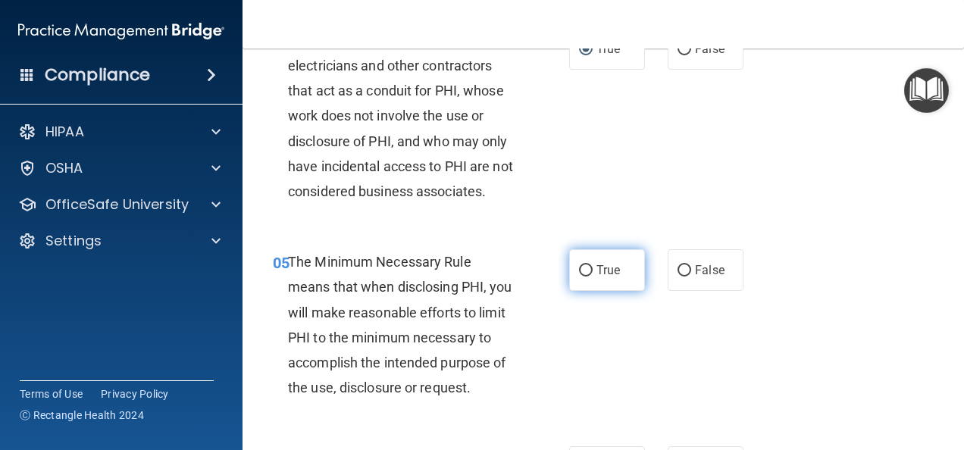
drag, startPoint x: 581, startPoint y: 293, endPoint x: 593, endPoint y: 305, distance: 16.6
click at [581, 276] on input "True" at bounding box center [586, 270] width 14 height 11
radio input "true"
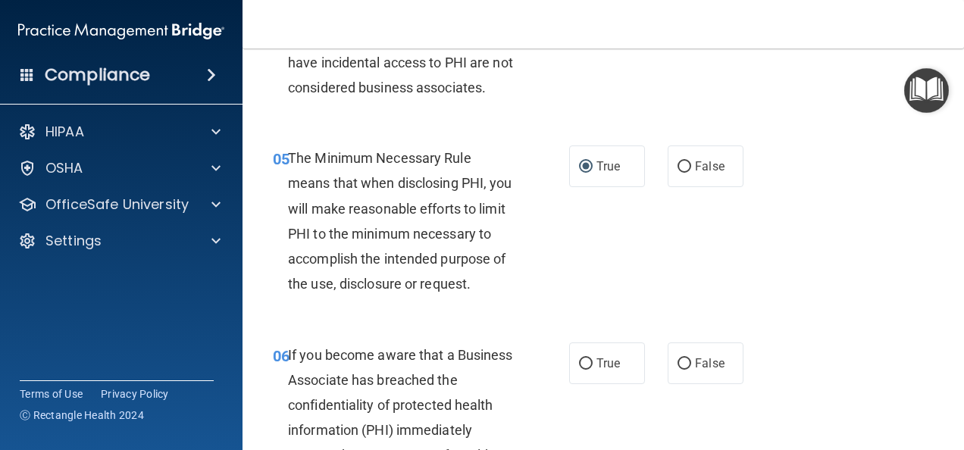
scroll to position [833, 0]
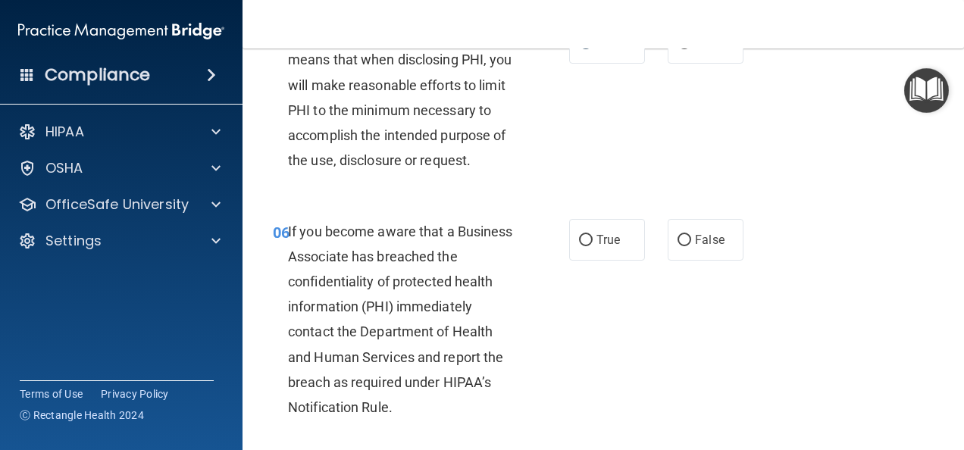
drag, startPoint x: 676, startPoint y: 266, endPoint x: 675, endPoint y: 297, distance: 31.1
click at [677, 246] on input "False" at bounding box center [684, 240] width 14 height 11
radio input "true"
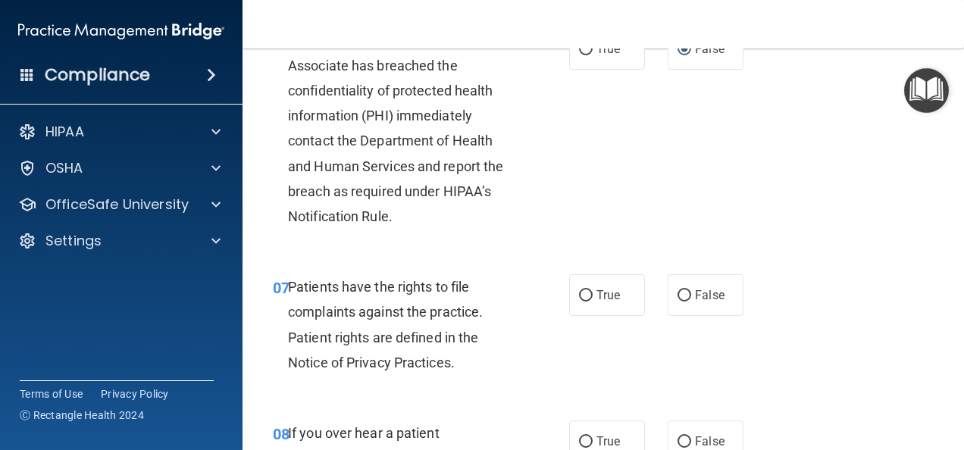
scroll to position [1061, 0]
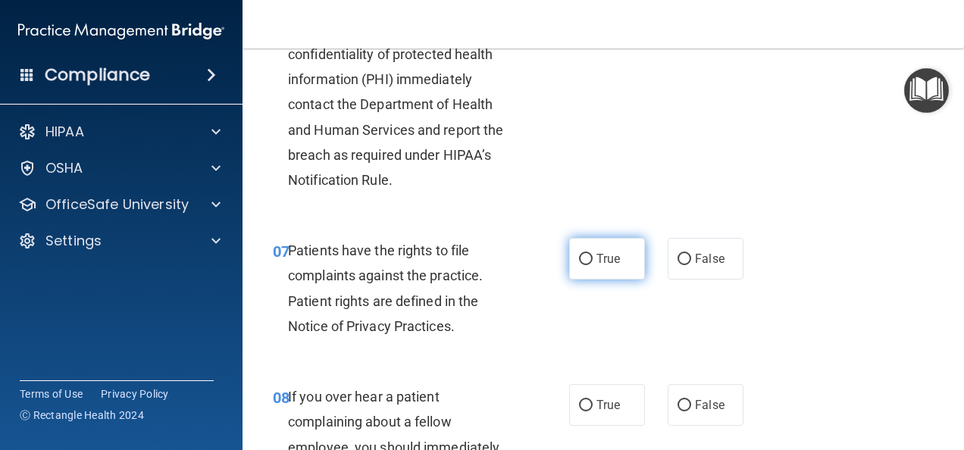
click at [580, 265] on input "True" at bounding box center [586, 259] width 14 height 11
radio input "true"
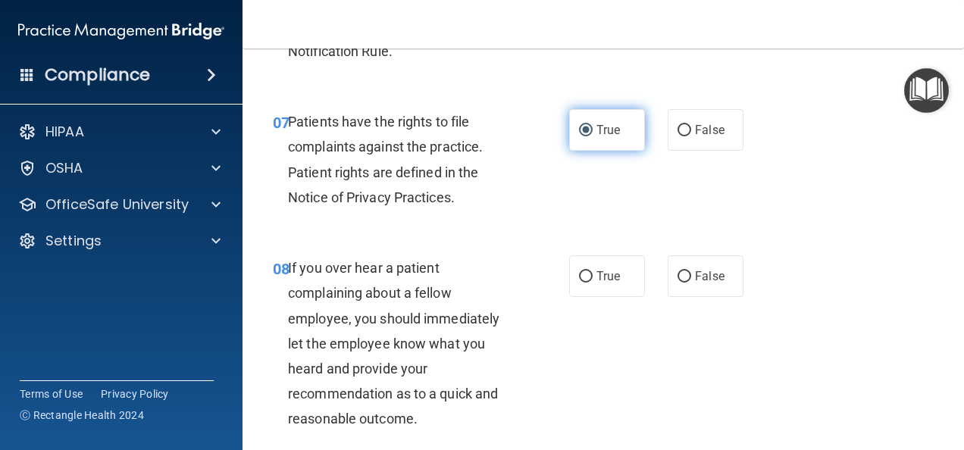
scroll to position [1212, 0]
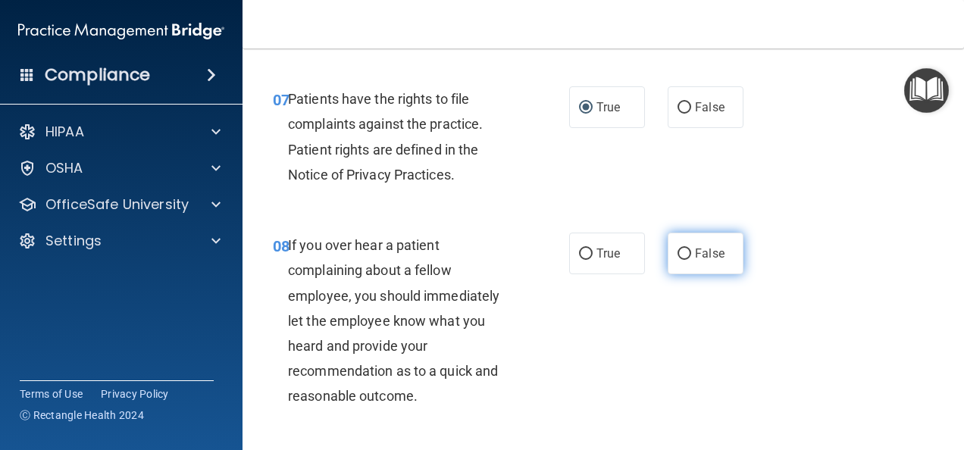
click at [677, 260] on input "False" at bounding box center [684, 253] width 14 height 11
radio input "true"
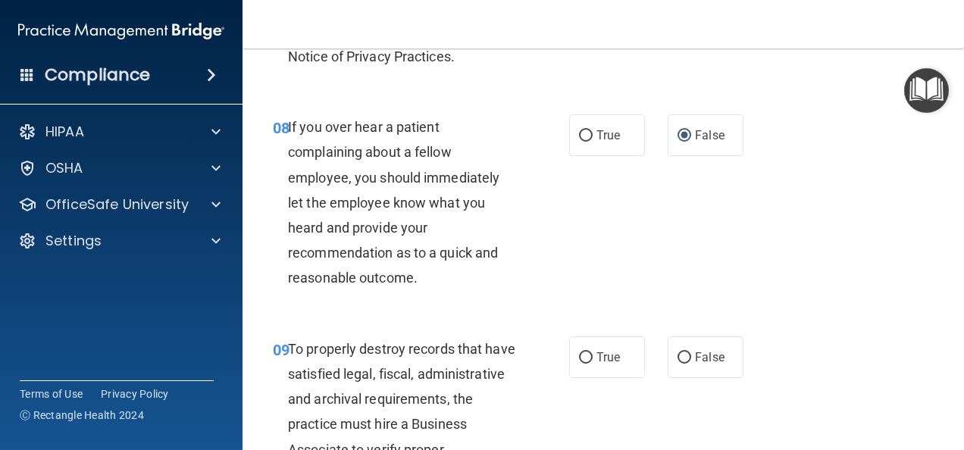
scroll to position [1364, 0]
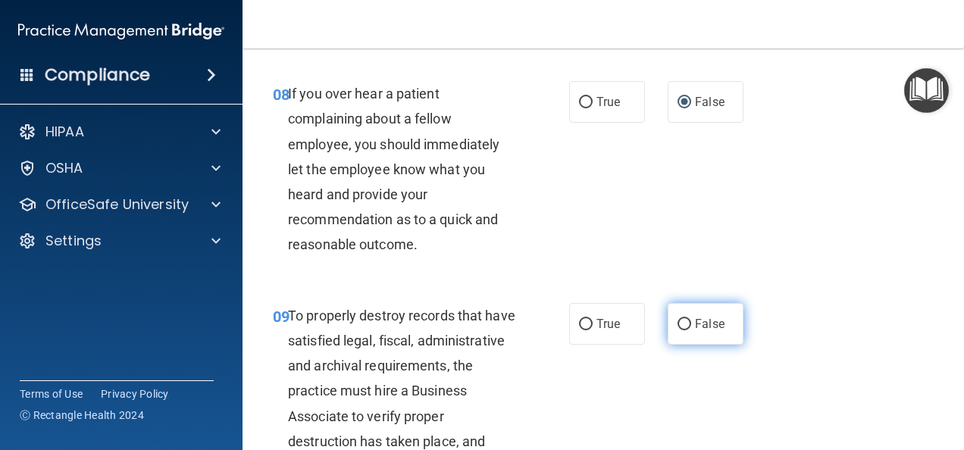
click at [677, 330] on input "False" at bounding box center [684, 324] width 14 height 11
radio input "true"
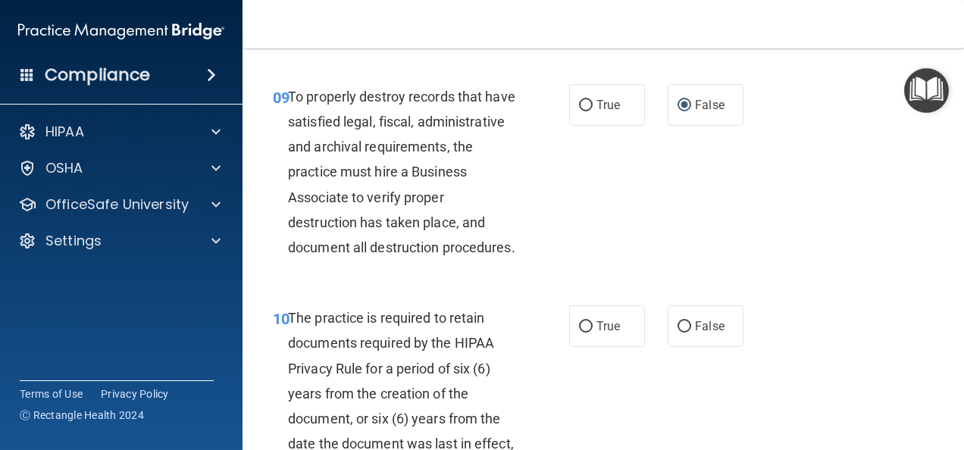
scroll to position [1591, 0]
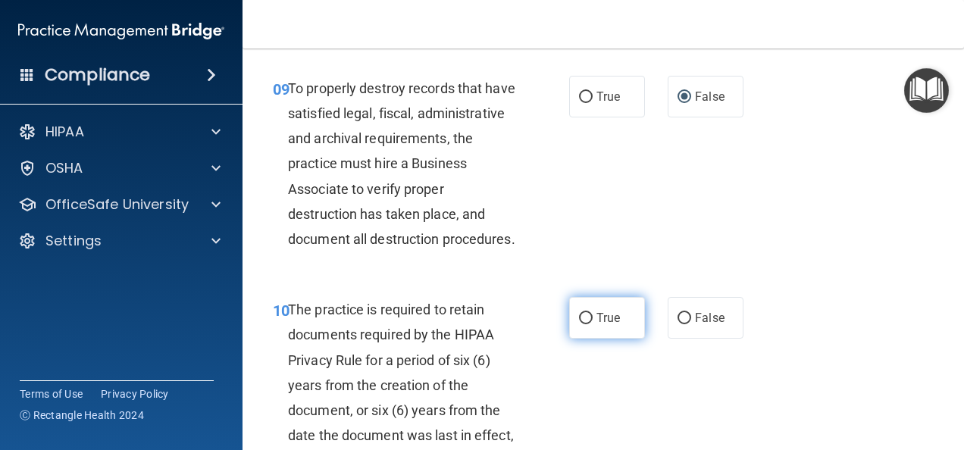
click at [584, 324] on input "True" at bounding box center [586, 318] width 14 height 11
radio input "true"
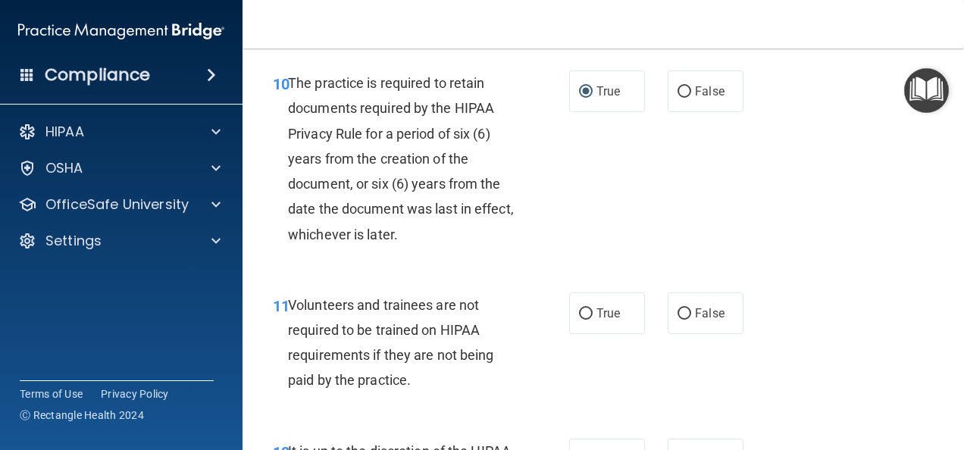
scroll to position [1818, 0]
click at [682, 333] on label "False" at bounding box center [705, 313] width 76 height 42
click at [682, 319] on input "False" at bounding box center [684, 313] width 14 height 11
radio input "true"
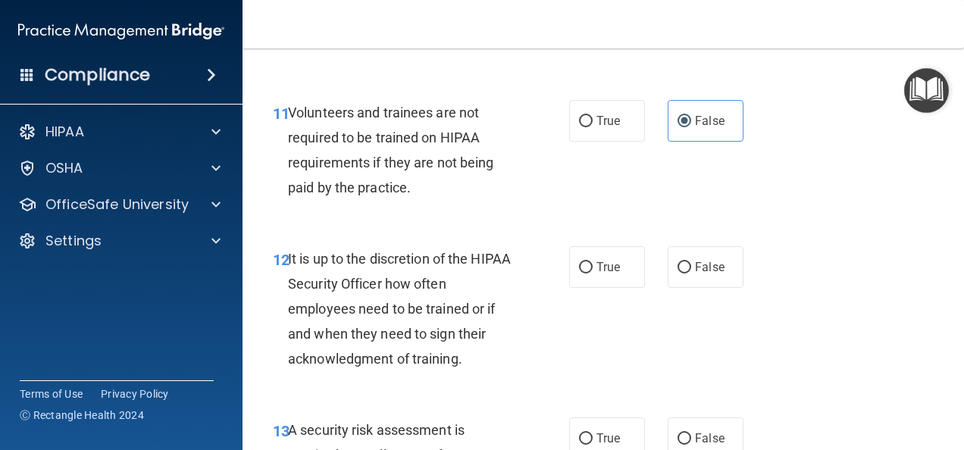
scroll to position [2045, 0]
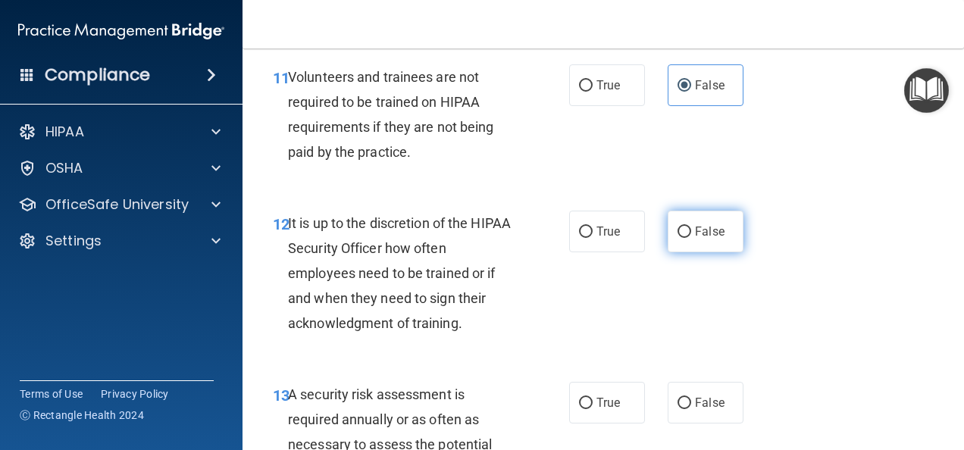
click at [679, 238] on input "False" at bounding box center [684, 232] width 14 height 11
radio input "true"
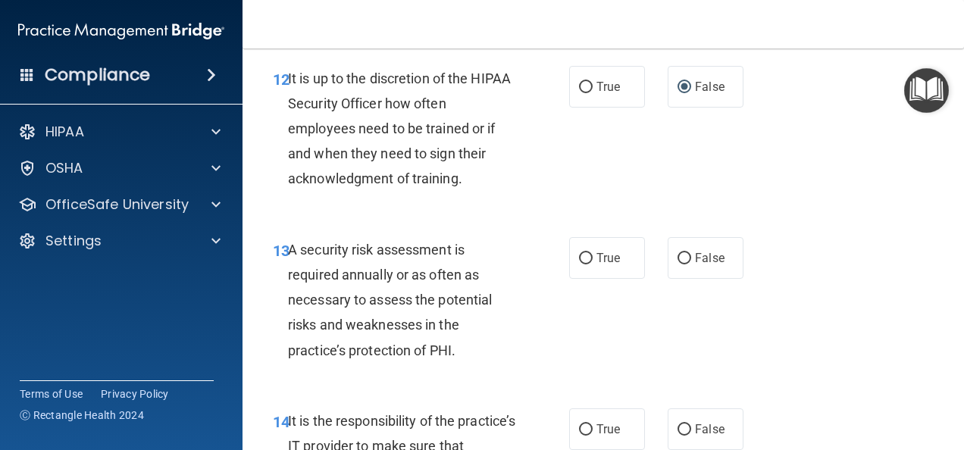
scroll to position [2197, 0]
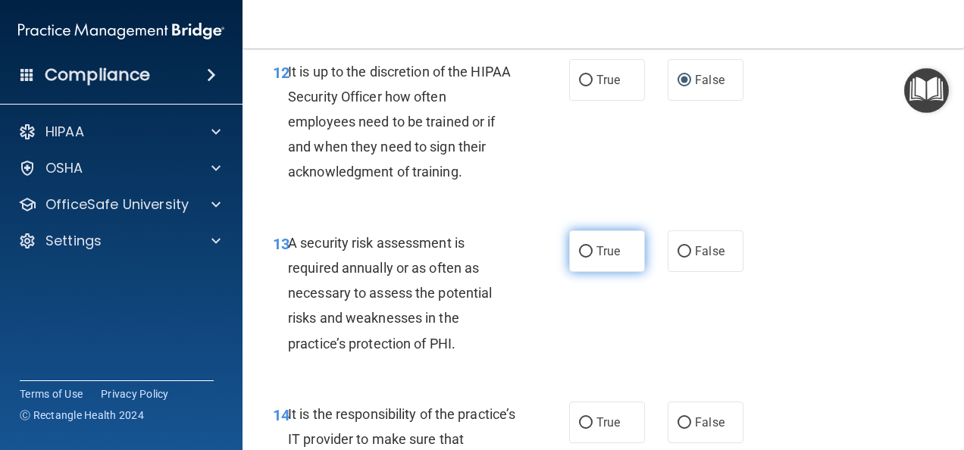
click at [580, 258] on input "True" at bounding box center [586, 251] width 14 height 11
radio input "true"
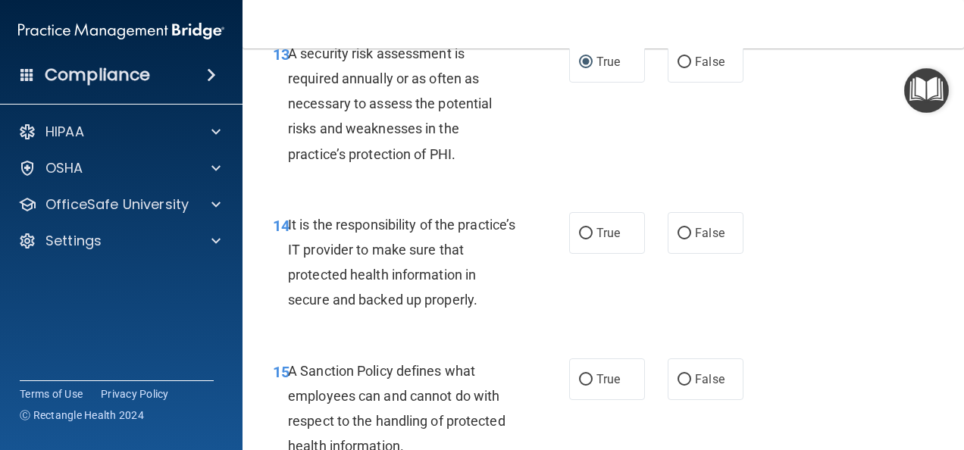
scroll to position [2424, 0]
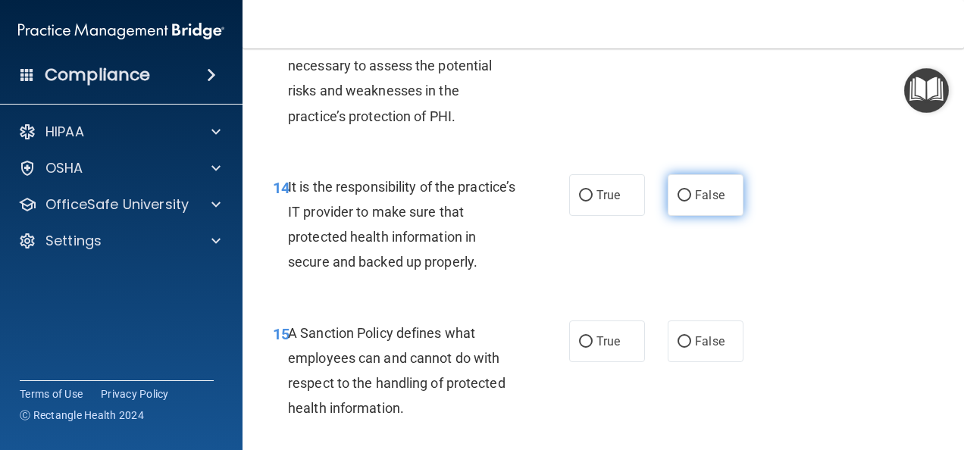
click at [677, 202] on input "False" at bounding box center [684, 195] width 14 height 11
radio input "true"
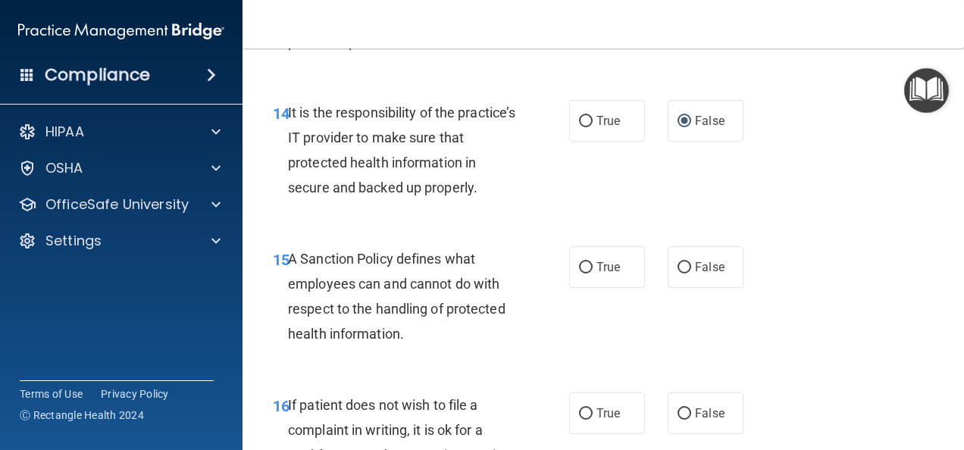
scroll to position [2576, 0]
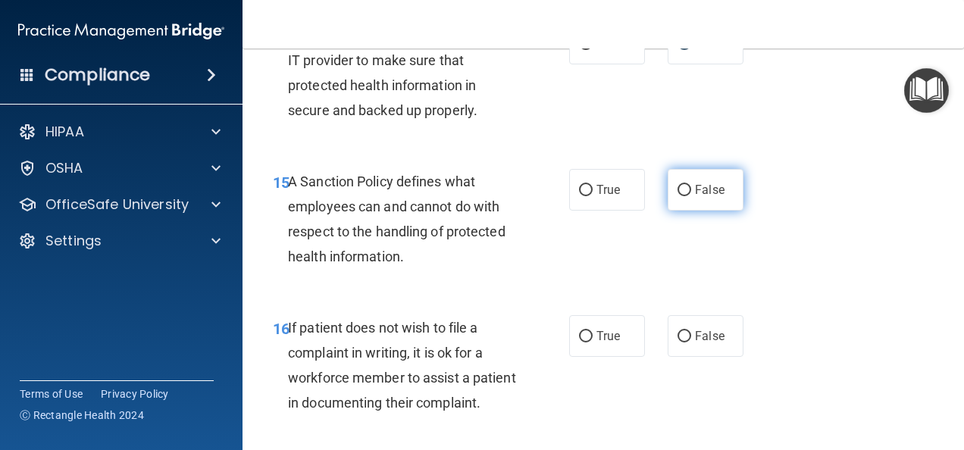
drag, startPoint x: 683, startPoint y: 264, endPoint x: 686, endPoint y: 280, distance: 16.4
click at [683, 196] on input "False" at bounding box center [684, 190] width 14 height 11
radio input "true"
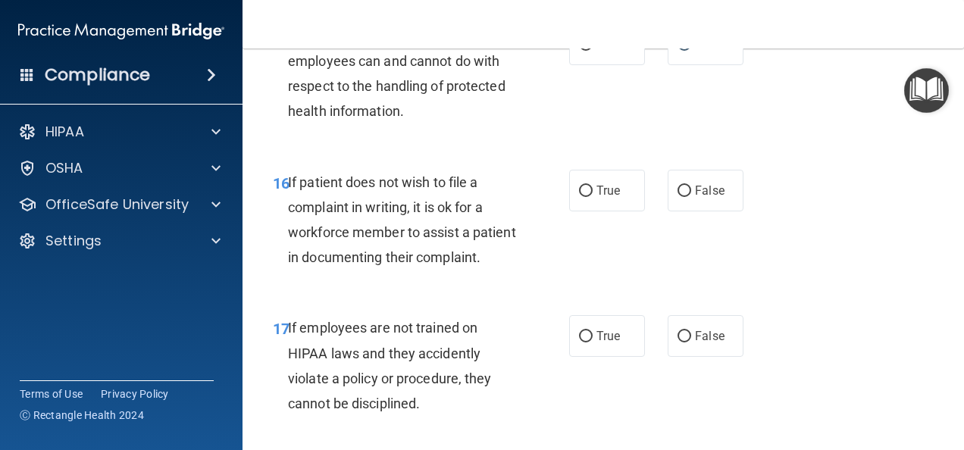
scroll to position [2727, 0]
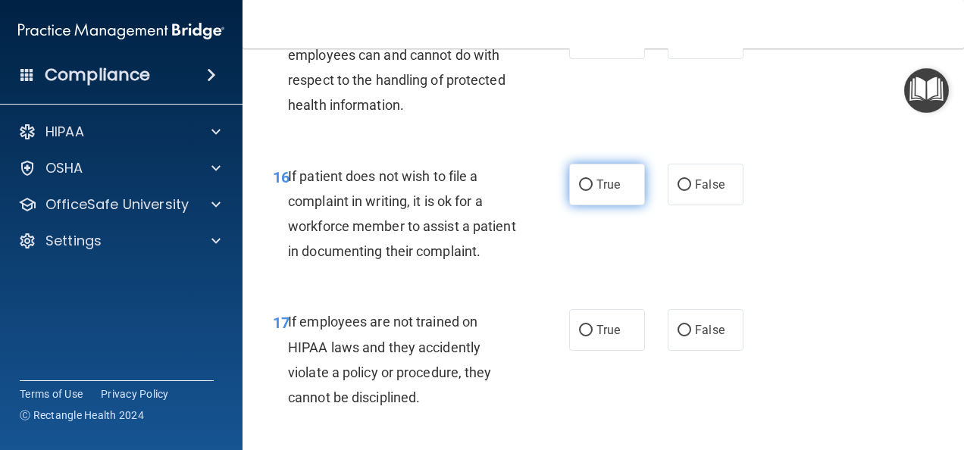
click at [582, 191] on input "True" at bounding box center [586, 185] width 14 height 11
radio input "true"
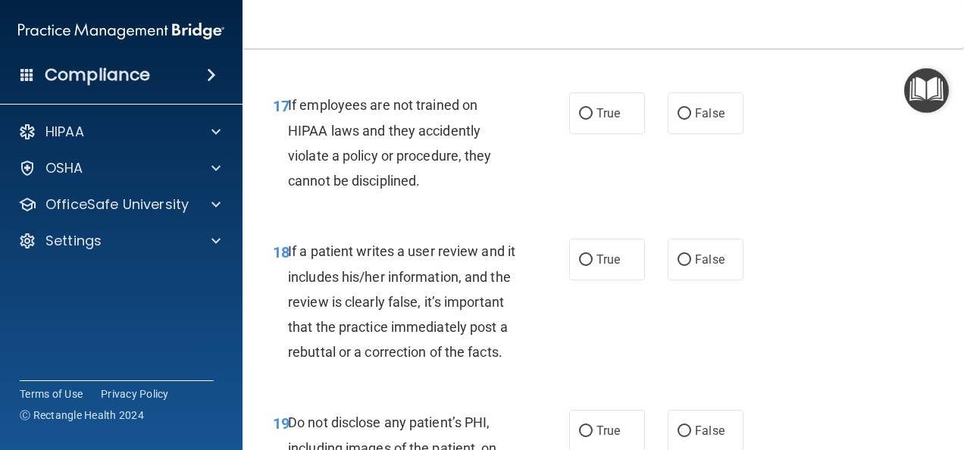
scroll to position [2954, 0]
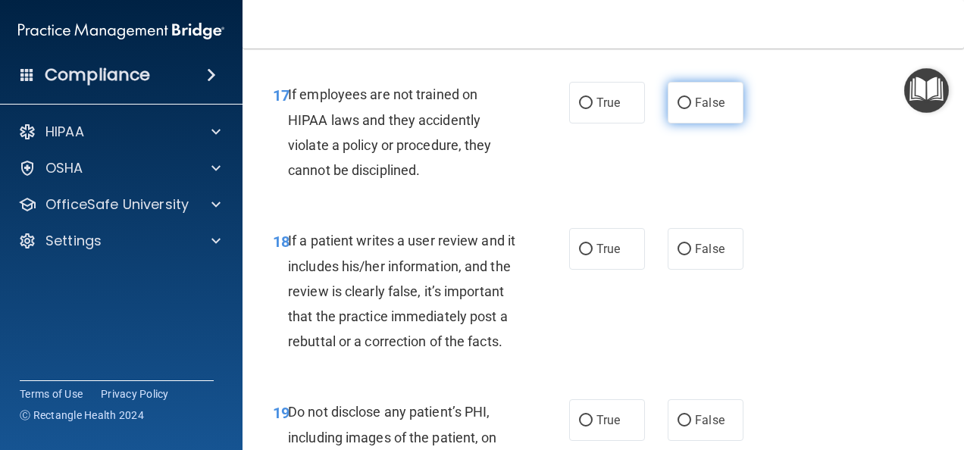
click at [680, 109] on input "False" at bounding box center [684, 103] width 14 height 11
radio input "true"
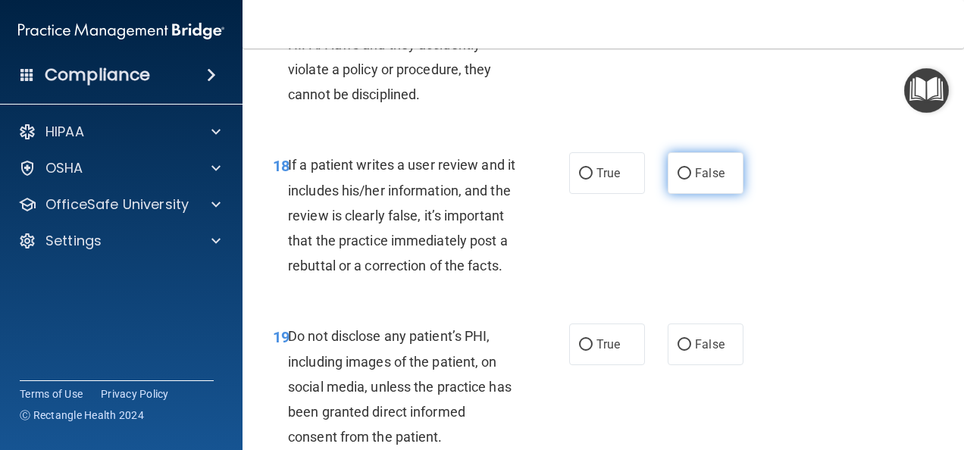
click at [679, 180] on input "False" at bounding box center [684, 173] width 14 height 11
radio input "true"
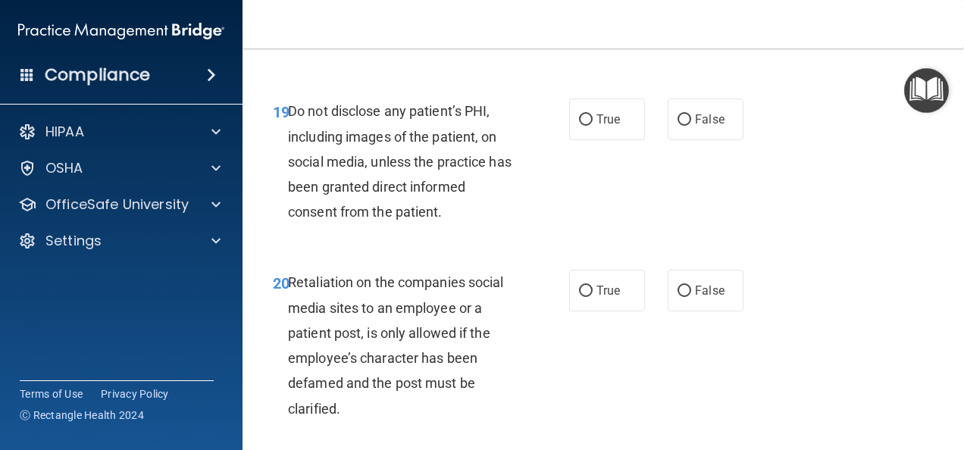
scroll to position [3257, 0]
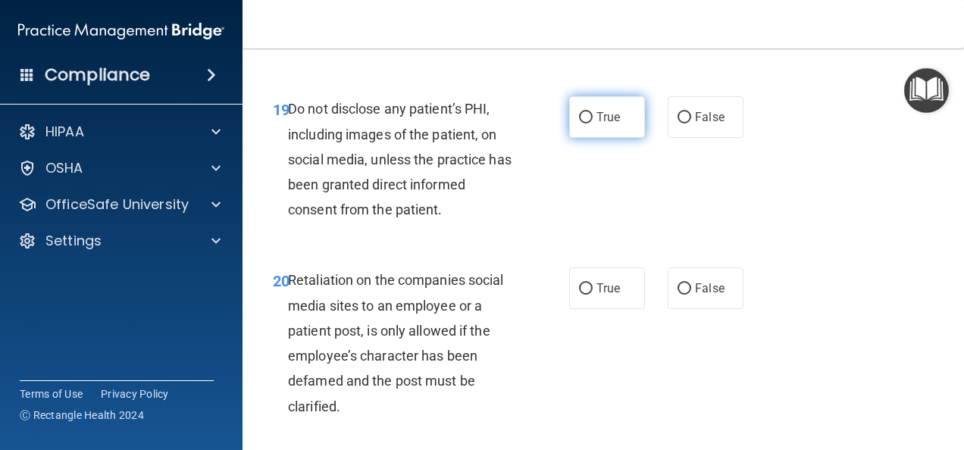
drag, startPoint x: 582, startPoint y: 241, endPoint x: 605, endPoint y: 260, distance: 30.2
click at [582, 123] on input "True" at bounding box center [586, 117] width 14 height 11
radio input "true"
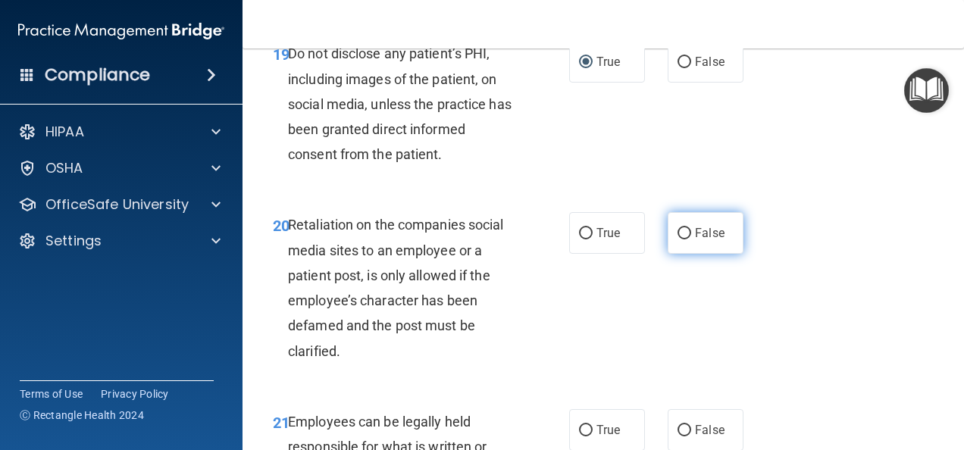
scroll to position [3409, 0]
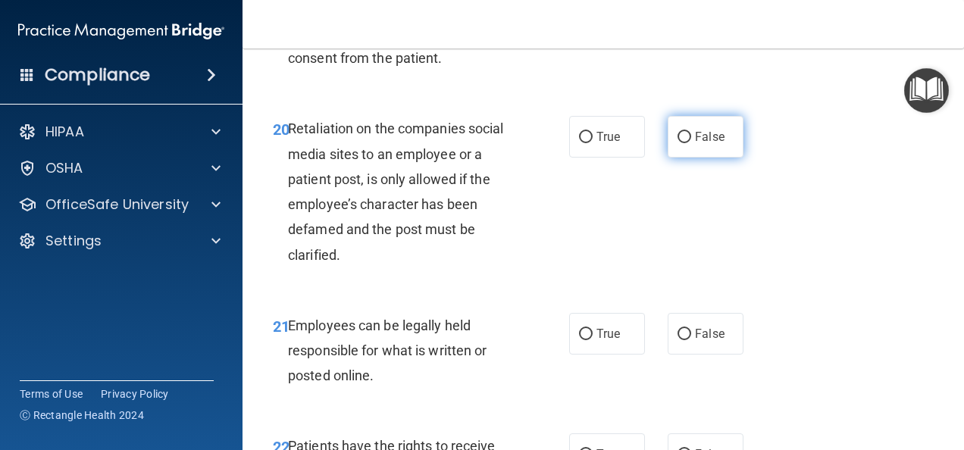
click at [677, 143] on input "False" at bounding box center [684, 137] width 14 height 11
radio input "true"
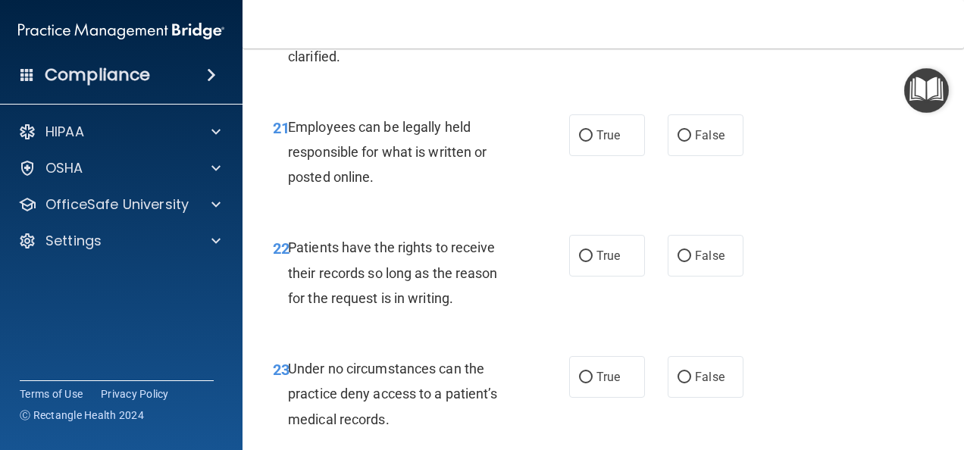
scroll to position [3636, 0]
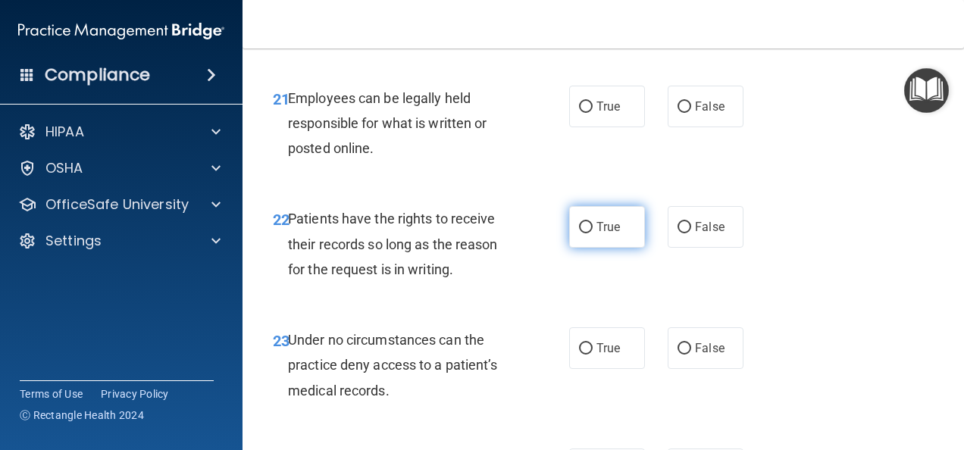
click at [583, 248] on label "True" at bounding box center [607, 227] width 76 height 42
click at [583, 233] on input "True" at bounding box center [586, 227] width 14 height 11
radio input "true"
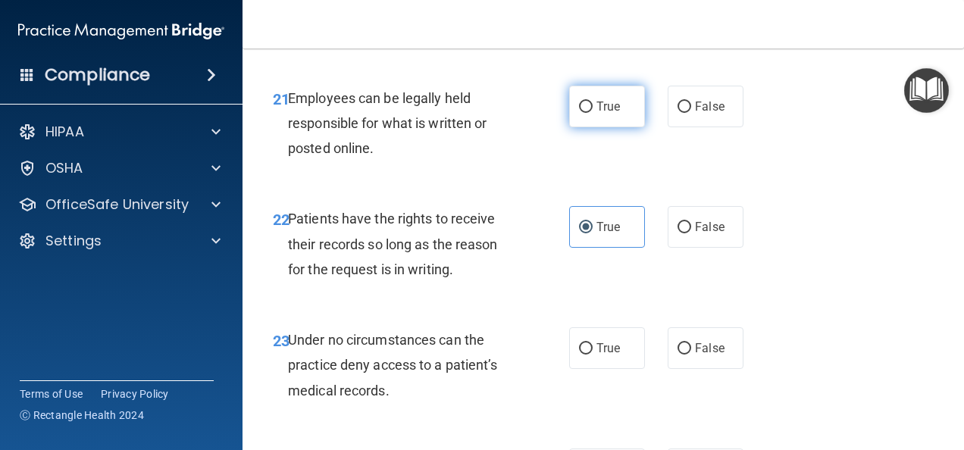
click at [580, 113] on input "True" at bounding box center [586, 107] width 14 height 11
radio input "true"
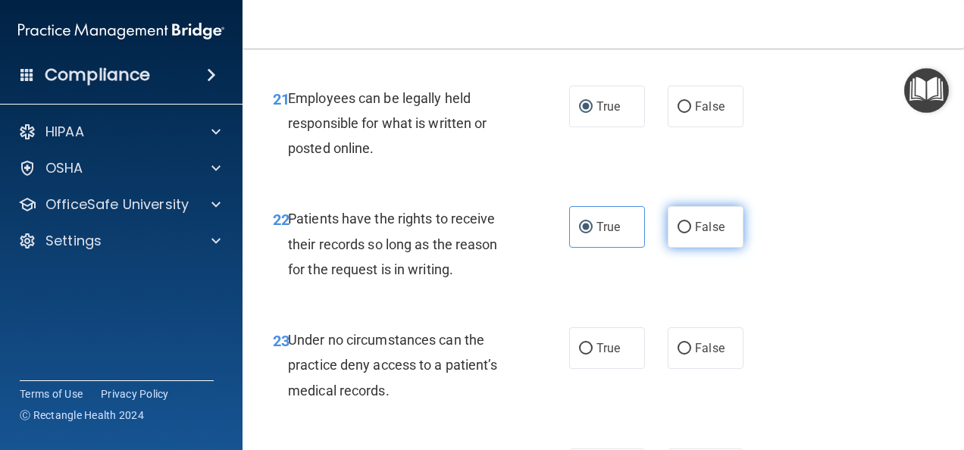
click at [677, 233] on input "False" at bounding box center [684, 227] width 14 height 11
radio input "true"
radio input "false"
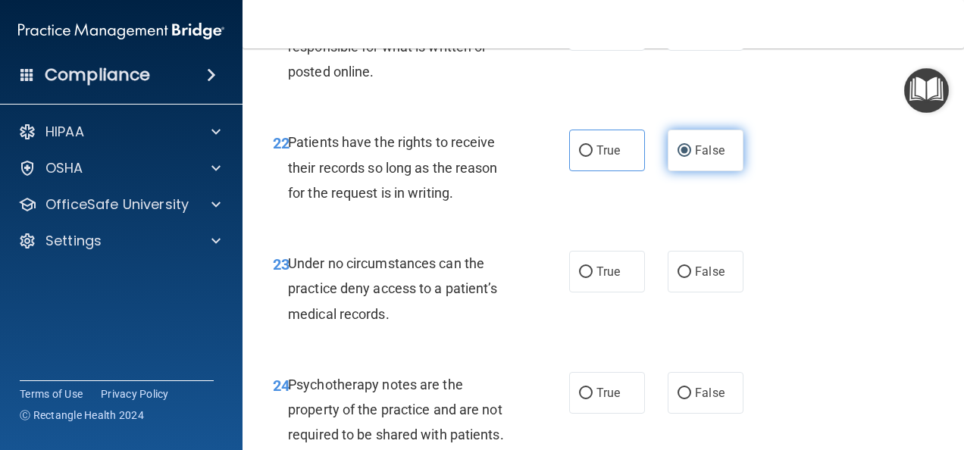
scroll to position [3788, 0]
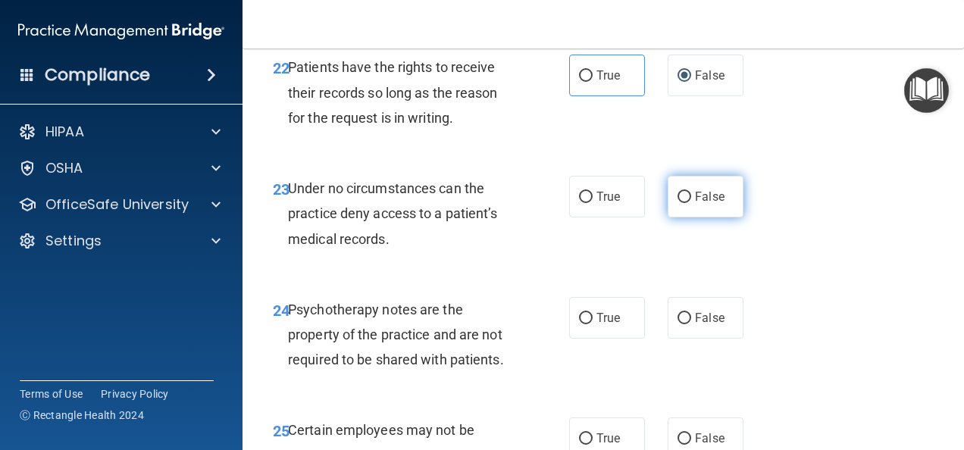
click at [677, 203] on input "False" at bounding box center [684, 197] width 14 height 11
radio input "true"
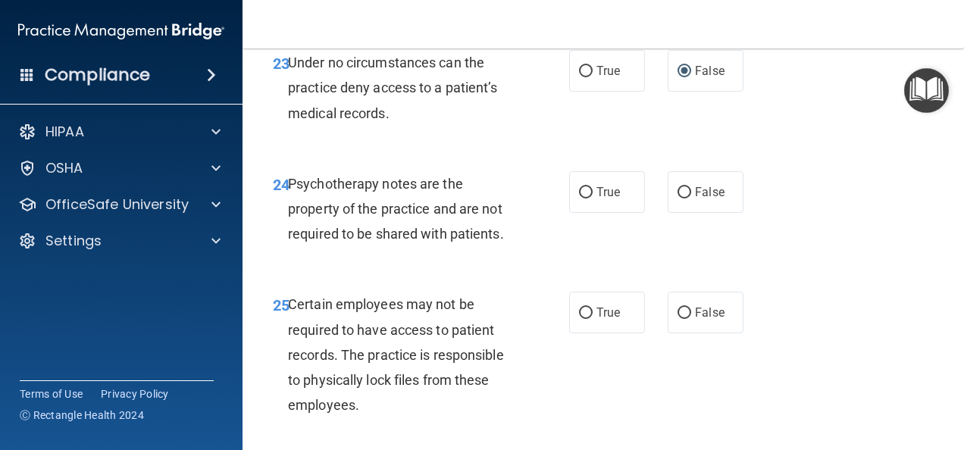
scroll to position [3939, 0]
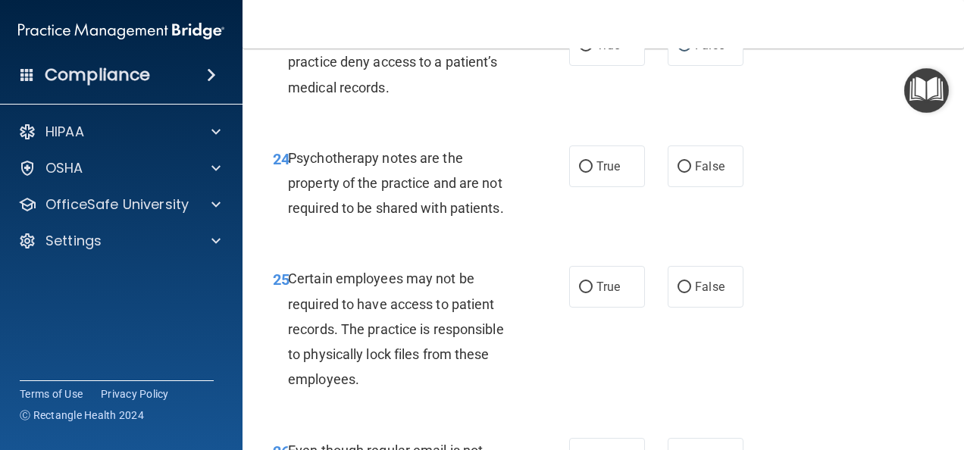
drag, startPoint x: 577, startPoint y: 291, endPoint x: 624, endPoint y: 359, distance: 82.8
click at [579, 173] on input "True" at bounding box center [586, 166] width 14 height 11
radio input "true"
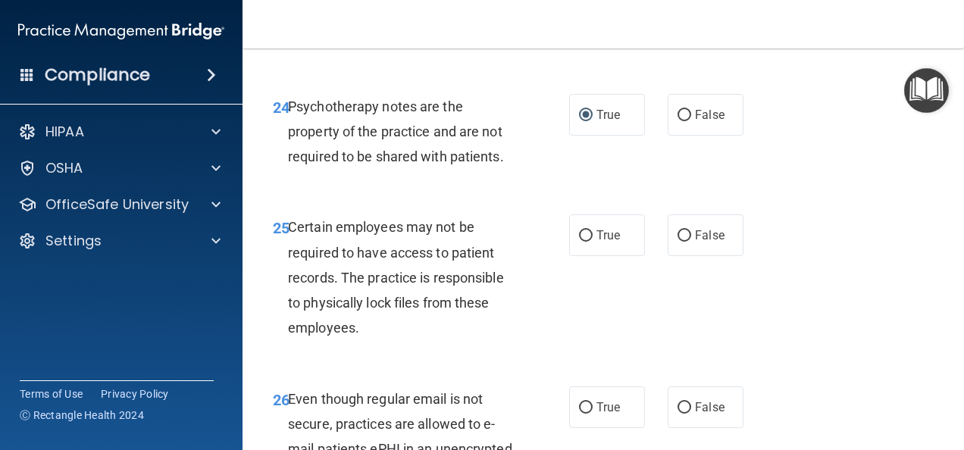
scroll to position [4015, 0]
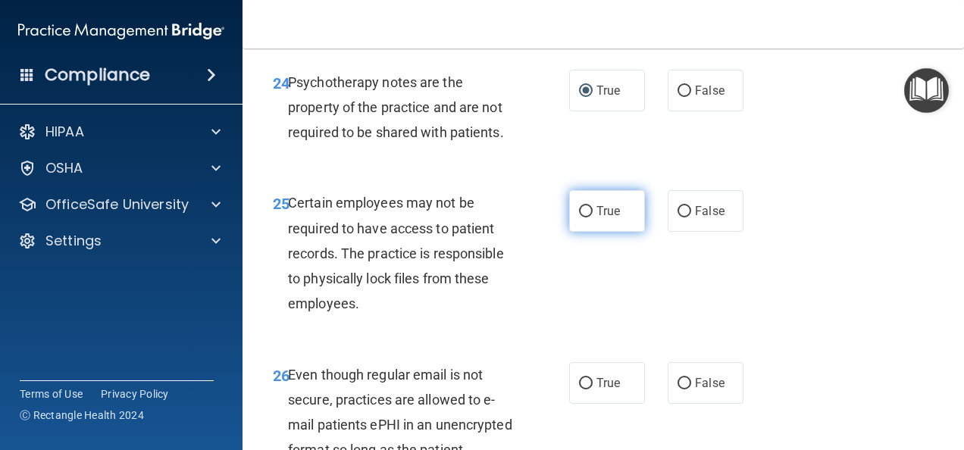
click at [580, 217] on input "True" at bounding box center [586, 211] width 14 height 11
radio input "true"
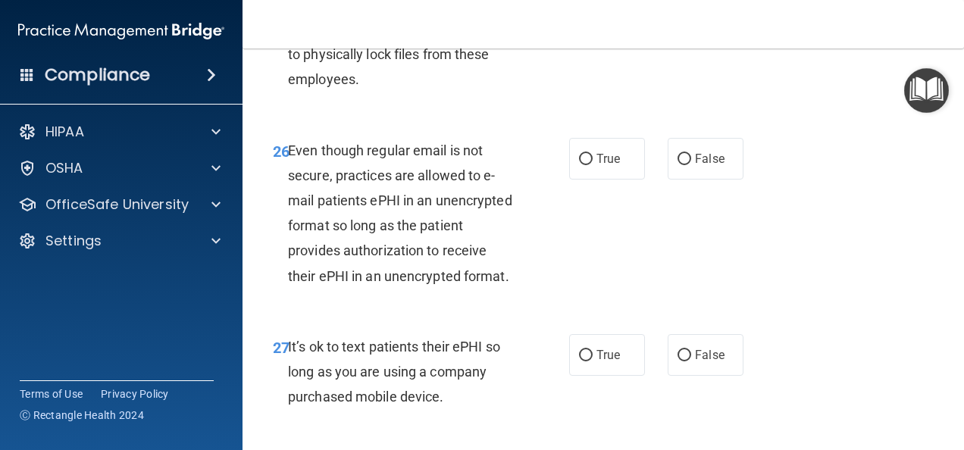
scroll to position [4242, 0]
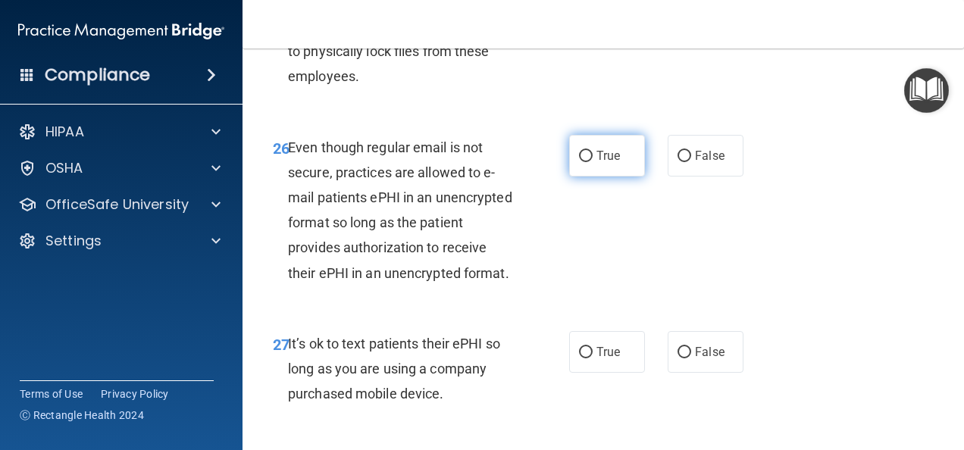
click at [579, 162] on input "True" at bounding box center [586, 156] width 14 height 11
radio input "true"
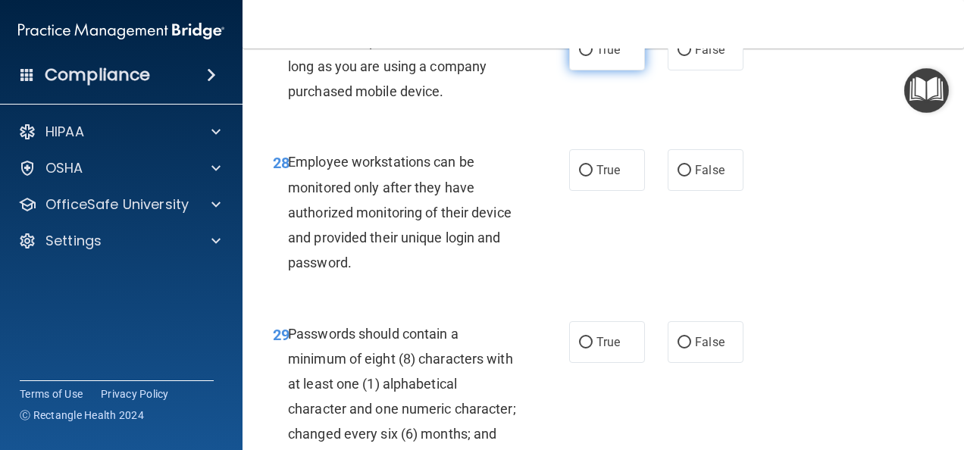
scroll to position [4545, 0]
click at [683, 55] on input "False" at bounding box center [684, 49] width 14 height 11
radio input "true"
click at [670, 190] on label "False" at bounding box center [705, 169] width 76 height 42
click at [677, 176] on input "False" at bounding box center [684, 169] width 14 height 11
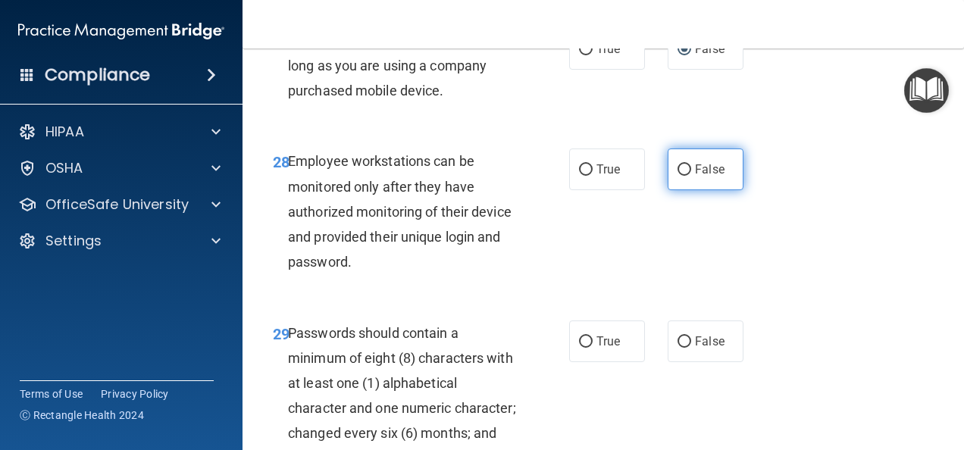
radio input "true"
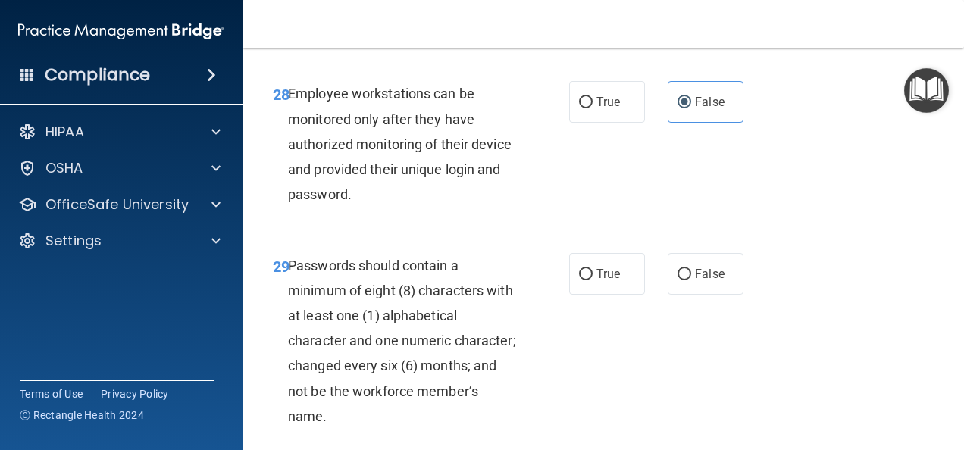
scroll to position [4697, 0]
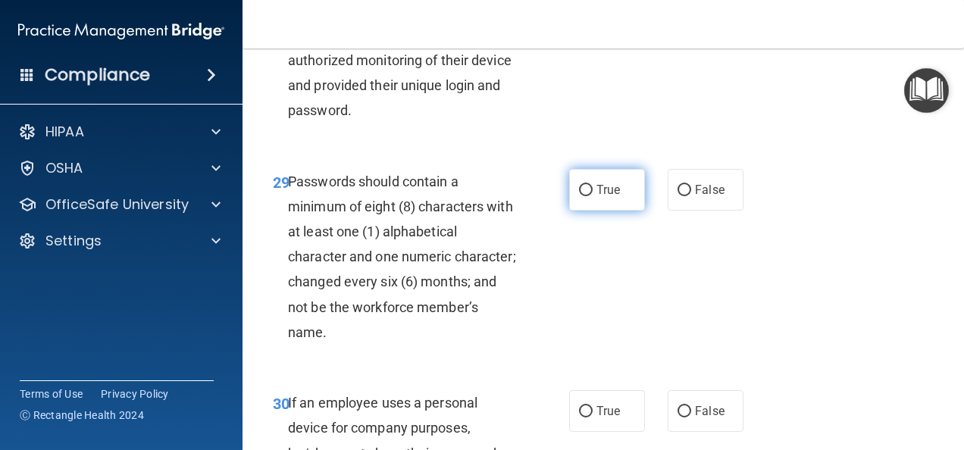
click at [580, 196] on input "True" at bounding box center [586, 190] width 14 height 11
radio input "true"
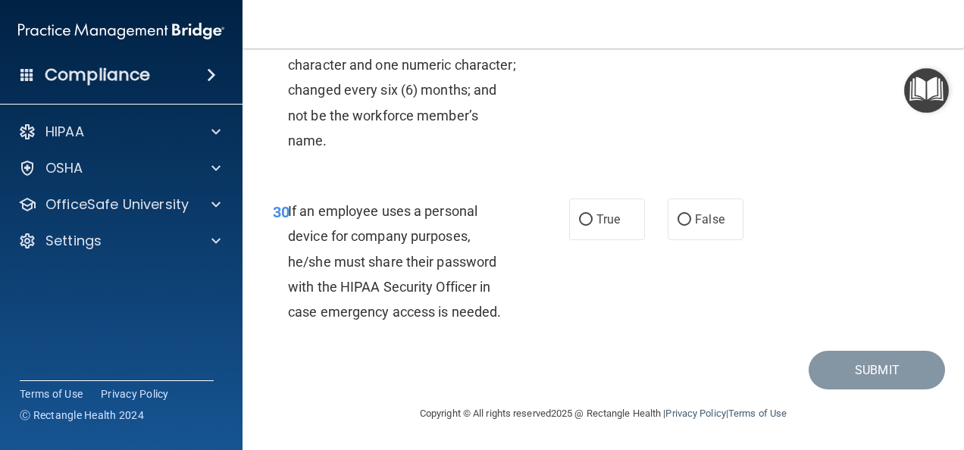
scroll to position [4924, 0]
click at [677, 226] on input "False" at bounding box center [684, 219] width 14 height 11
radio input "true"
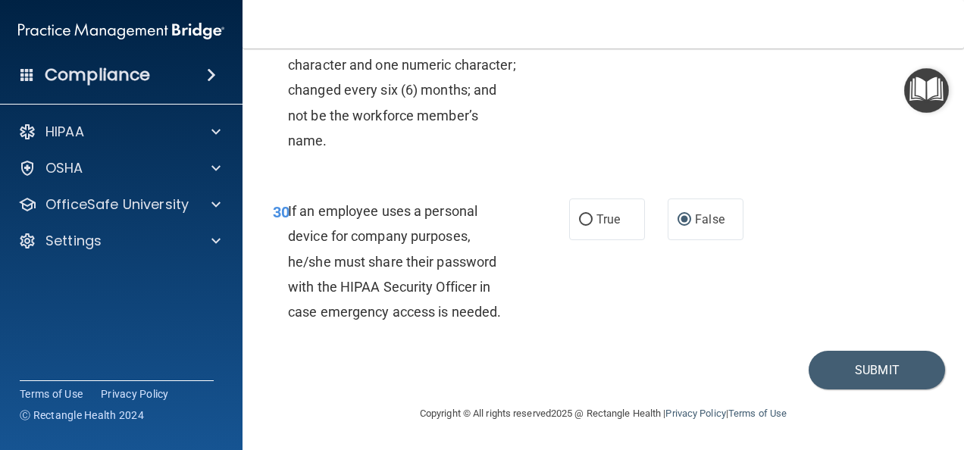
scroll to position [5039, 0]
click at [868, 370] on button "Submit" at bounding box center [876, 370] width 136 height 39
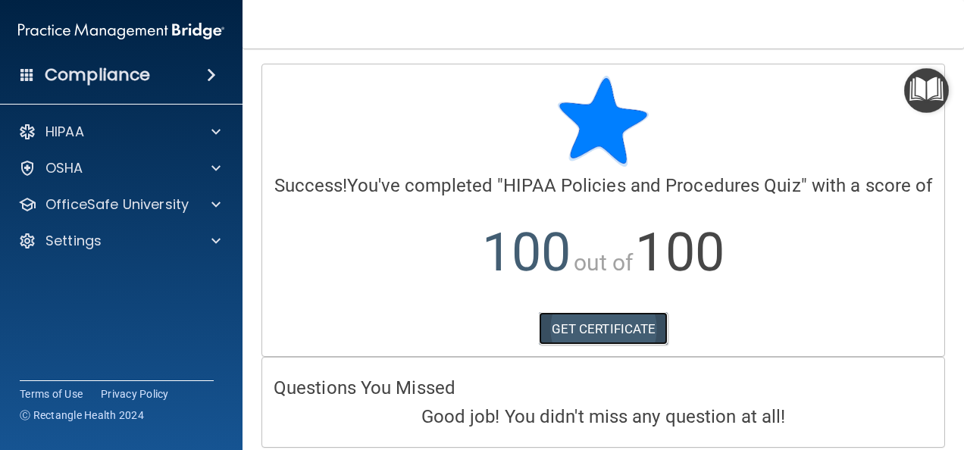
click at [603, 345] on link "GET CERTIFICATE" at bounding box center [604, 328] width 130 height 33
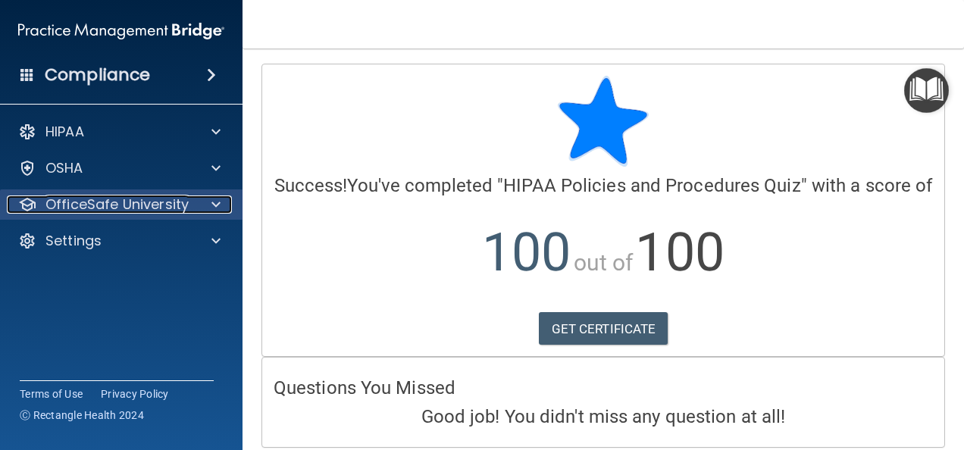
click at [204, 202] on div at bounding box center [214, 204] width 38 height 18
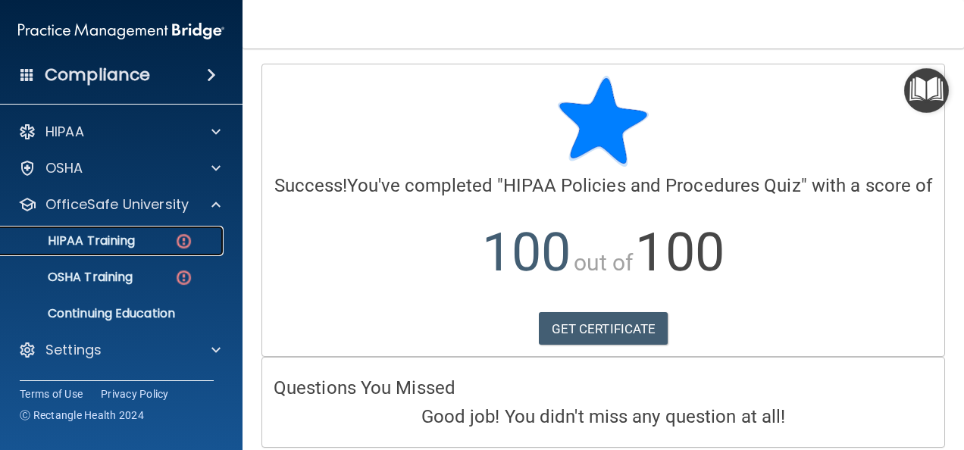
click at [155, 234] on div "HIPAA Training" at bounding box center [113, 240] width 207 height 15
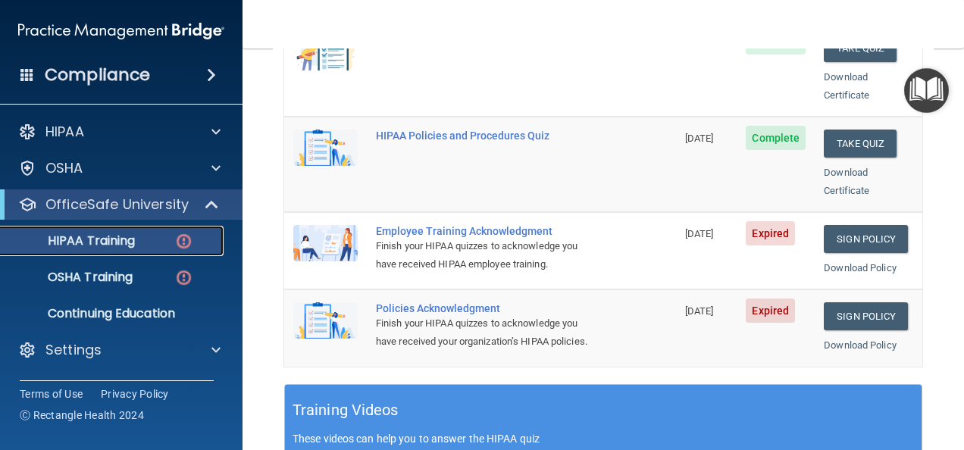
scroll to position [379, 0]
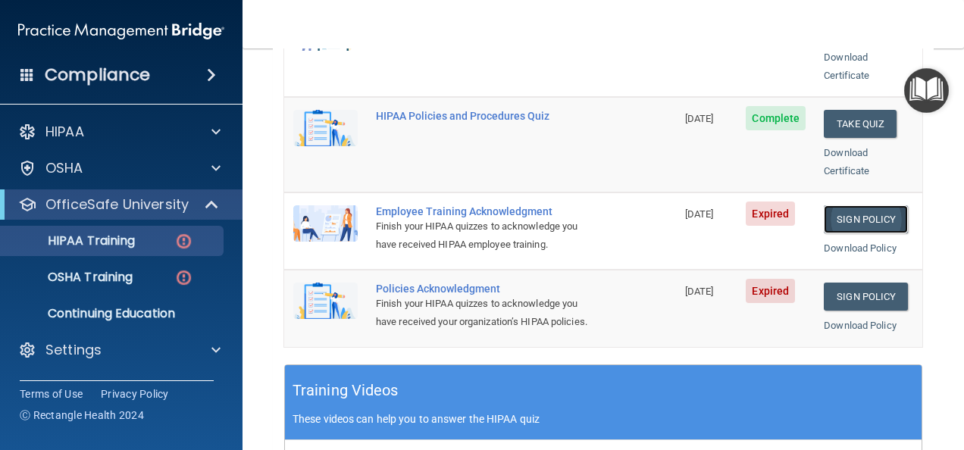
click at [842, 205] on link "Sign Policy" at bounding box center [865, 219] width 84 height 28
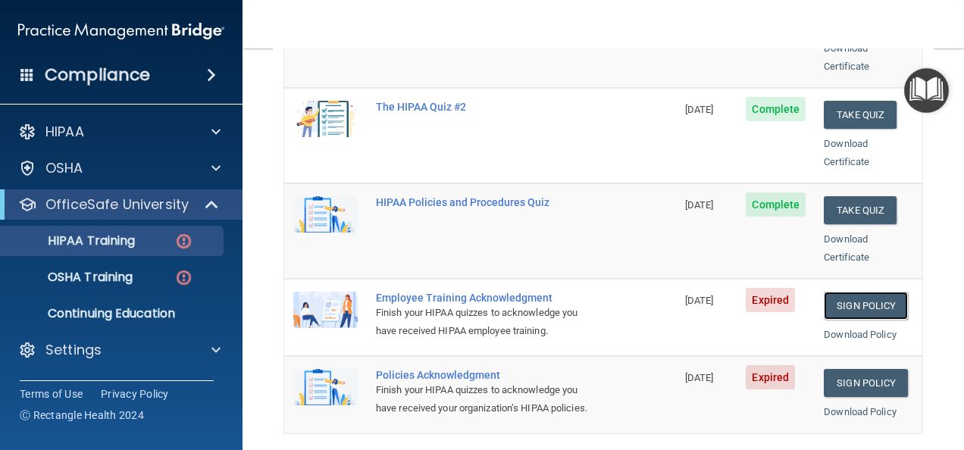
scroll to position [303, 0]
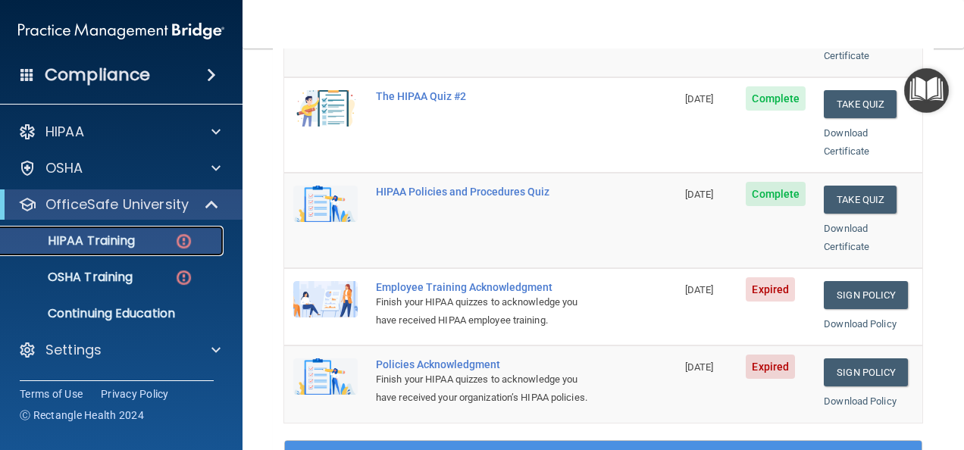
click at [114, 242] on p "HIPAA Training" at bounding box center [72, 240] width 125 height 15
click at [113, 242] on p "HIPAA Training" at bounding box center [72, 240] width 125 height 15
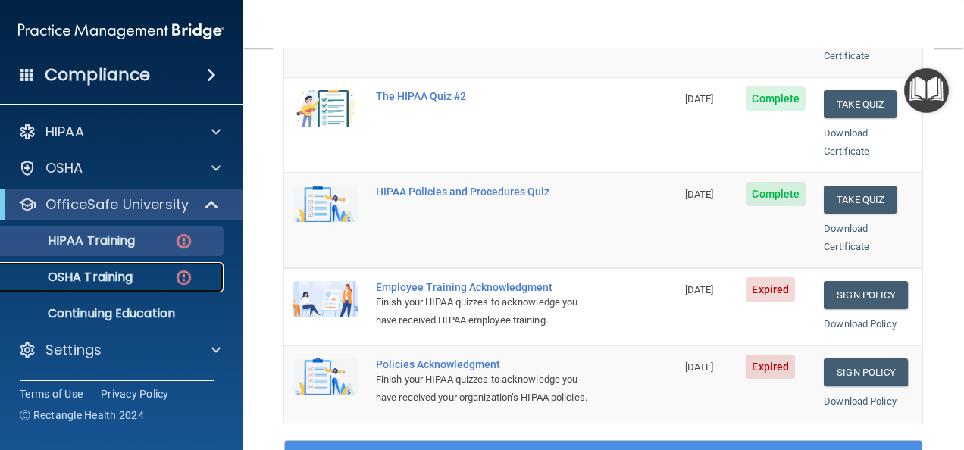
click at [136, 276] on div "OSHA Training" at bounding box center [113, 277] width 207 height 15
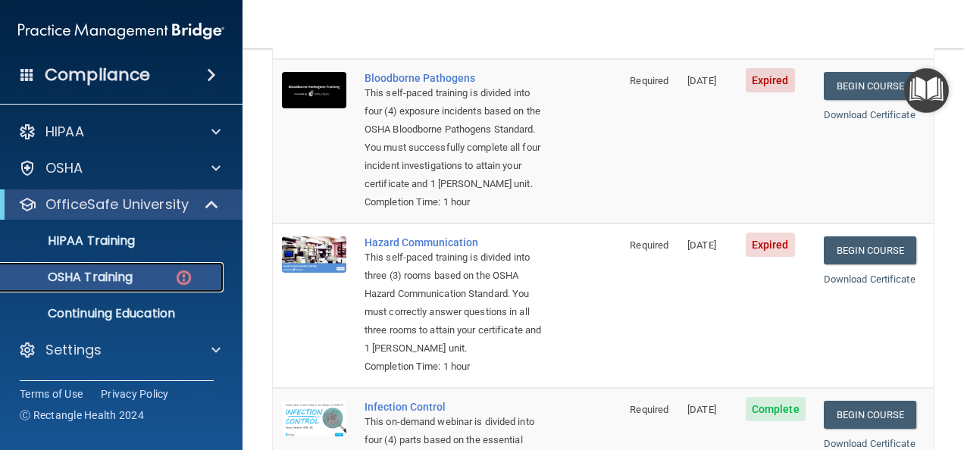
scroll to position [152, 0]
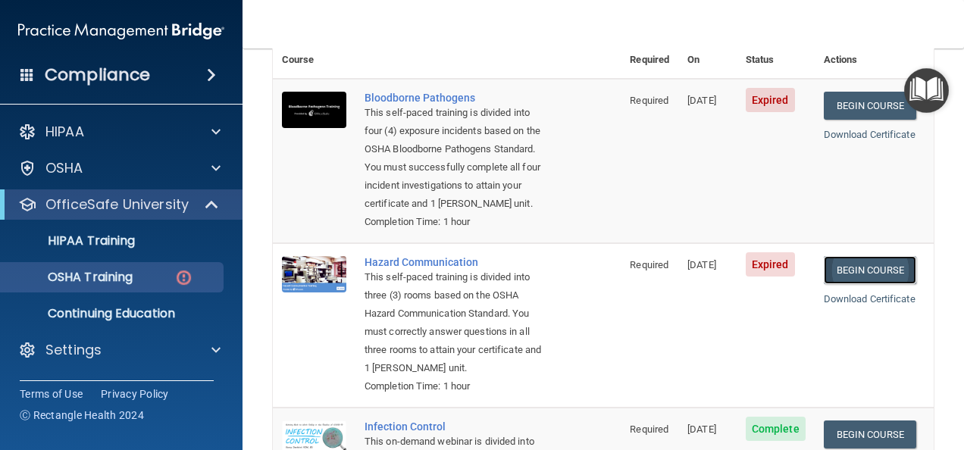
click at [883, 265] on link "Begin Course" at bounding box center [869, 270] width 92 height 28
click at [164, 277] on div "OSHA Training" at bounding box center [113, 277] width 207 height 15
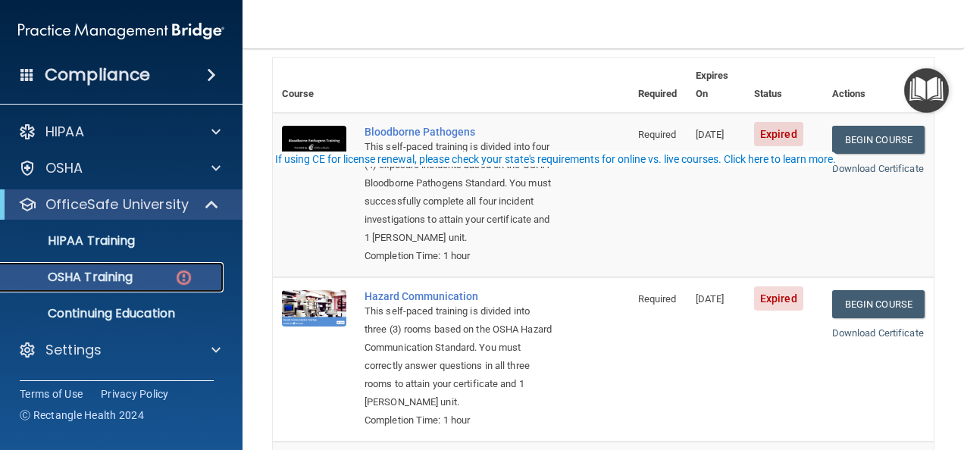
scroll to position [0, 0]
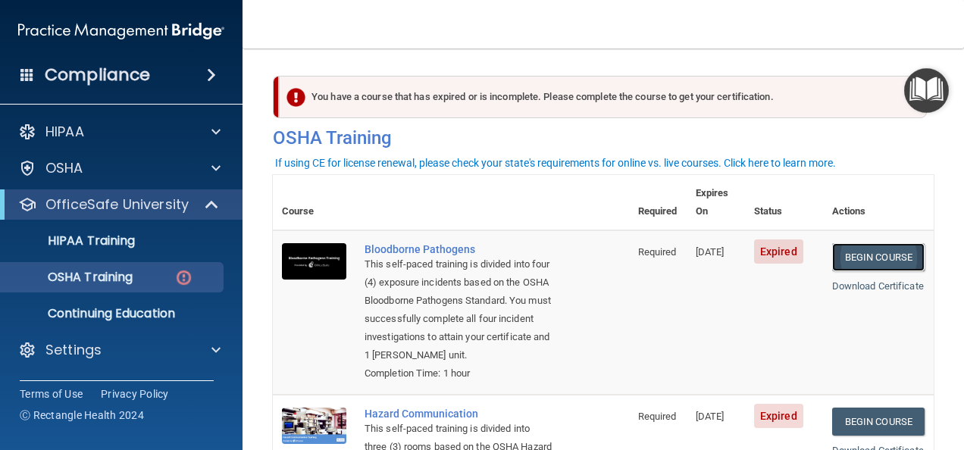
click at [855, 243] on link "Begin Course" at bounding box center [878, 257] width 92 height 28
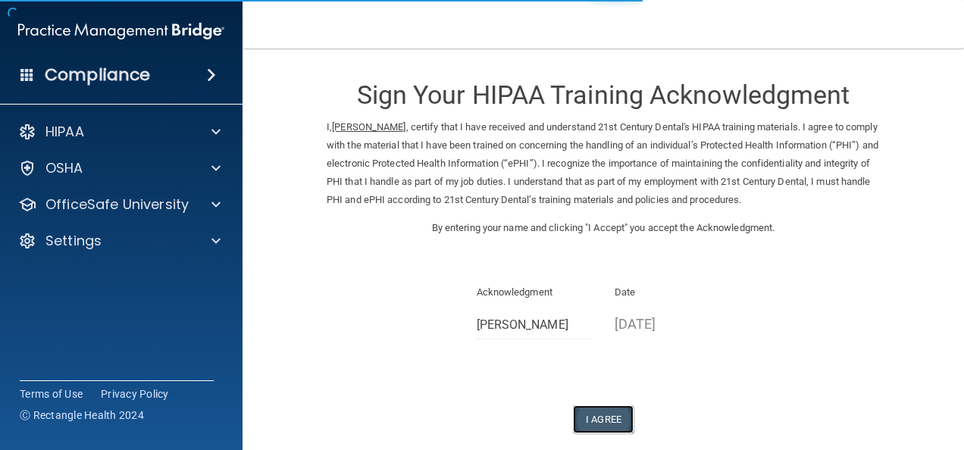
click at [606, 418] on button "I Agree" at bounding box center [603, 419] width 61 height 28
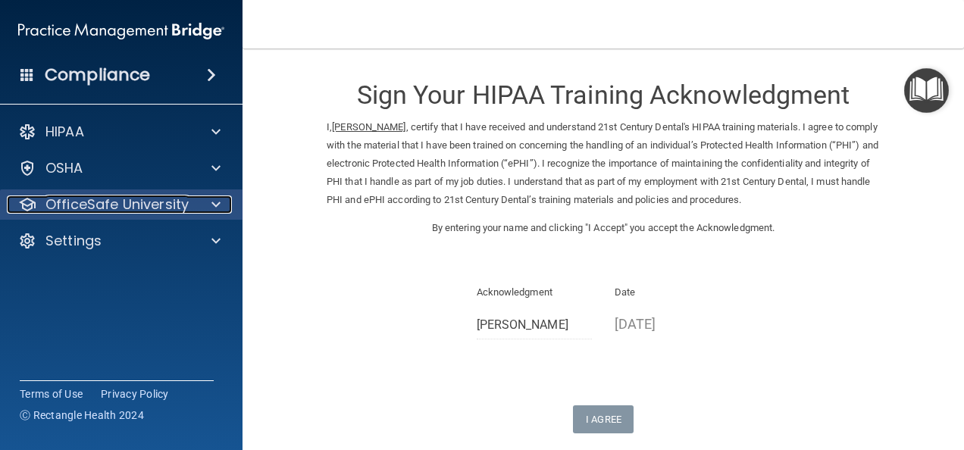
click at [215, 204] on span at bounding box center [215, 204] width 9 height 18
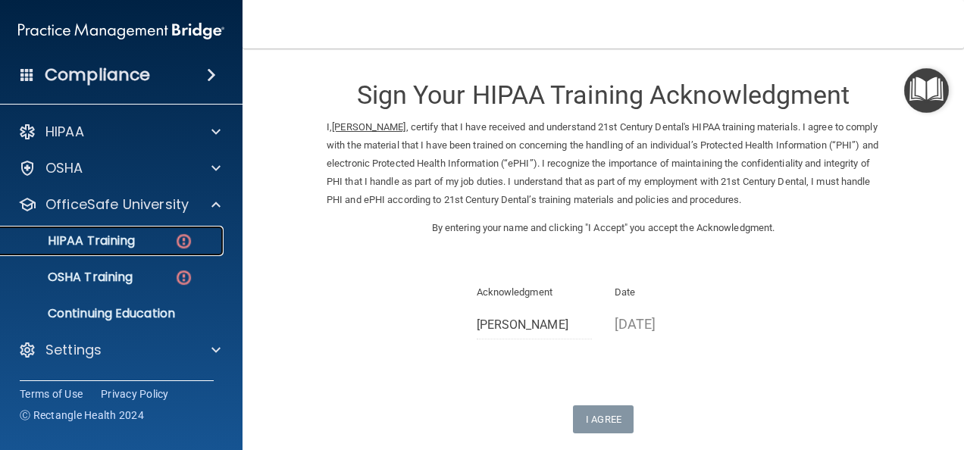
click at [159, 235] on div "HIPAA Training" at bounding box center [113, 240] width 207 height 15
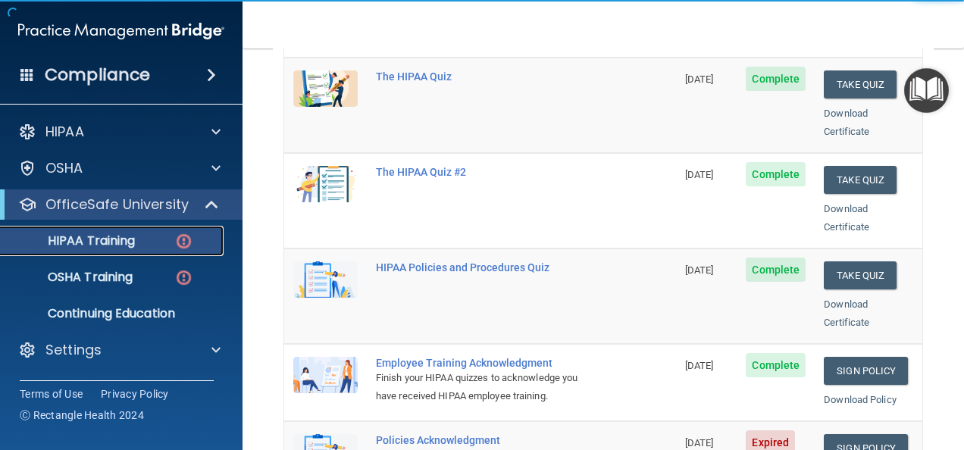
scroll to position [379, 0]
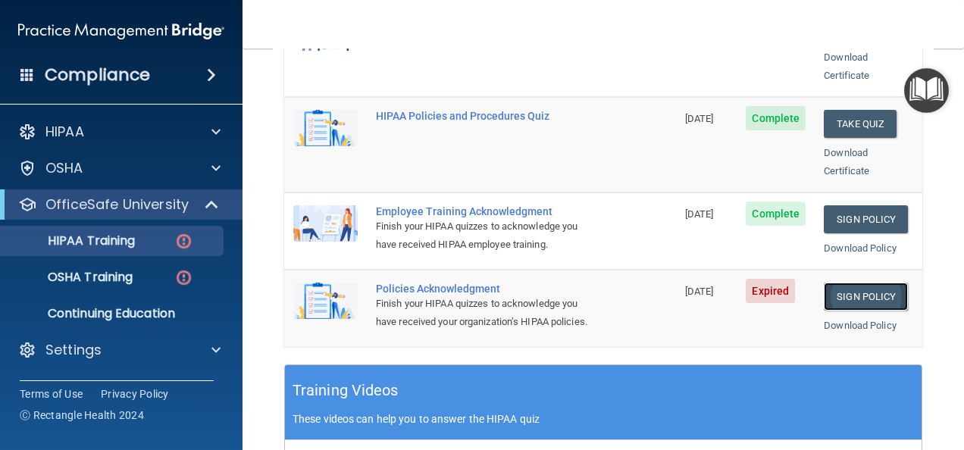
click at [843, 283] on link "Sign Policy" at bounding box center [865, 297] width 84 height 28
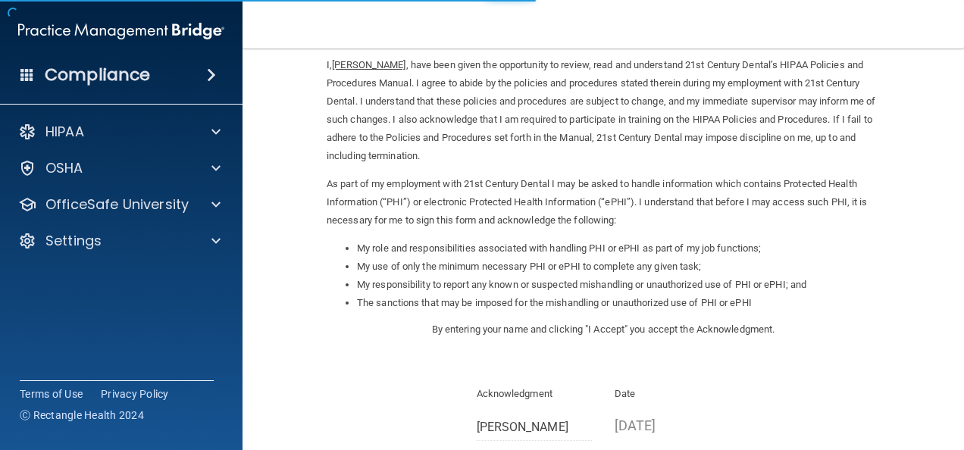
scroll to position [227, 0]
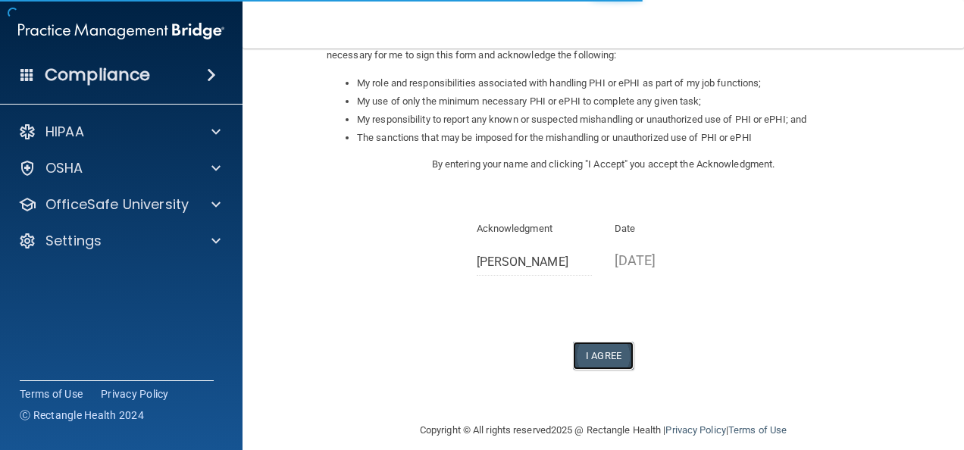
click at [605, 355] on button "I Agree" at bounding box center [603, 356] width 61 height 28
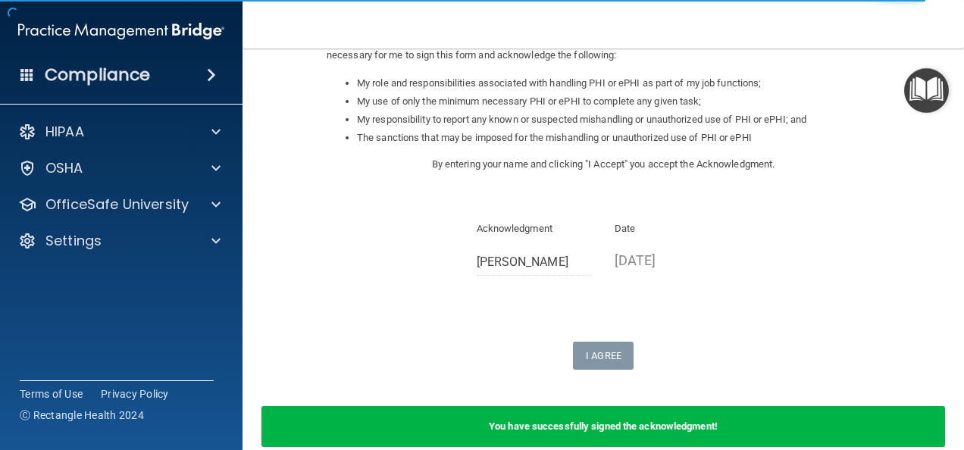
scroll to position [0, 0]
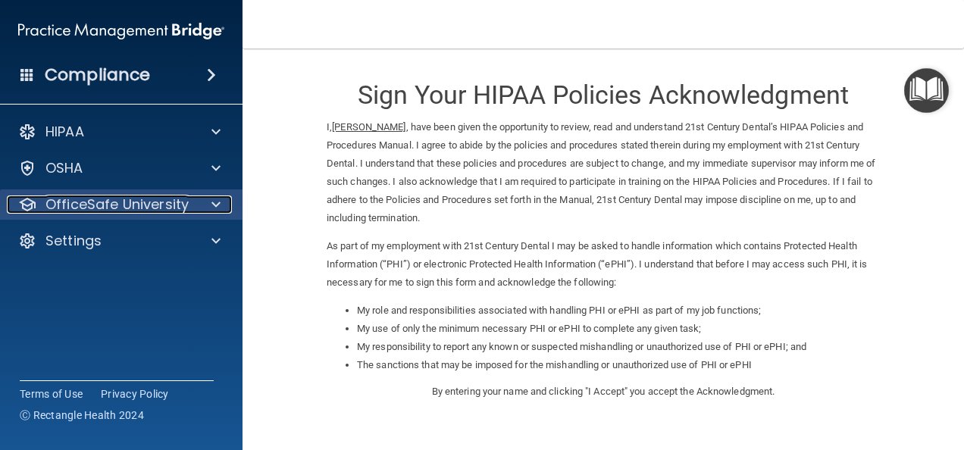
click at [208, 205] on div at bounding box center [214, 204] width 38 height 18
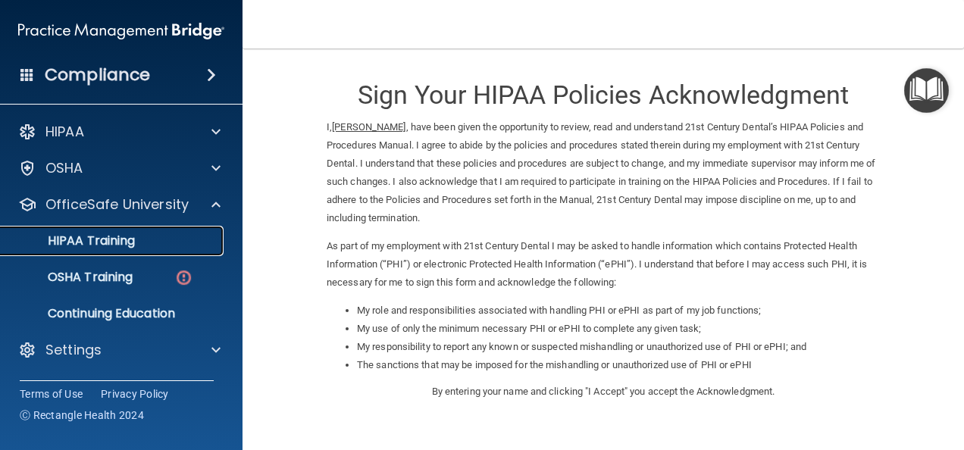
click at [144, 236] on div "HIPAA Training" at bounding box center [113, 240] width 207 height 15
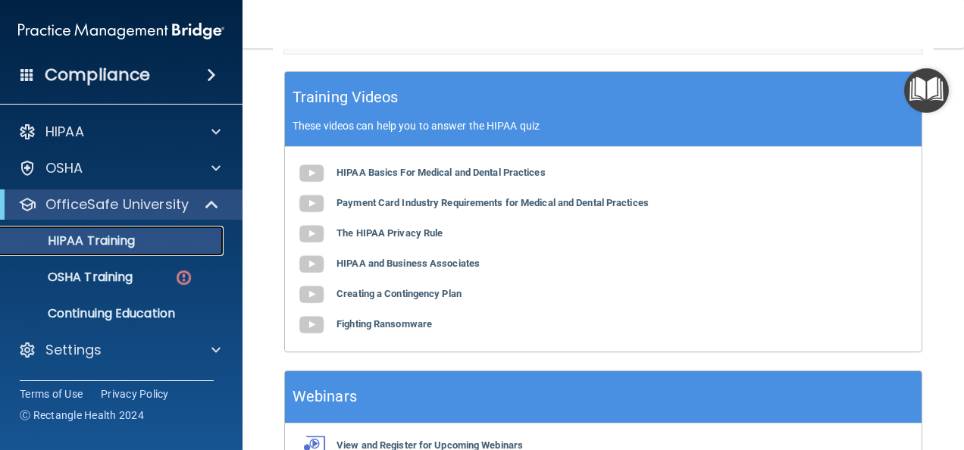
scroll to position [756, 0]
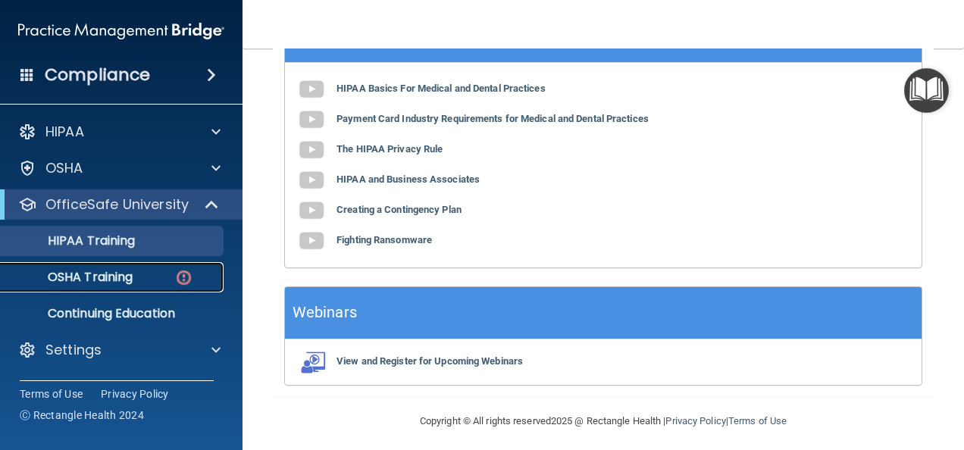
click at [84, 279] on p "OSHA Training" at bounding box center [71, 277] width 123 height 15
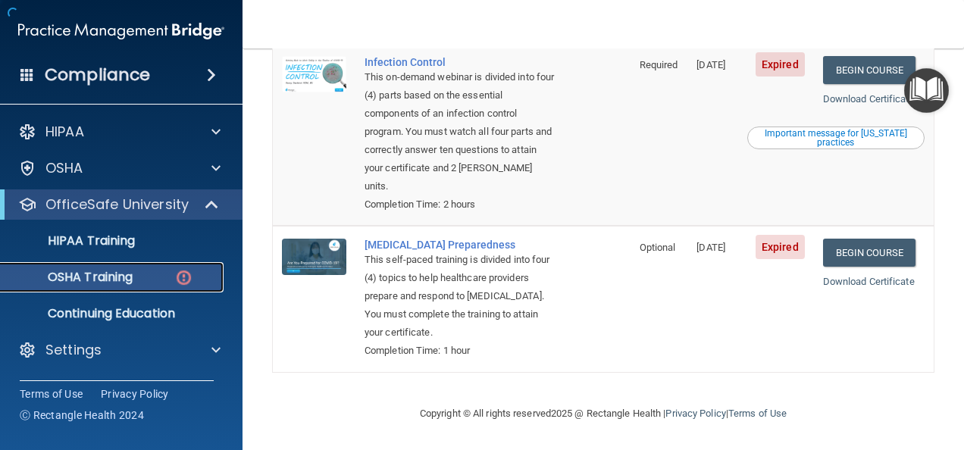
scroll to position [517, 0]
click at [869, 72] on link "Begin Course" at bounding box center [869, 70] width 92 height 28
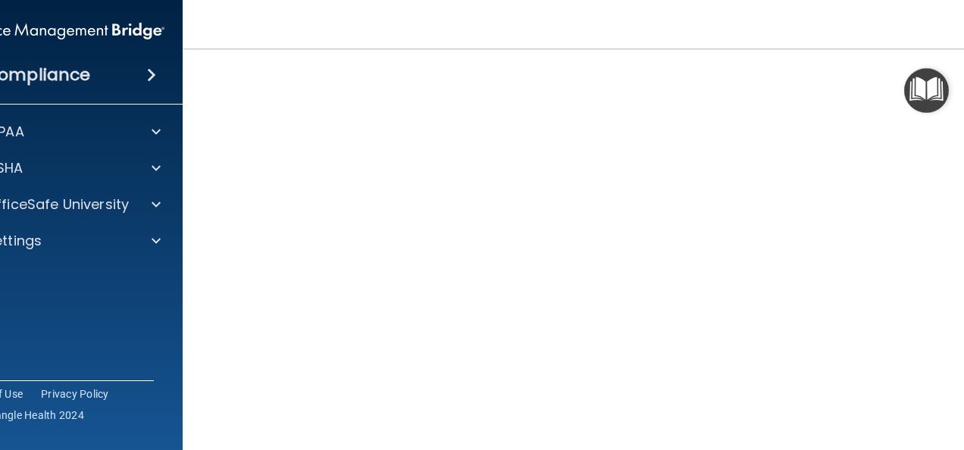
scroll to position [123, 0]
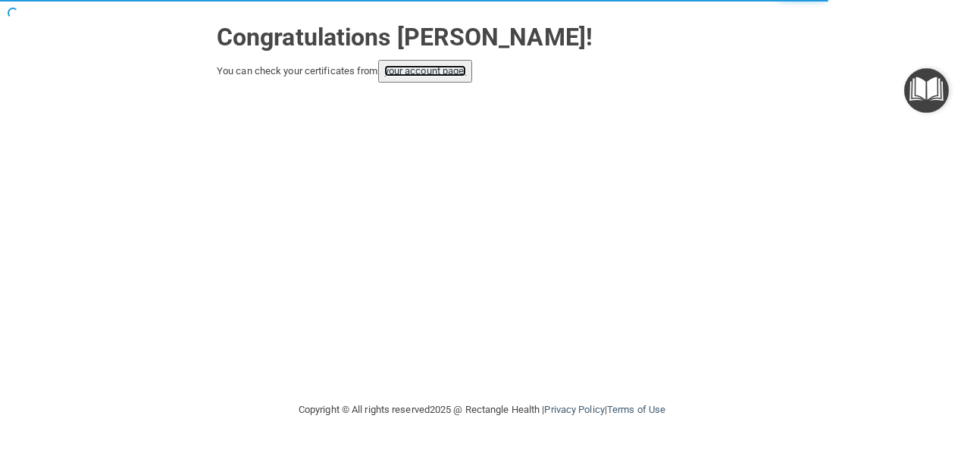
click at [427, 71] on link "your account page!" at bounding box center [425, 70] width 83 height 11
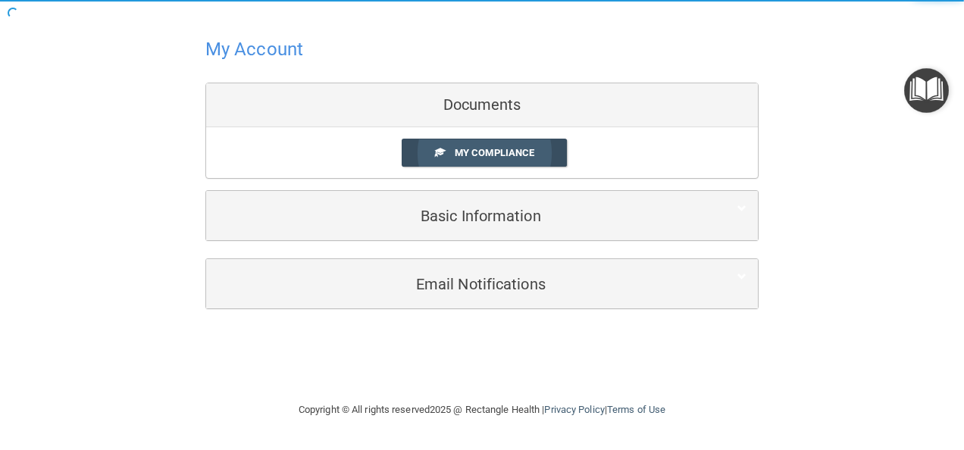
click at [458, 151] on span "My Compliance" at bounding box center [495, 152] width 80 height 11
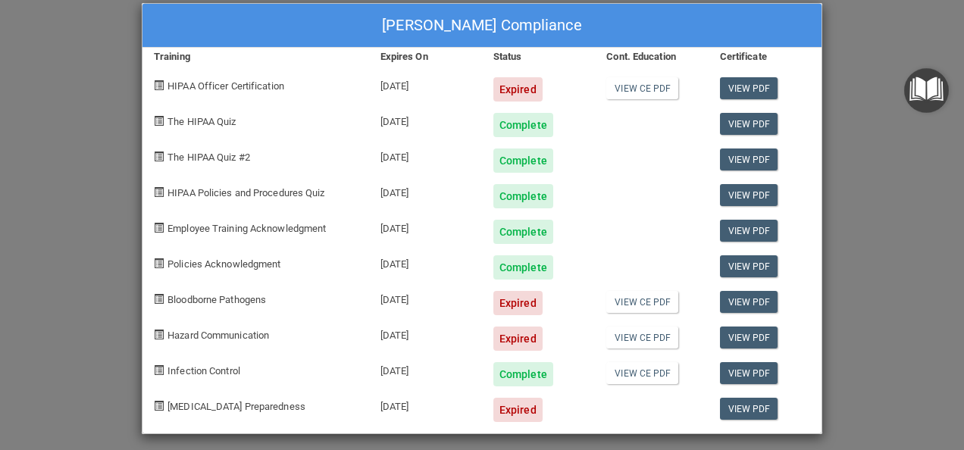
scroll to position [27, 0]
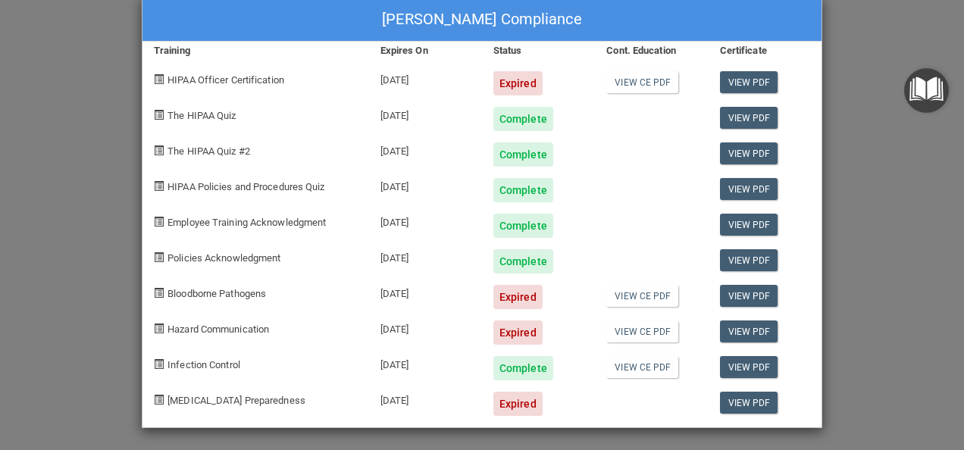
click at [511, 333] on div "Expired" at bounding box center [517, 332] width 49 height 24
click at [630, 327] on link "View CE PDF" at bounding box center [642, 331] width 72 height 22
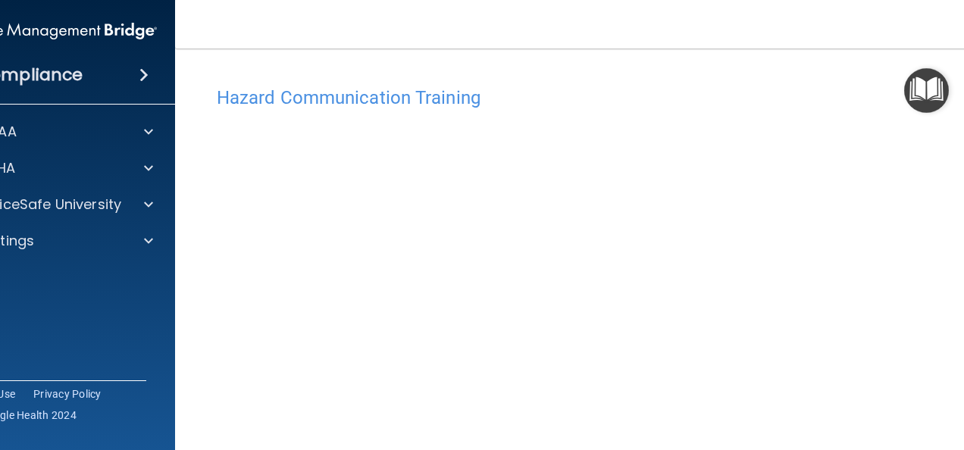
click at [926, 87] on img "Open Resource Center" at bounding box center [926, 90] width 45 height 45
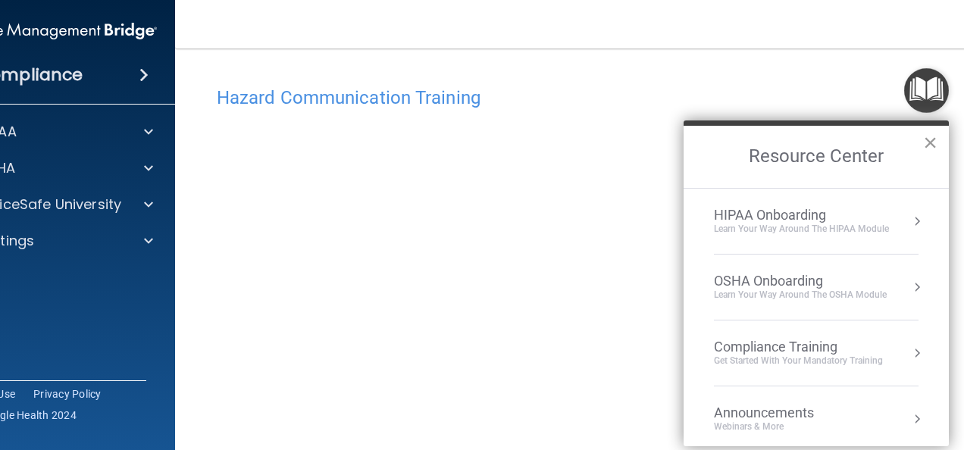
click at [933, 139] on button "×" at bounding box center [930, 142] width 14 height 24
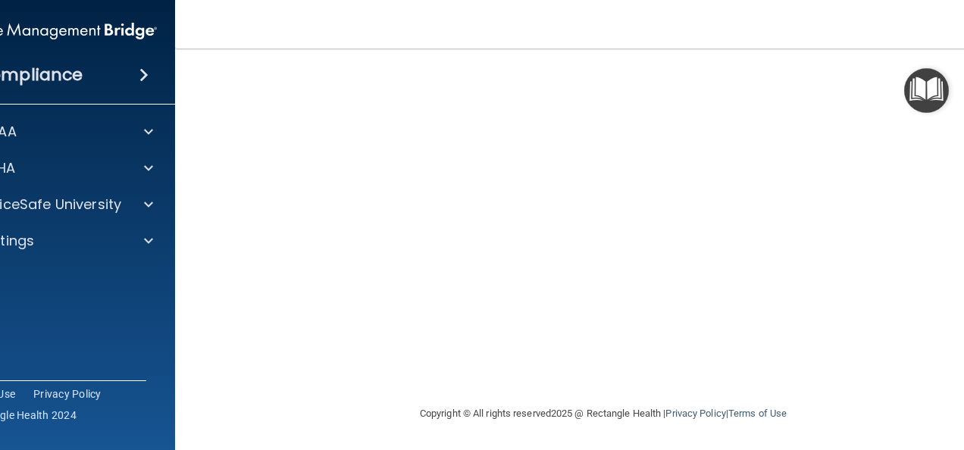
scroll to position [95, 0]
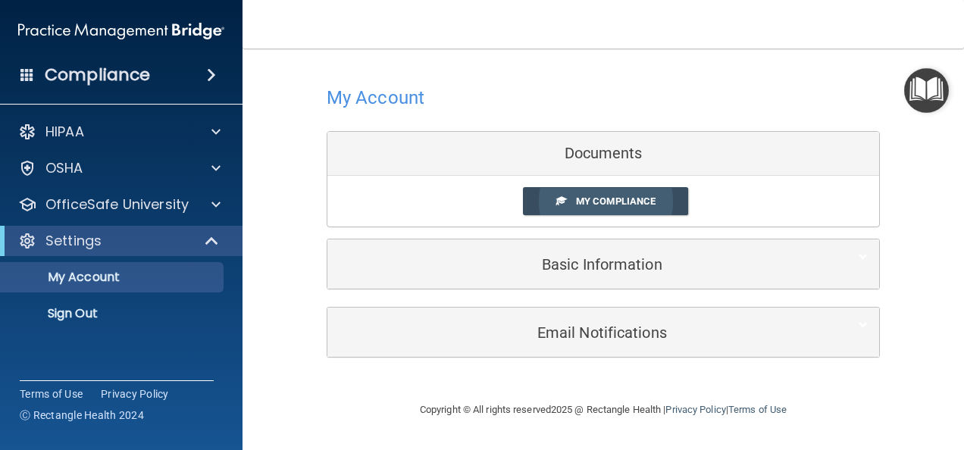
click at [633, 192] on link "My Compliance" at bounding box center [606, 201] width 166 height 28
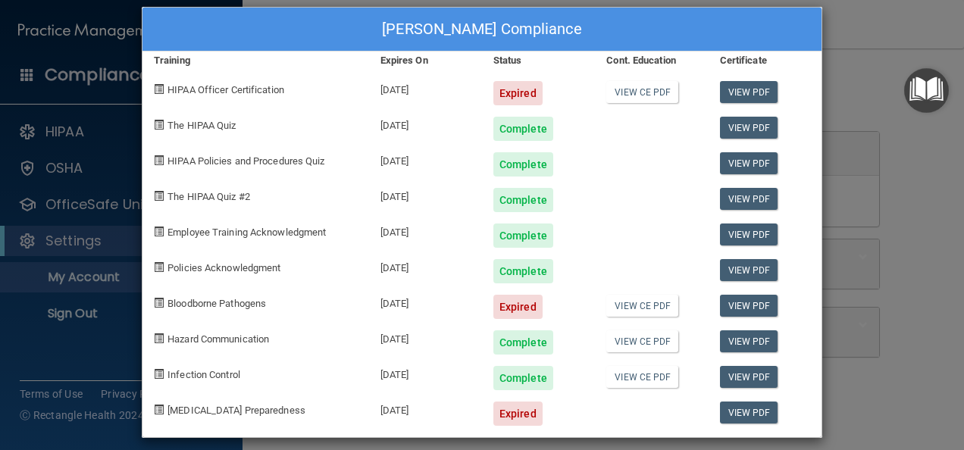
scroll to position [27, 0]
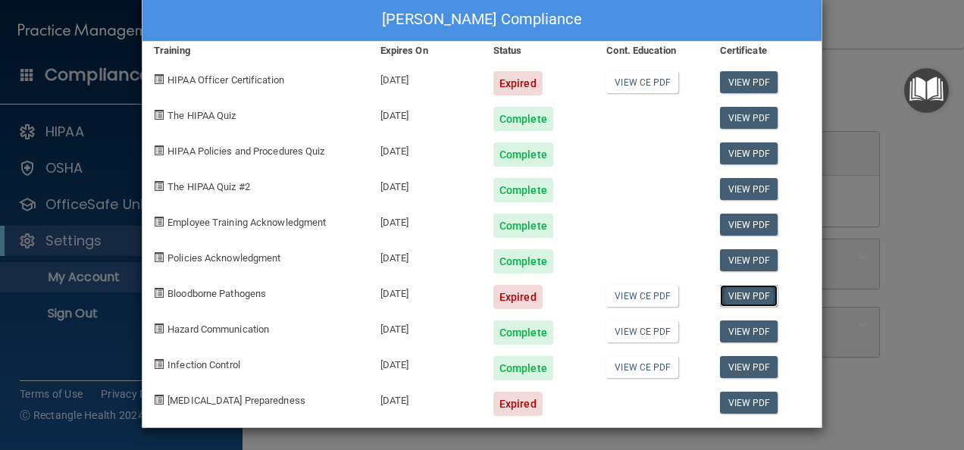
click at [733, 291] on link "View PDF" at bounding box center [749, 296] width 58 height 22
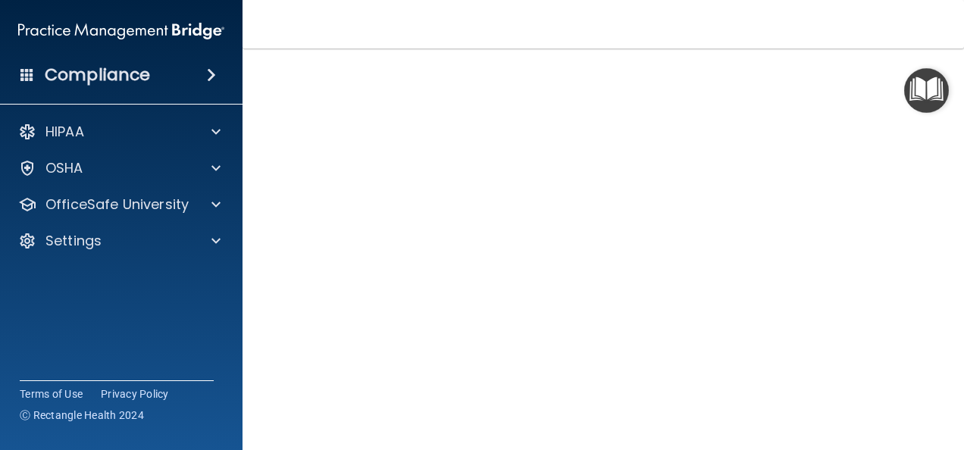
scroll to position [67, 0]
click at [589, 48] on div "Bloodborne Pathogens Training" at bounding box center [603, 29] width 661 height 37
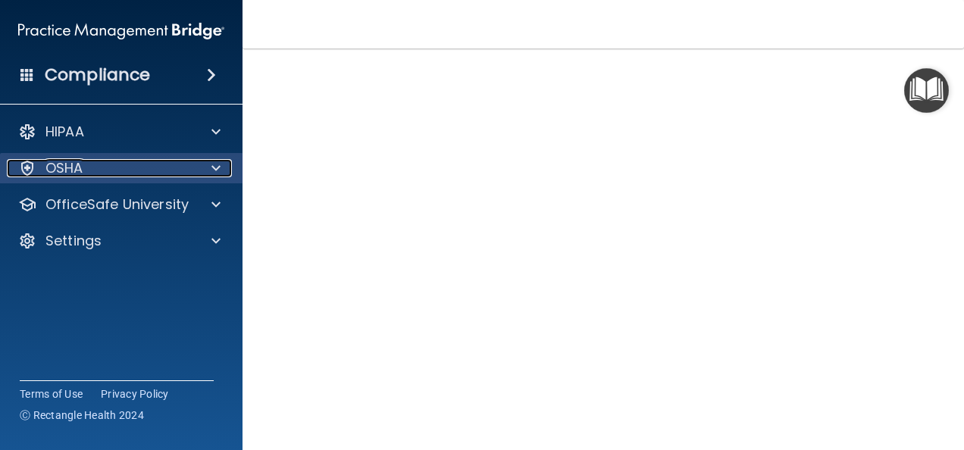
click at [220, 167] on div at bounding box center [214, 168] width 38 height 18
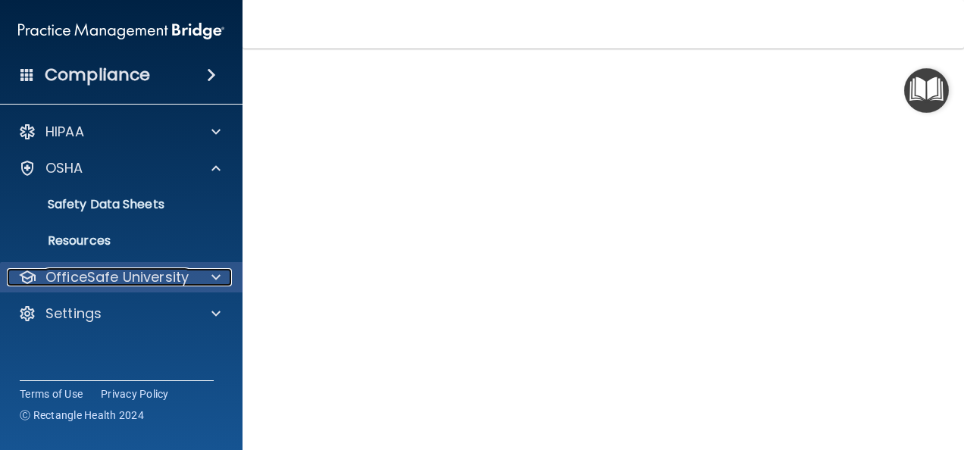
click at [213, 275] on span at bounding box center [215, 277] width 9 height 18
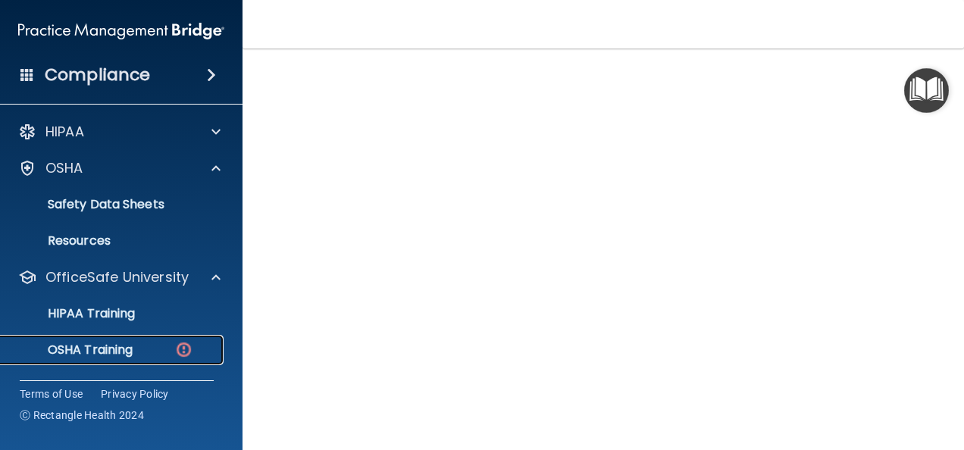
click at [180, 349] on img at bounding box center [183, 349] width 19 height 19
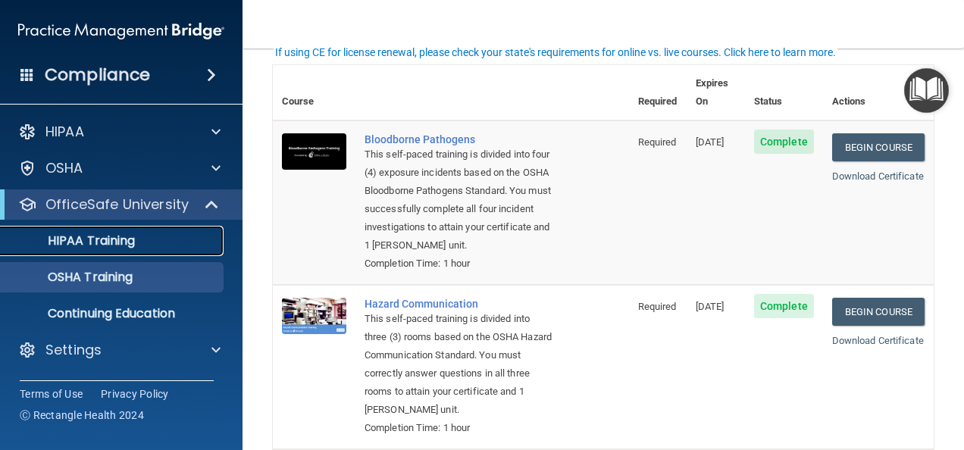
click at [99, 244] on p "HIPAA Training" at bounding box center [72, 240] width 125 height 15
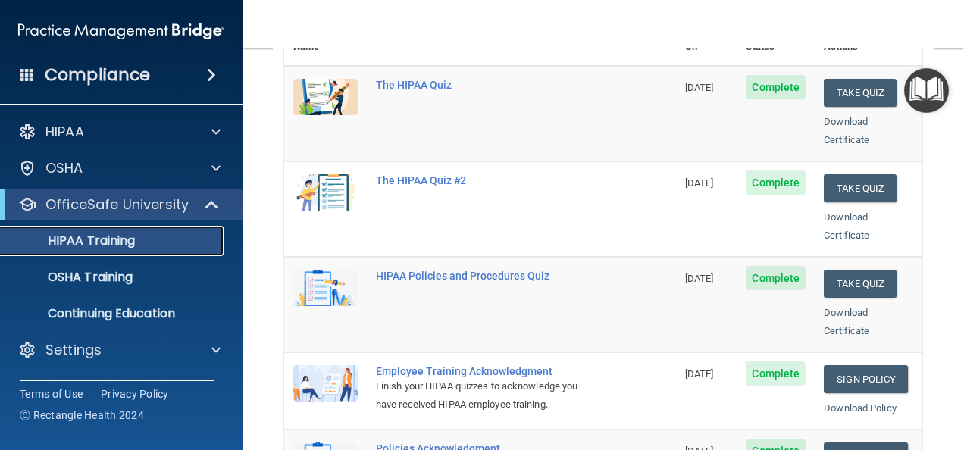
scroll to position [295, 0]
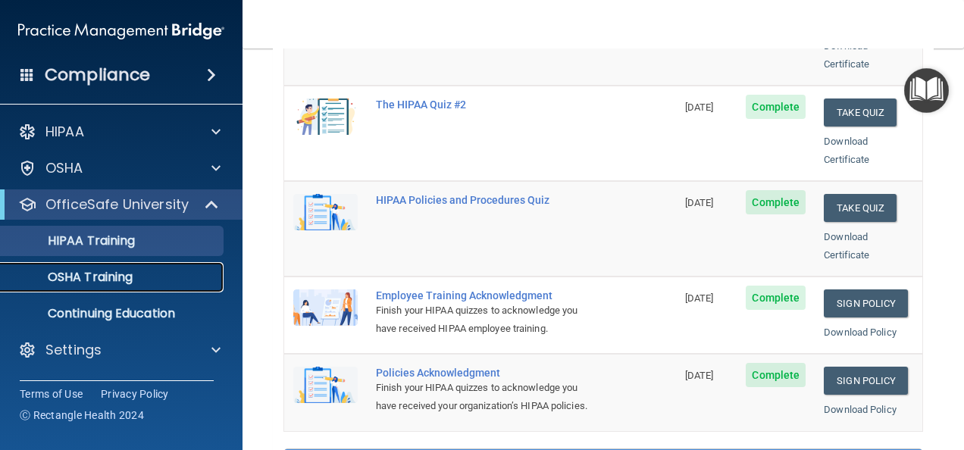
click at [120, 267] on link "OSHA Training" at bounding box center [104, 277] width 239 height 30
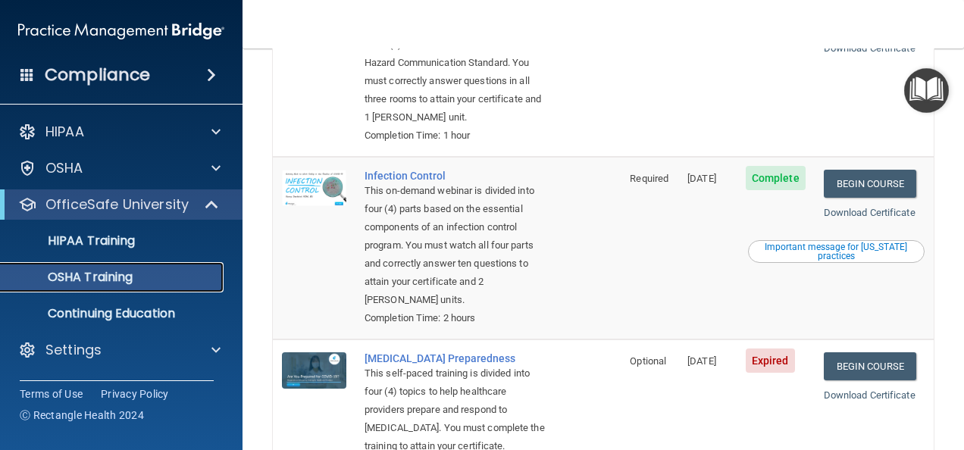
scroll to position [511, 0]
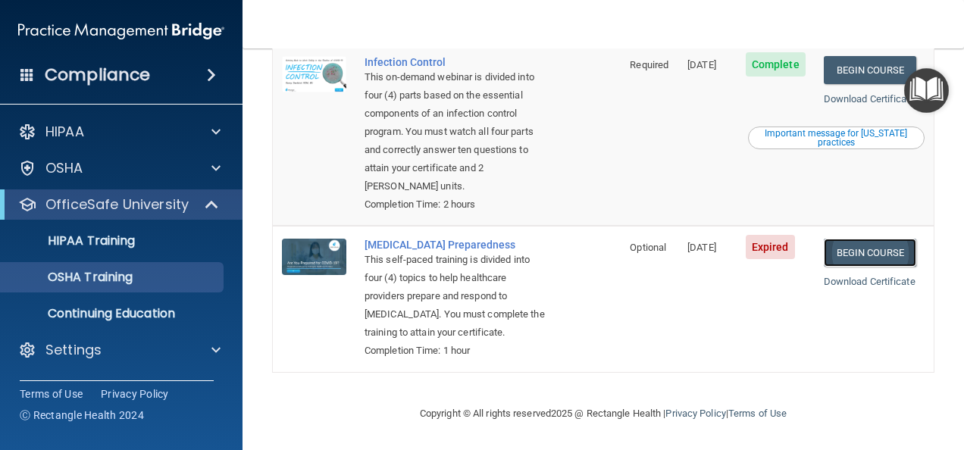
click at [864, 239] on link "Begin Course" at bounding box center [869, 253] width 92 height 28
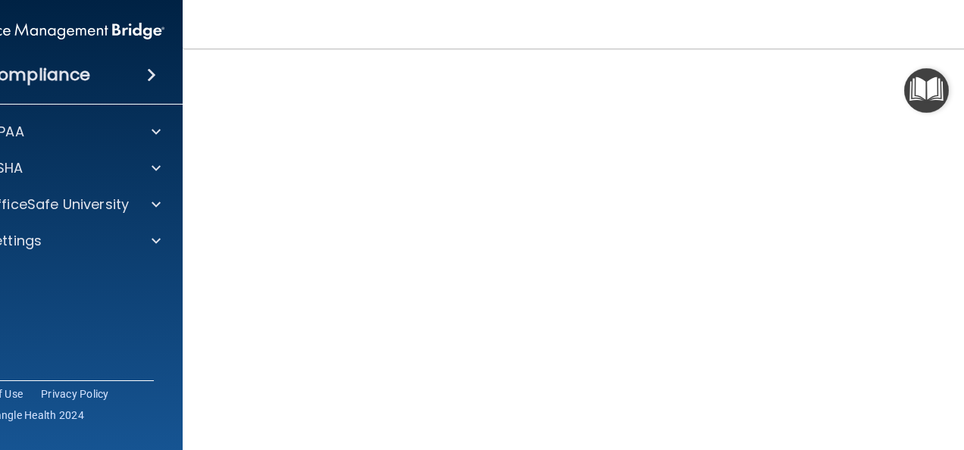
scroll to position [77, 0]
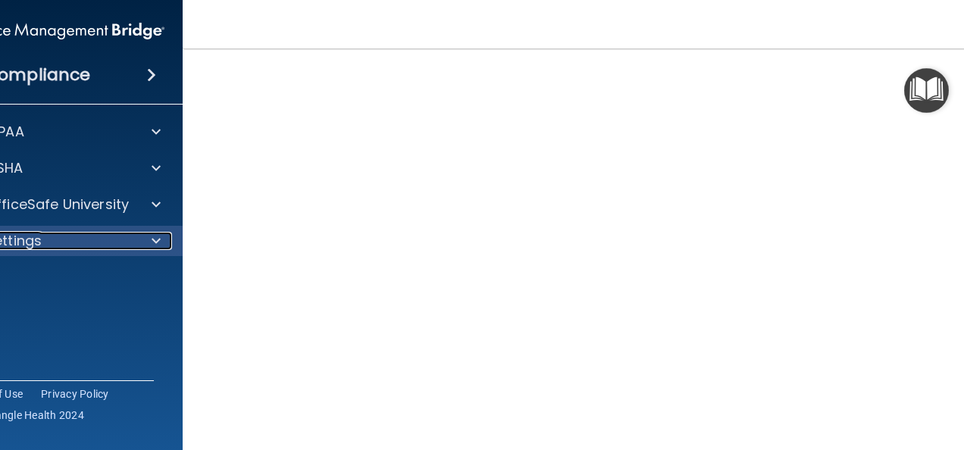
click at [14, 239] on p "Settings" at bounding box center [14, 241] width 56 height 18
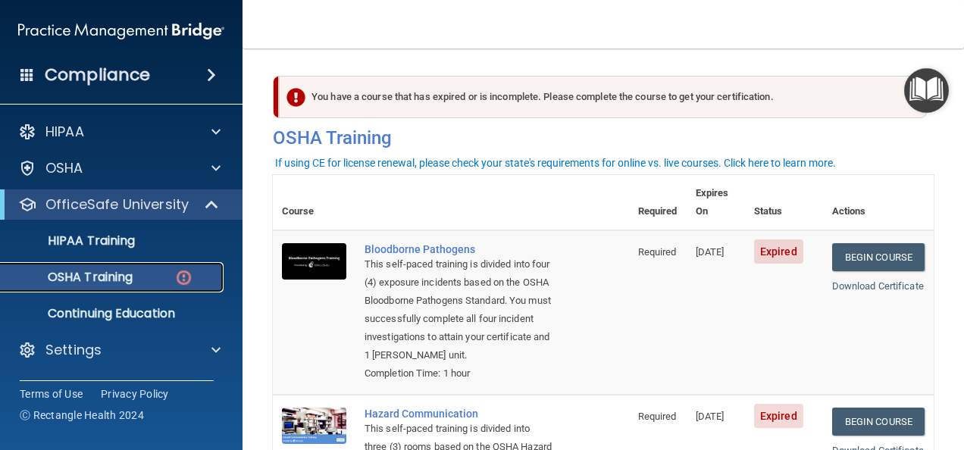
click at [133, 266] on link "OSHA Training" at bounding box center [104, 277] width 239 height 30
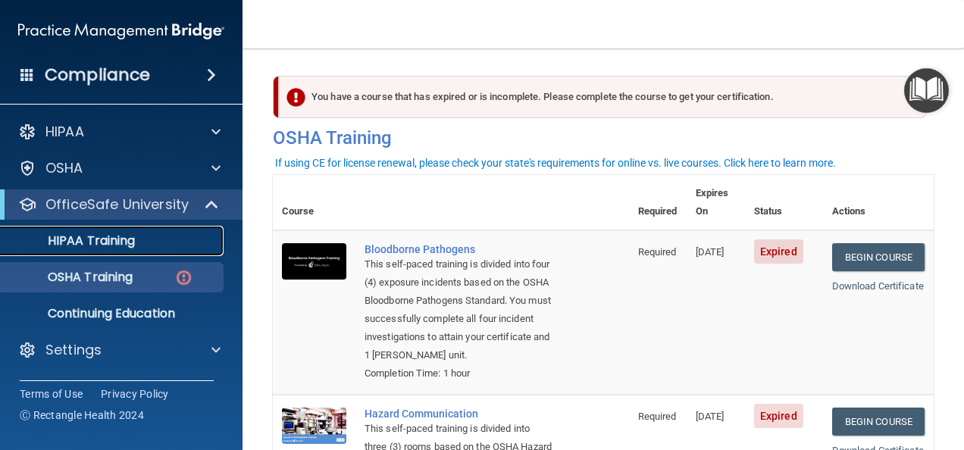
click at [123, 238] on p "HIPAA Training" at bounding box center [72, 240] width 125 height 15
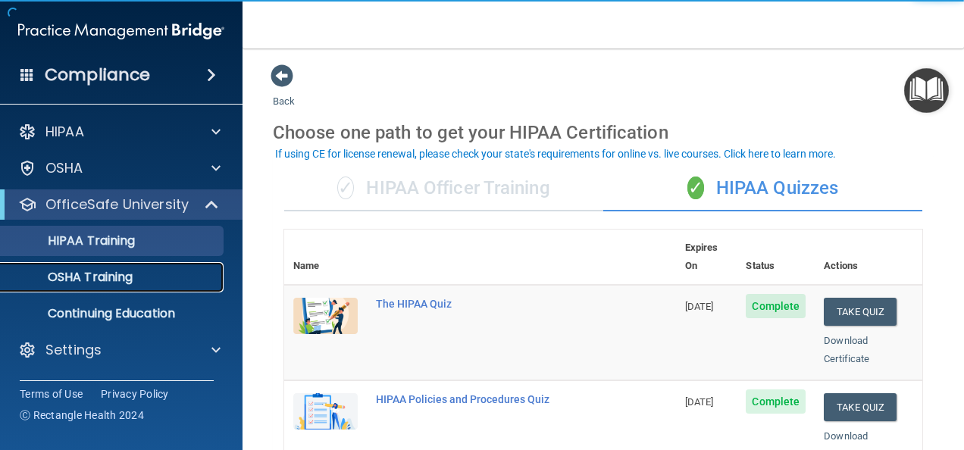
click at [135, 276] on div "OSHA Training" at bounding box center [113, 277] width 207 height 15
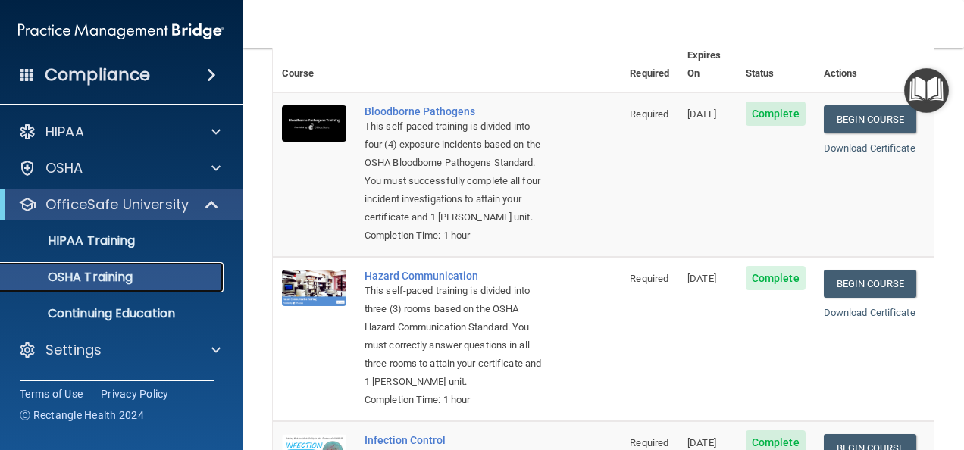
scroll to position [57, 0]
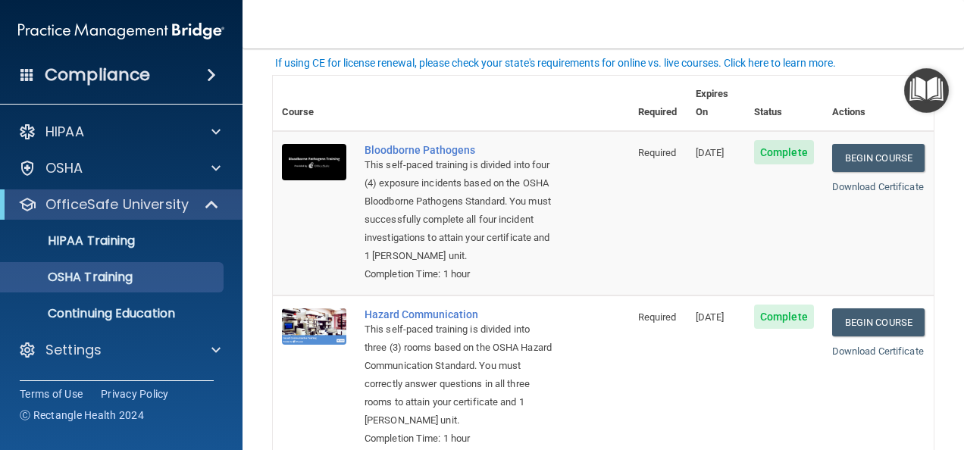
click at [515, 419] on div "This self-paced training is divided into three (3) rooms based on the OSHA Haza…" at bounding box center [458, 374] width 189 height 109
